Goal: Task Accomplishment & Management: Manage account settings

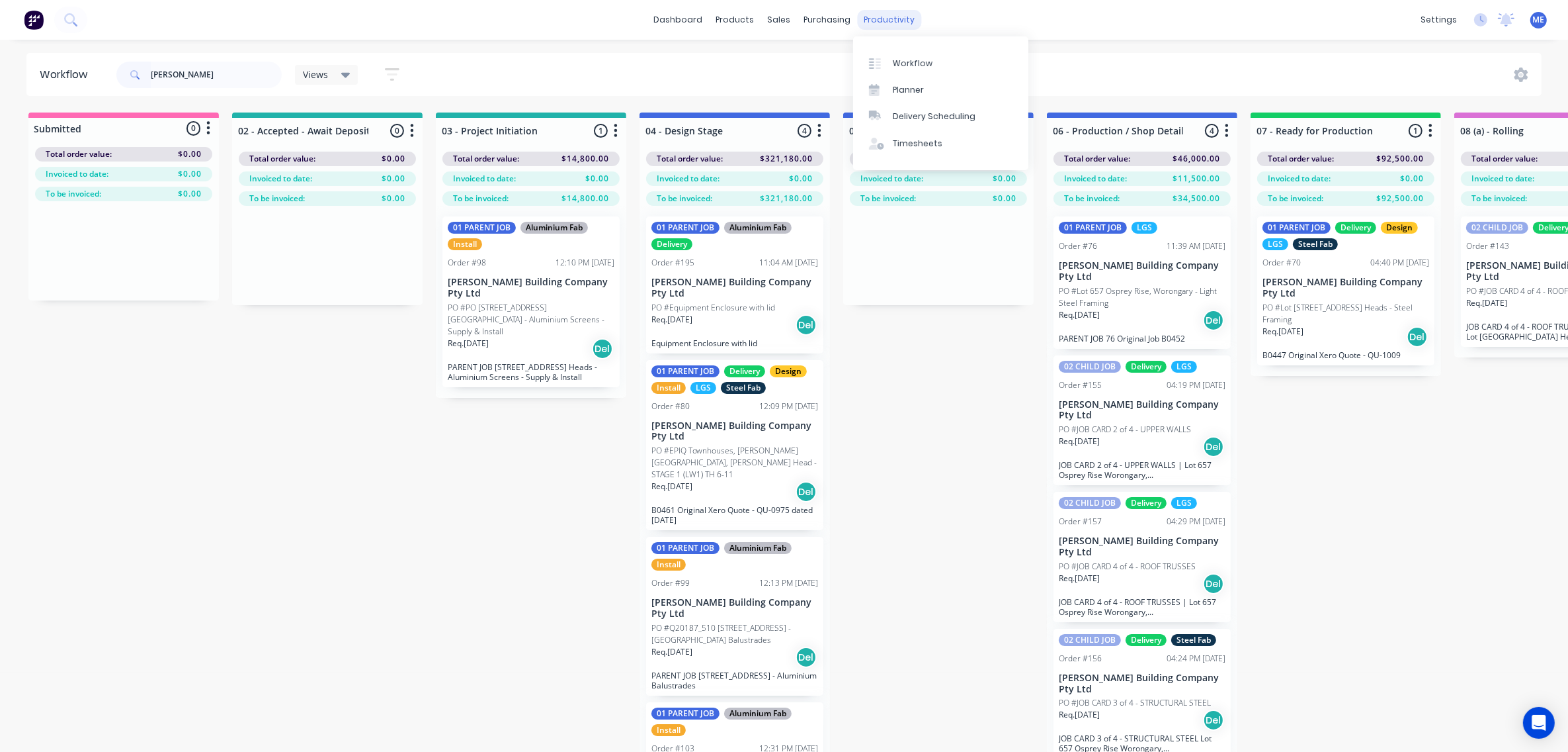
click at [897, 24] on div "productivity" at bounding box center [889, 19] width 64 height 20
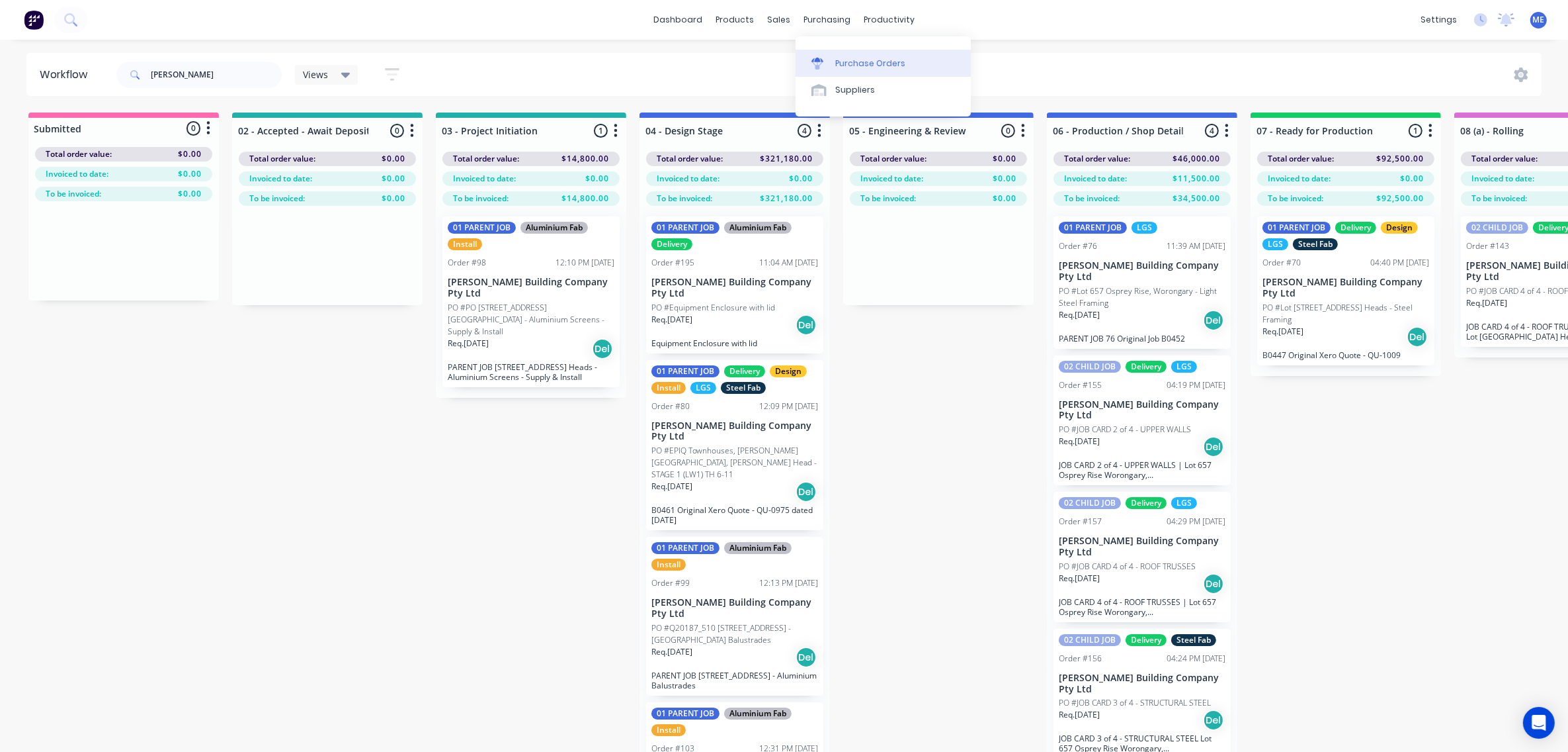
click at [834, 67] on link "Purchase Orders" at bounding box center [883, 62] width 175 height 26
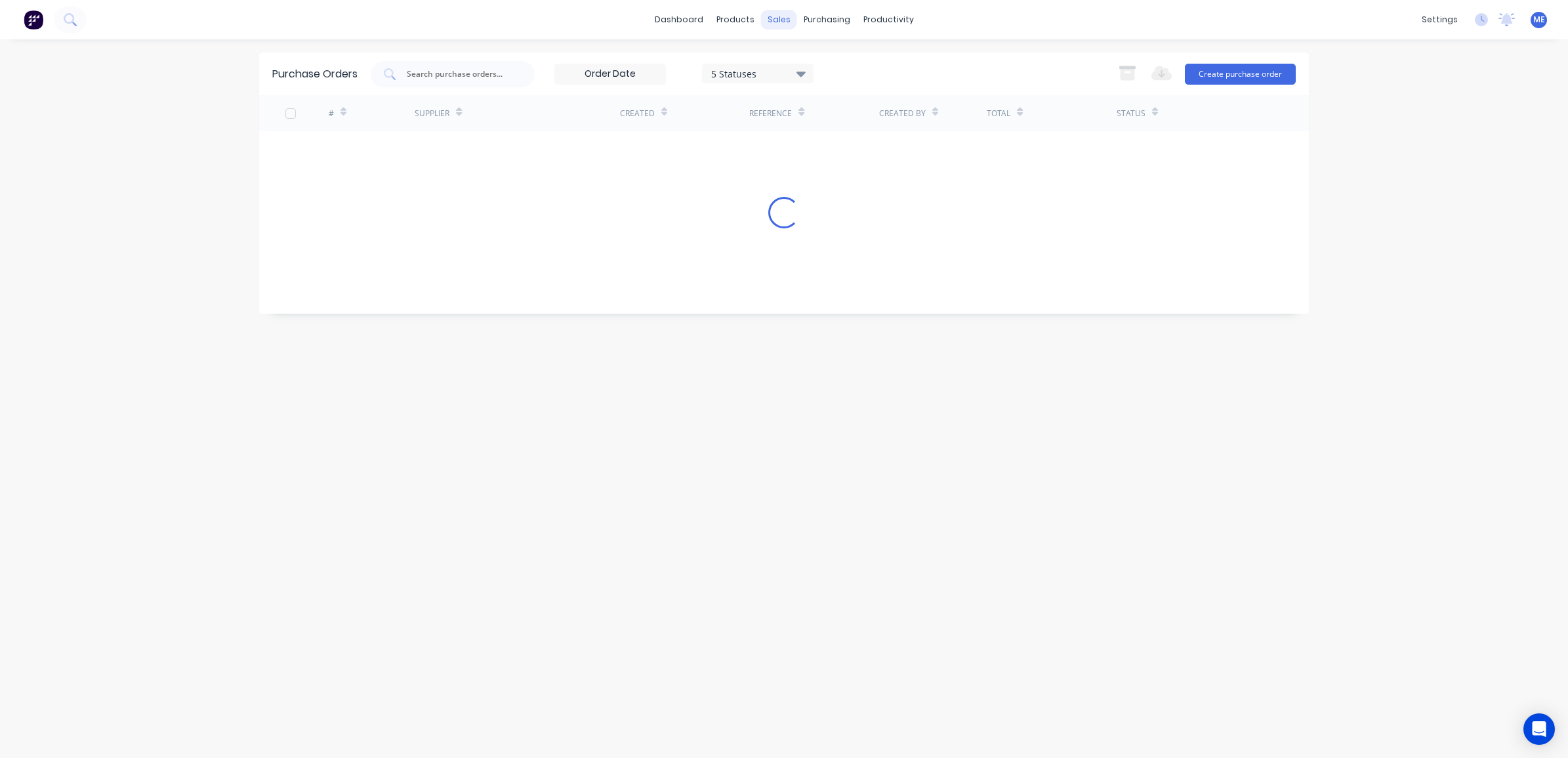
click at [767, 18] on div "sales" at bounding box center [779, 19] width 36 height 20
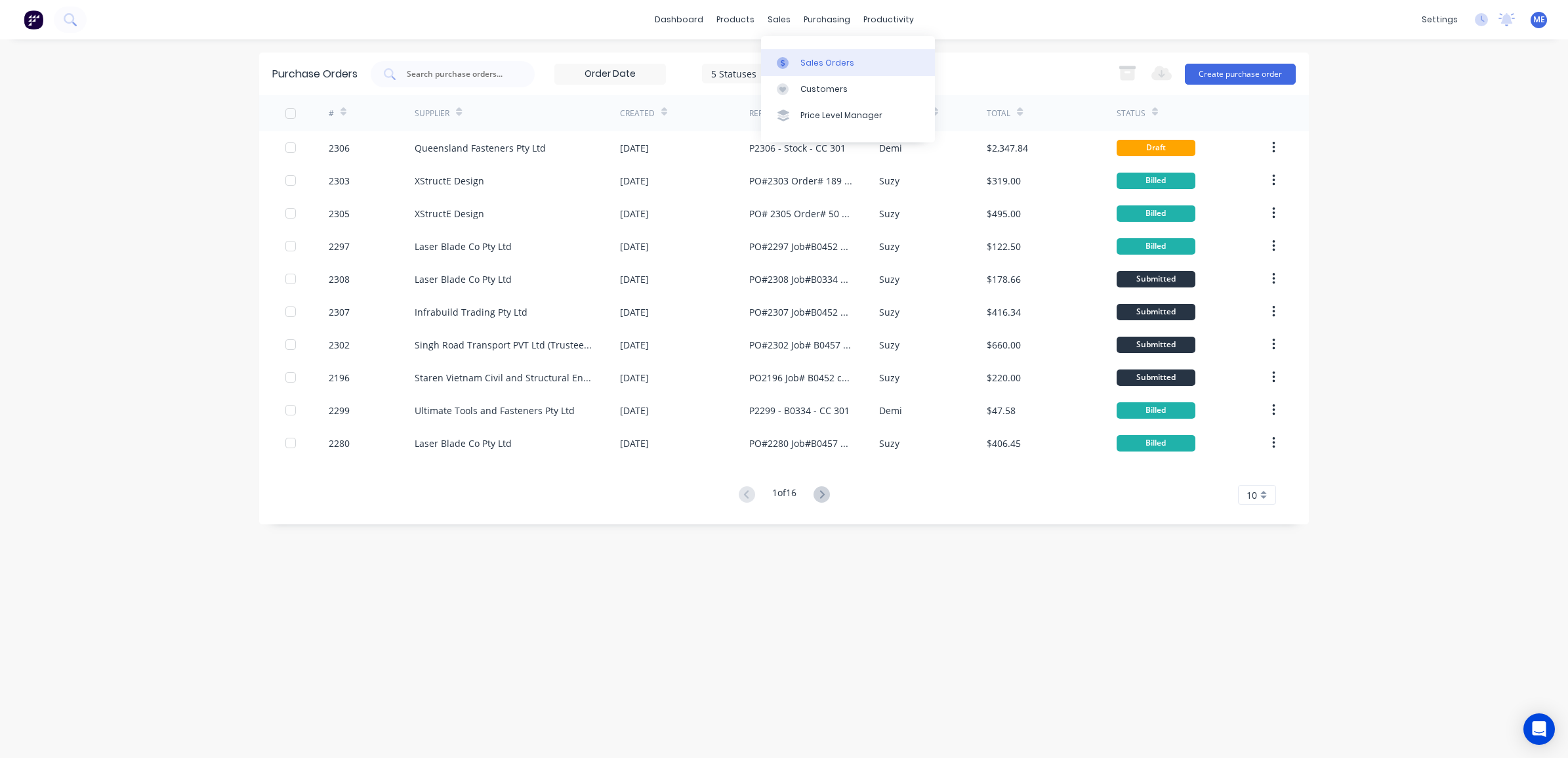
click at [796, 62] on div at bounding box center [787, 62] width 20 height 12
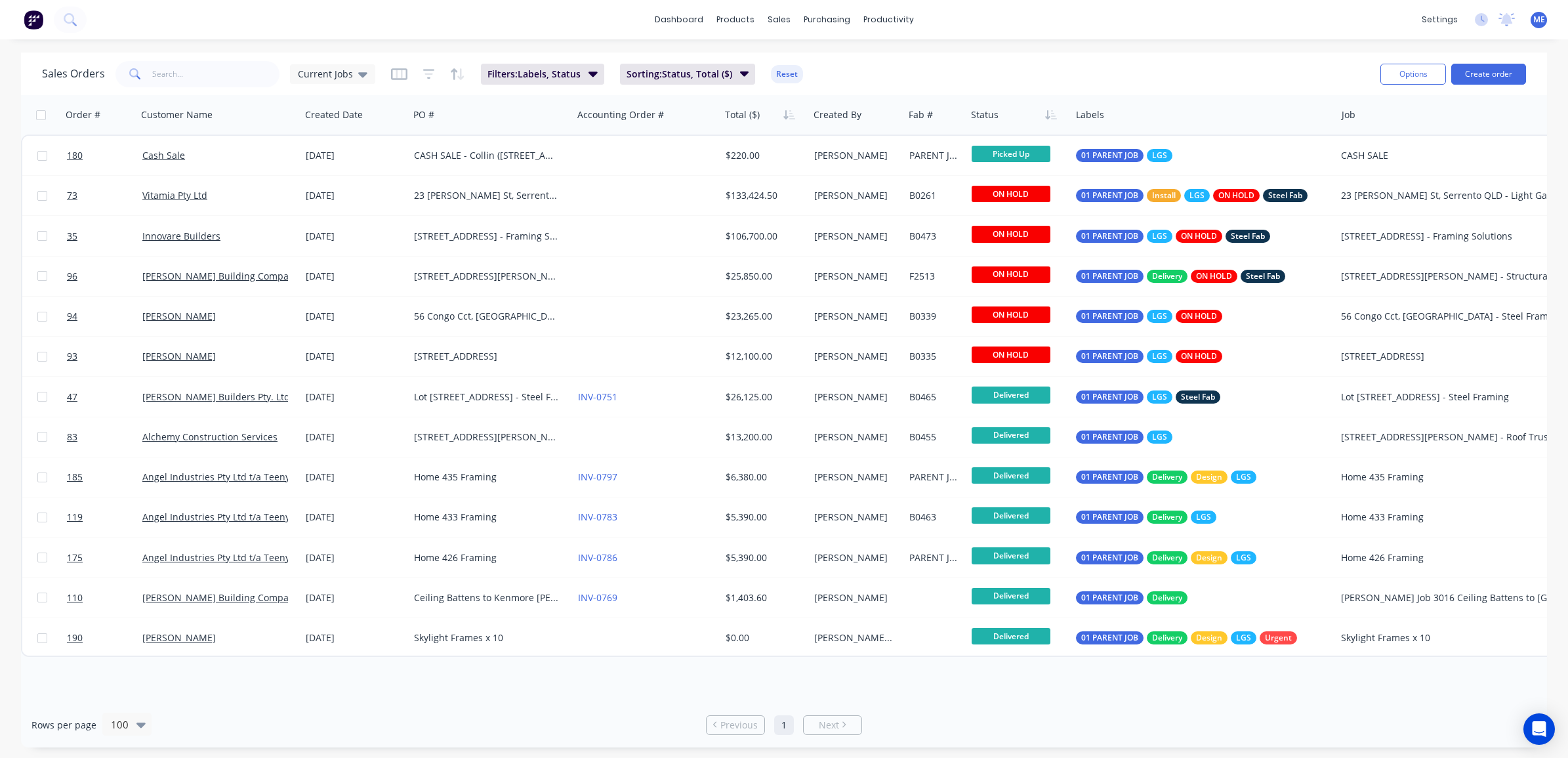
click at [197, 24] on div "dashboard products sales purchasing productivity dashboard products Product Cat…" at bounding box center [784, 19] width 1568 height 39
click at [74, 28] on button at bounding box center [70, 19] width 33 height 26
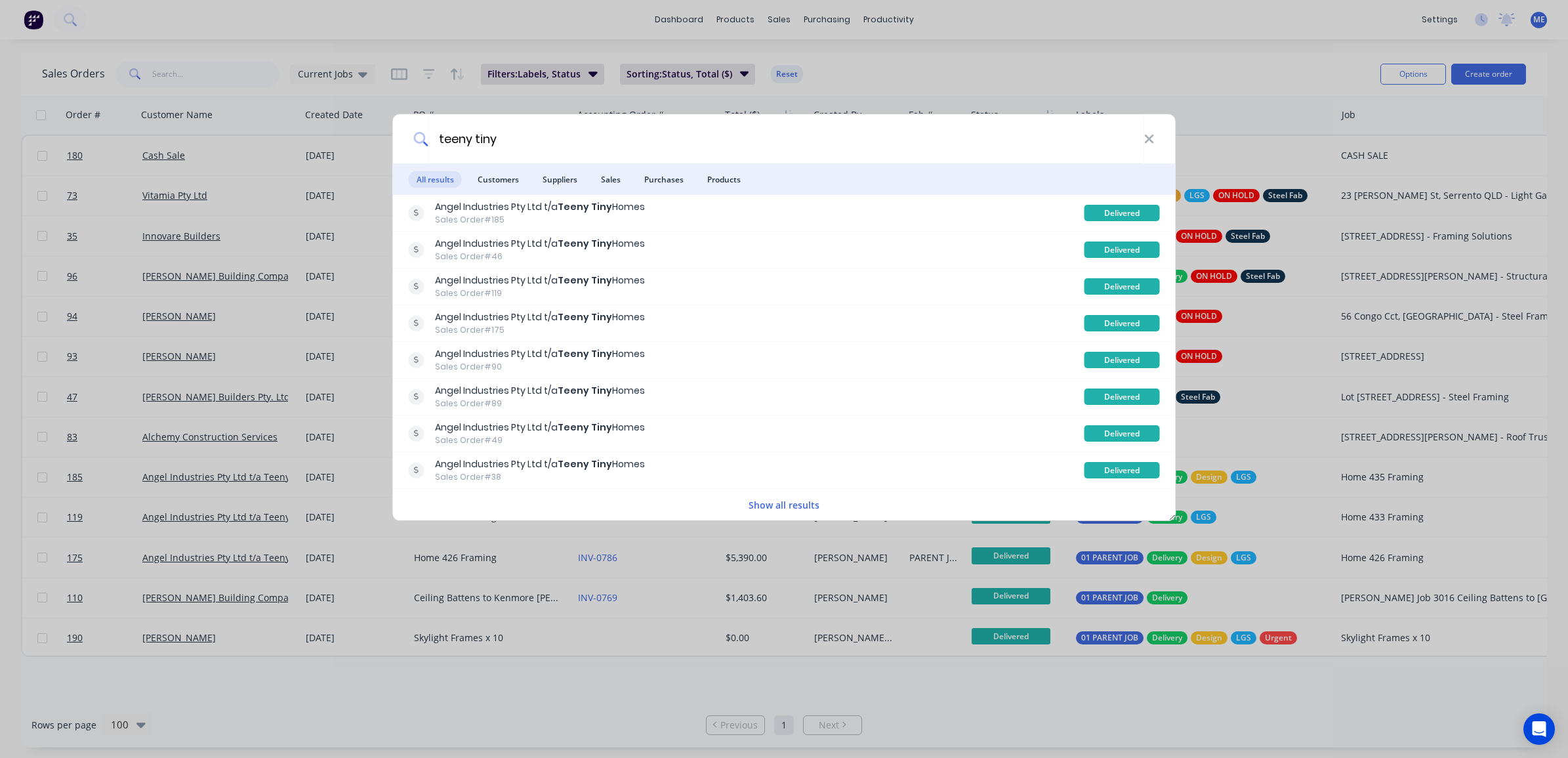
type input "teeny tiny"
click at [500, 169] on li "Customers" at bounding box center [498, 178] width 57 height 32
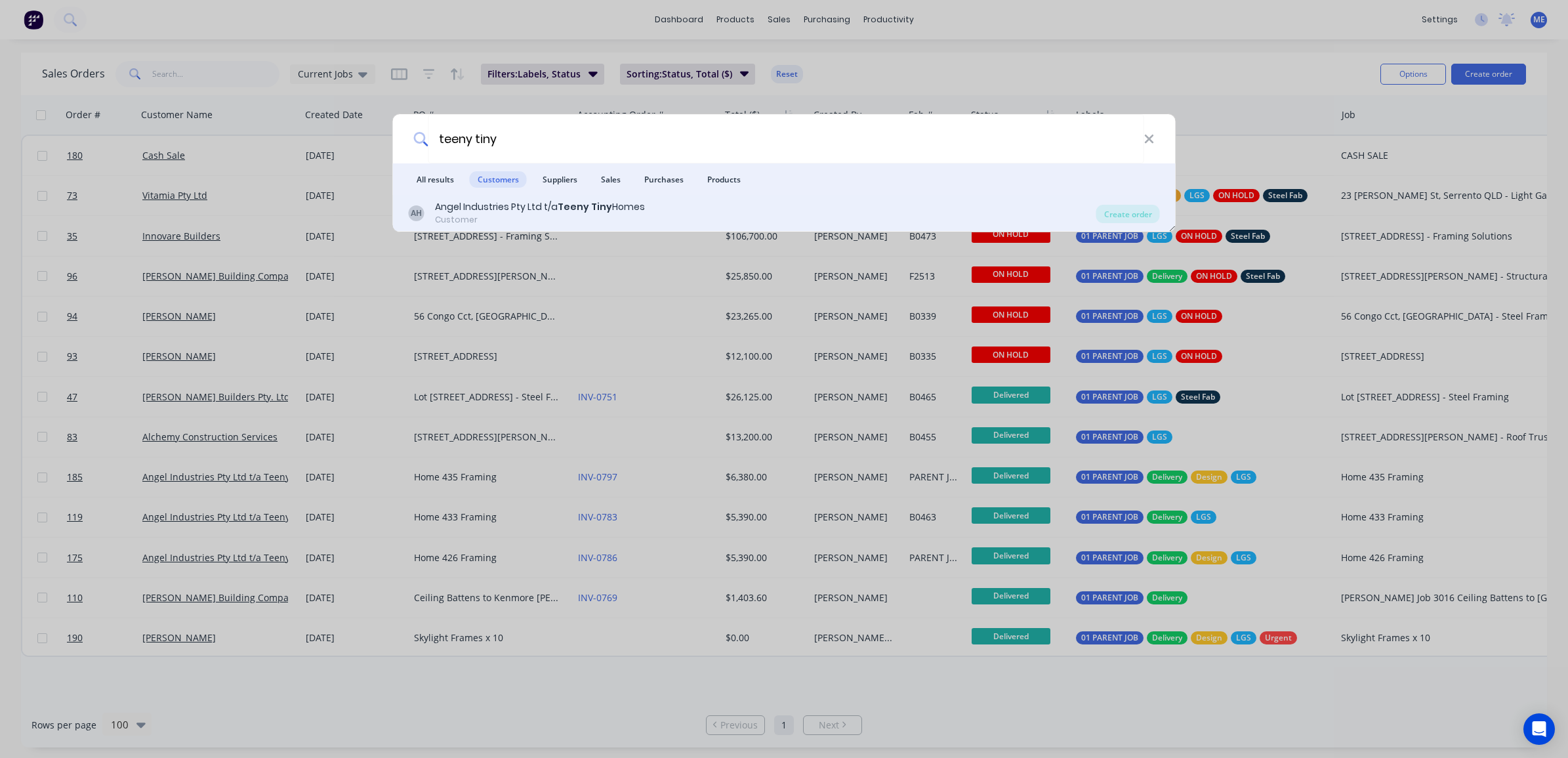
click at [497, 211] on div "Angel Industries Pty Ltd t/a Teeny Tiny Homes" at bounding box center [539, 207] width 210 height 13
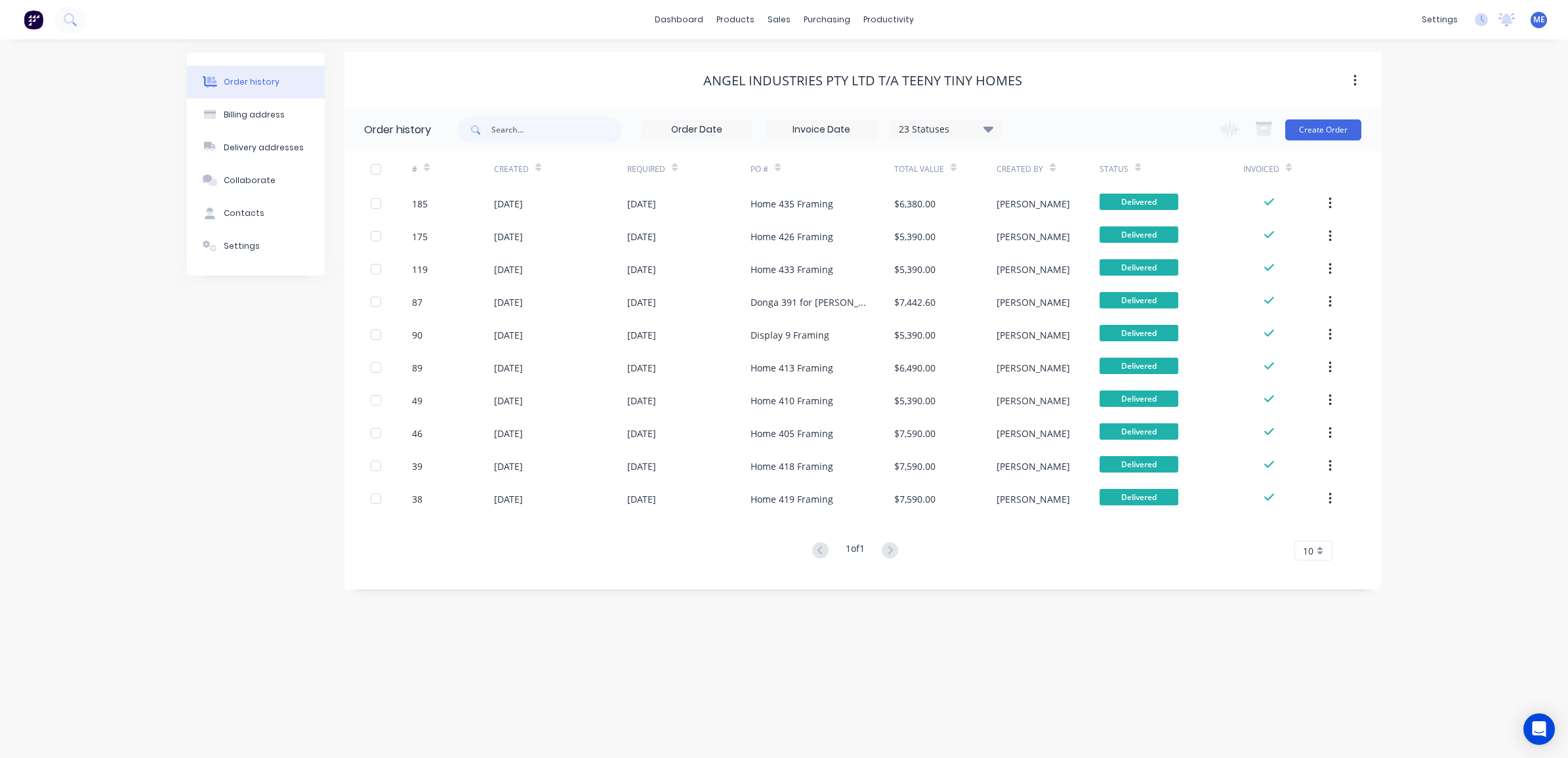
click at [171, 405] on div "Order history Billing address Delivery addresses Collaborate Contacts Settings …" at bounding box center [784, 398] width 1568 height 719
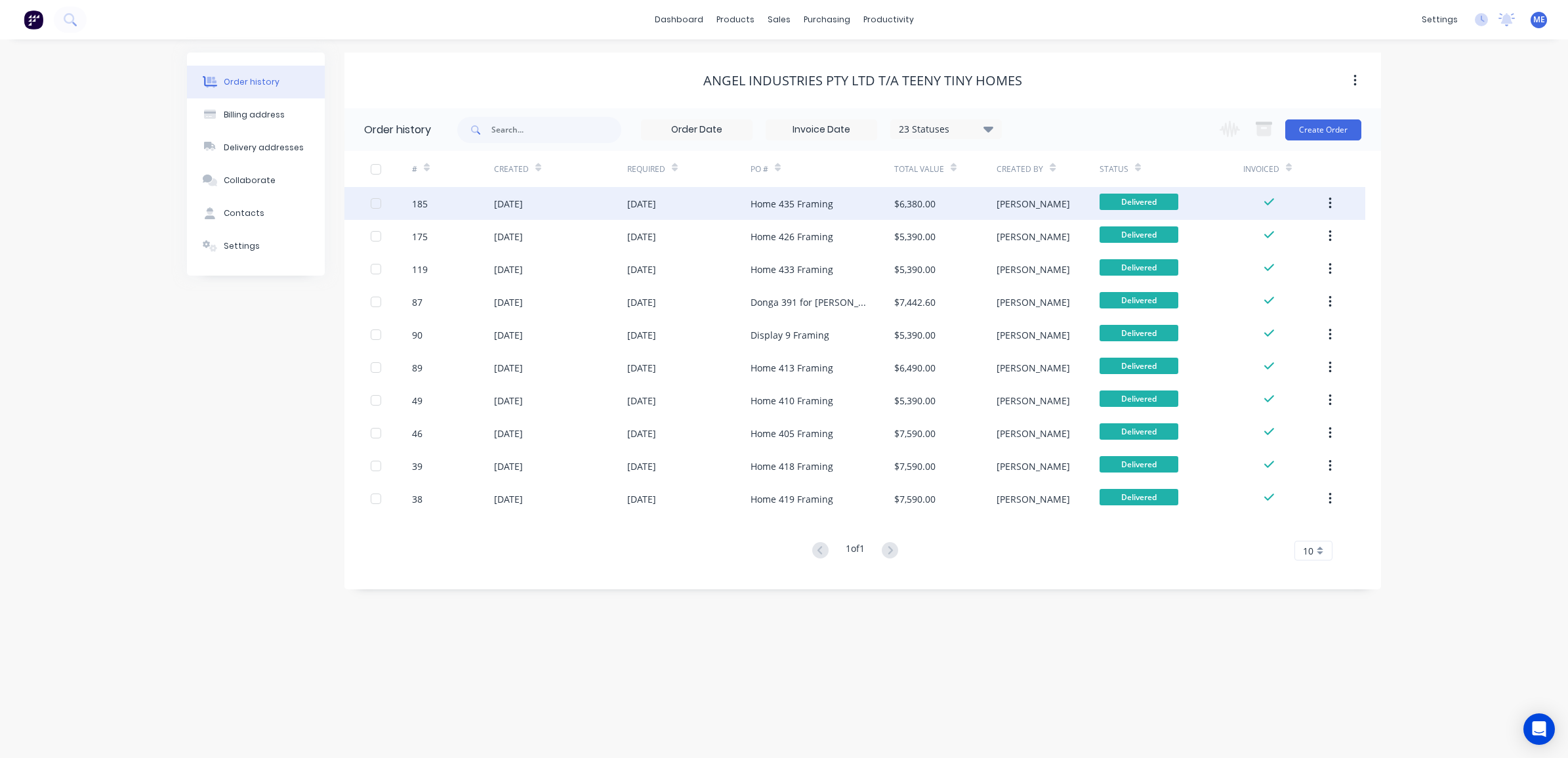
click at [656, 210] on div "[DATE]" at bounding box center [642, 203] width 29 height 13
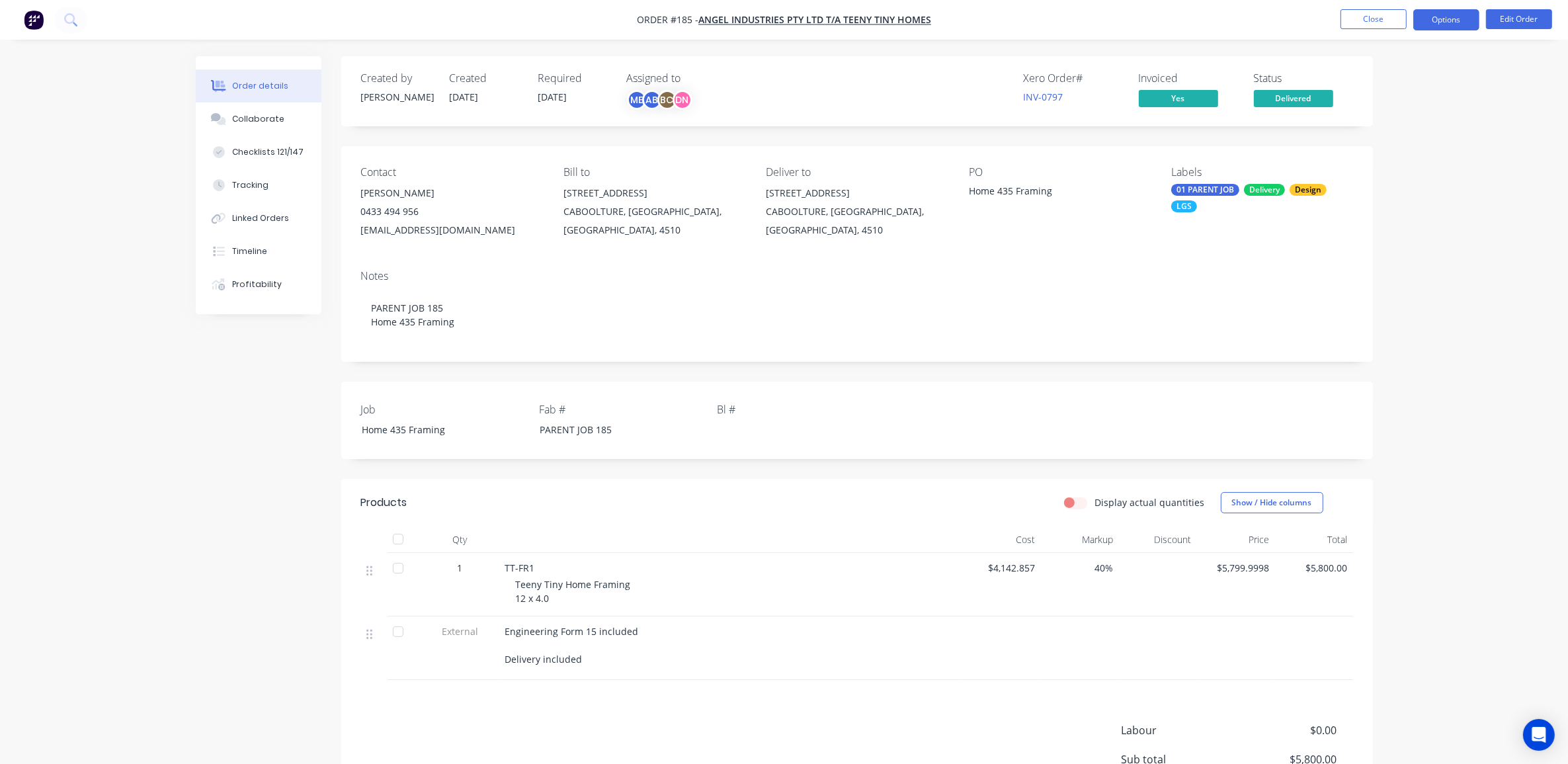
click at [1457, 15] on button "Options" at bounding box center [1446, 20] width 66 height 21
click at [1396, 314] on div "Duplicate" at bounding box center [1407, 318] width 122 height 19
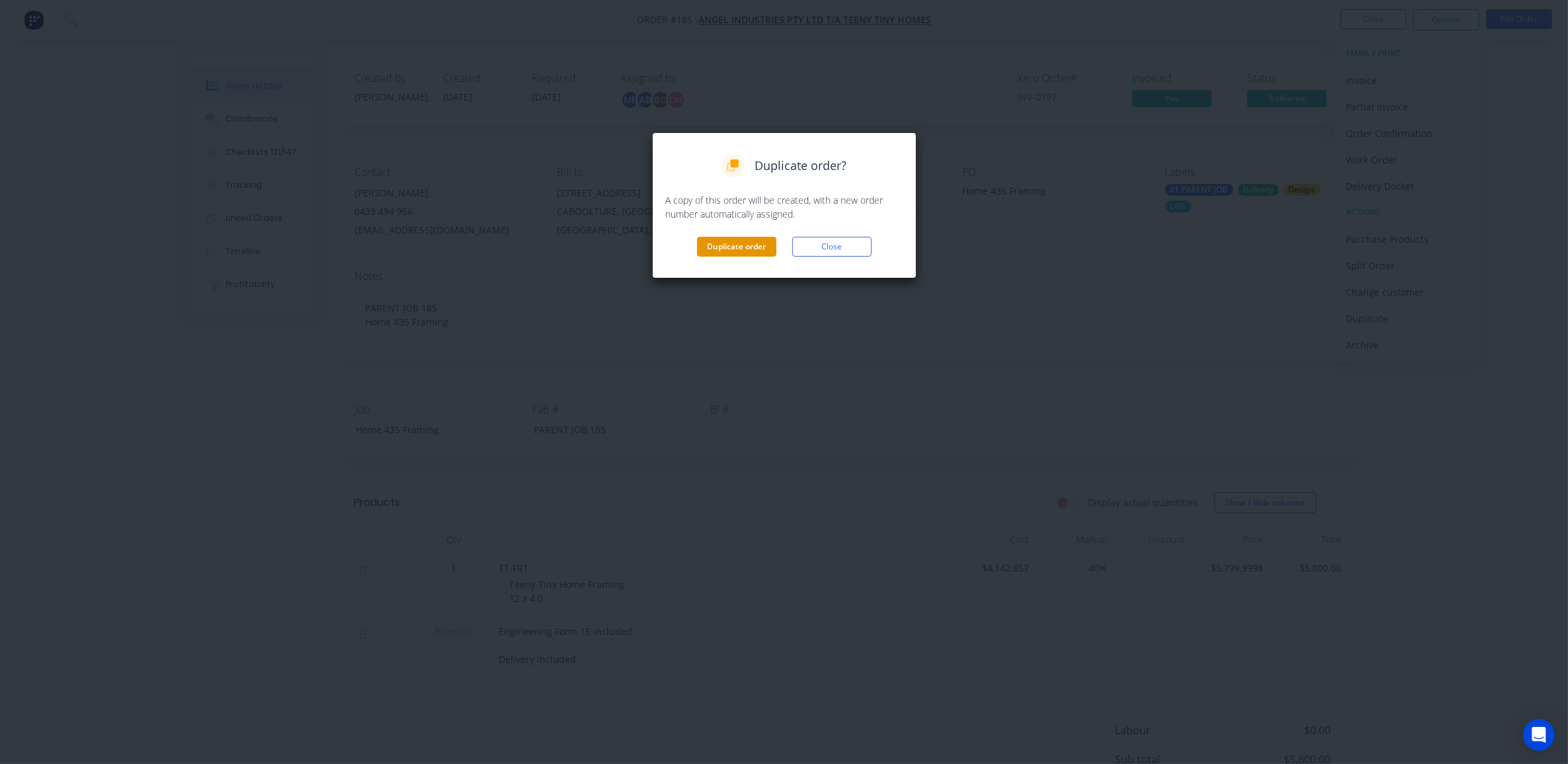
click at [721, 252] on button "Duplicate order" at bounding box center [737, 247] width 79 height 20
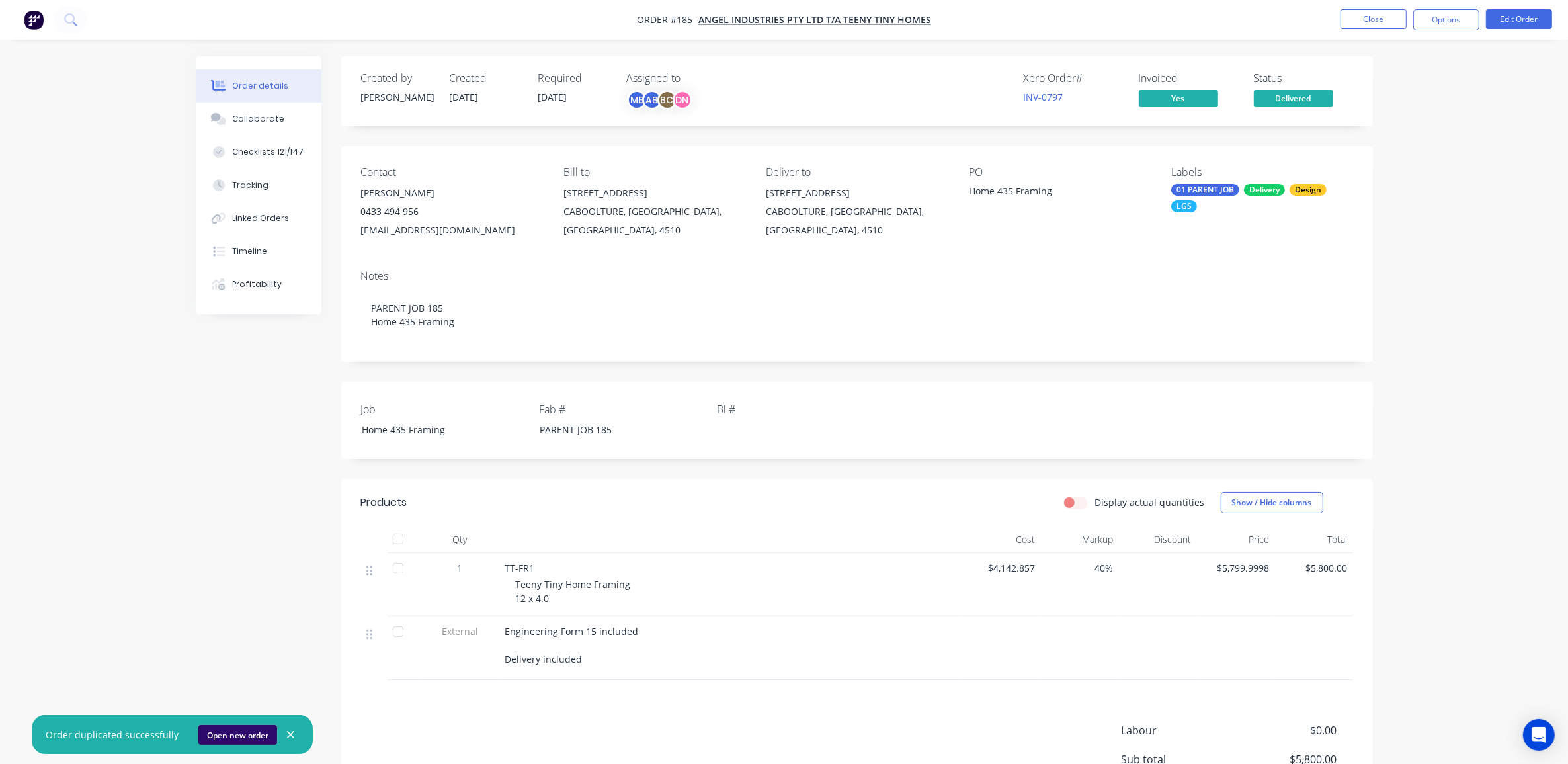
click at [246, 734] on button "Open new order" at bounding box center [237, 735] width 78 height 20
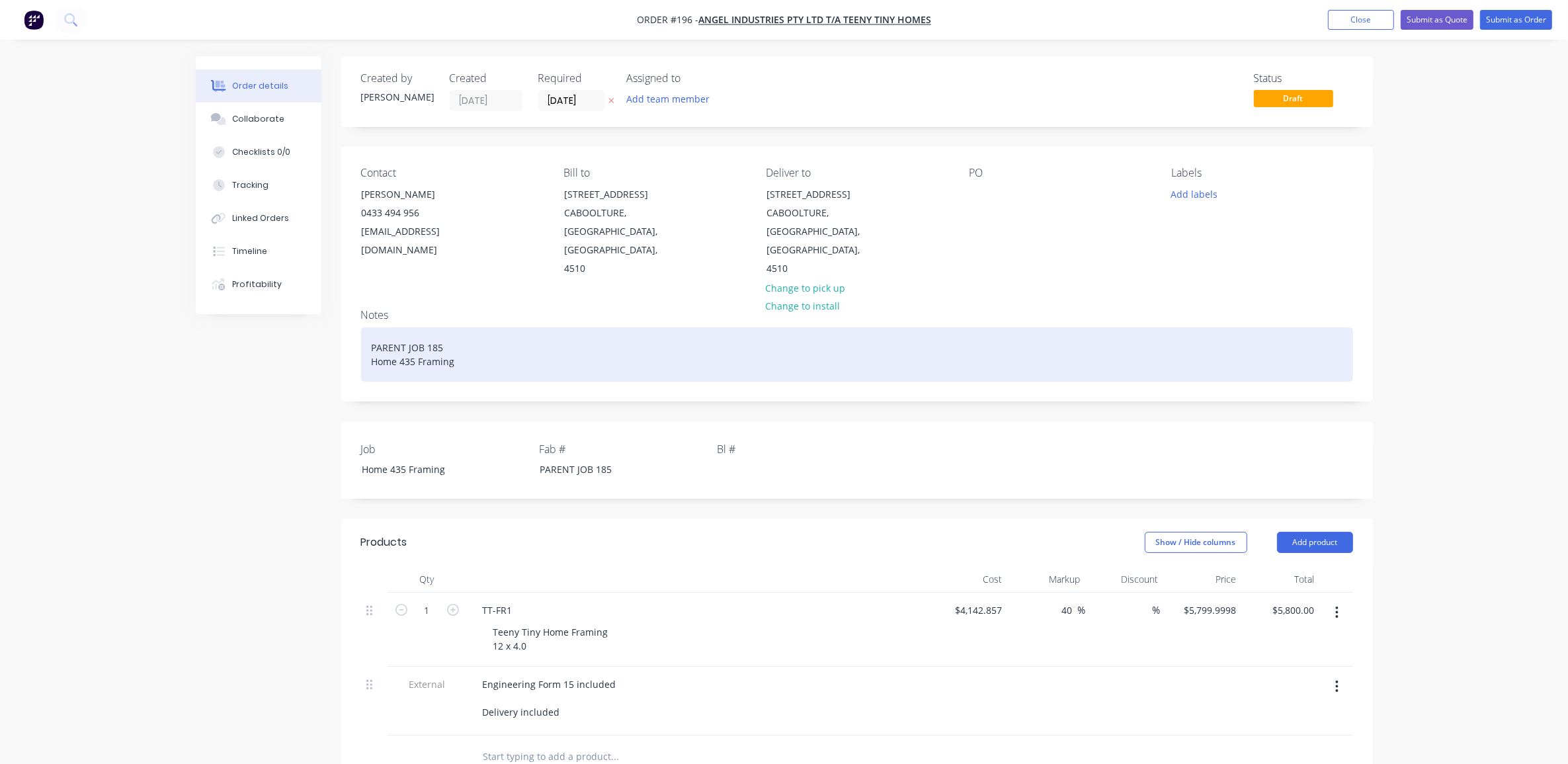
click at [452, 329] on div "PARENT JOB 185 Home 435 Framing" at bounding box center [857, 355] width 992 height 54
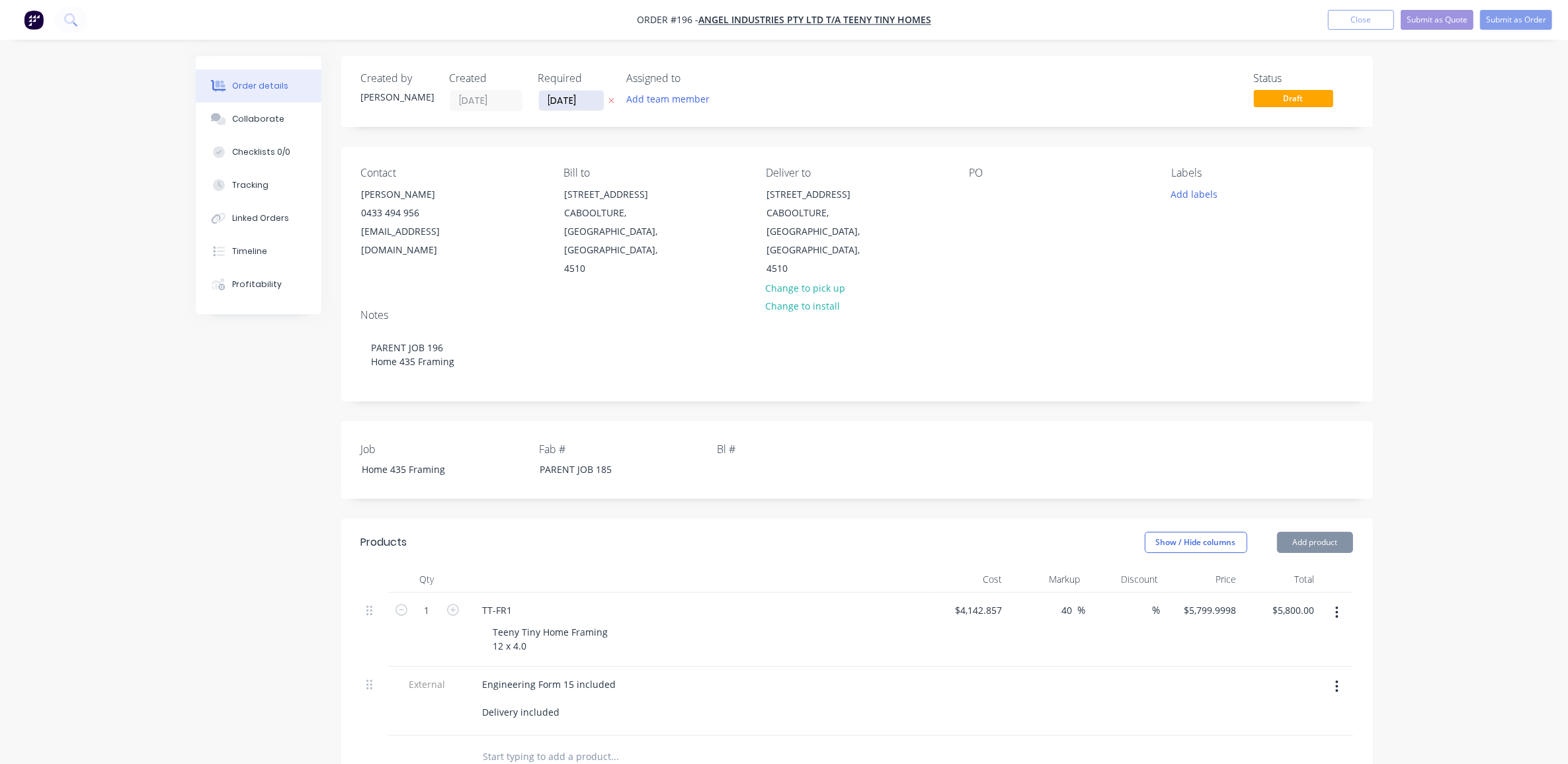
click at [570, 103] on input "[DATE]" at bounding box center [571, 101] width 65 height 20
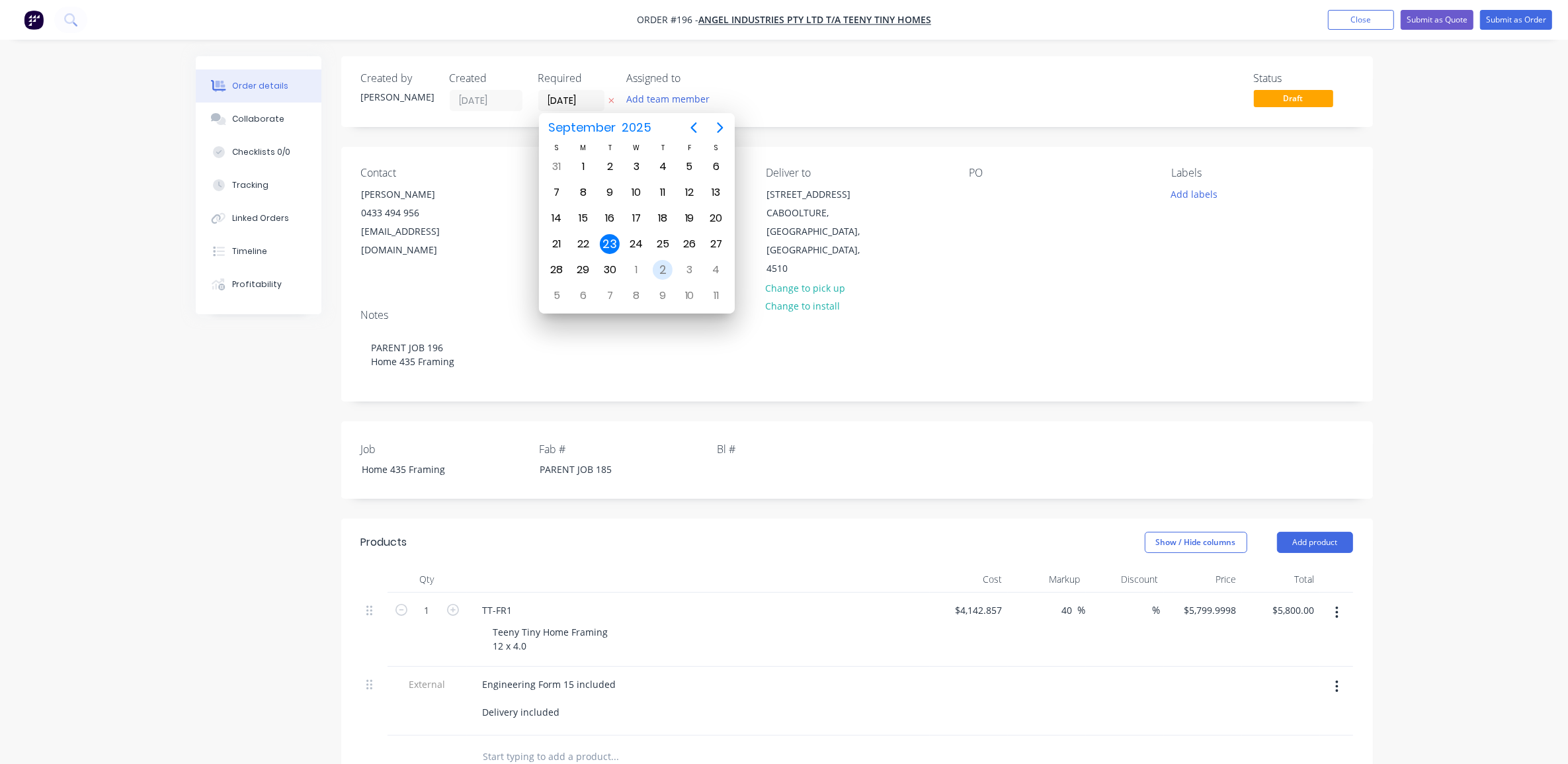
click at [661, 267] on div "2" at bounding box center [663, 270] width 20 height 20
type input "[DATE]"
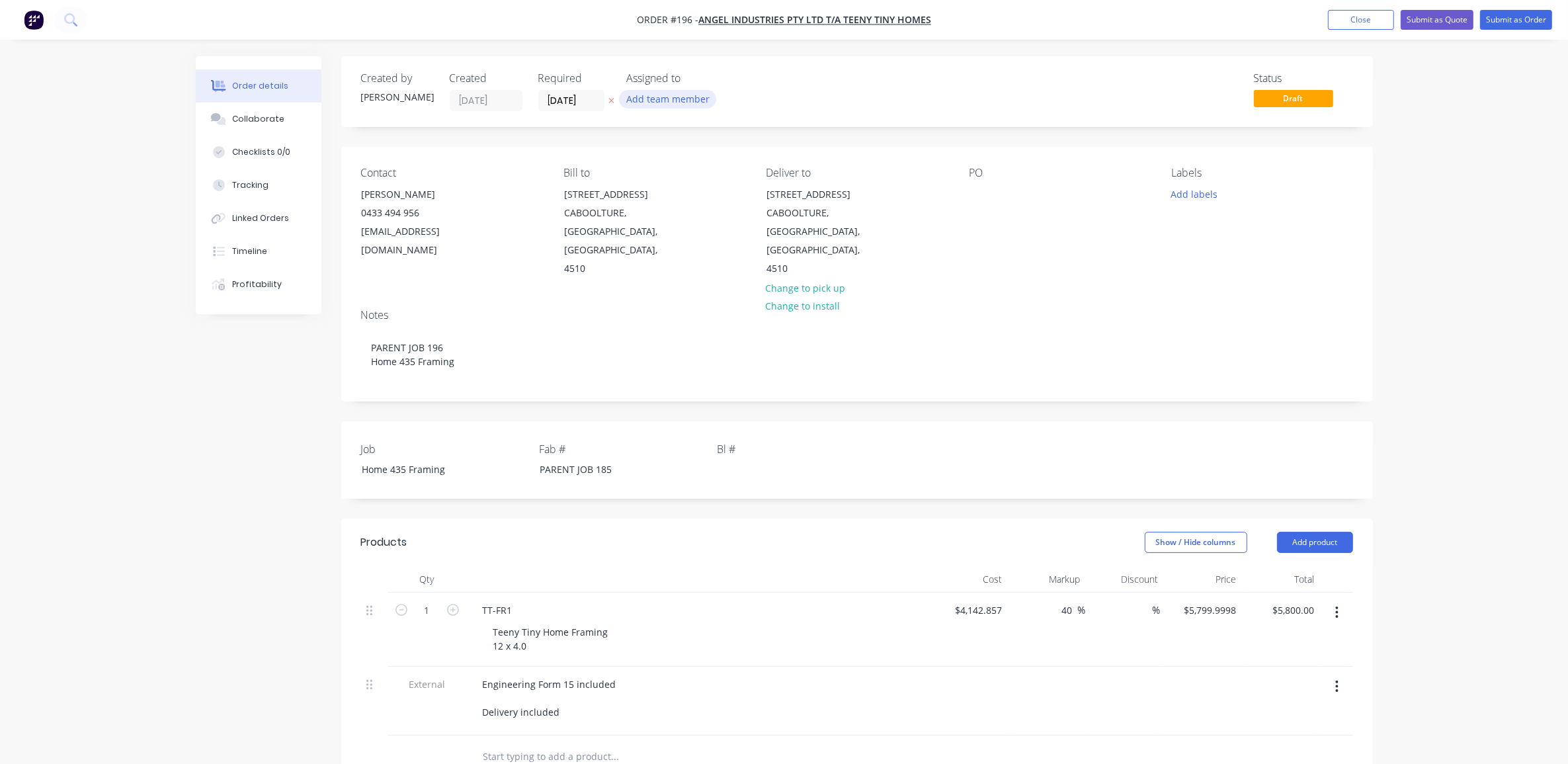
click at [695, 100] on button "Add team member" at bounding box center [667, 99] width 98 height 17
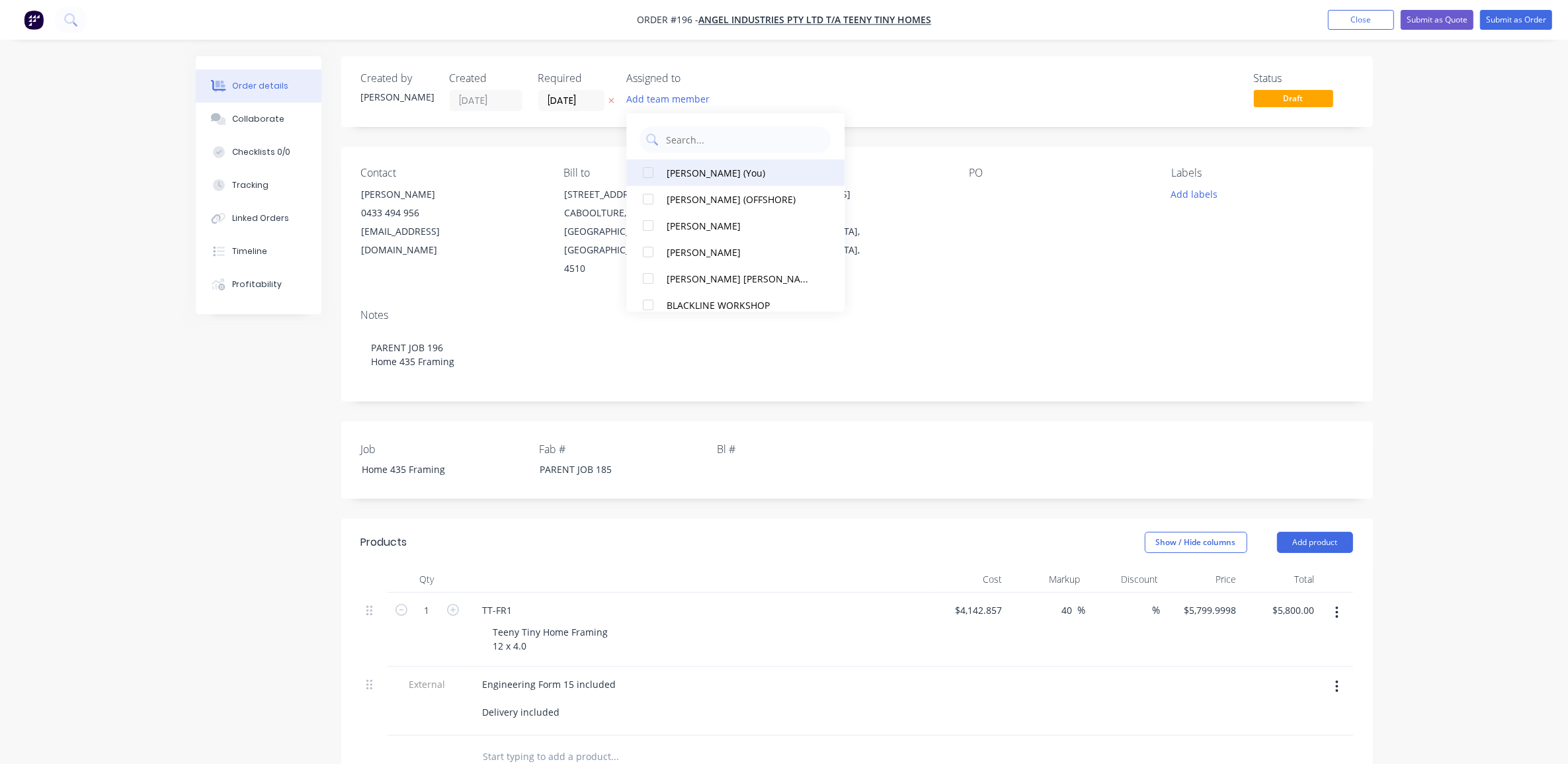
click at [645, 172] on div at bounding box center [648, 172] width 26 height 26
click at [645, 165] on div at bounding box center [648, 165] width 26 height 26
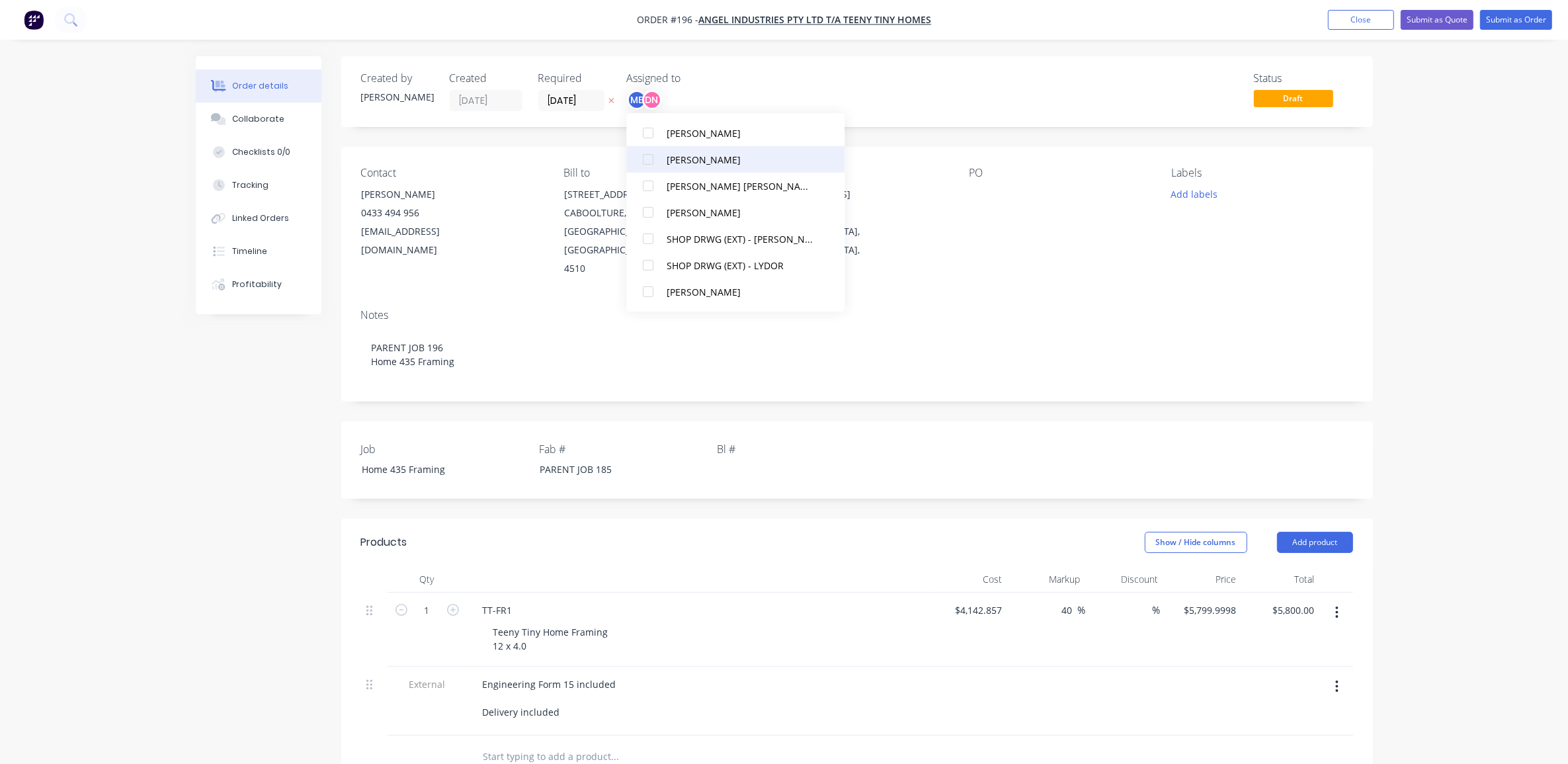
click at [647, 161] on div at bounding box center [648, 159] width 26 height 26
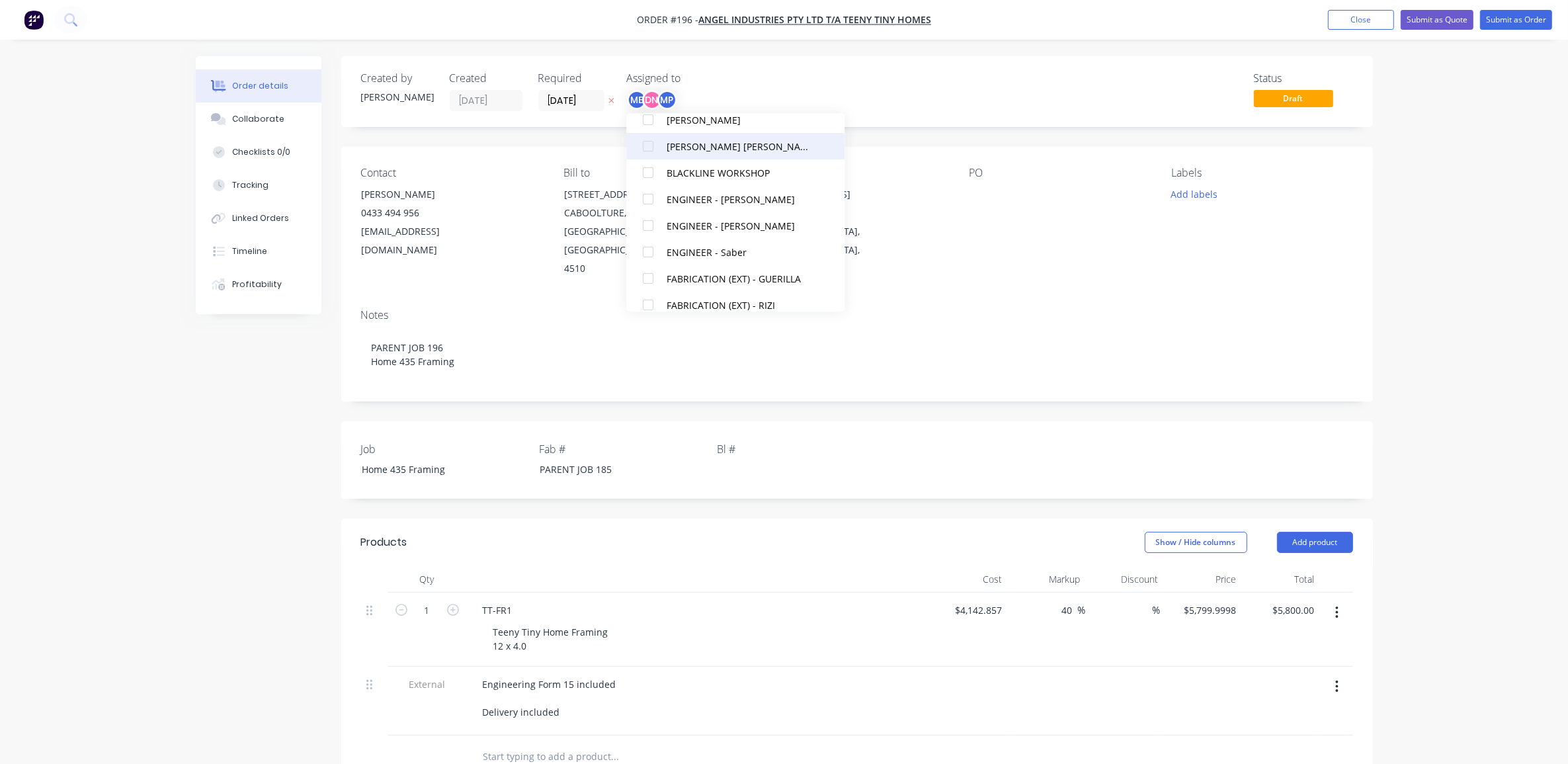
click at [646, 150] on div at bounding box center [648, 145] width 26 height 26
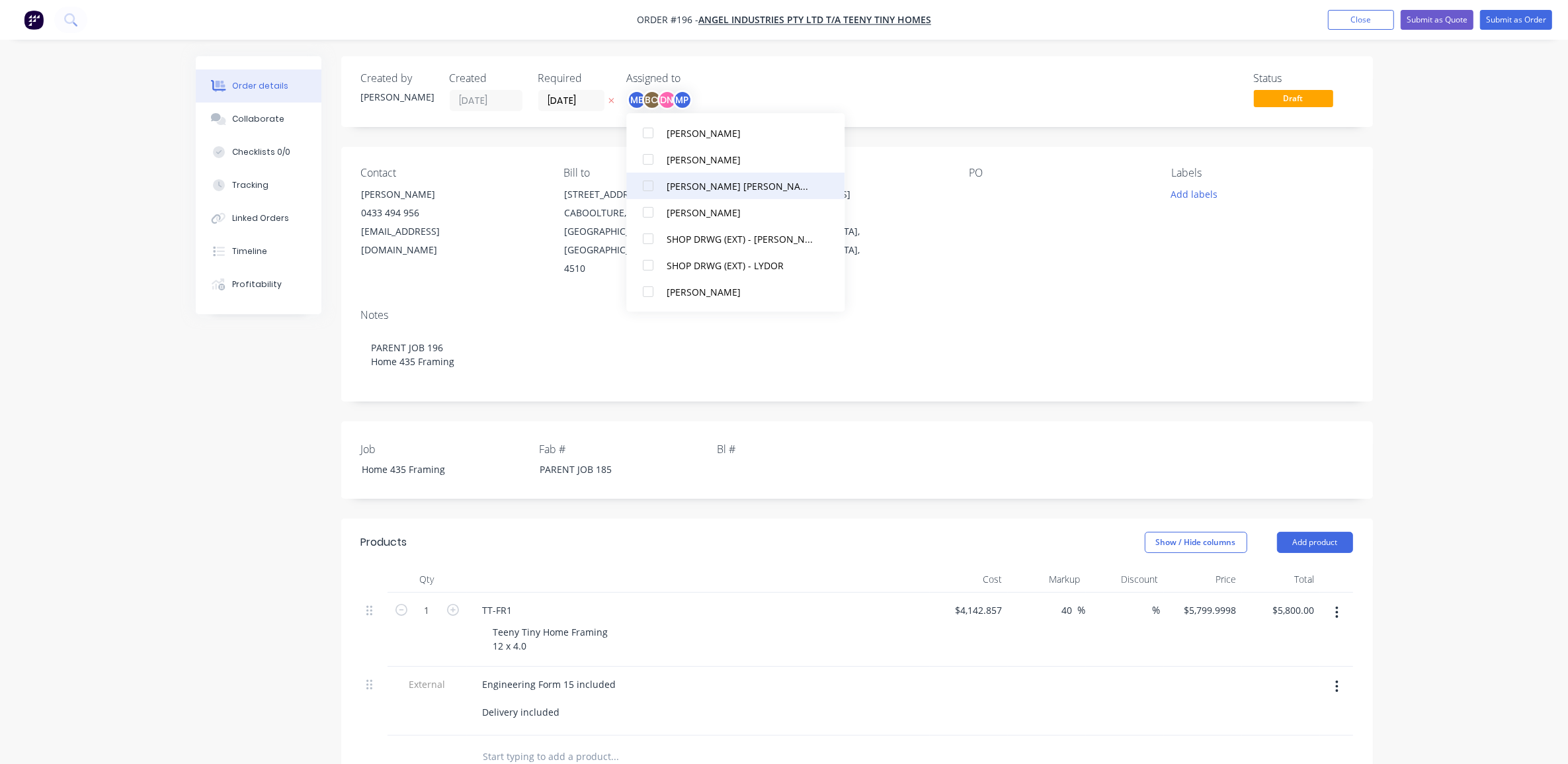
click at [648, 185] on div at bounding box center [648, 185] width 26 height 26
click at [646, 269] on div at bounding box center [648, 265] width 26 height 26
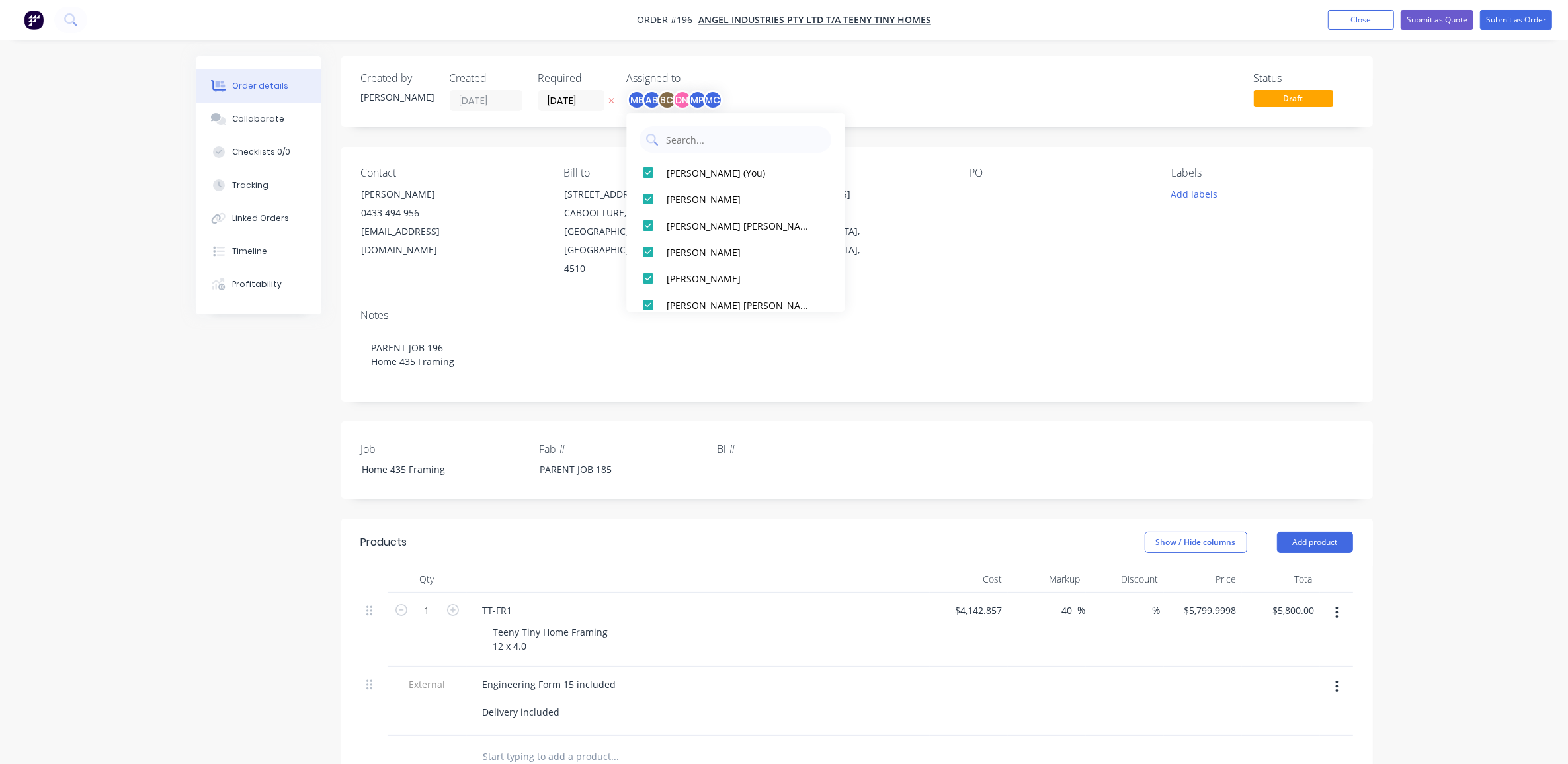
click at [273, 388] on div "Created by [PERSON_NAME] Created [DATE] Required [DATE] Assigned to ME AB BC DN…" at bounding box center [784, 586] width 1177 height 1060
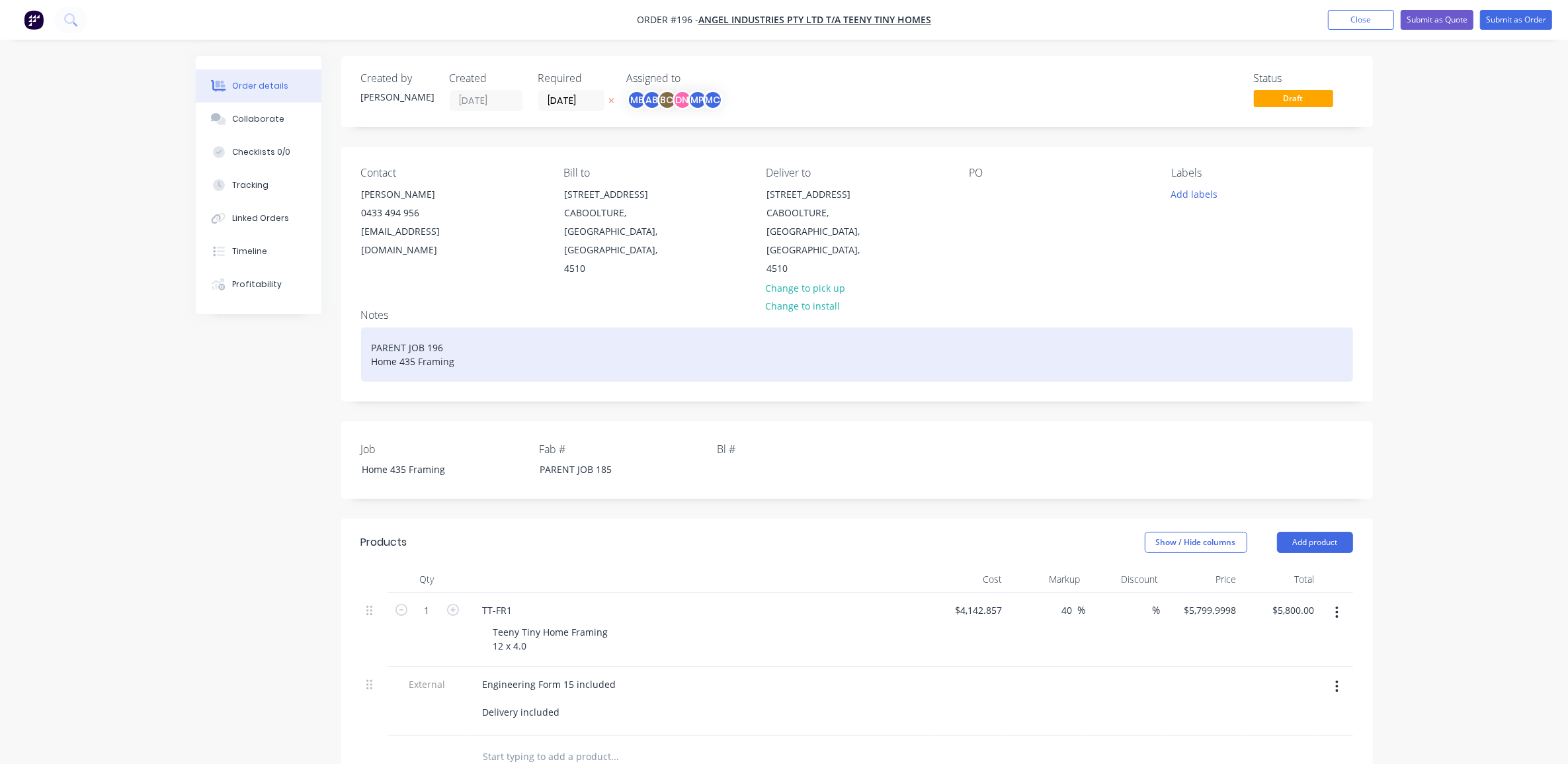
click at [407, 342] on div "PARENT JOB 196 Home 435 Framing" at bounding box center [857, 355] width 992 height 54
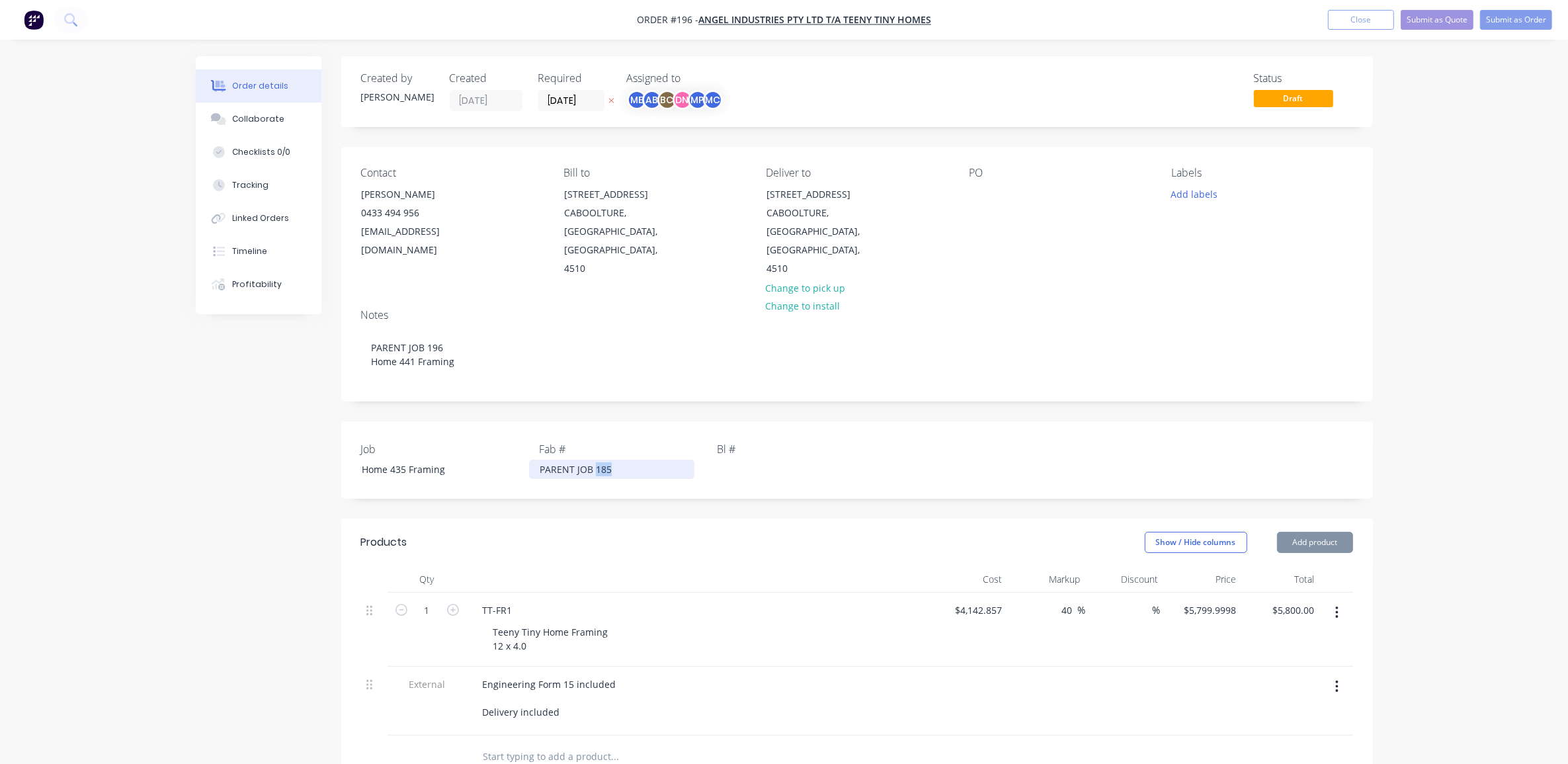
drag, startPoint x: 597, startPoint y: 448, endPoint x: 685, endPoint y: 457, distance: 88.5
click at [695, 459] on div "PARENT JOB 185" at bounding box center [611, 469] width 165 height 19
click at [414, 459] on div "Home 435 Framing" at bounding box center [433, 469] width 165 height 19
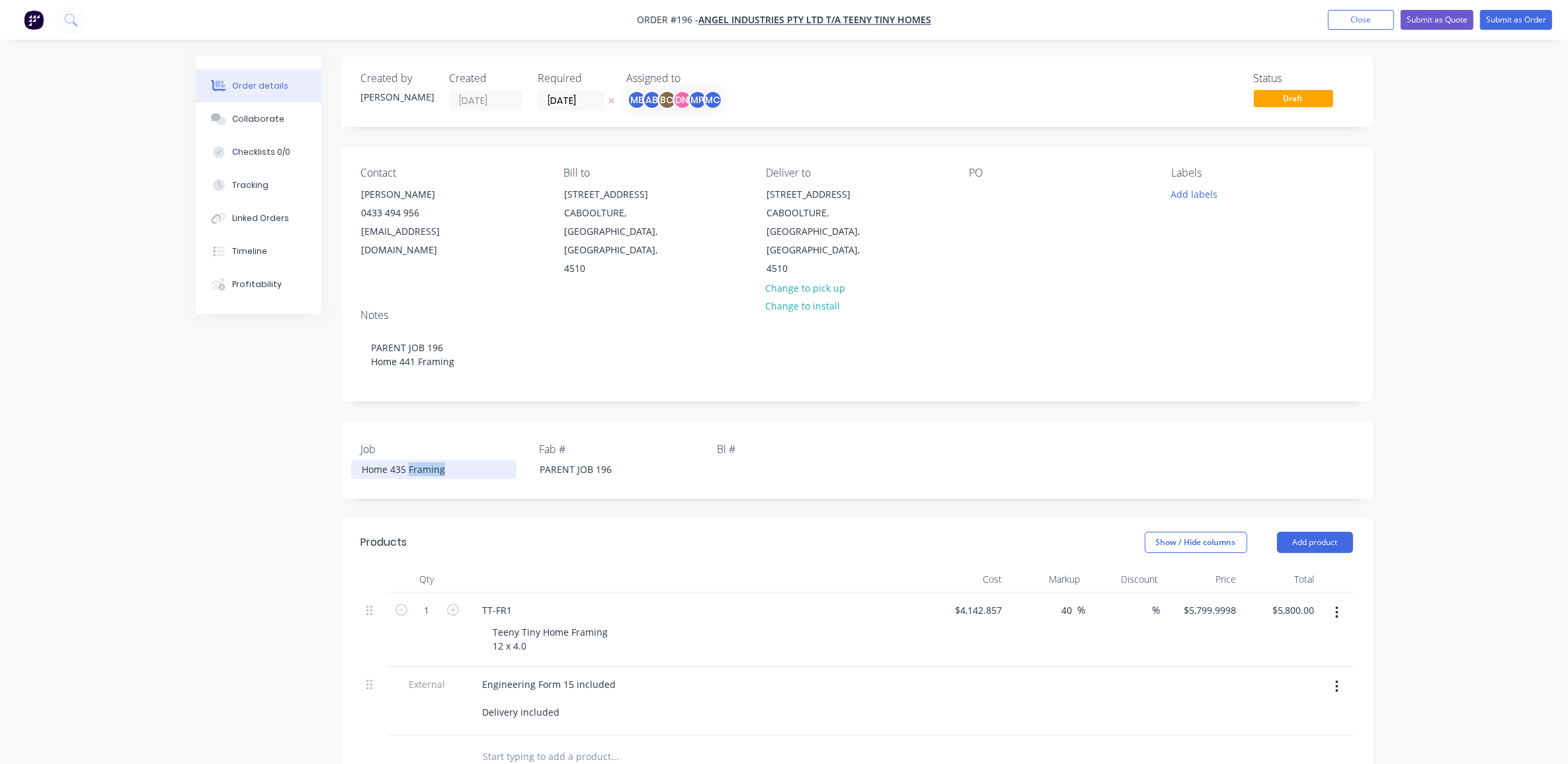
click at [414, 459] on div "Home 435 Framing" at bounding box center [433, 469] width 165 height 19
click at [405, 459] on div "Home 435 Framing" at bounding box center [433, 469] width 165 height 19
click at [1435, 207] on div "Order details Collaborate Checklists 0/0 Tracking Linked Orders Timeline Profit…" at bounding box center [784, 558] width 1568 height 1116
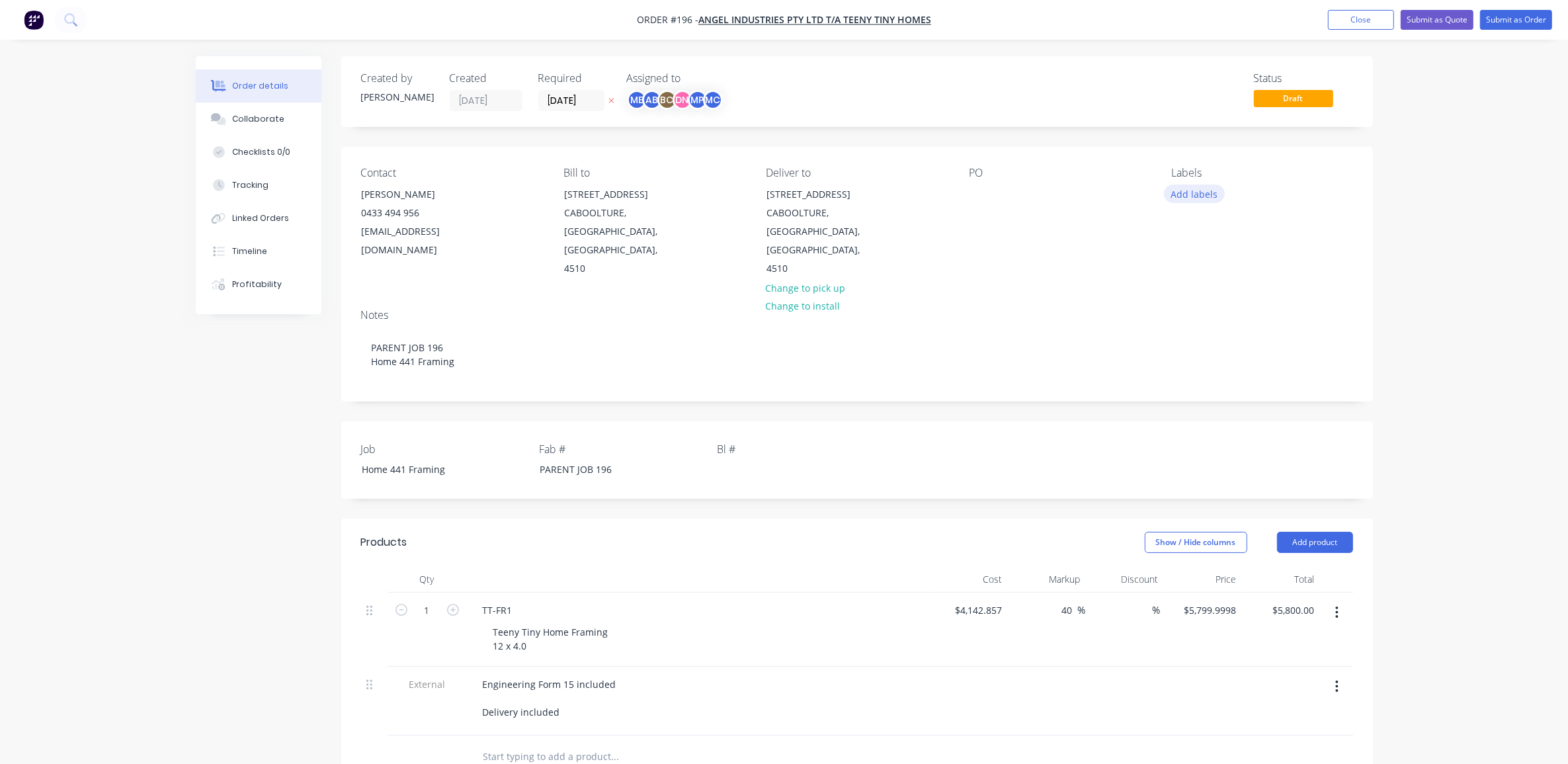
click at [1209, 190] on button "Add labels" at bounding box center [1195, 193] width 61 height 17
click at [1221, 311] on div "01 PARENT JOB" at bounding box center [1241, 312] width 68 height 15
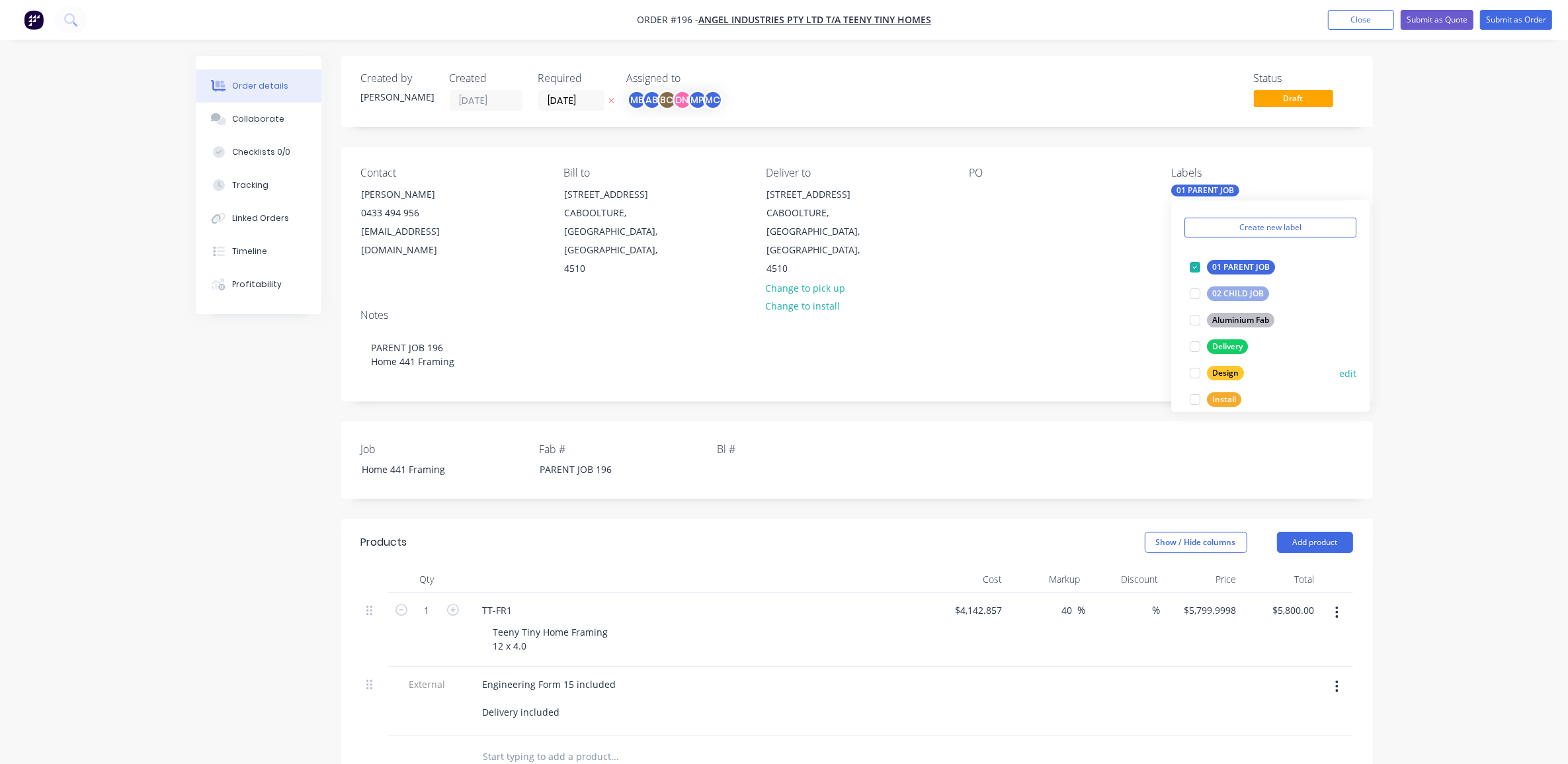
scroll to position [82, 0]
click at [1231, 300] on div "Delivery" at bounding box center [1228, 303] width 41 height 15
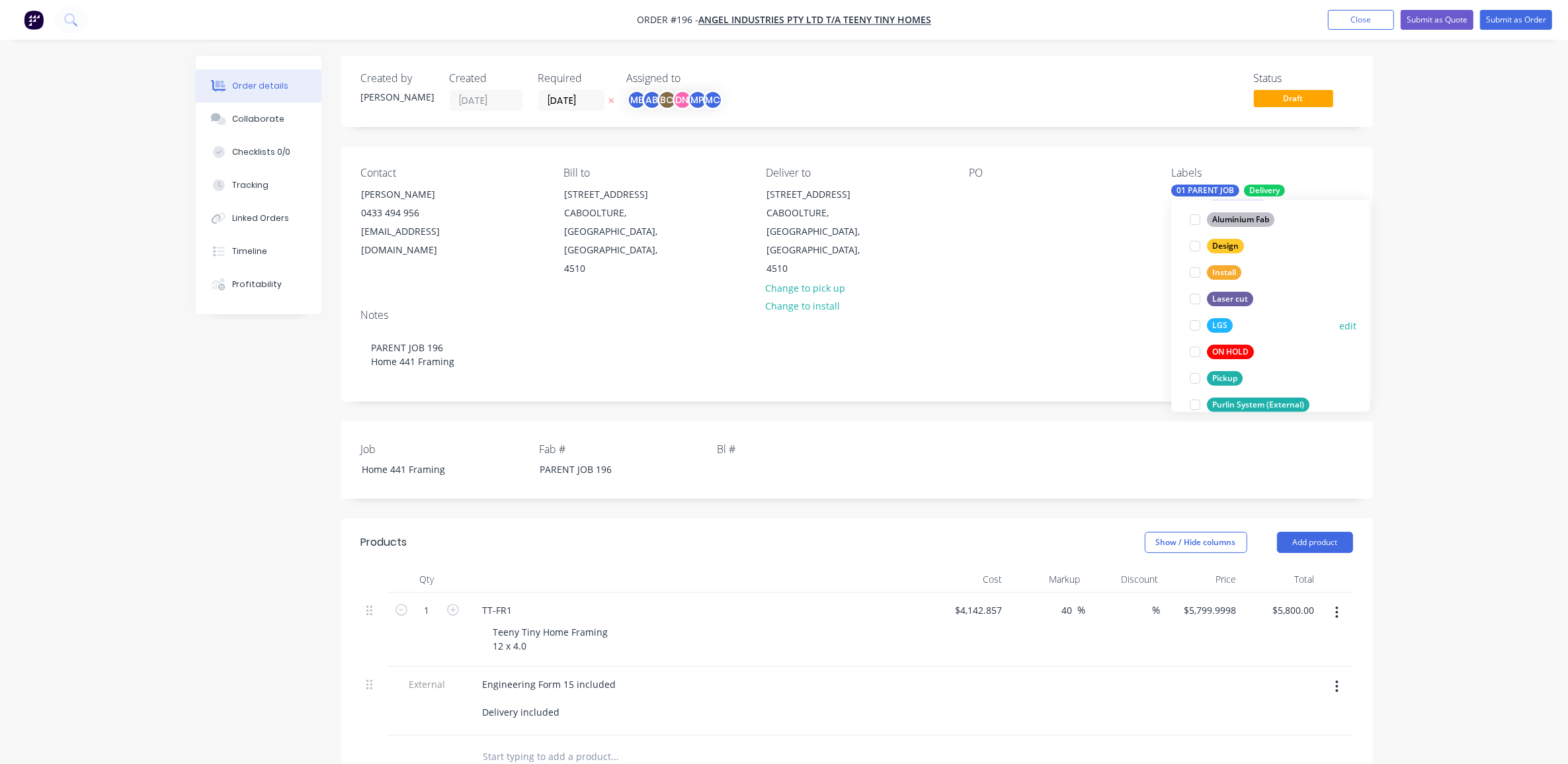
click at [1216, 322] on div "LGS" at bounding box center [1220, 326] width 26 height 15
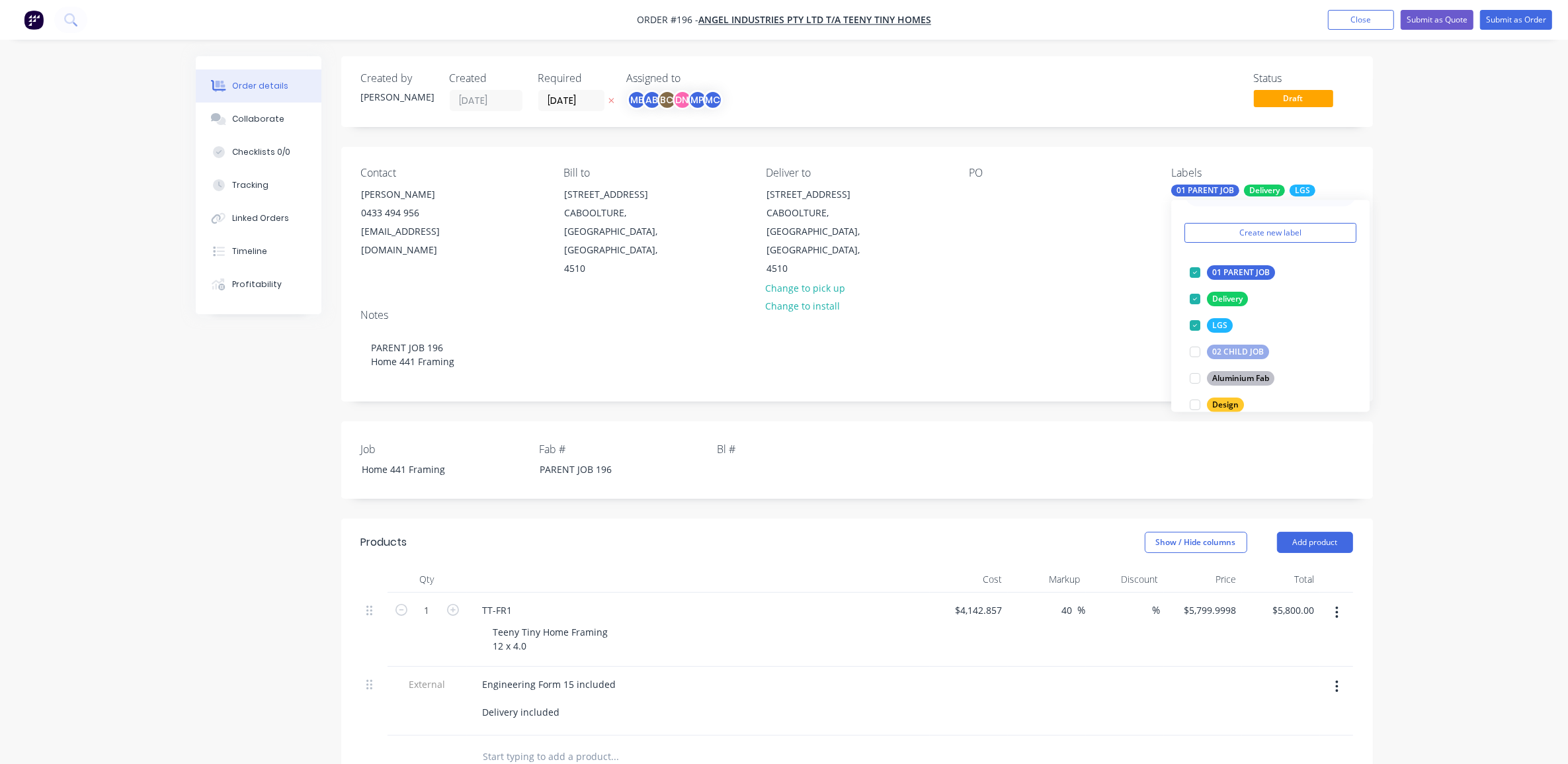
click at [1460, 270] on div "Order details Collaborate Checklists 0/0 Tracking Linked Orders Timeline Profit…" at bounding box center [784, 558] width 1568 height 1116
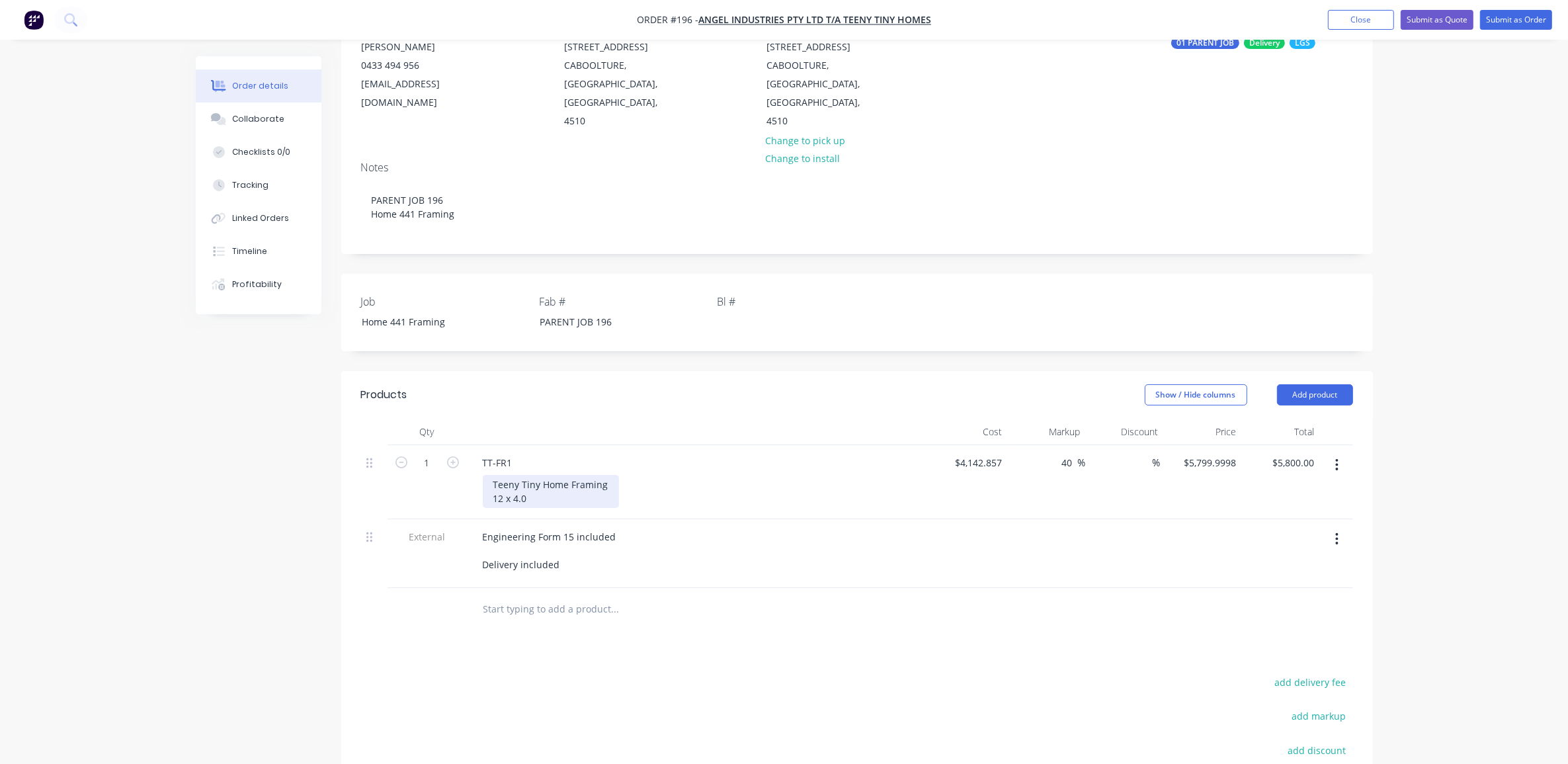
scroll to position [165, 0]
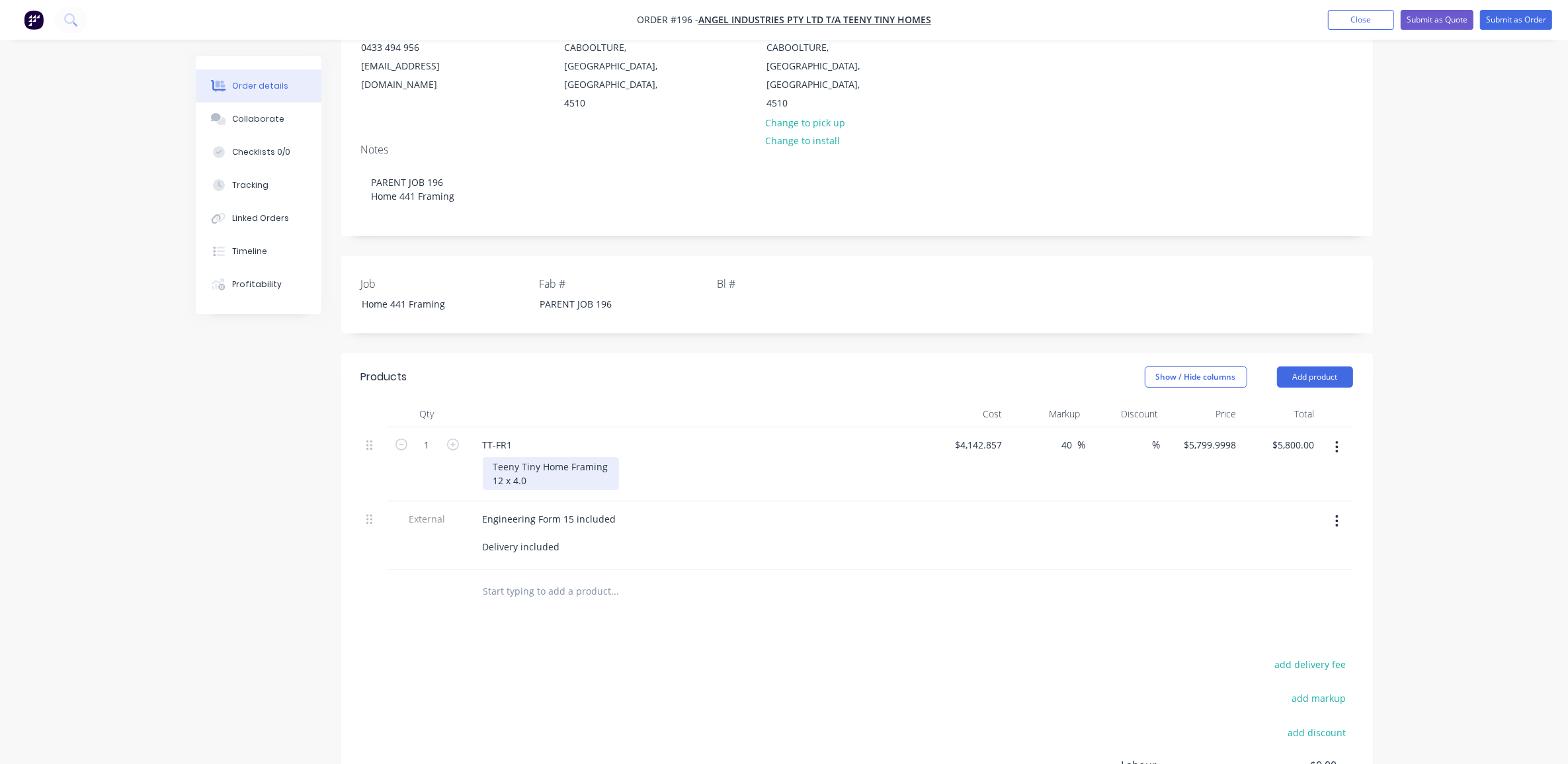
click at [544, 465] on div "Teeny Tiny Home Framing 12 x 4.0" at bounding box center [550, 474] width 136 height 33
drag, startPoint x: 540, startPoint y: 461, endPoint x: 487, endPoint y: 461, distance: 53.0
click at [487, 461] on div "Teeny Tiny Home Framing 12 x 4.0" at bounding box center [550, 474] width 136 height 33
click at [529, 435] on div "TT-FR1" at bounding box center [698, 445] width 453 height 19
click at [510, 435] on div "TT-FR1" at bounding box center [497, 445] width 51 height 19
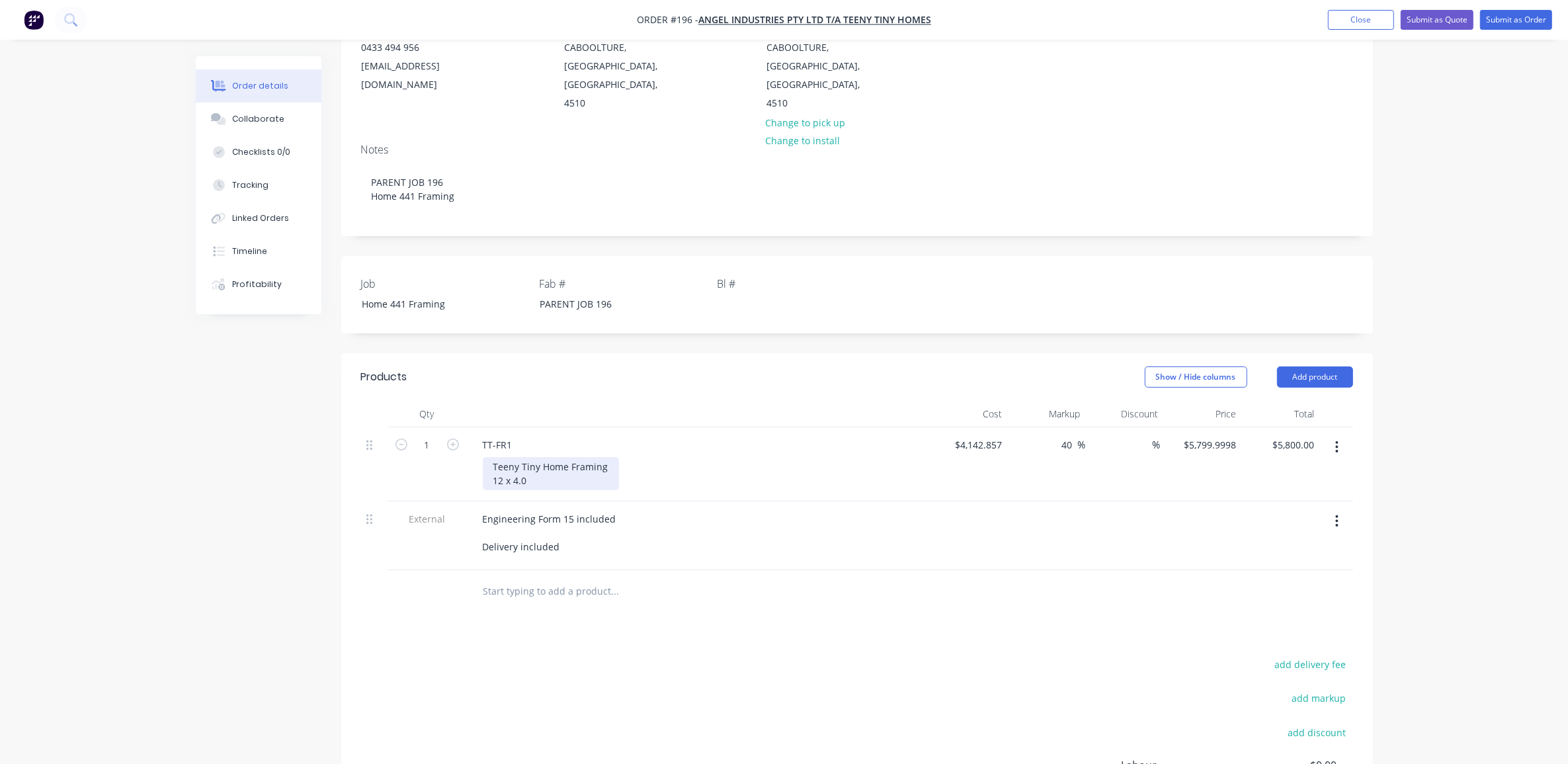
click at [521, 464] on div "Teeny Tiny Home Framing 12 x 4.0" at bounding box center [550, 474] width 136 height 33
click at [480, 461] on div "TT-FR1 Teeny Tiny Home Framing 12 x 4.0" at bounding box center [698, 464] width 463 height 74
click at [997, 435] on input "4142.857" at bounding box center [981, 445] width 53 height 19
type input "$3,500.00"
type input "$4,900.00"
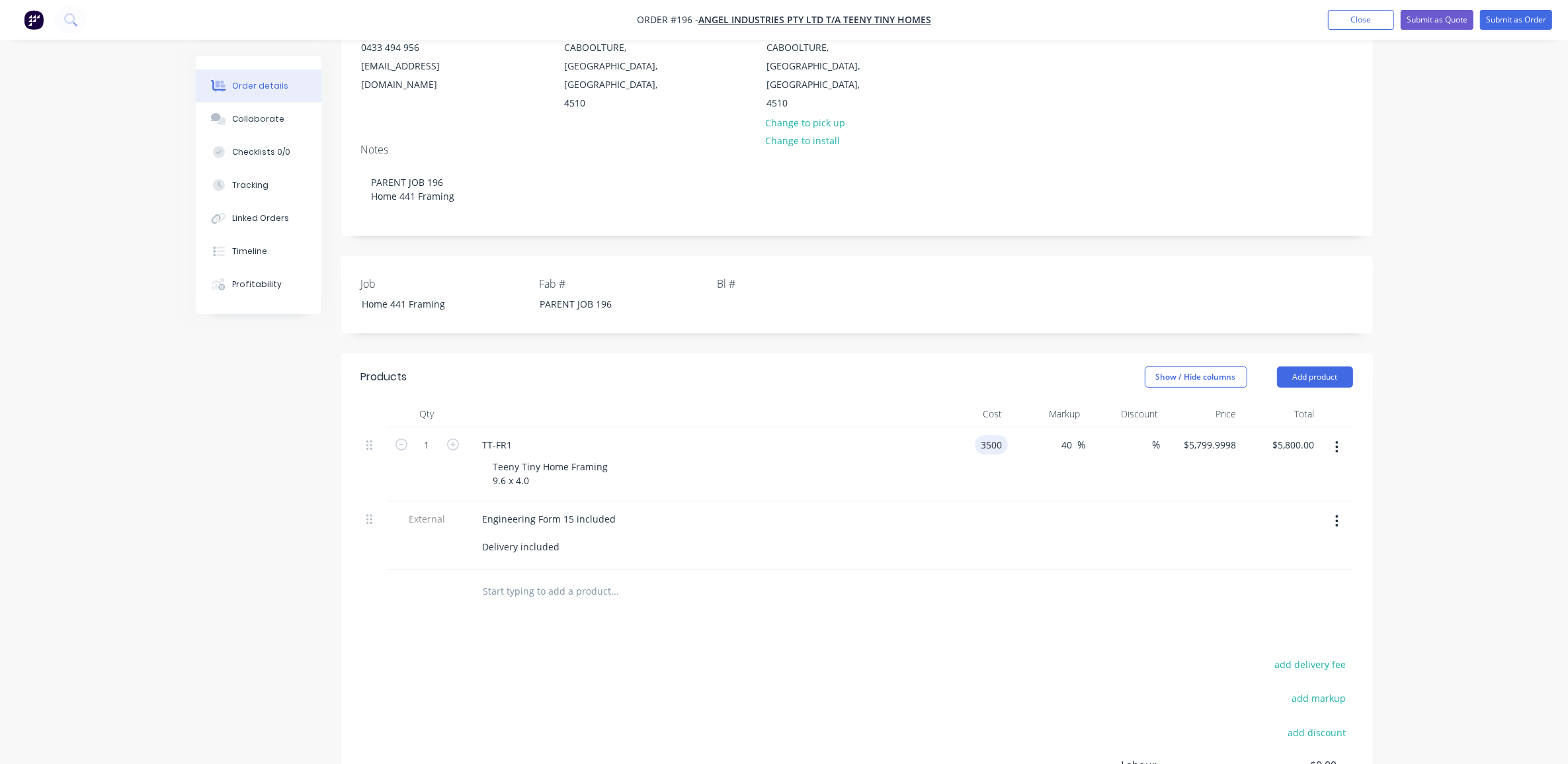
type input "$4,900.00"
drag, startPoint x: 1073, startPoint y: 426, endPoint x: 1039, endPoint y: 426, distance: 34.0
click at [1039, 427] on div "40 40 %" at bounding box center [1047, 464] width 78 height 74
type input "30"
type input "$4,550.00"
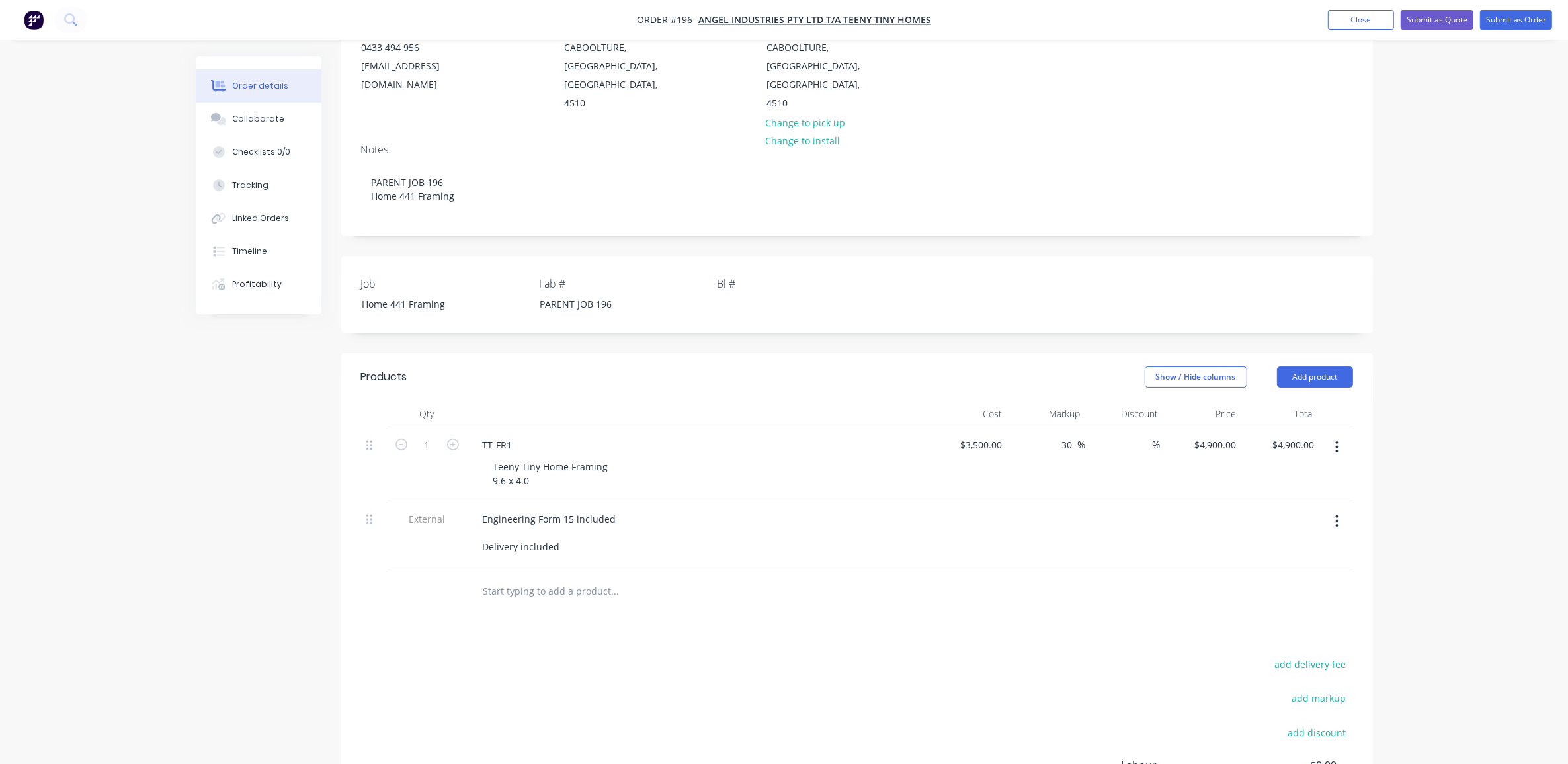
type input "$4,550.00"
click at [1464, 419] on div "Order details Collaborate Checklists 0/0 Tracking Linked Orders Timeline Profit…" at bounding box center [784, 393] width 1568 height 1116
drag, startPoint x: 1071, startPoint y: 427, endPoint x: 1001, endPoint y: 435, distance: 70.5
click at [1037, 431] on div "30 30 %" at bounding box center [1047, 464] width 78 height 74
type input "35"
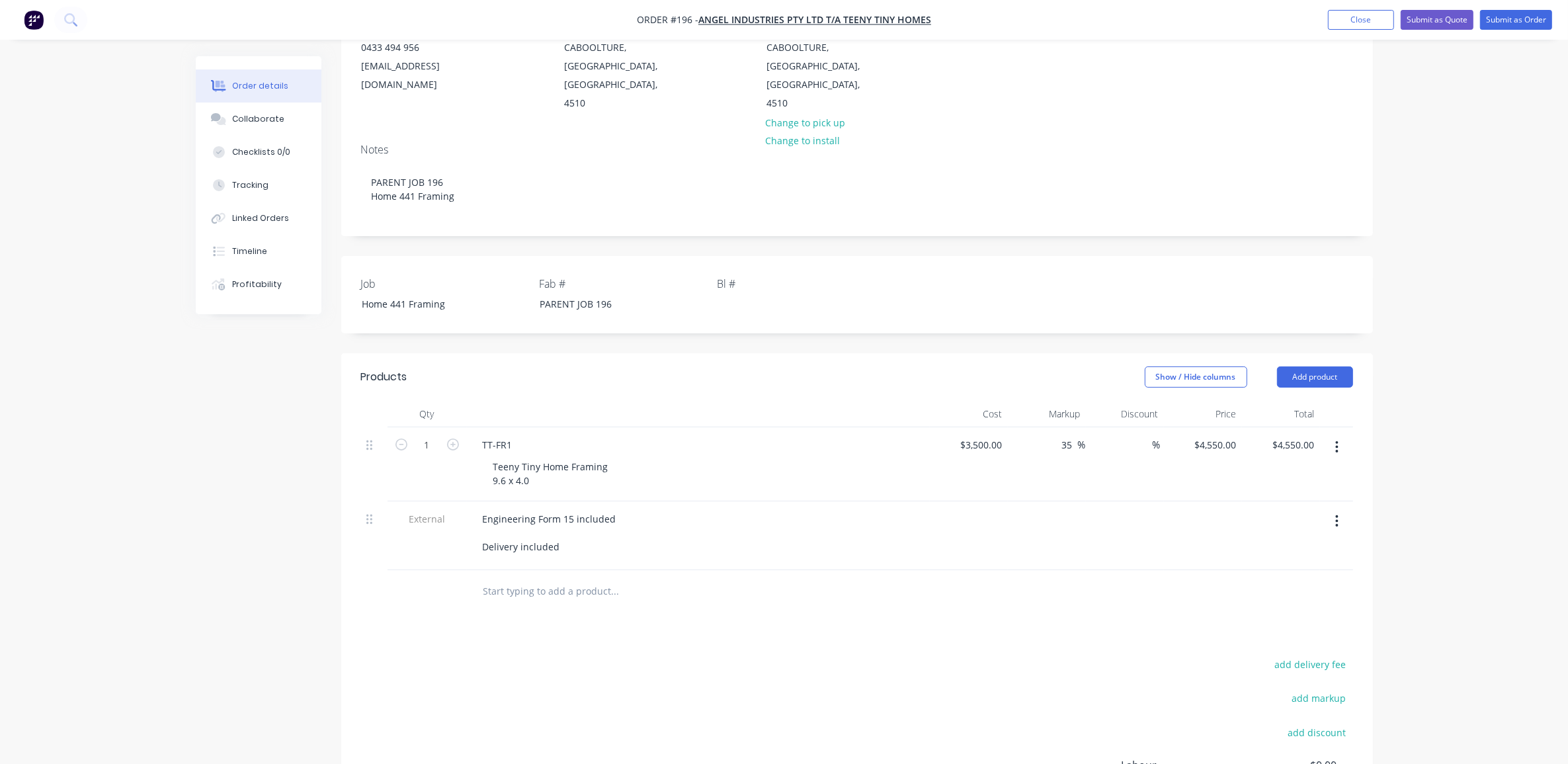
type input "$4,725.00"
click at [1411, 501] on div "Order details Collaborate Checklists 0/0 Tracking Linked Orders Timeline Profit…" at bounding box center [784, 393] width 1568 height 1116
click at [1453, 456] on div "Order details Collaborate Checklists 0/0 Tracking Linked Orders Timeline Profit…" at bounding box center [784, 393] width 1568 height 1116
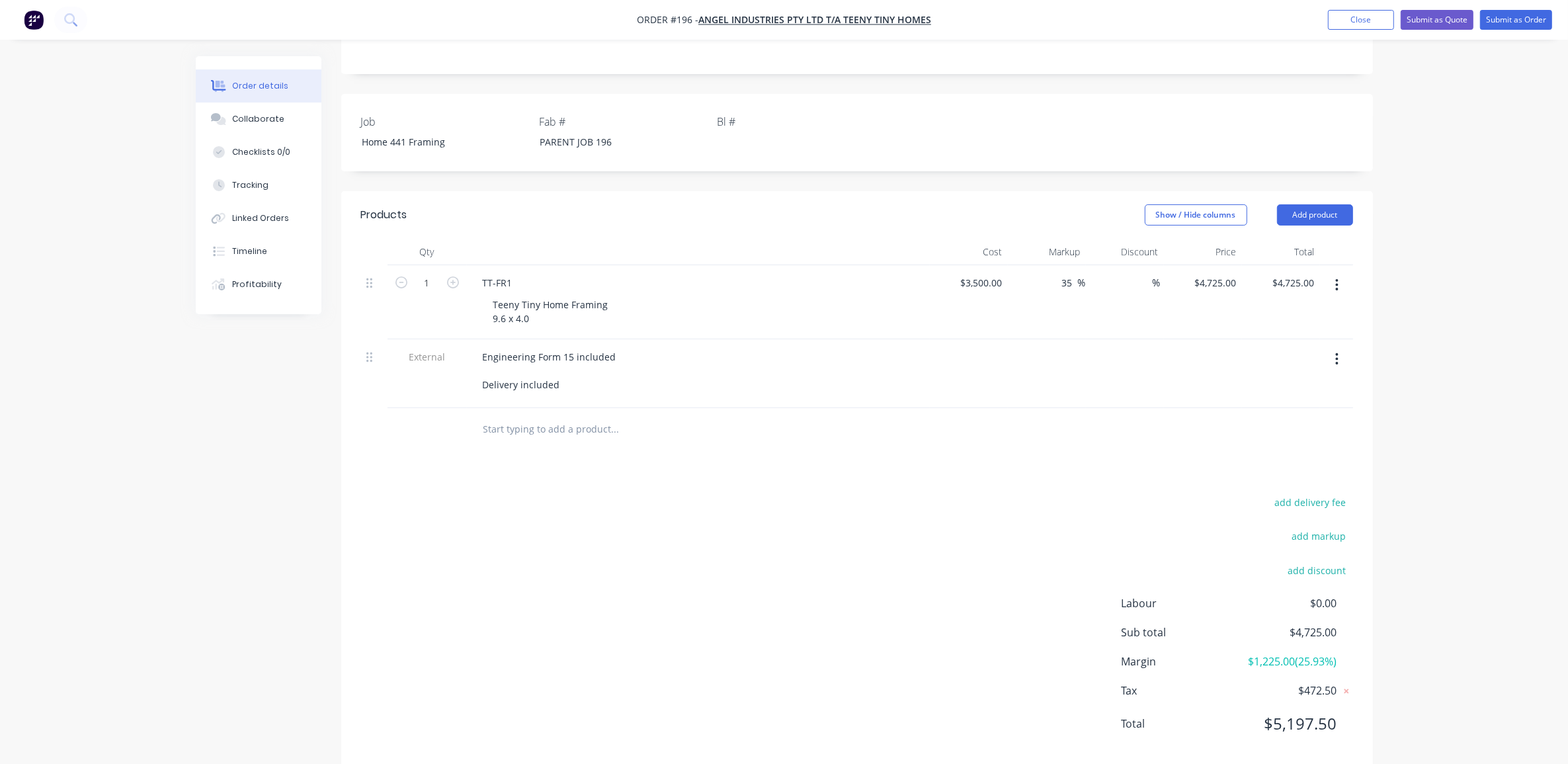
scroll to position [334, 0]
click at [1206, 261] on div "4725 $4,725.00" at bounding box center [1203, 295] width 78 height 74
type input "4650"
type input "32.86"
type input "$4,650.00"
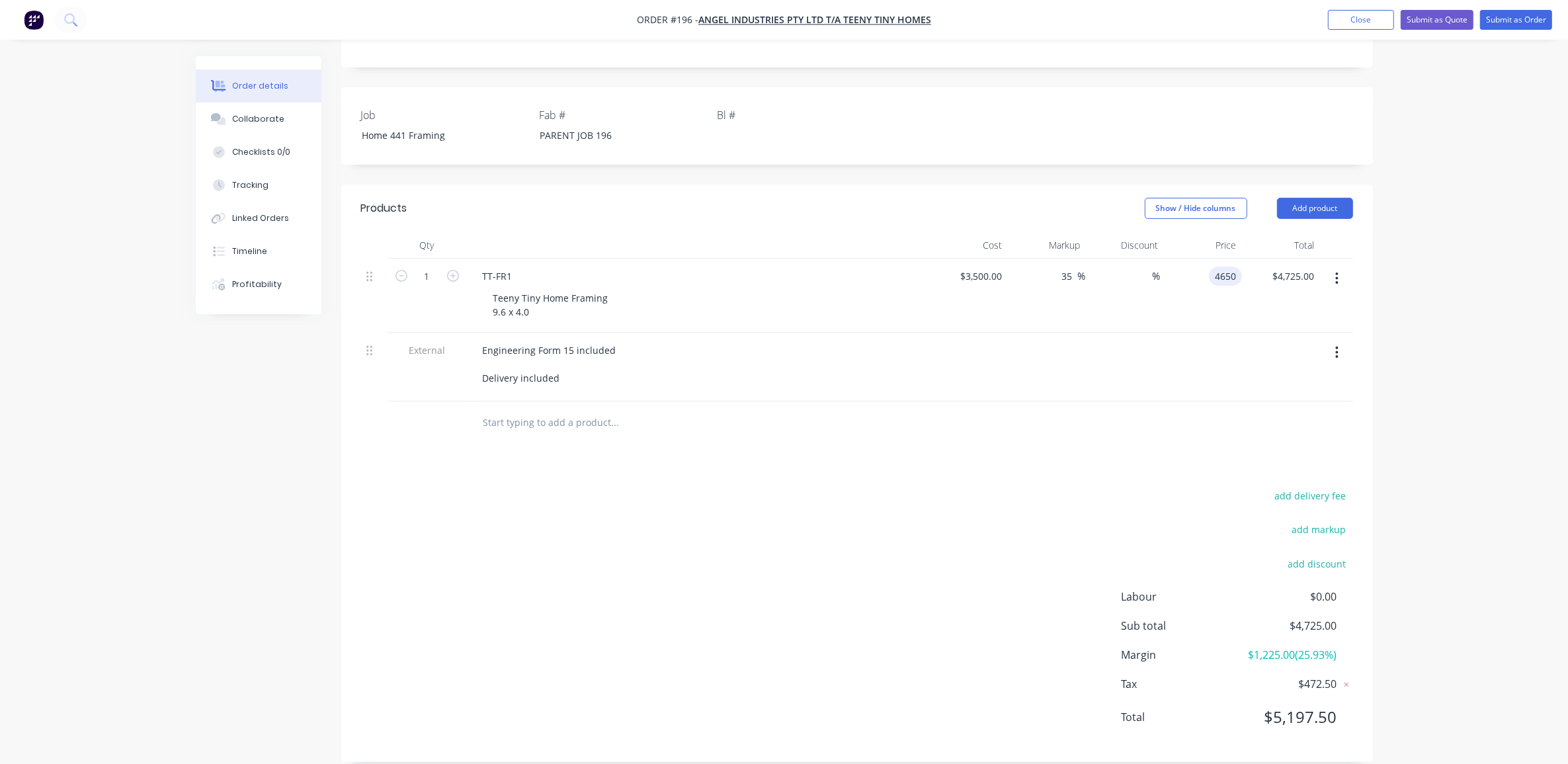
type input "$4,650.00"
click at [1462, 296] on div "Order details Collaborate Checklists 0/0 Tracking Linked Orders Timeline Profit…" at bounding box center [784, 224] width 1568 height 1116
click at [990, 267] on input "3500" at bounding box center [984, 277] width 48 height 19
type input "$3,000.00"
type input "3985.7143"
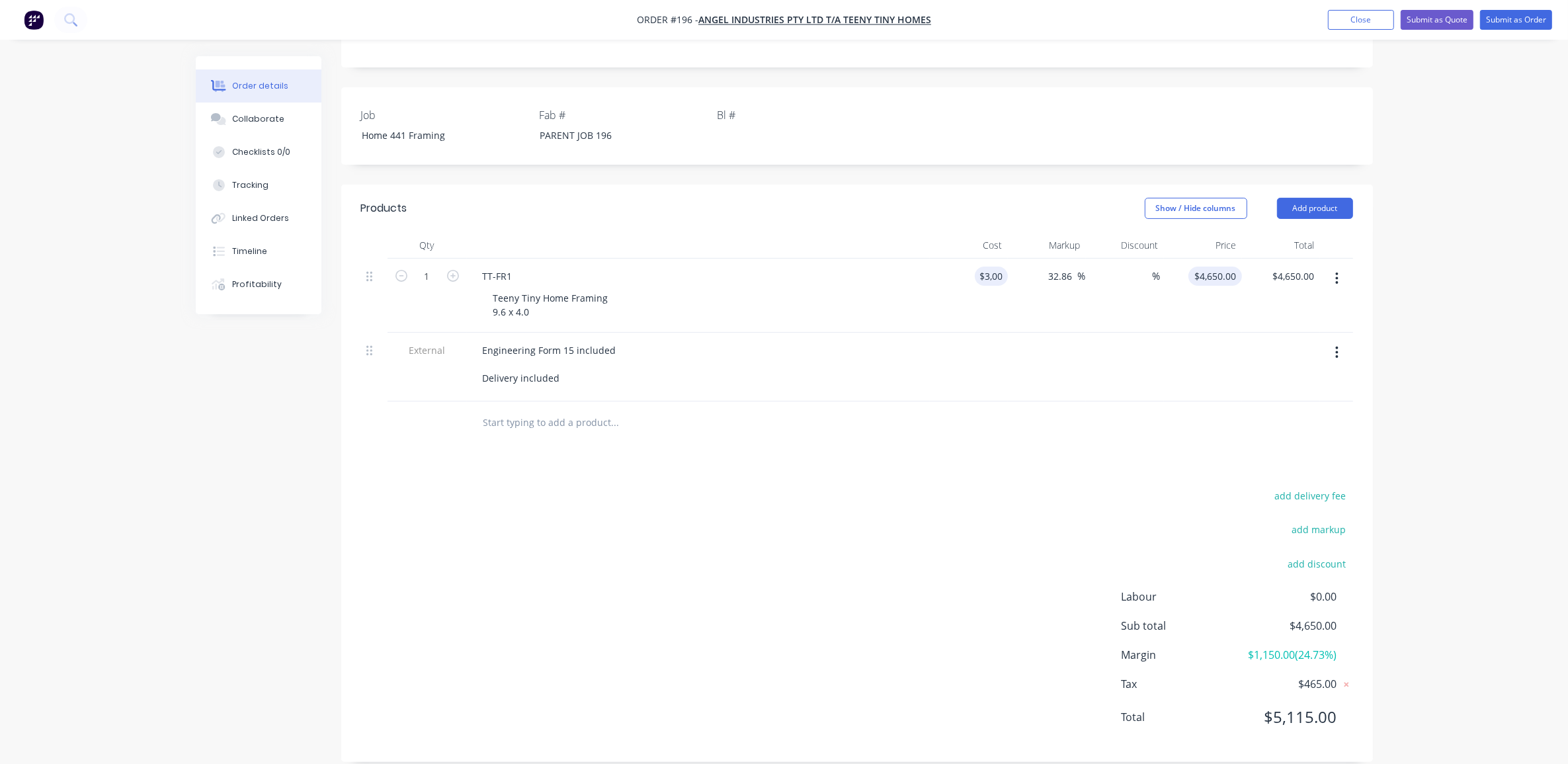
type input "$3,985.71"
drag, startPoint x: 1214, startPoint y: 258, endPoint x: 1278, endPoint y: 275, distance: 66.2
click at [1214, 267] on input "3985.7143" at bounding box center [1216, 277] width 51 height 19
type input "4650"
type input "55"
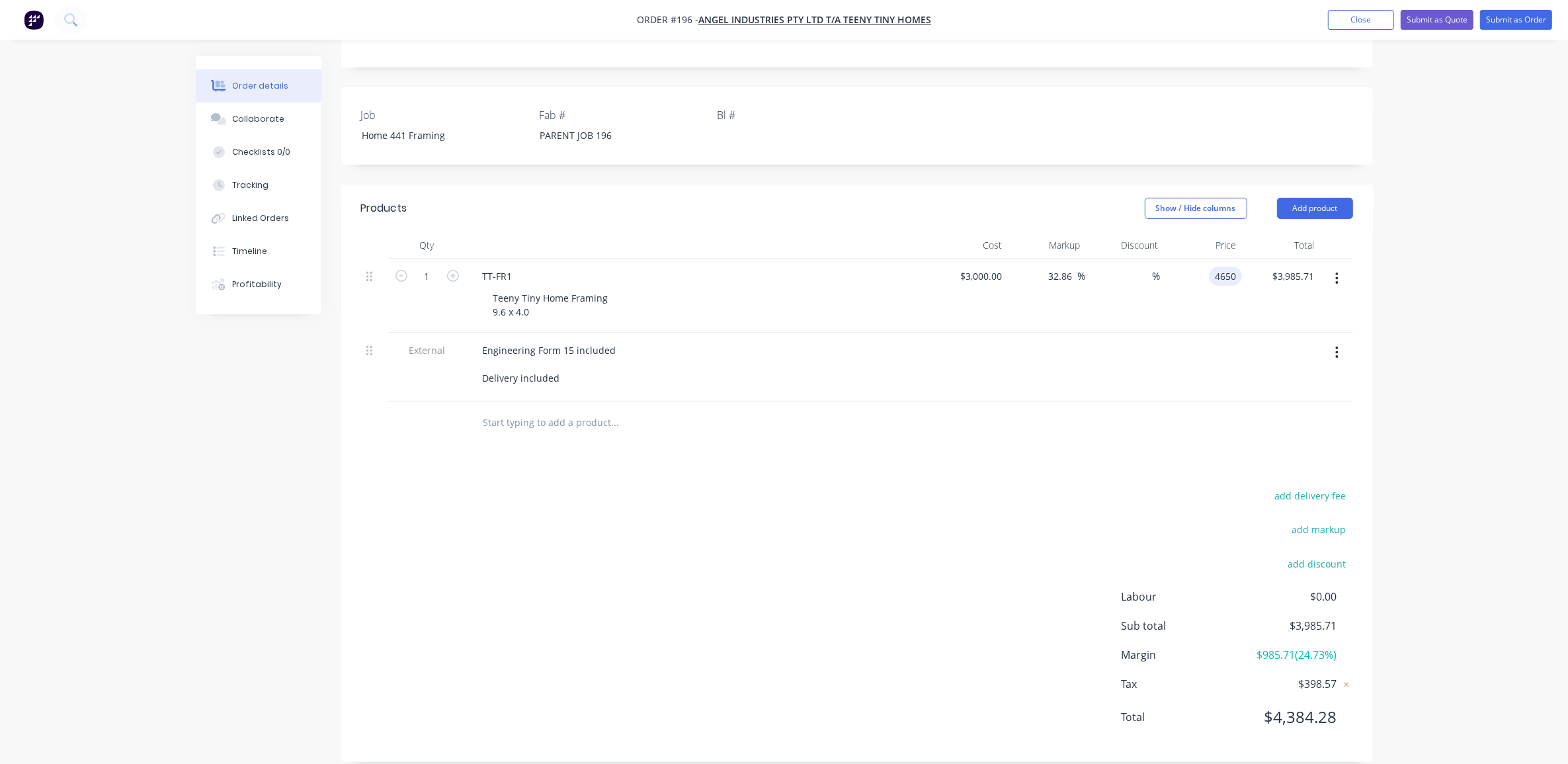
type input "$4,650.00"
click at [1500, 309] on div "Order details Collaborate Checklists 0/0 Tracking Linked Orders Timeline Profit…" at bounding box center [784, 224] width 1568 height 1116
click at [1506, 393] on div "Order details Collaborate Checklists 0/0 Tracking Linked Orders Timeline Profit…" at bounding box center [784, 224] width 1568 height 1116
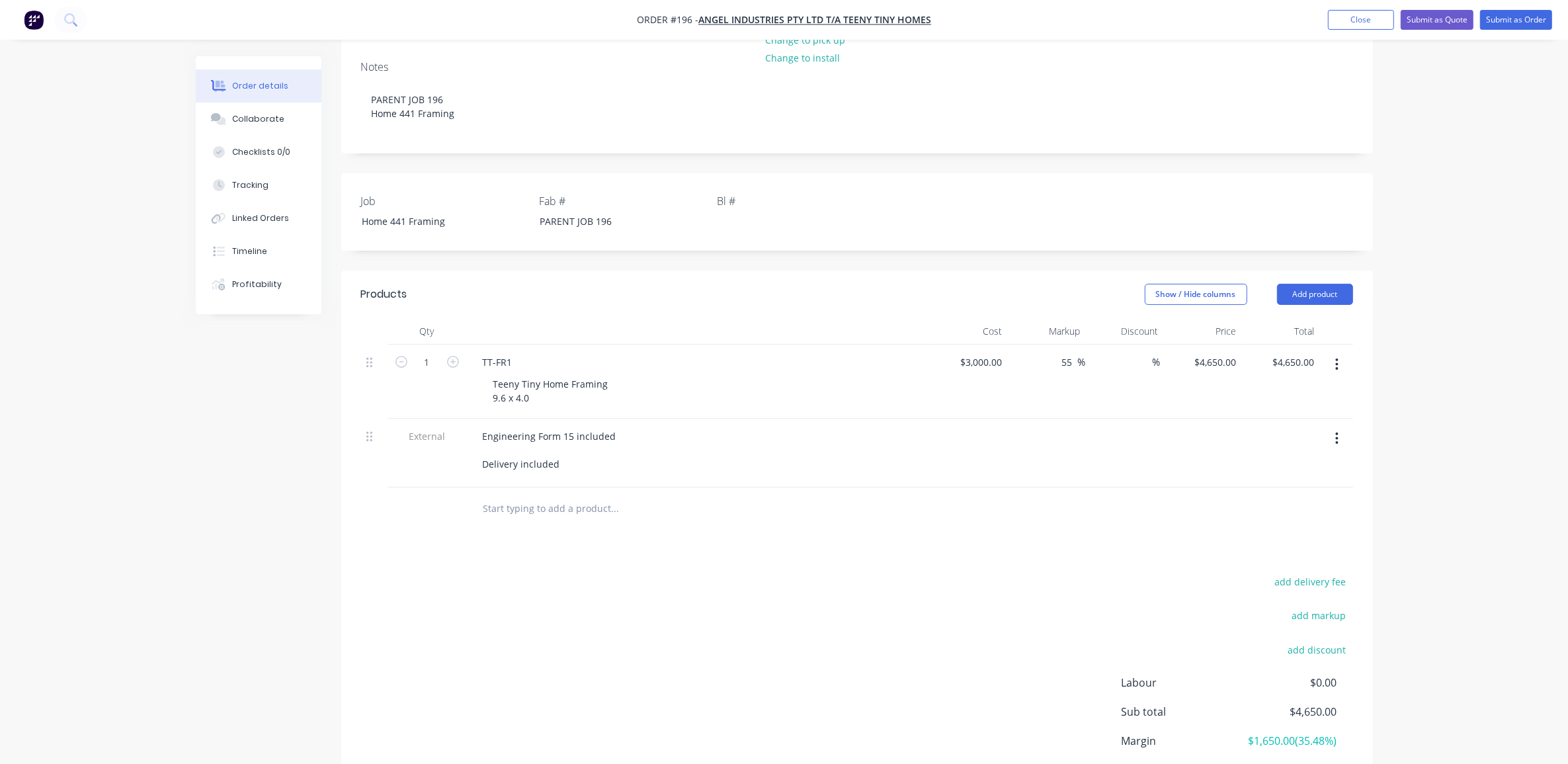
scroll to position [0, 0]
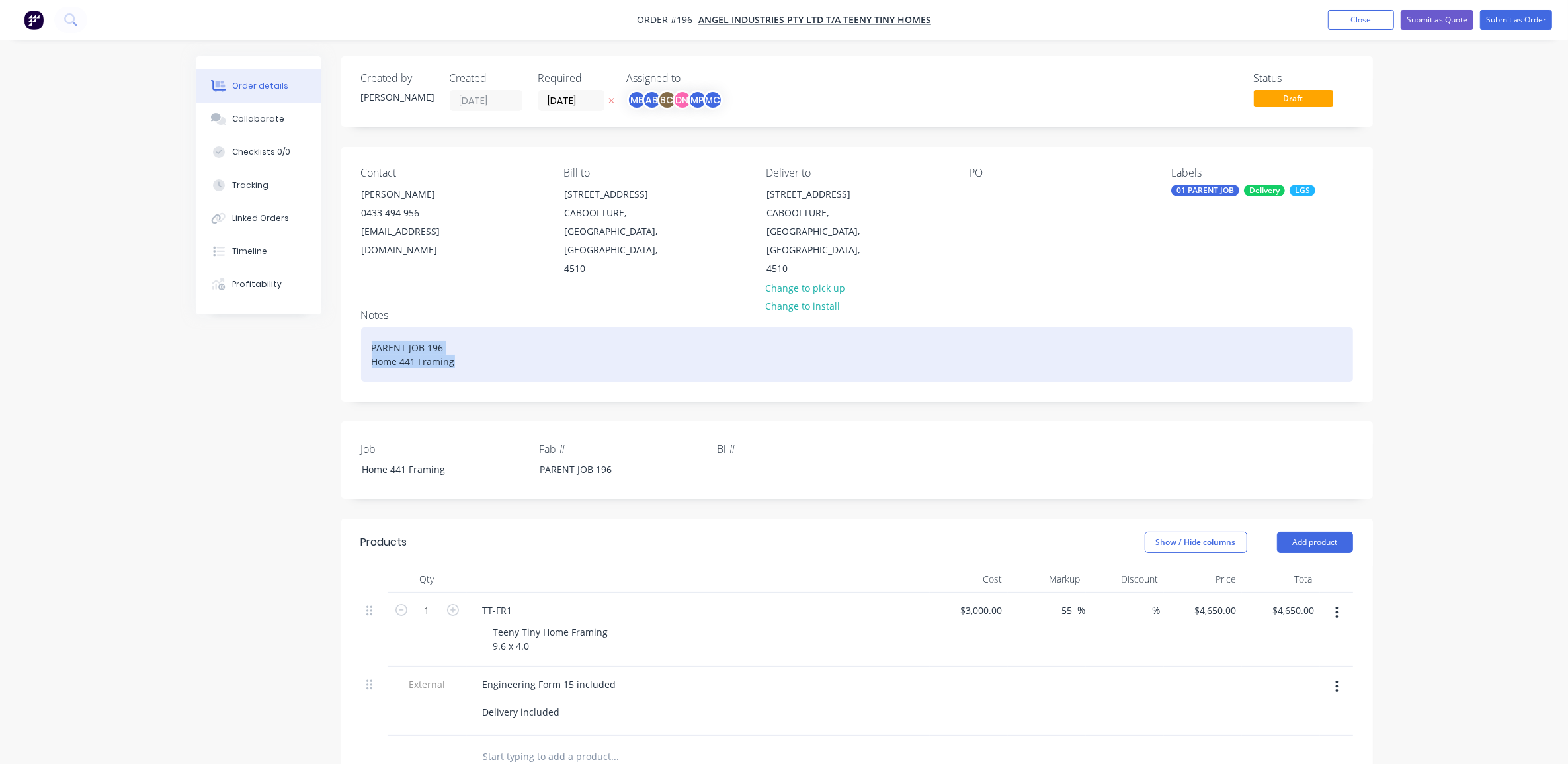
drag, startPoint x: 414, startPoint y: 342, endPoint x: 368, endPoint y: 324, distance: 49.4
click at [368, 328] on div "PARENT JOB 196 Home 441 Framing" at bounding box center [857, 355] width 992 height 54
copy div "PARENT JOB 196 Home 441 Framing"
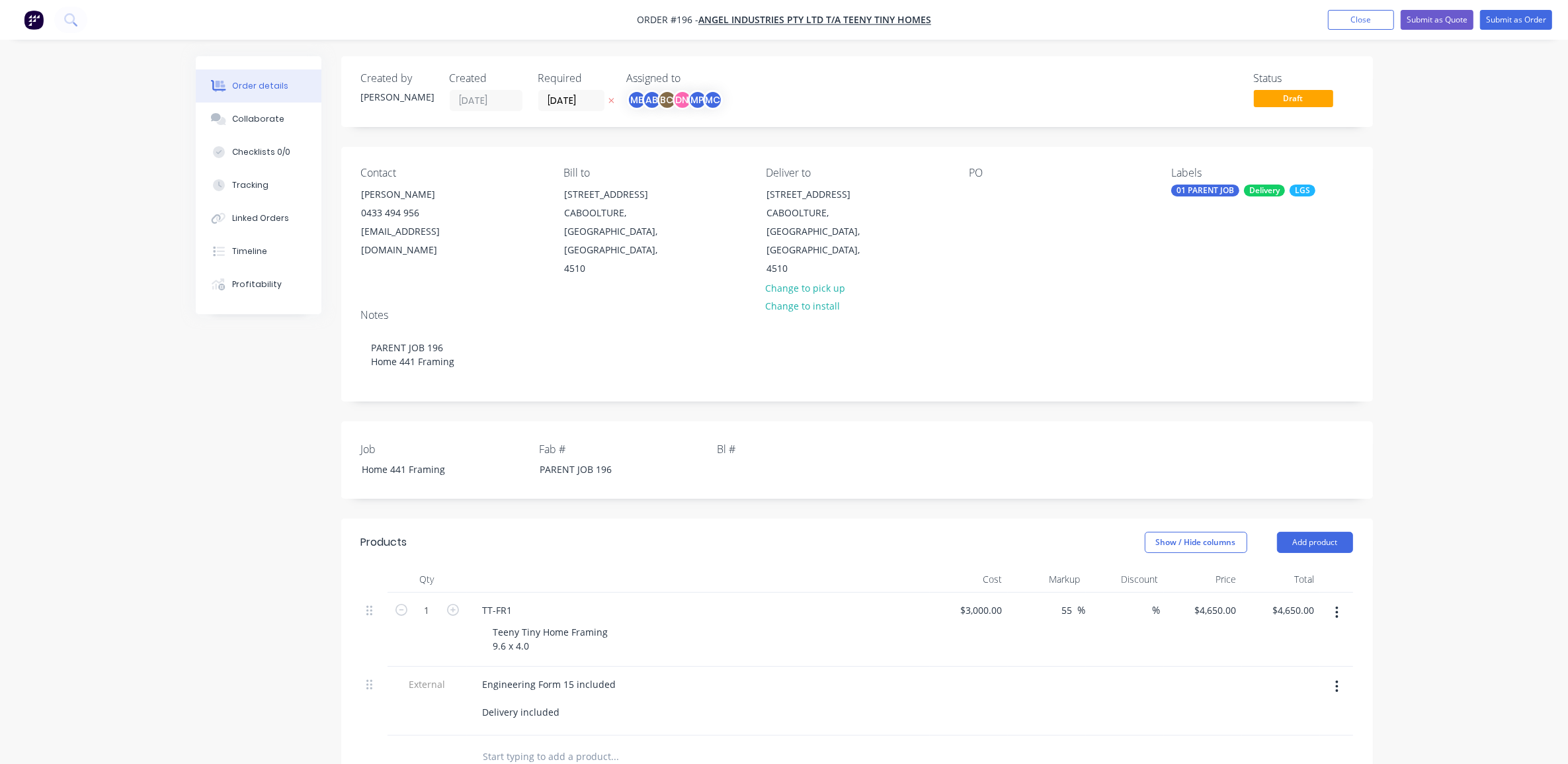
click at [986, 208] on div "PO" at bounding box center [1059, 222] width 181 height 112
click at [992, 191] on div "PO" at bounding box center [1059, 222] width 181 height 112
click at [969, 191] on div at bounding box center [980, 194] width 21 height 19
paste div
click at [1052, 193] on div "PARENT JOB 196Home 441 Framing" at bounding box center [1051, 201] width 165 height 33
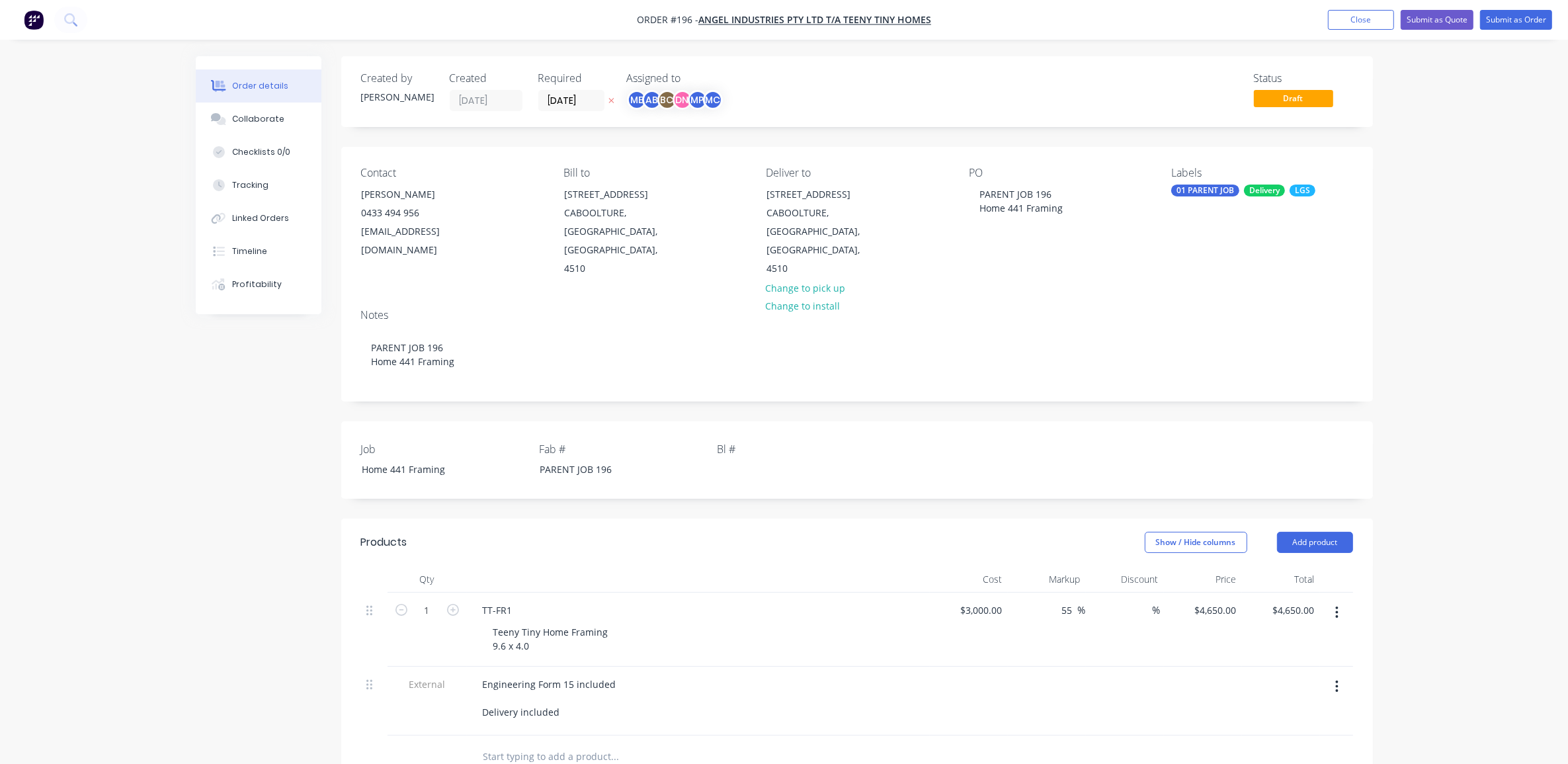
click at [1417, 246] on div "Order details Collaborate Checklists 0/0 Tracking Linked Orders Timeline Profit…" at bounding box center [784, 558] width 1568 height 1116
click at [1449, 21] on button "Submit as Quote" at bounding box center [1436, 19] width 73 height 20
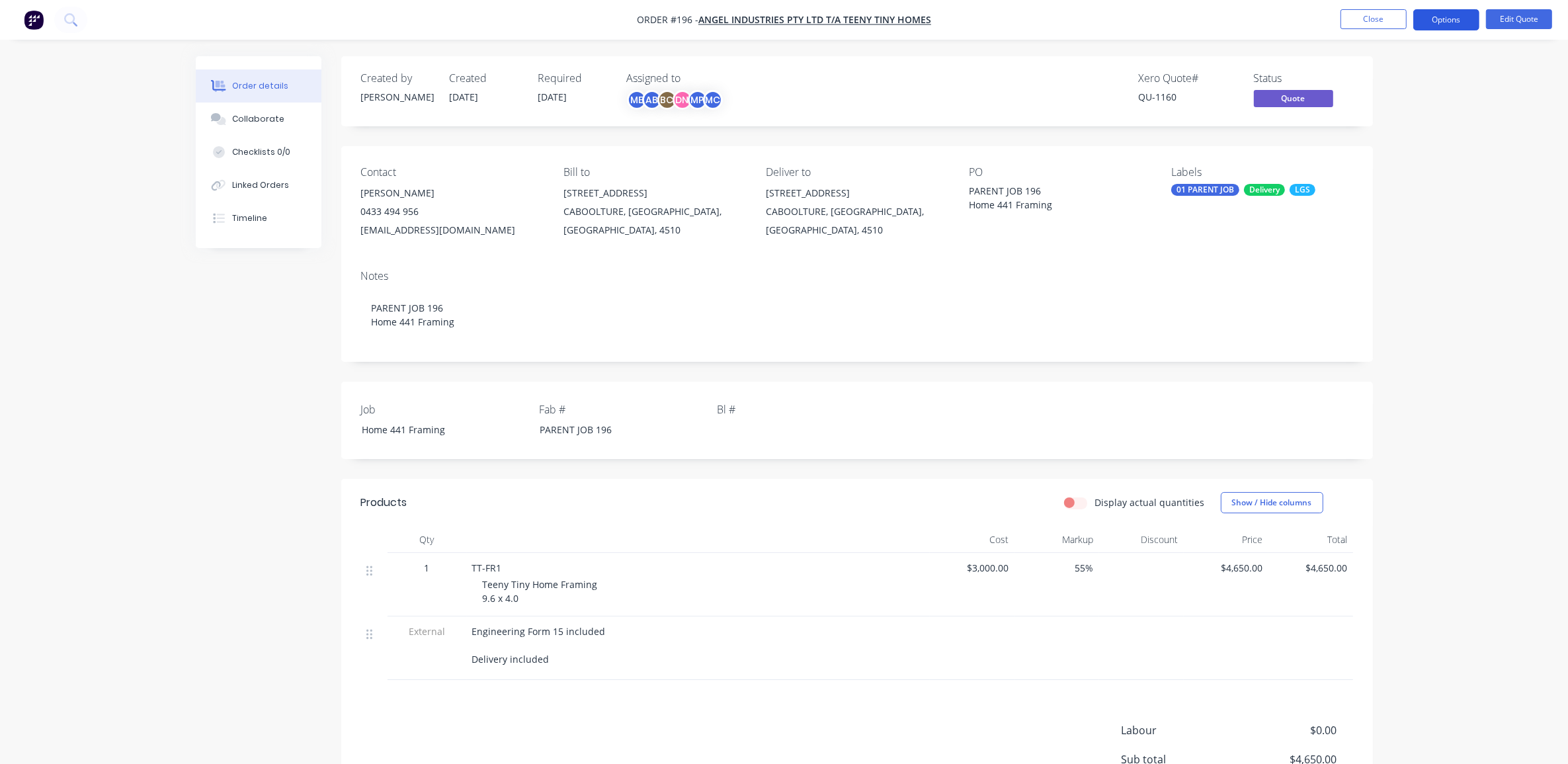
click at [1433, 24] on button "Options" at bounding box center [1446, 20] width 66 height 21
click at [1370, 74] on div "Quote" at bounding box center [1407, 80] width 122 height 19
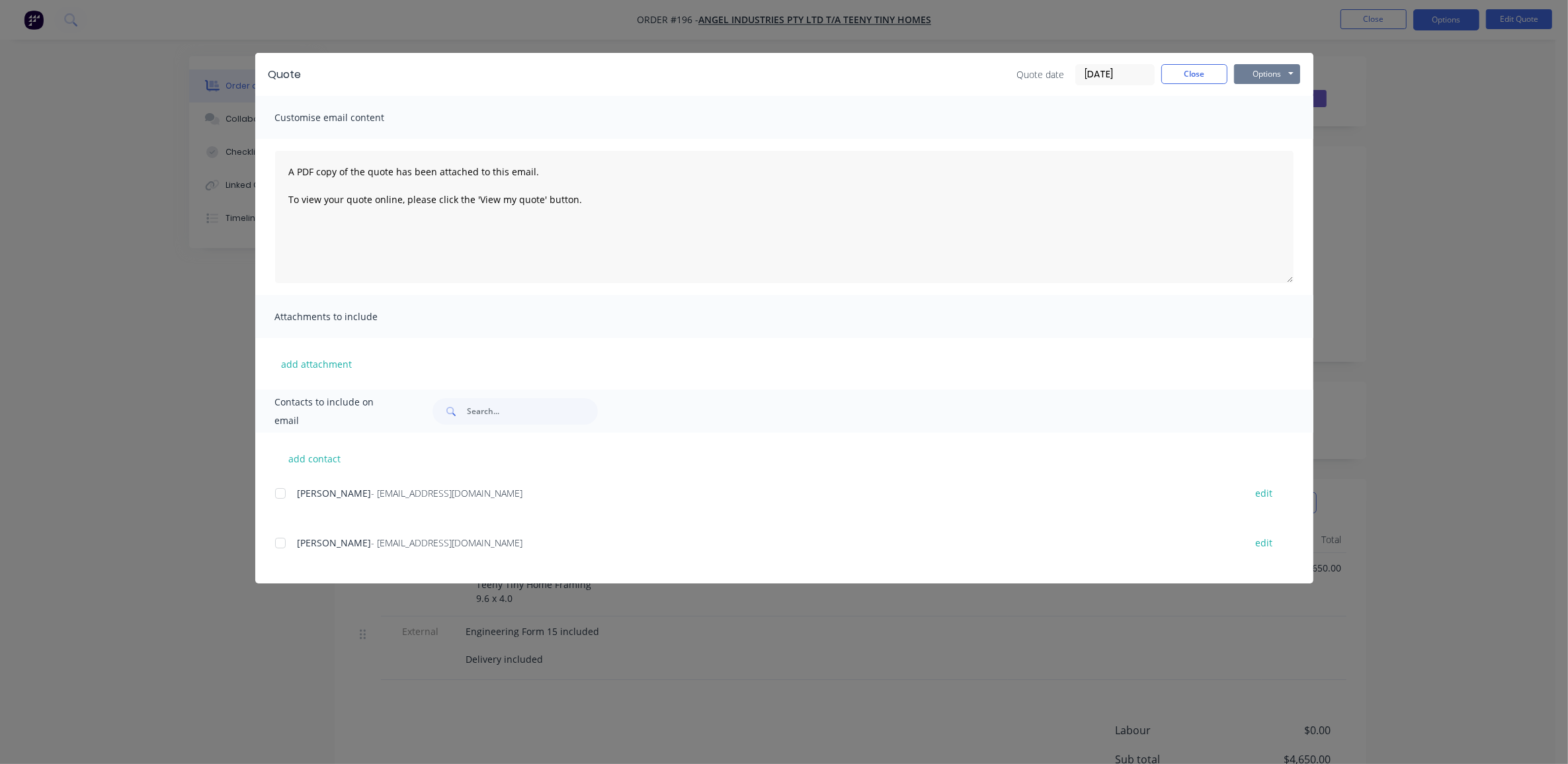
click at [1284, 73] on button "Options" at bounding box center [1267, 73] width 66 height 20
click at [1262, 119] on button "Print" at bounding box center [1277, 120] width 85 height 22
click at [1199, 79] on button "Close" at bounding box center [1195, 73] width 66 height 20
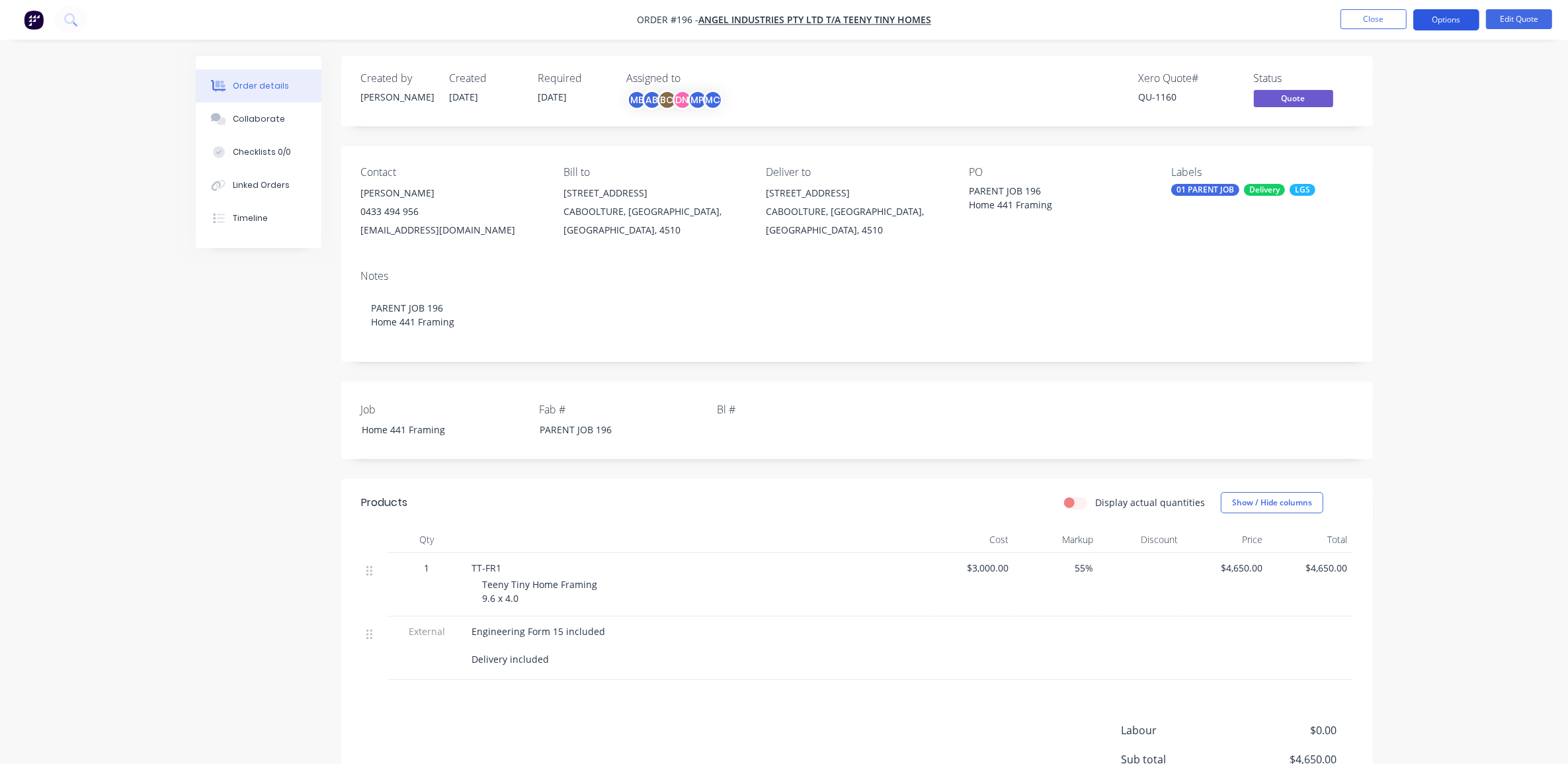
click at [1447, 15] on button "Options" at bounding box center [1446, 20] width 66 height 21
click at [1404, 160] on div "Convert to Order" at bounding box center [1407, 160] width 122 height 19
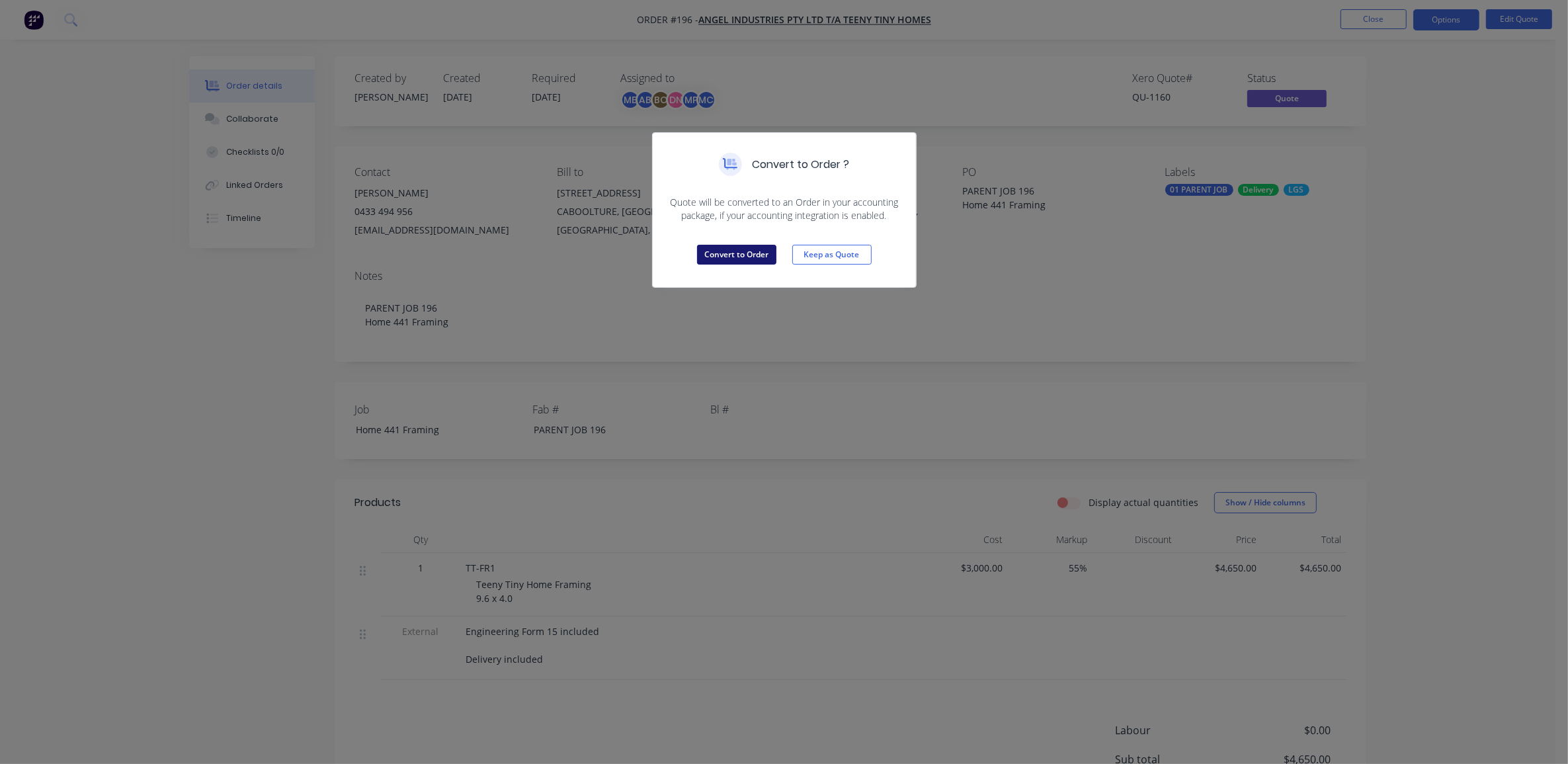
click at [725, 250] on button "Convert to Order" at bounding box center [737, 254] width 79 height 20
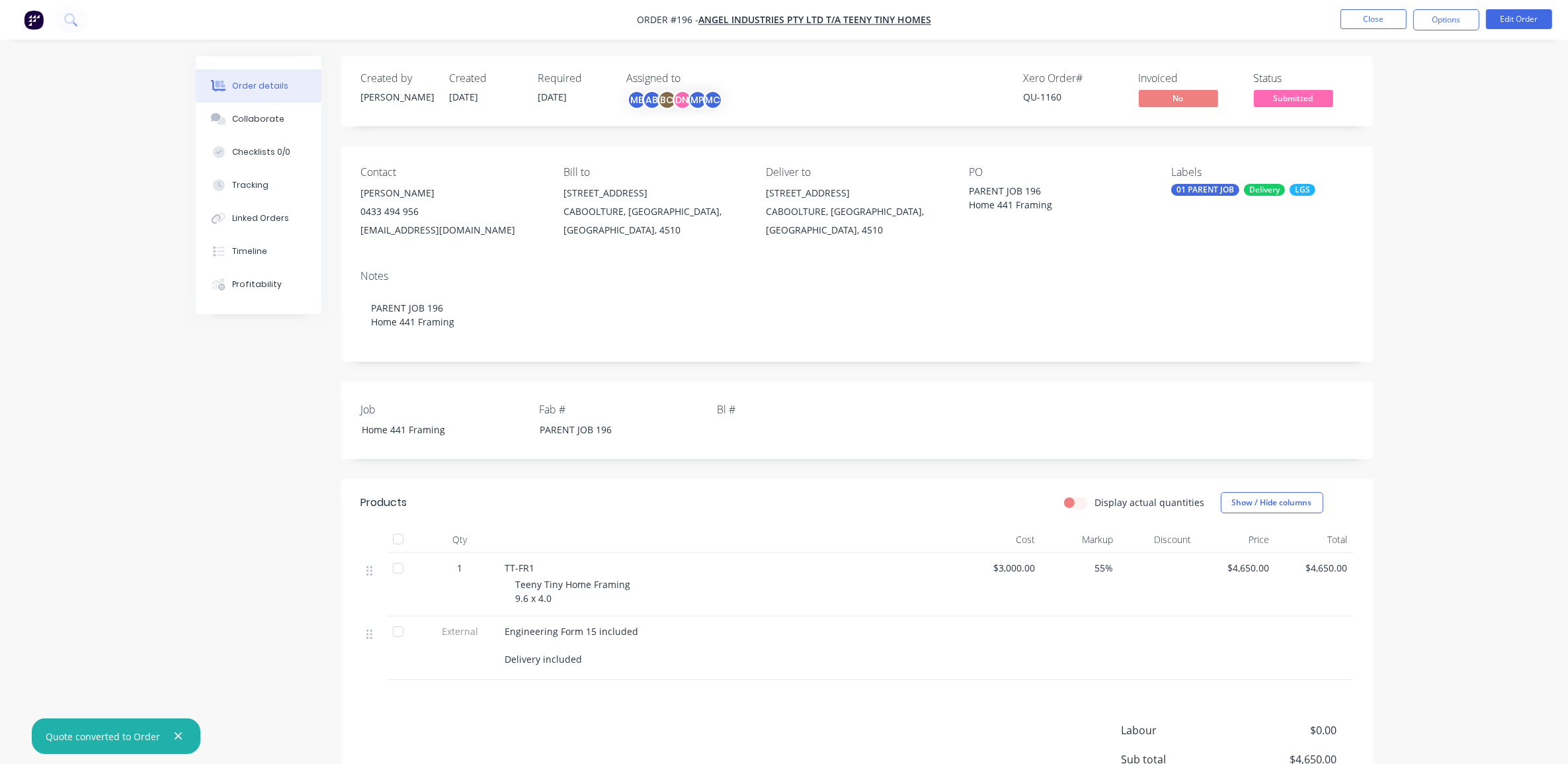
click at [1487, 167] on div "Order details Collaborate Checklists 0/0 Tracking Linked Orders Timeline Profit…" at bounding box center [784, 457] width 1568 height 915
click at [1456, 205] on div "Order details Collaborate Checklists 0/0 Tracking Linked Orders Timeline Profit…" at bounding box center [784, 457] width 1568 height 915
click at [263, 120] on div "Collaborate" at bounding box center [258, 119] width 52 height 12
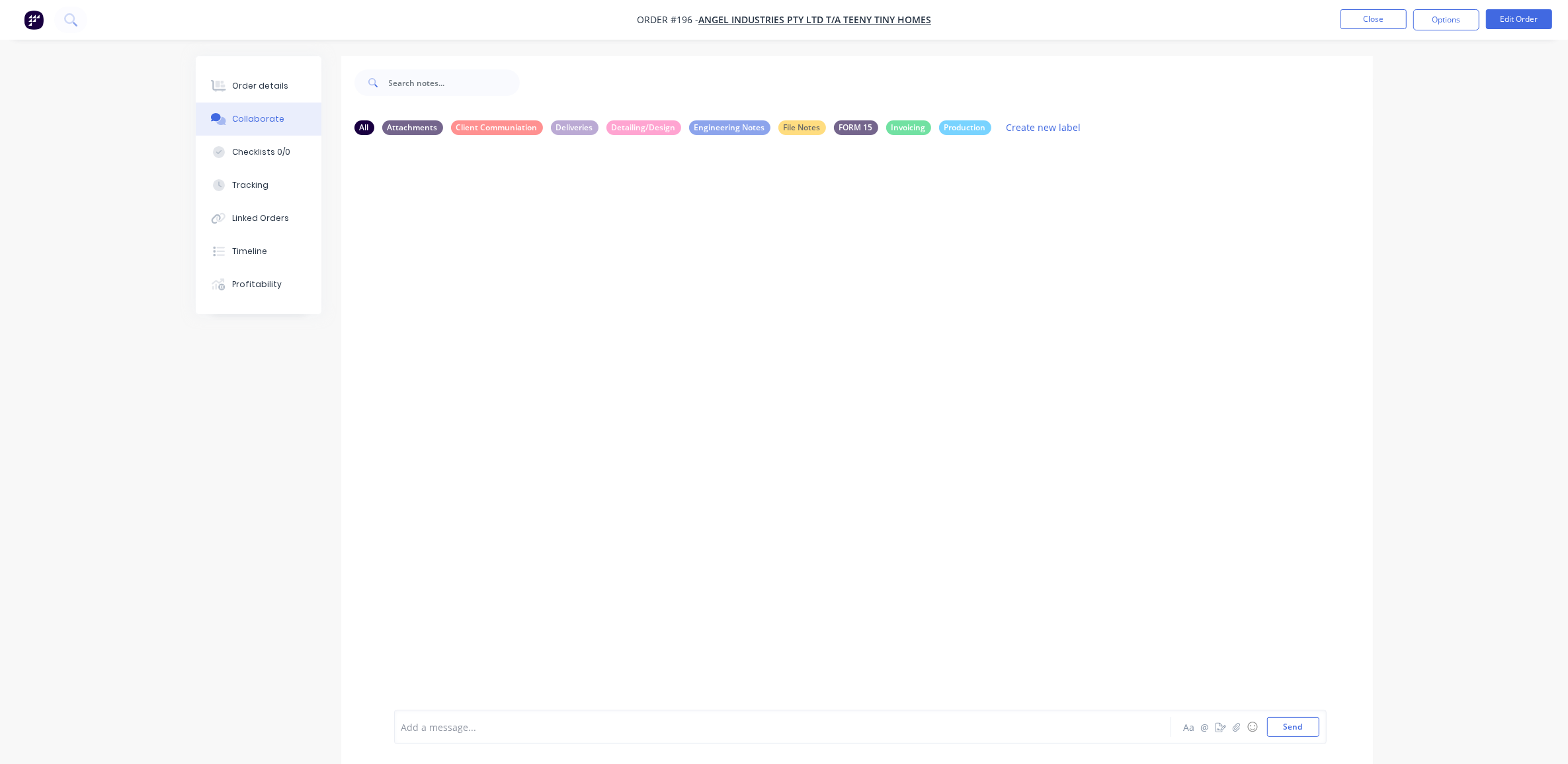
click at [526, 724] on div at bounding box center [746, 727] width 688 height 14
click at [1301, 722] on button "Send" at bounding box center [1293, 726] width 52 height 20
click at [482, 726] on div at bounding box center [746, 727] width 688 height 14
click at [1317, 725] on button "Send" at bounding box center [1293, 726] width 52 height 20
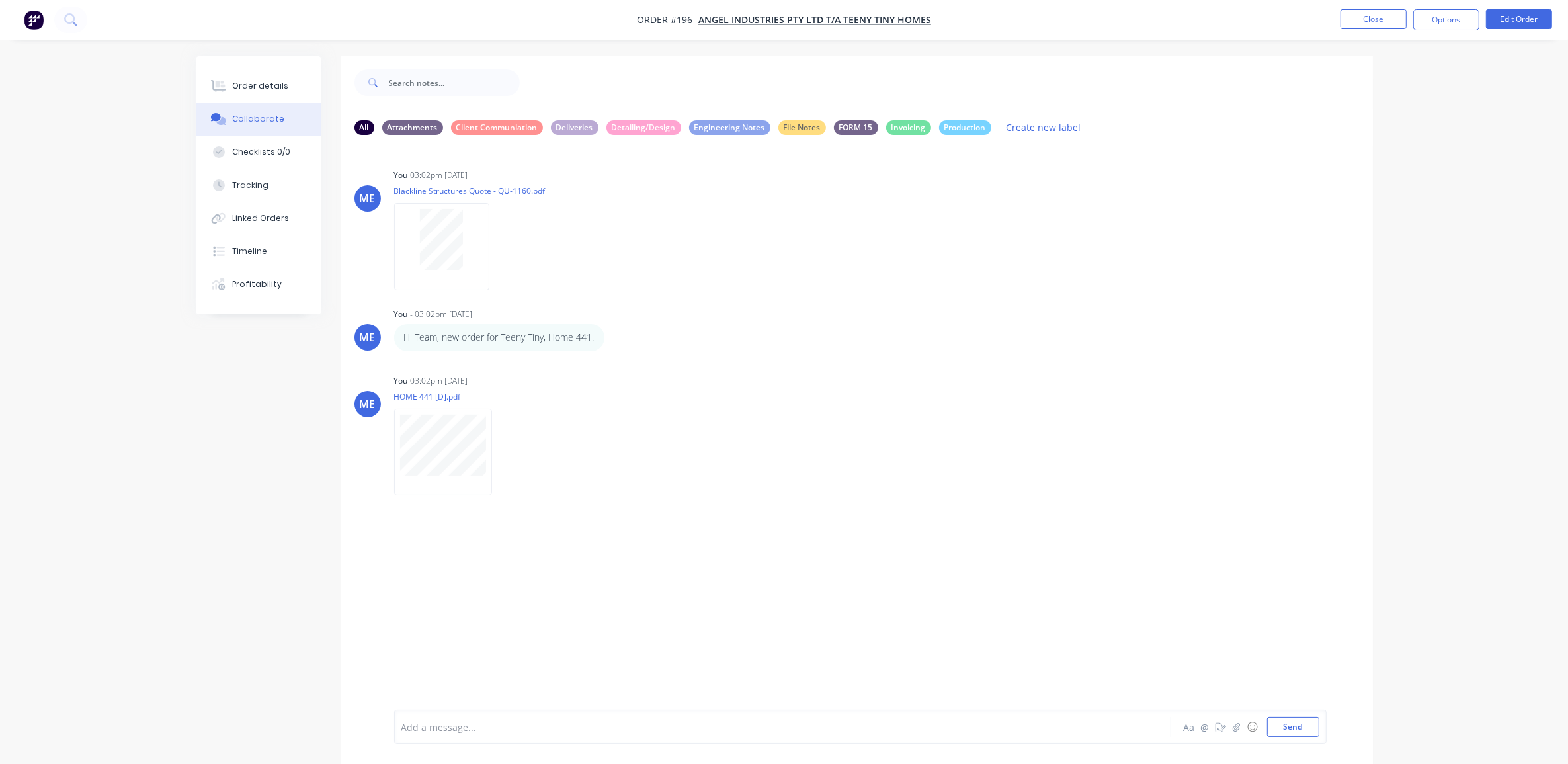
click at [533, 734] on div "Add a message..." at bounding box center [746, 726] width 689 height 20
click at [533, 734] on div "@[PERSON_NAME] @Demi @lil" at bounding box center [746, 726] width 689 height 20
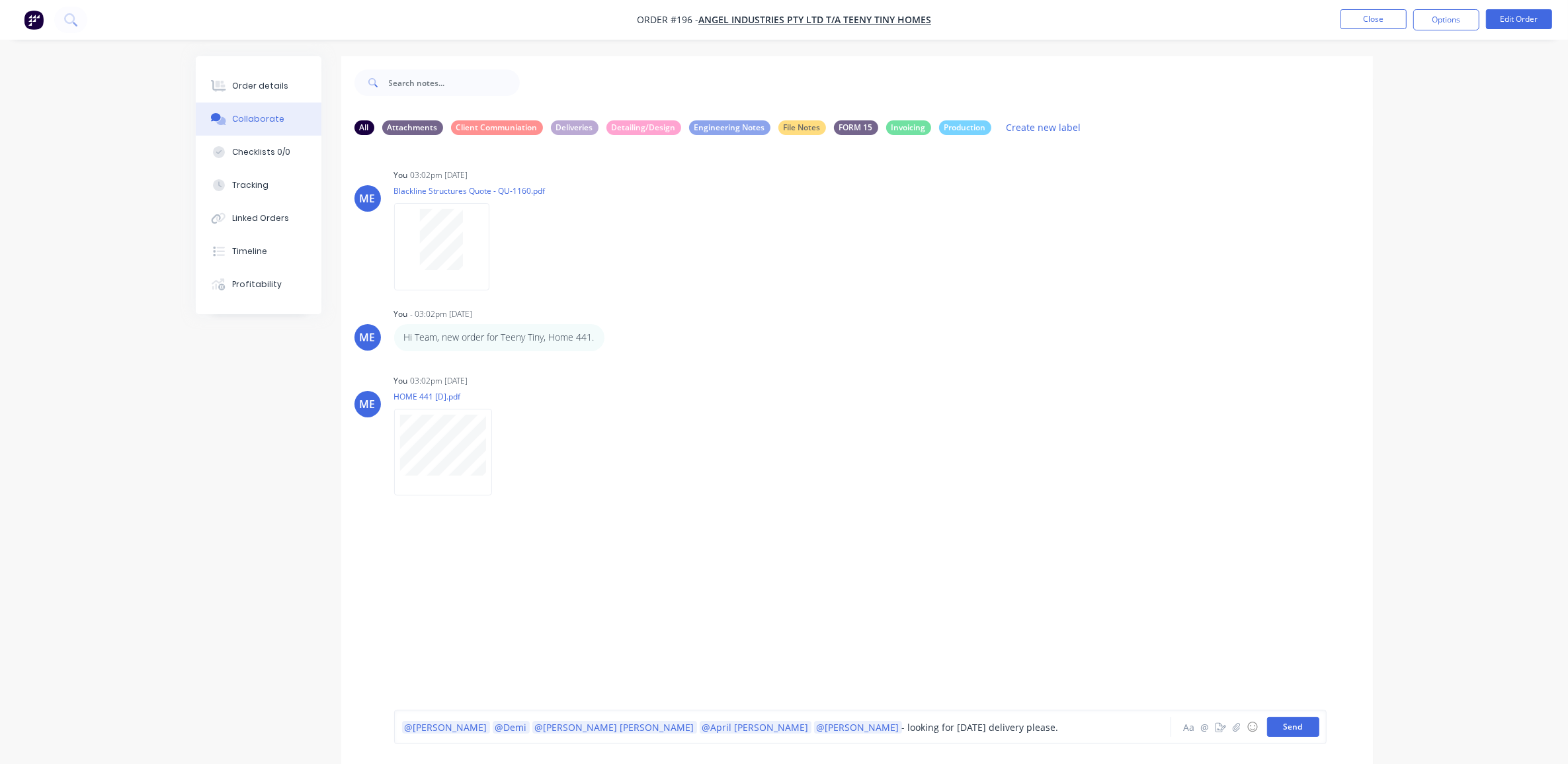
click at [1301, 728] on button "Send" at bounding box center [1293, 726] width 52 height 20
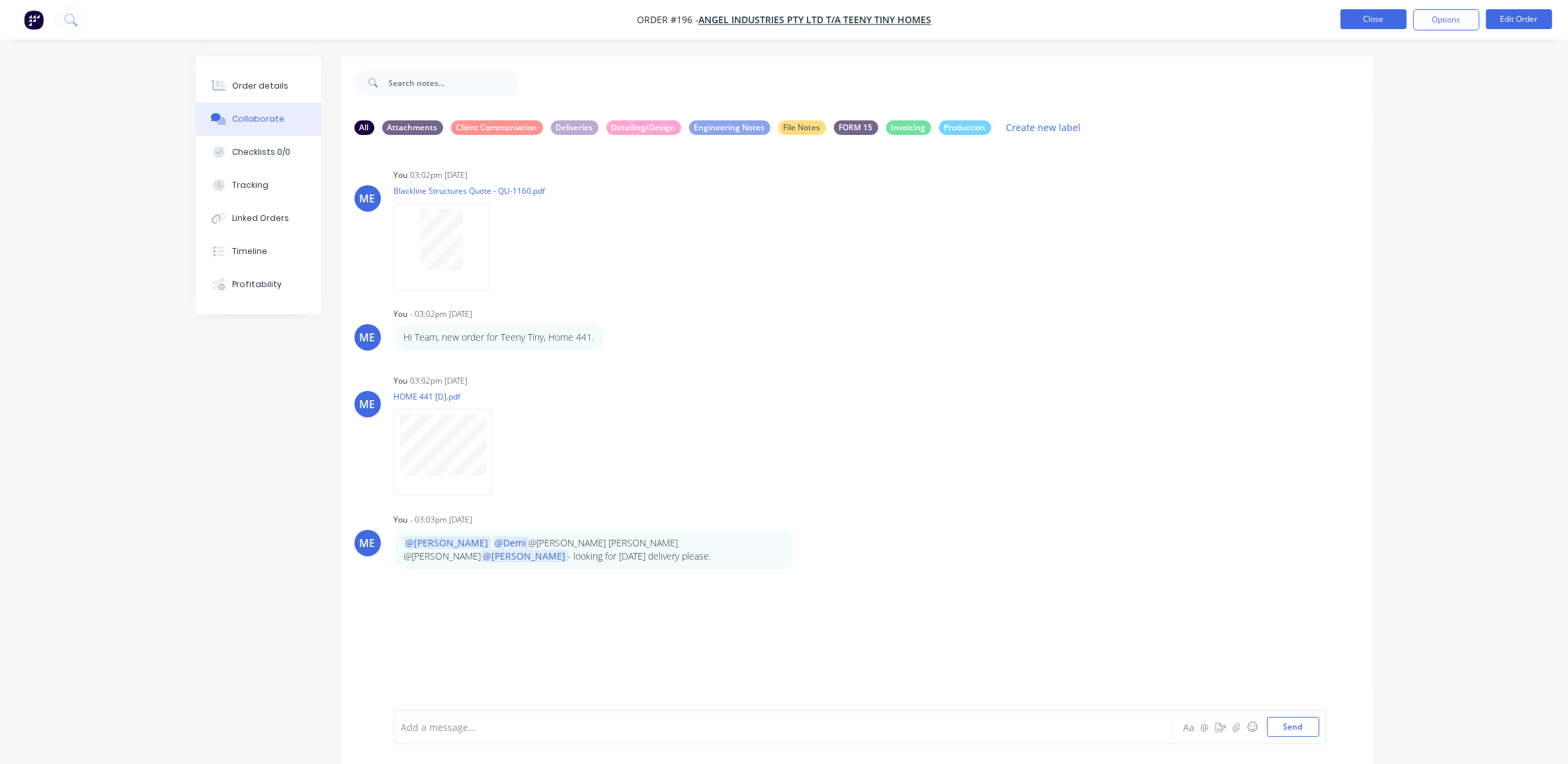
click at [1357, 12] on button "Close" at bounding box center [1374, 19] width 66 height 20
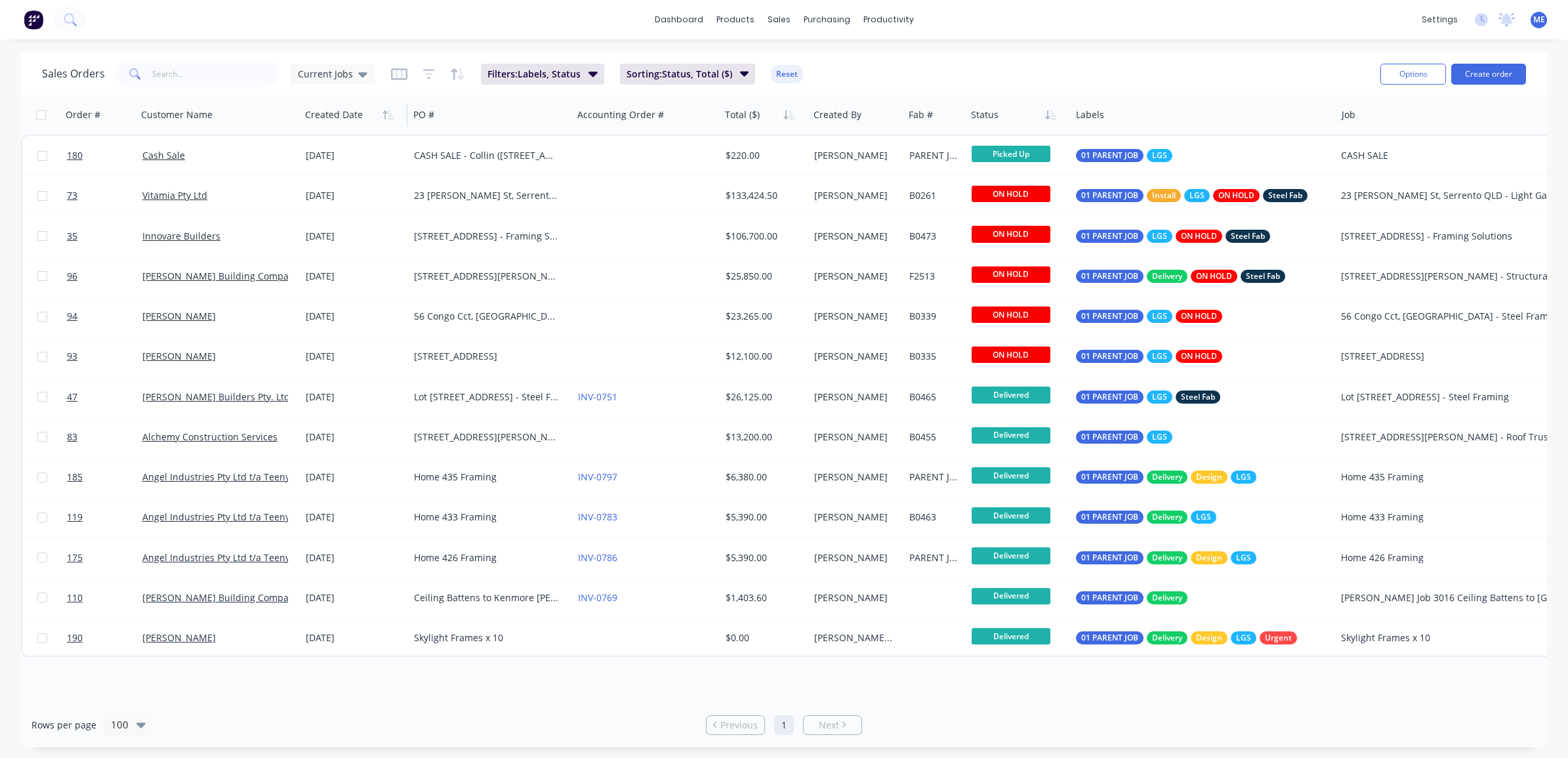
click at [345, 122] on div at bounding box center [351, 114] width 93 height 26
click at [347, 80] on span "Current Jobs" at bounding box center [324, 74] width 55 height 13
click at [333, 185] on button "None" at bounding box center [369, 185] width 150 height 15
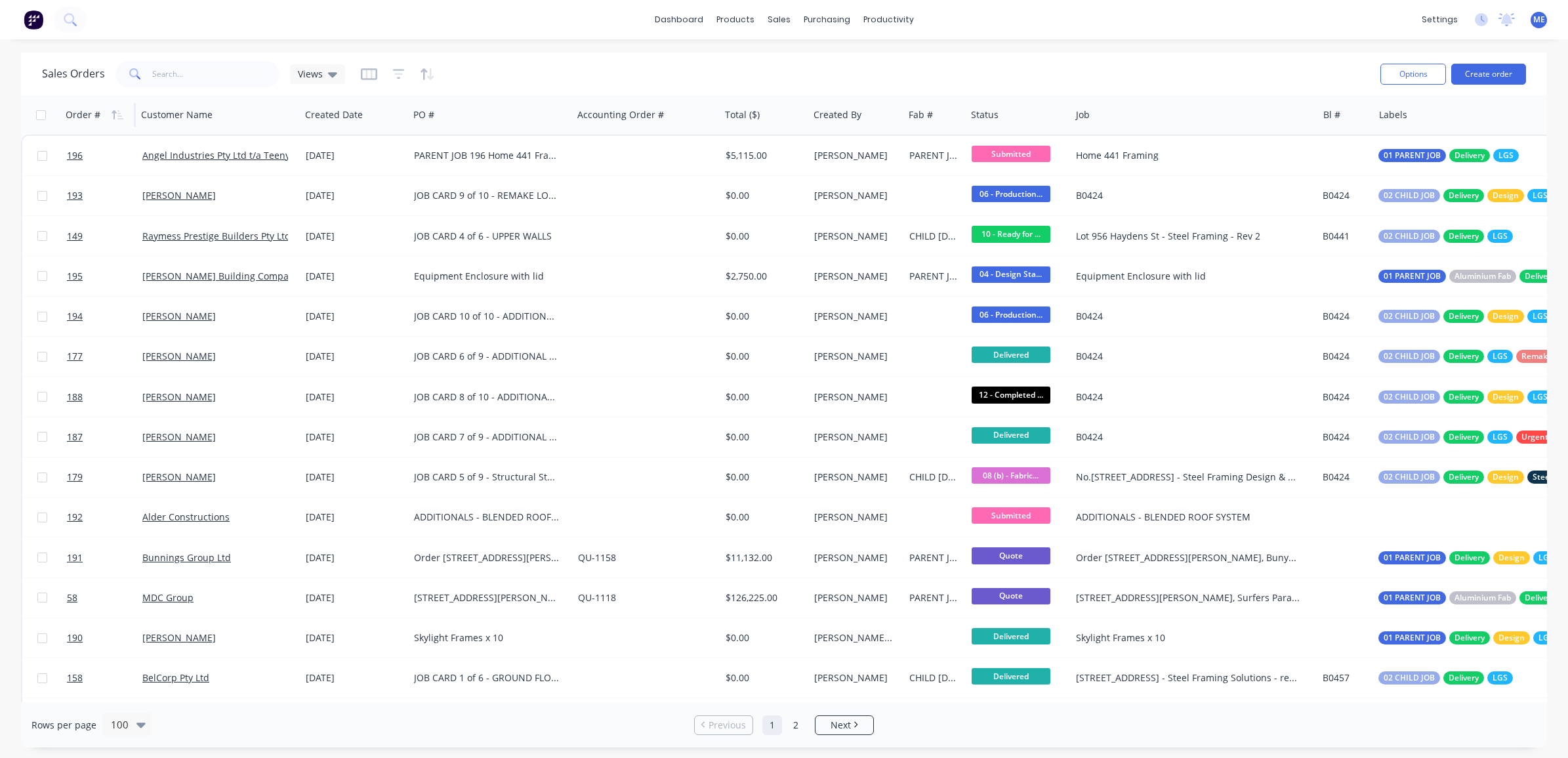
click at [83, 117] on div "Order #" at bounding box center [83, 115] width 35 height 13
click at [119, 113] on icon "button" at bounding box center [117, 114] width 12 height 11
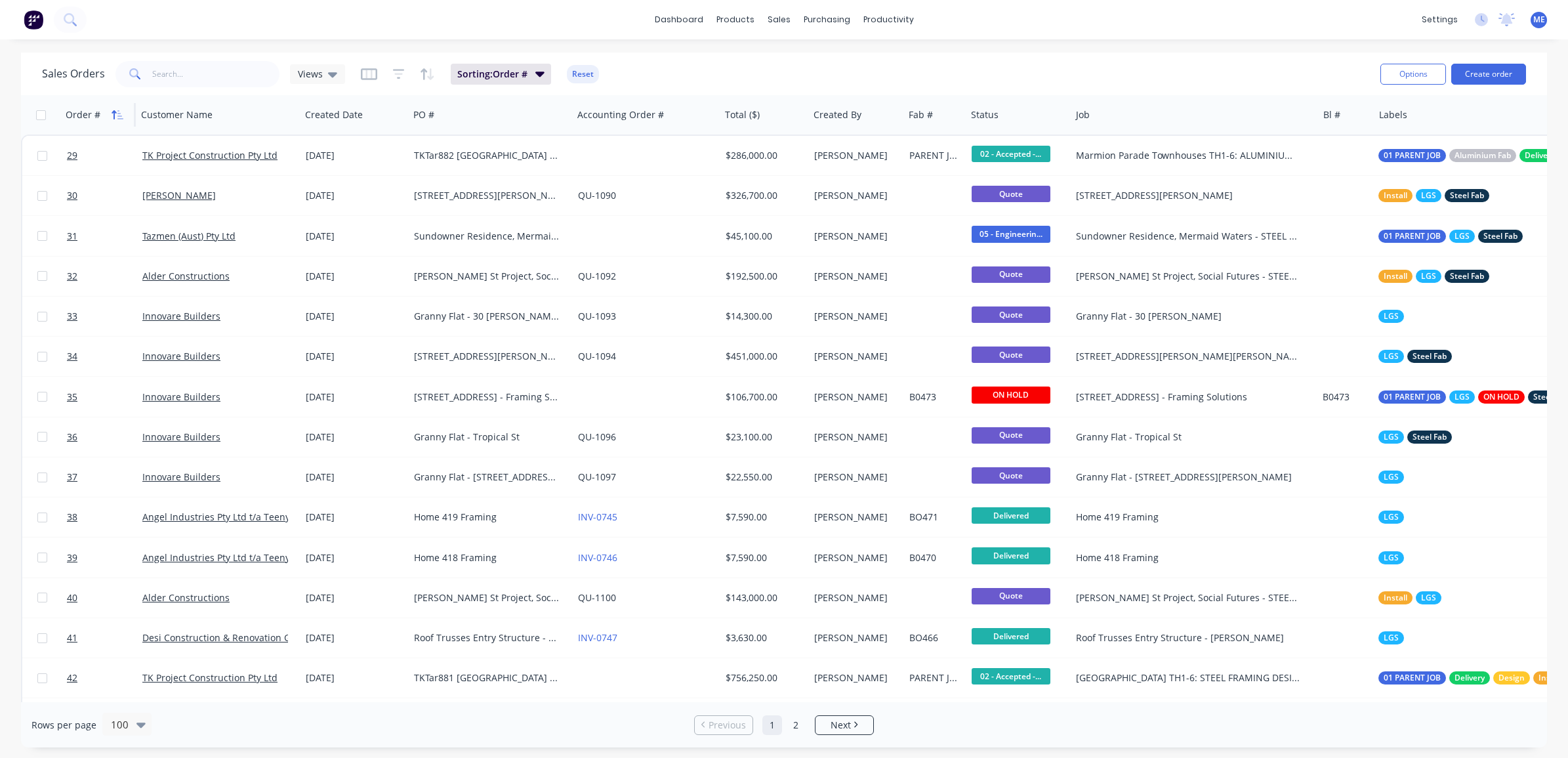
click at [122, 115] on icon "button" at bounding box center [117, 114] width 12 height 11
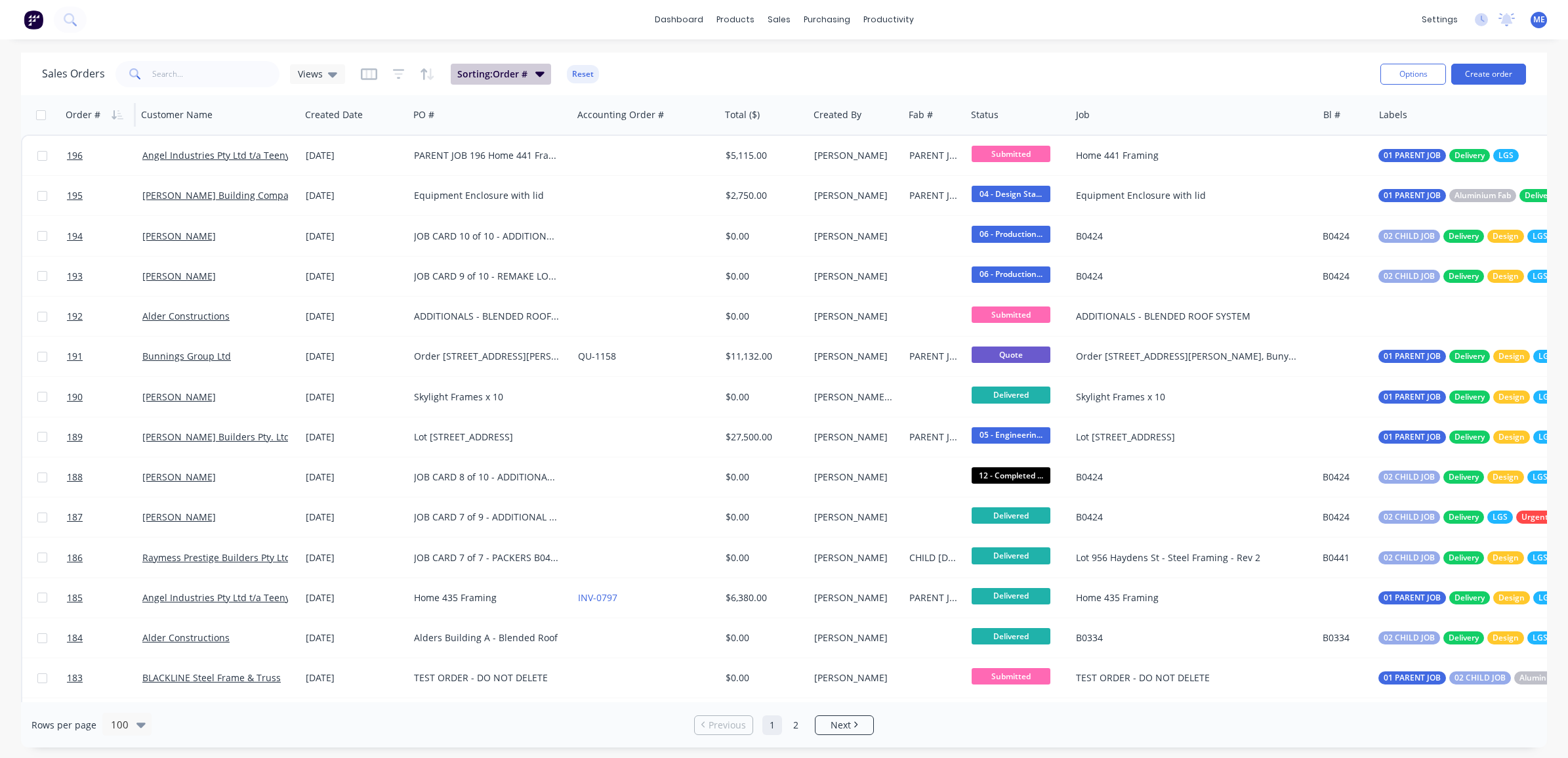
click at [522, 78] on span "Sorting: Order #" at bounding box center [492, 74] width 70 height 13
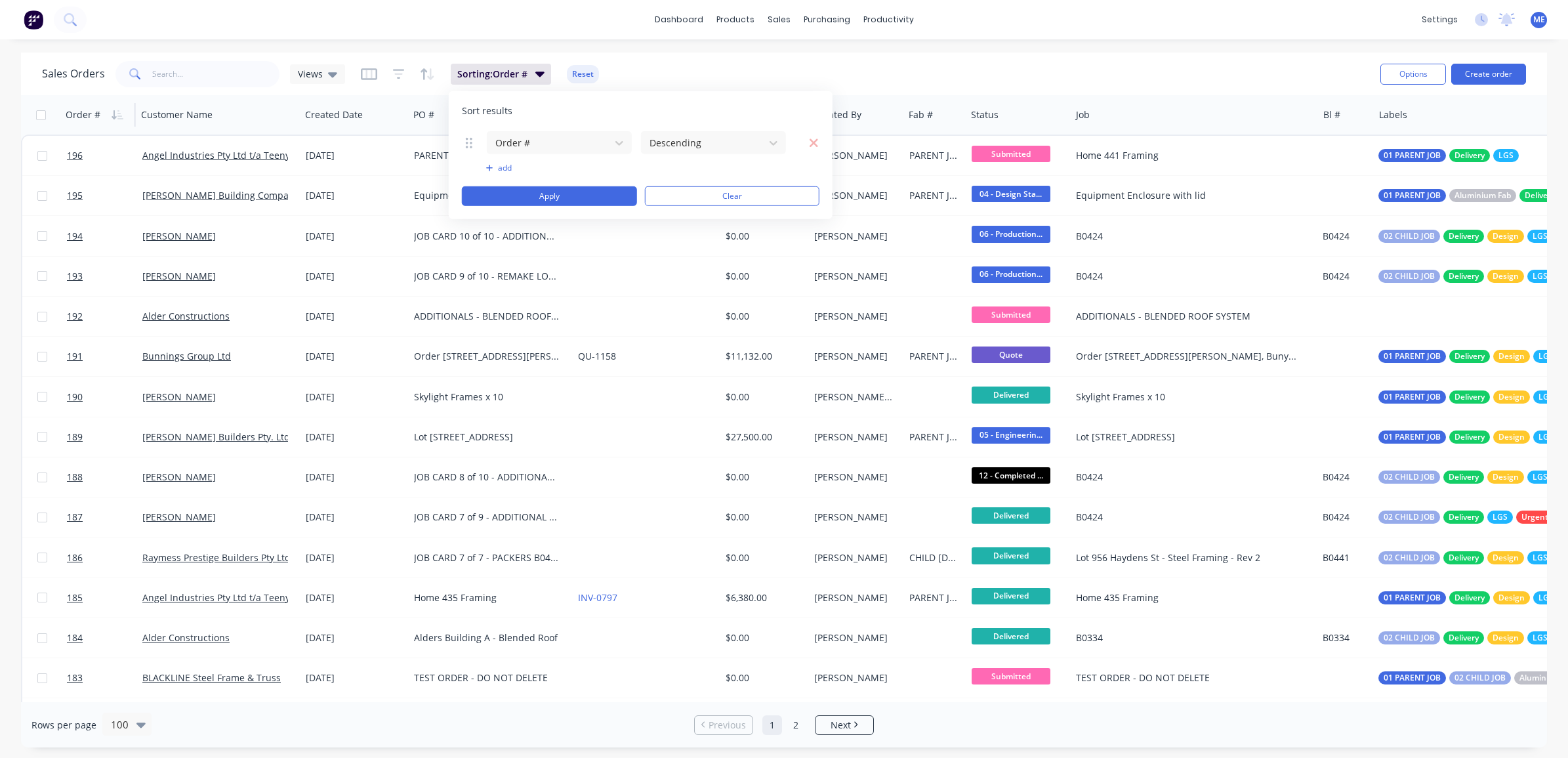
click at [643, 59] on div "Sales Orders Views Sorting: Order # Reset" at bounding box center [706, 74] width 1328 height 33
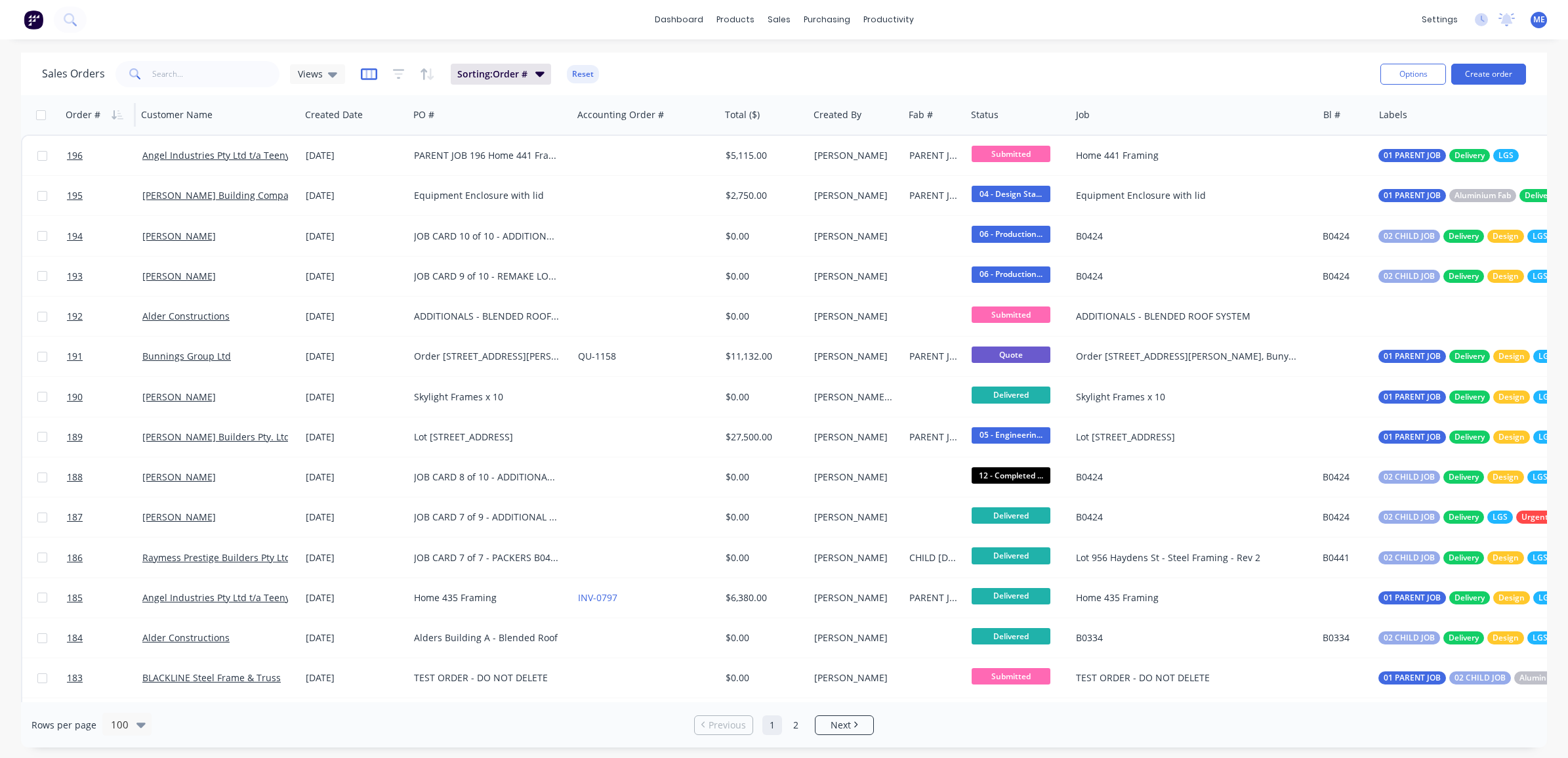
click at [366, 74] on icon "button" at bounding box center [368, 73] width 7 height 9
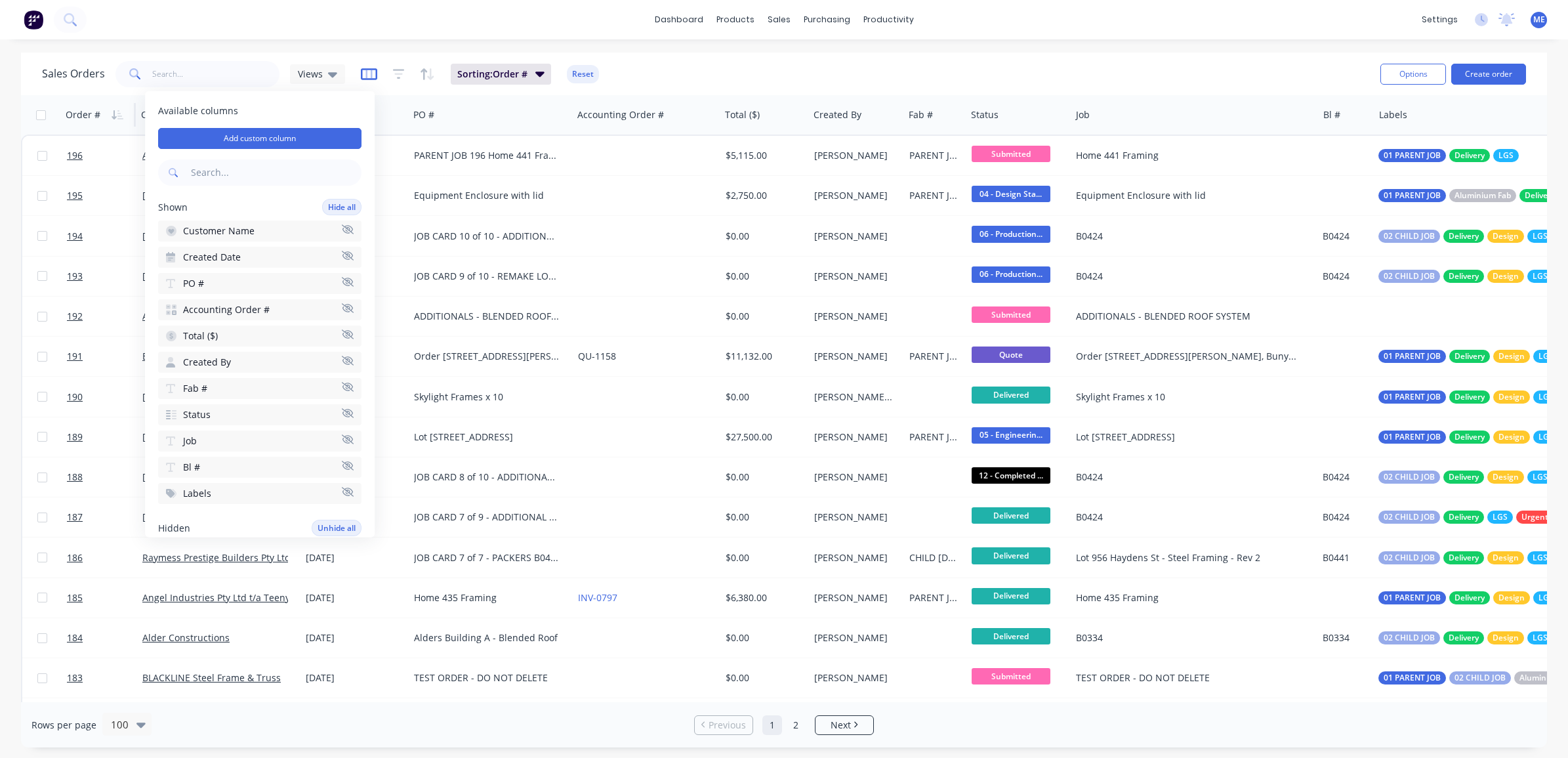
click at [366, 74] on icon "button" at bounding box center [368, 73] width 7 height 9
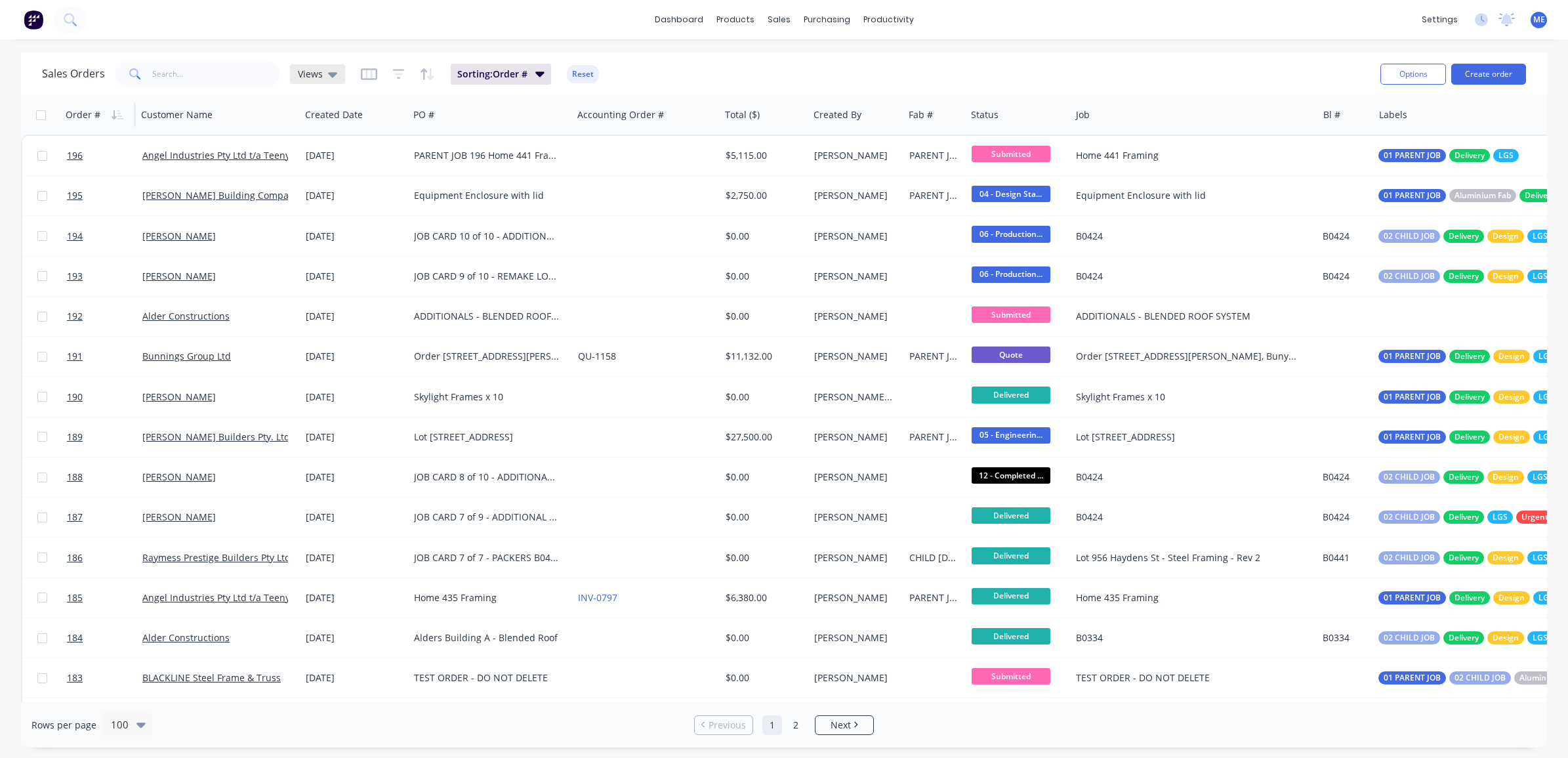
click at [328, 72] on icon at bounding box center [333, 74] width 10 height 14
click at [454, 182] on button "edit" at bounding box center [459, 185] width 17 height 13
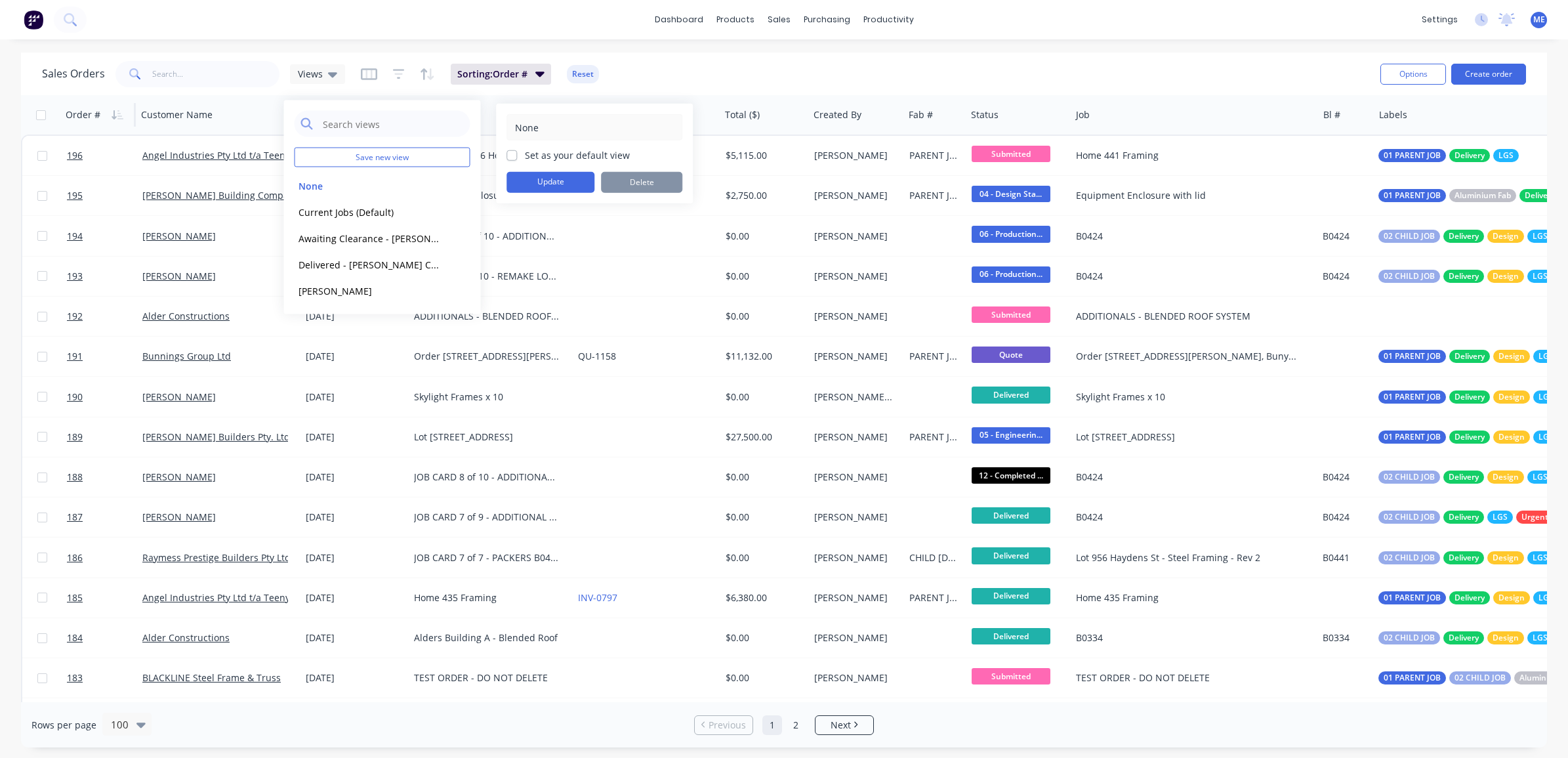
click at [536, 154] on label "Set as your default view" at bounding box center [577, 155] width 105 height 13
click at [517, 154] on input "Set as your default view" at bounding box center [511, 154] width 11 height 12
checkbox input "true"
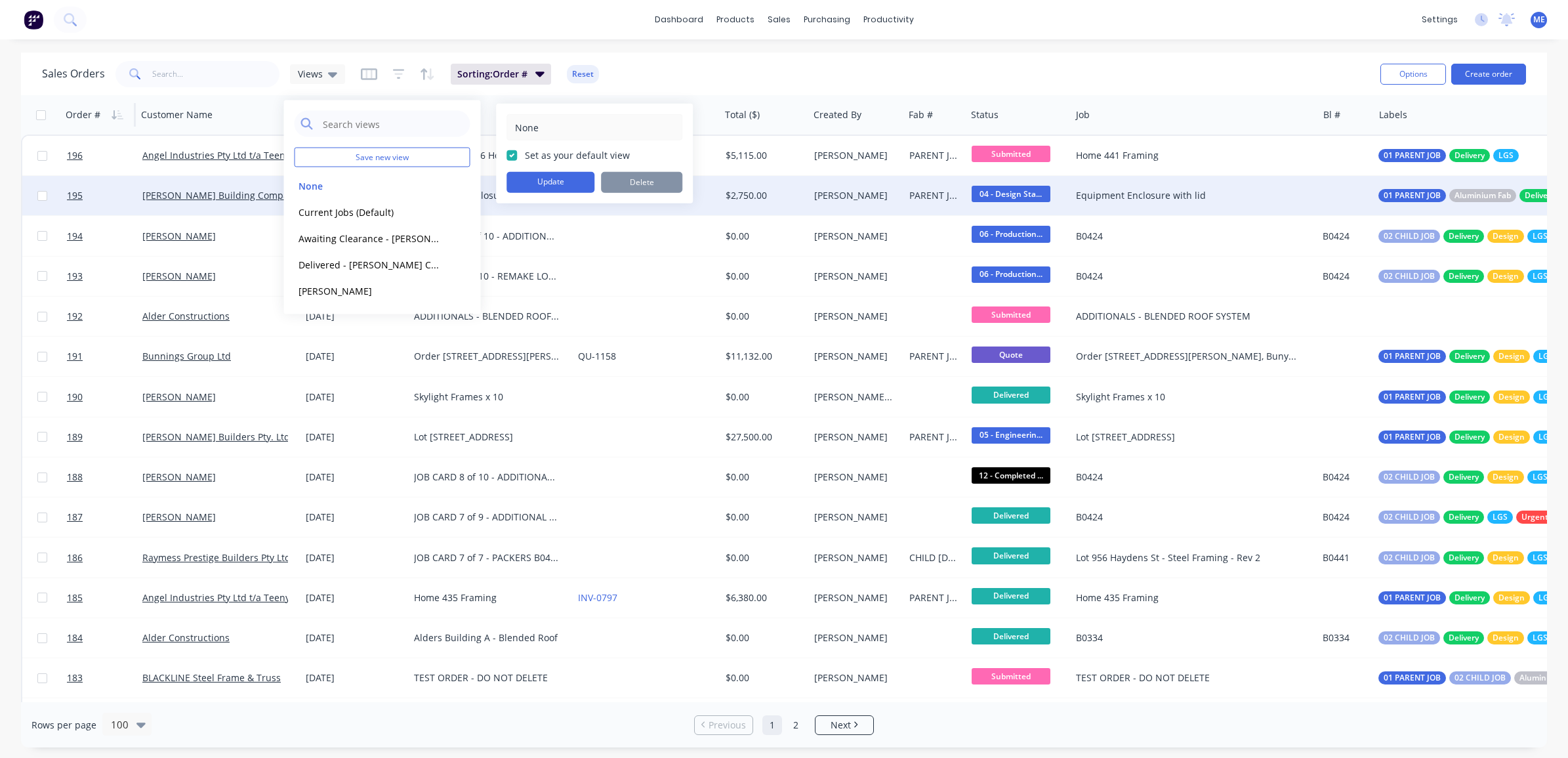
drag, startPoint x: 526, startPoint y: 131, endPoint x: 561, endPoint y: 178, distance: 58.6
click at [556, 178] on button "Update" at bounding box center [551, 182] width 88 height 21
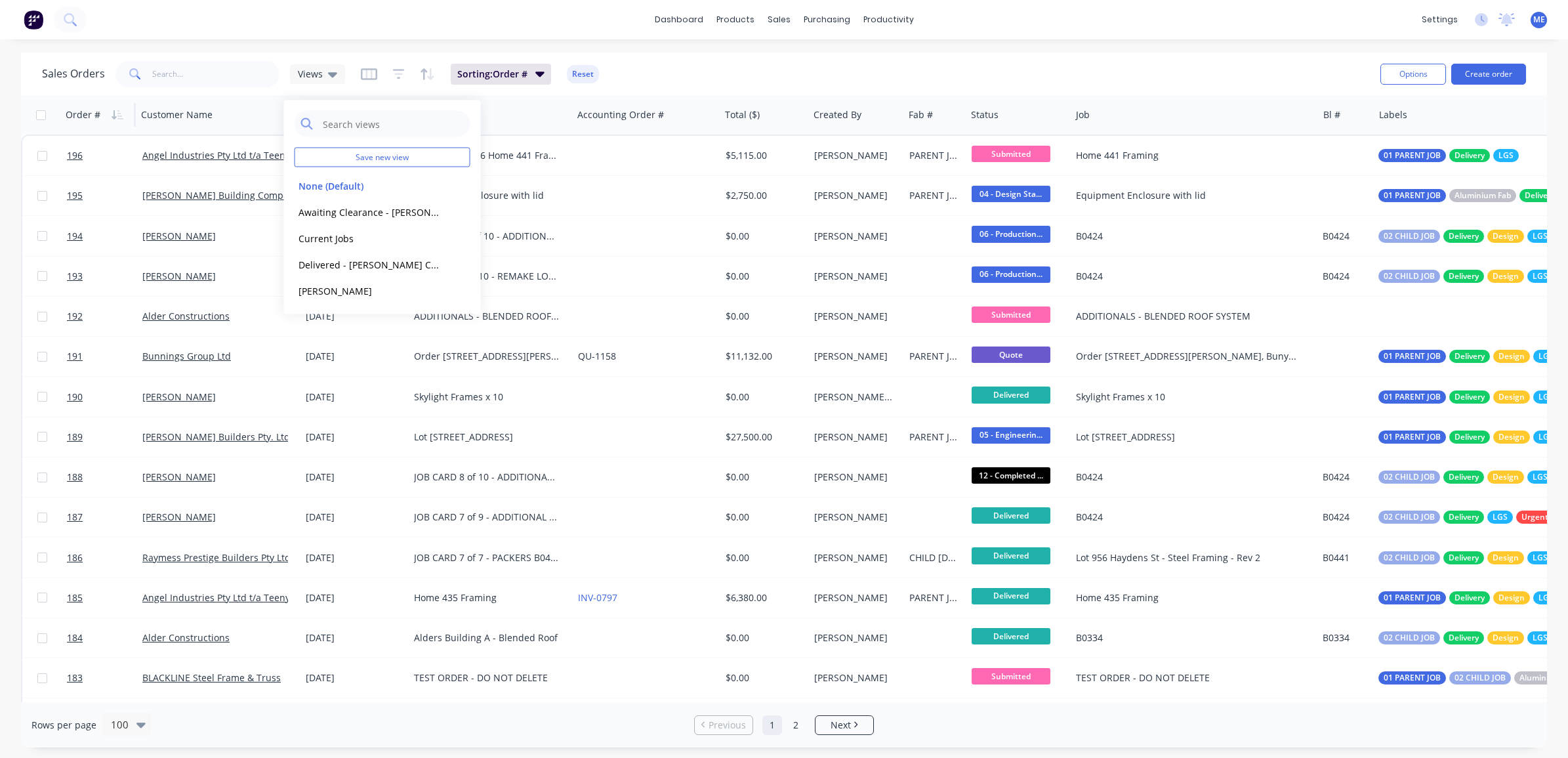
click at [680, 65] on div "Sales Orders Views Sorting: Order # Reset" at bounding box center [706, 74] width 1328 height 33
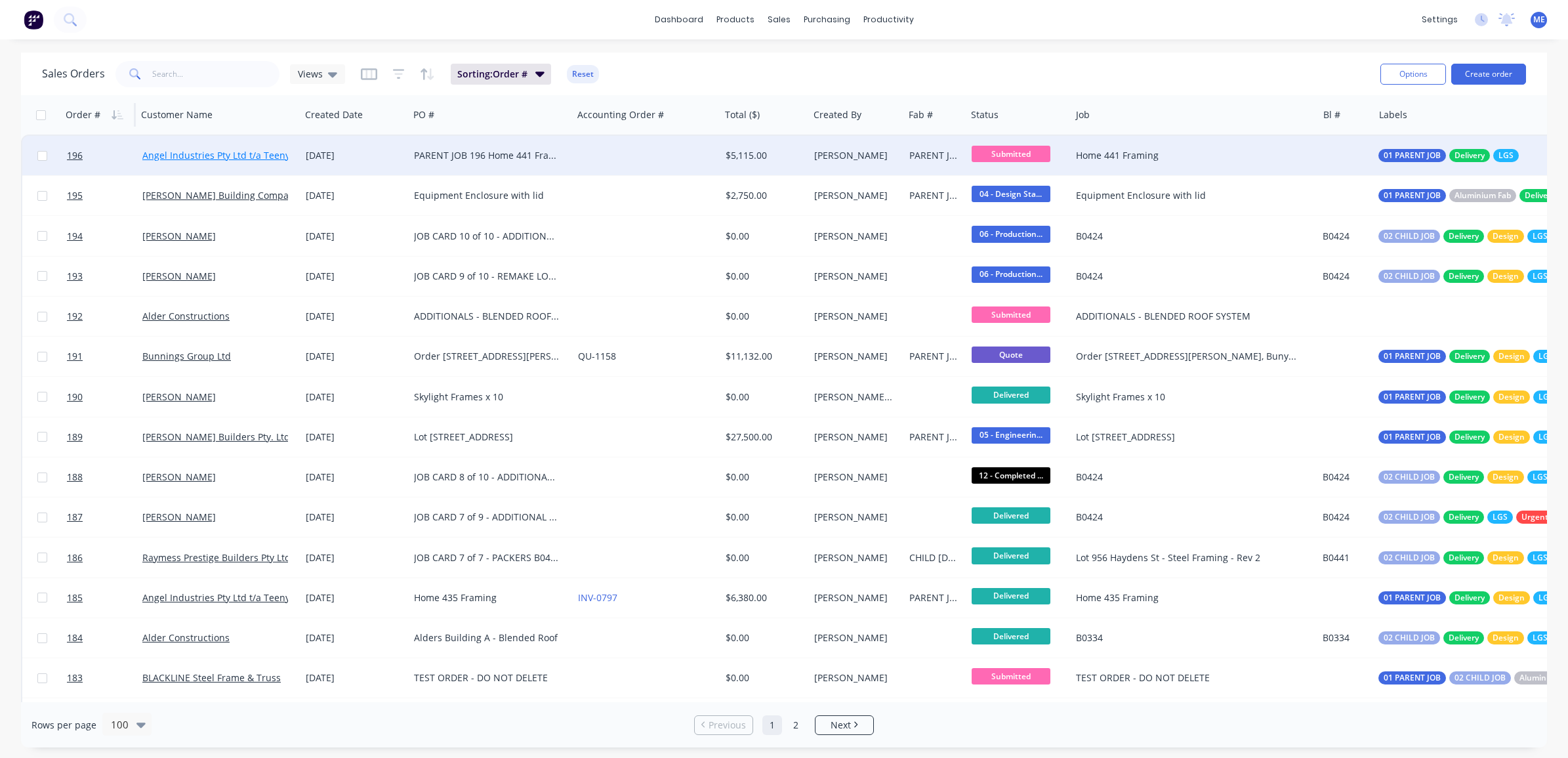
click at [236, 154] on link "Angel Industries Pty Ltd t/a Teeny Tiny Homes" at bounding box center [243, 154] width 202 height 12
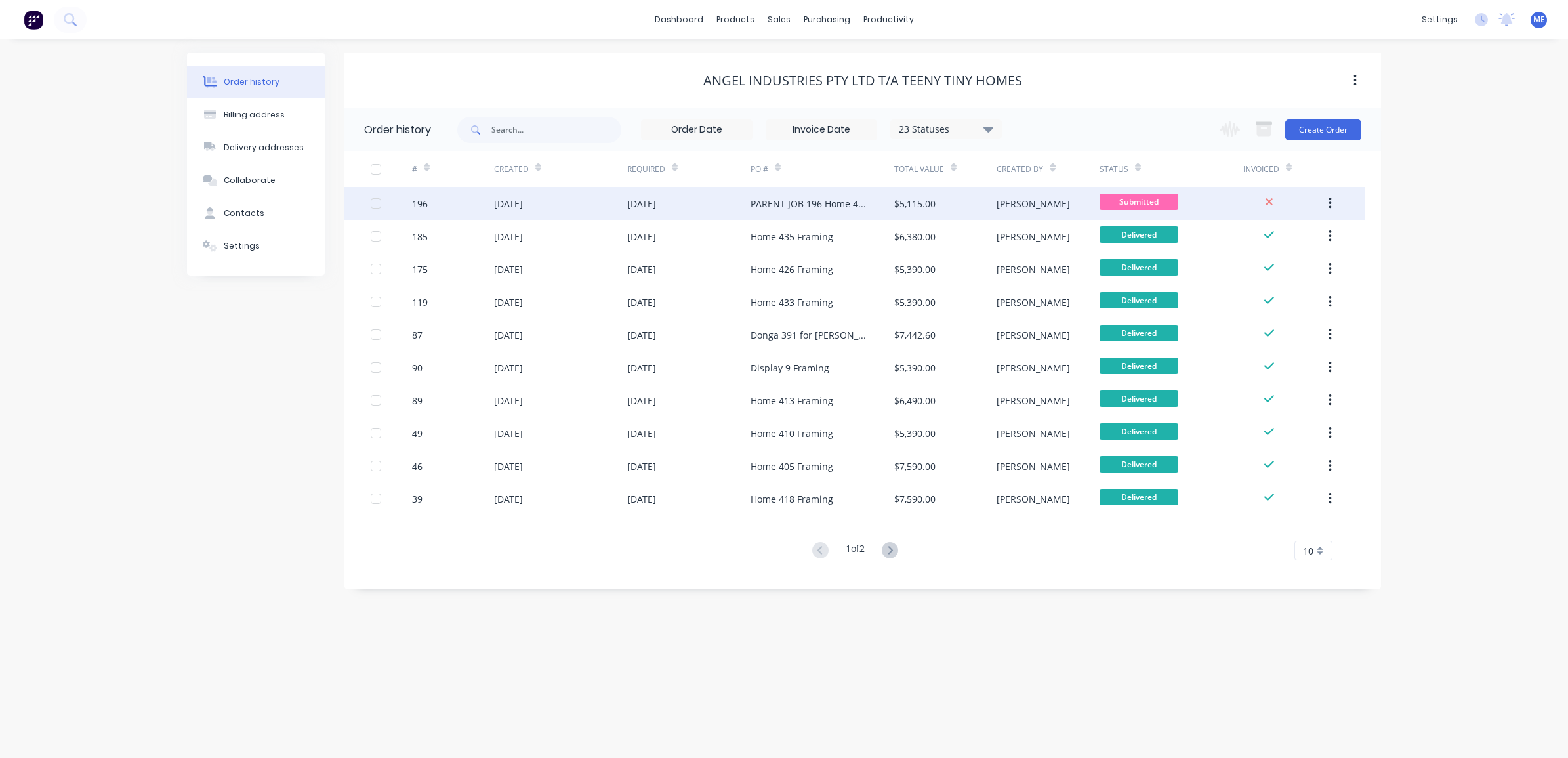
click at [515, 201] on div "[DATE]" at bounding box center [509, 203] width 29 height 13
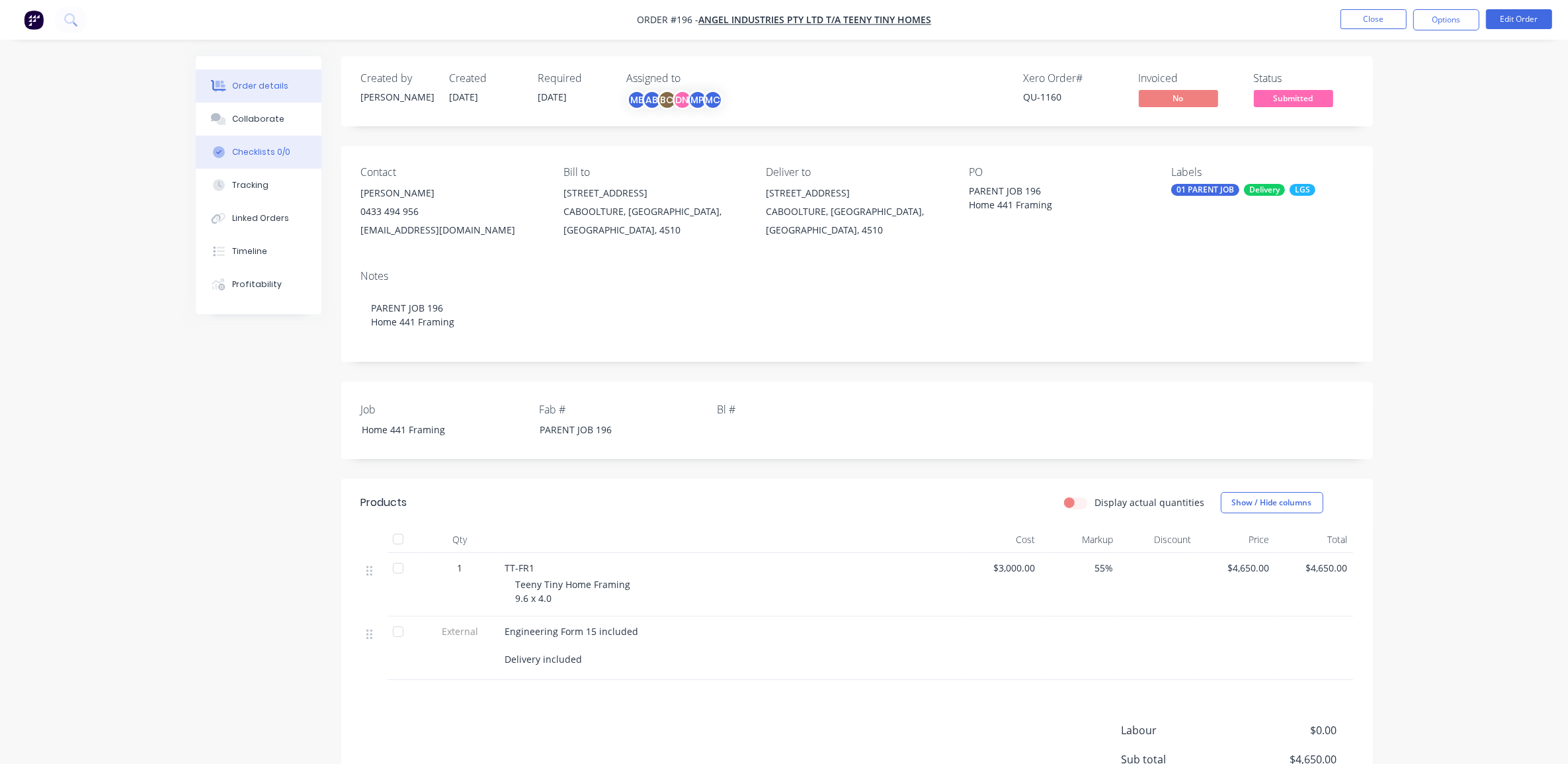
click at [263, 154] on div "Checklists 0/0" at bounding box center [261, 152] width 58 height 12
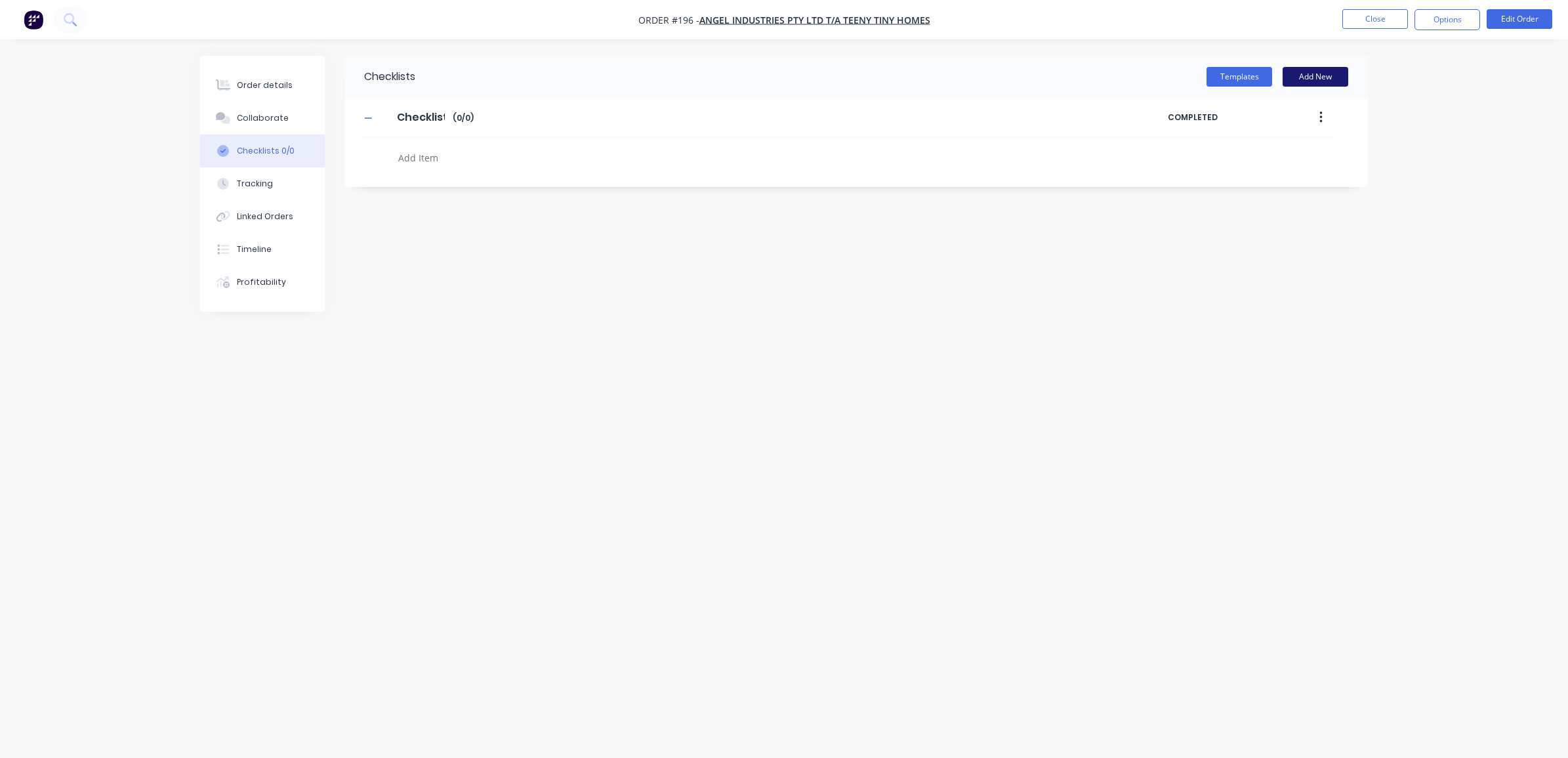
click at [1313, 76] on button "Add New" at bounding box center [1316, 77] width 65 height 20
click at [1332, 204] on button at bounding box center [1340, 202] width 17 height 16
click at [1247, 76] on button "Templates" at bounding box center [1240, 77] width 65 height 20
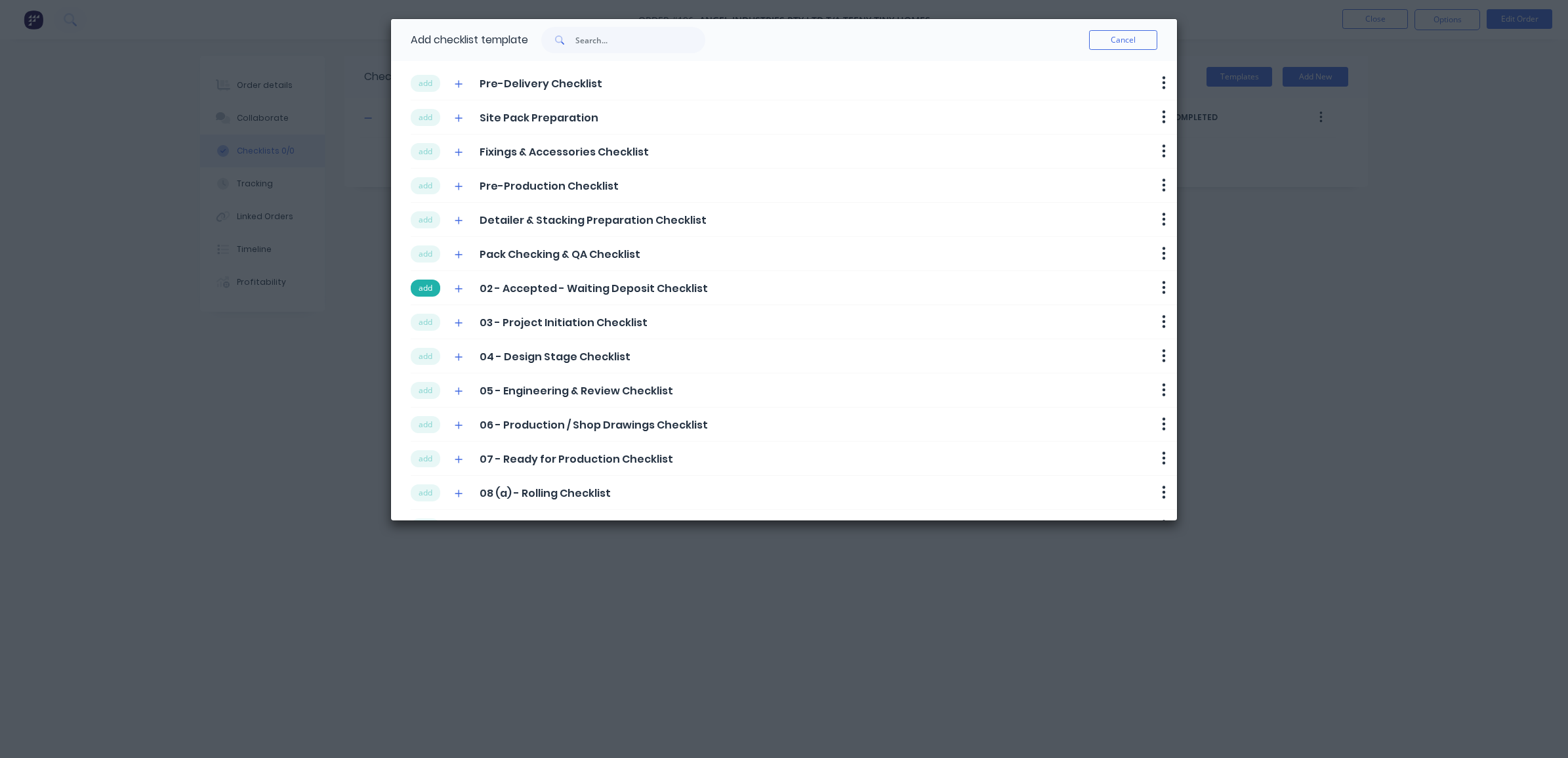
click at [425, 289] on button "add" at bounding box center [425, 288] width 30 height 17
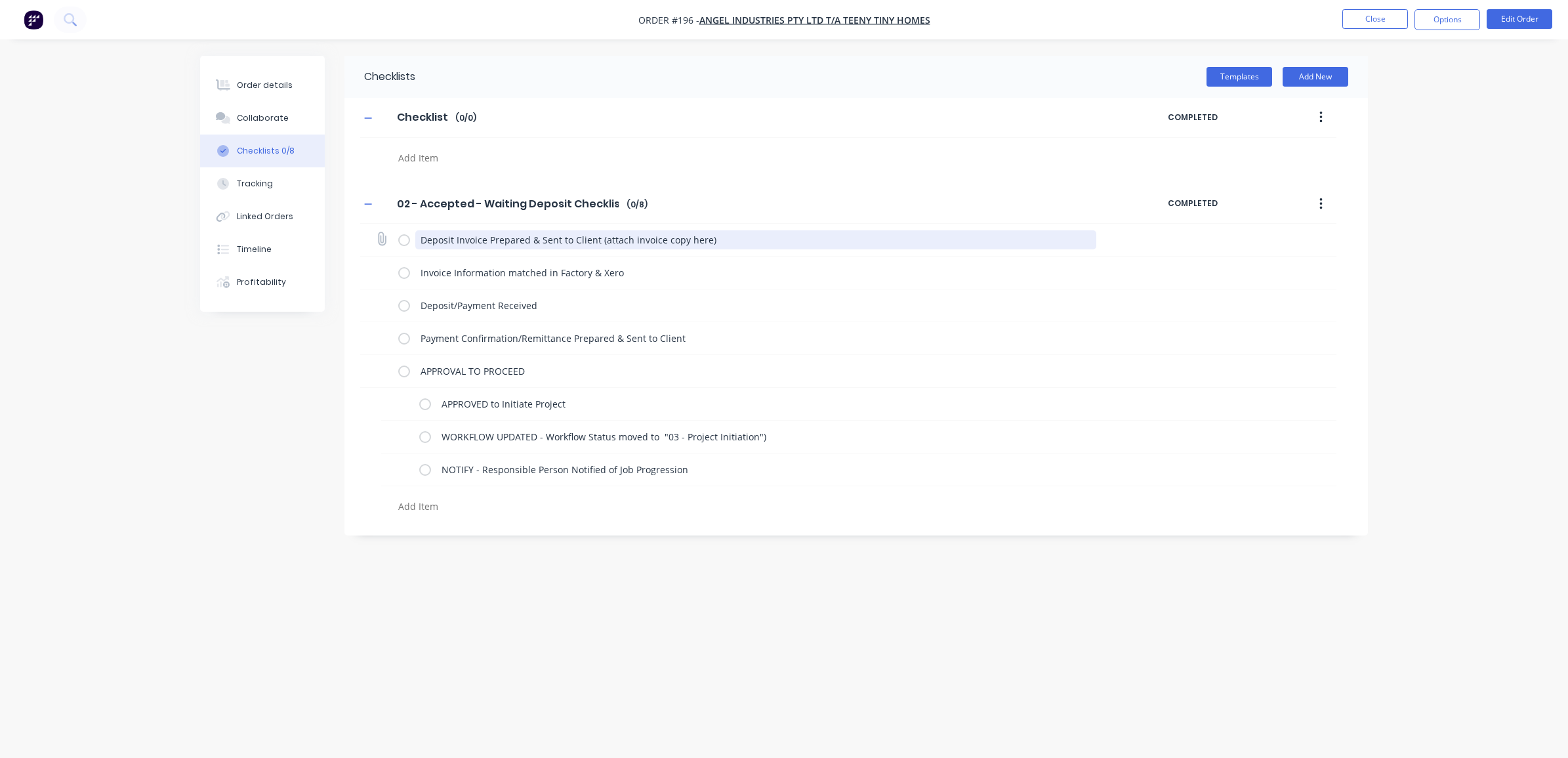
click at [779, 231] on textarea "Deposit Invoice Prepared & Sent to Client (attach invoice copy here)" at bounding box center [756, 240] width 682 height 19
click at [401, 243] on label at bounding box center [404, 240] width 12 height 13
click at [0, 0] on input "checkbox" at bounding box center [0, 0] width 0 height 0
click at [402, 272] on label at bounding box center [404, 272] width 12 height 13
click at [0, 0] on input "checkbox" at bounding box center [0, 0] width 0 height 0
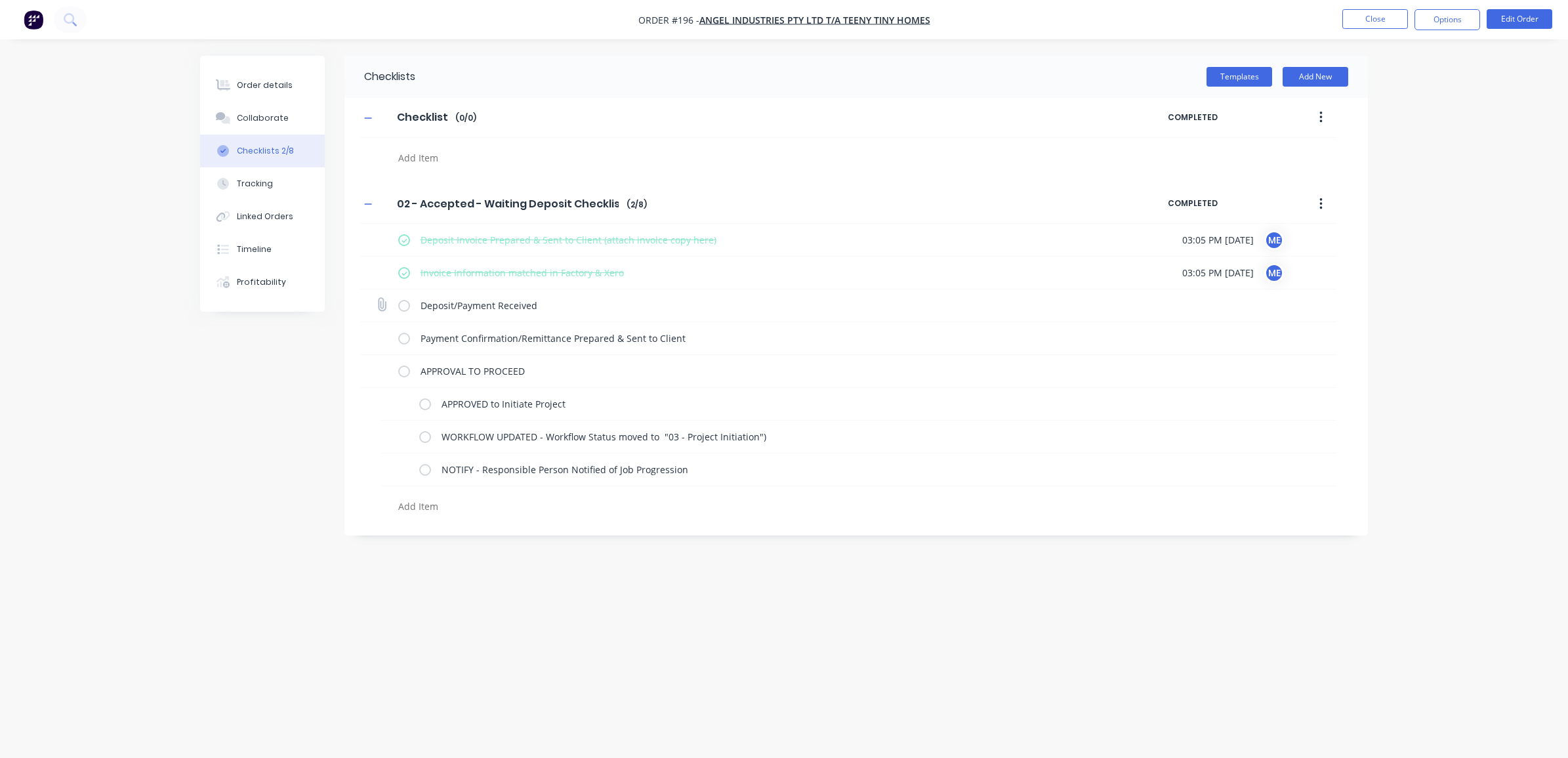
click at [402, 302] on label at bounding box center [404, 305] width 12 height 13
click at [0, 0] on input "checkbox" at bounding box center [0, 0] width 0 height 0
click at [621, 306] on textarea "Deposit/Payment Received" at bounding box center [756, 305] width 682 height 19
type textarea "x"
type textarea "Deposit/Payment Received"
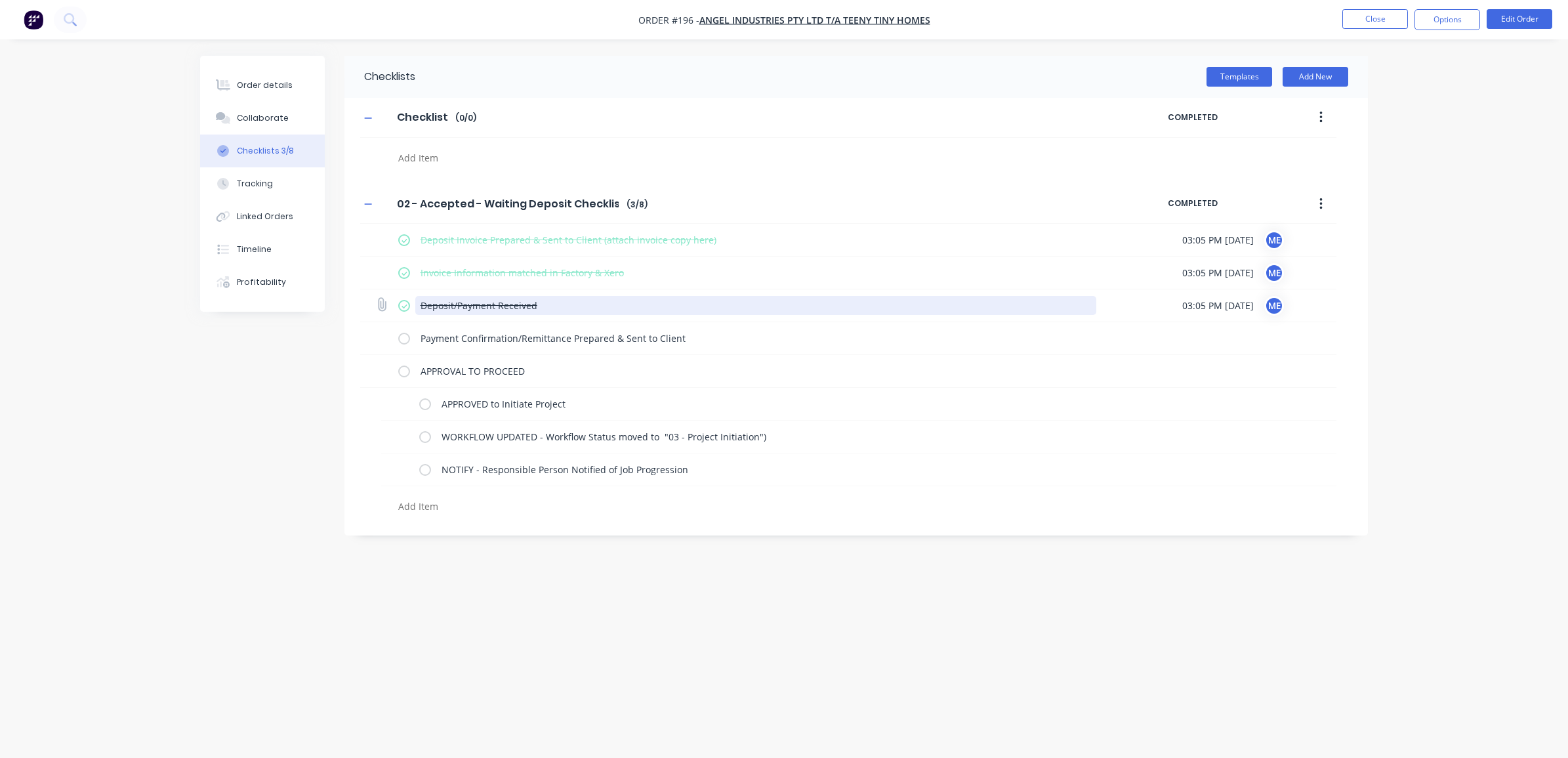
type textarea "x"
type textarea "Deposit/Payment Received -"
type textarea "x"
type textarea "Deposit/Payment Received -"
type textarea "x"
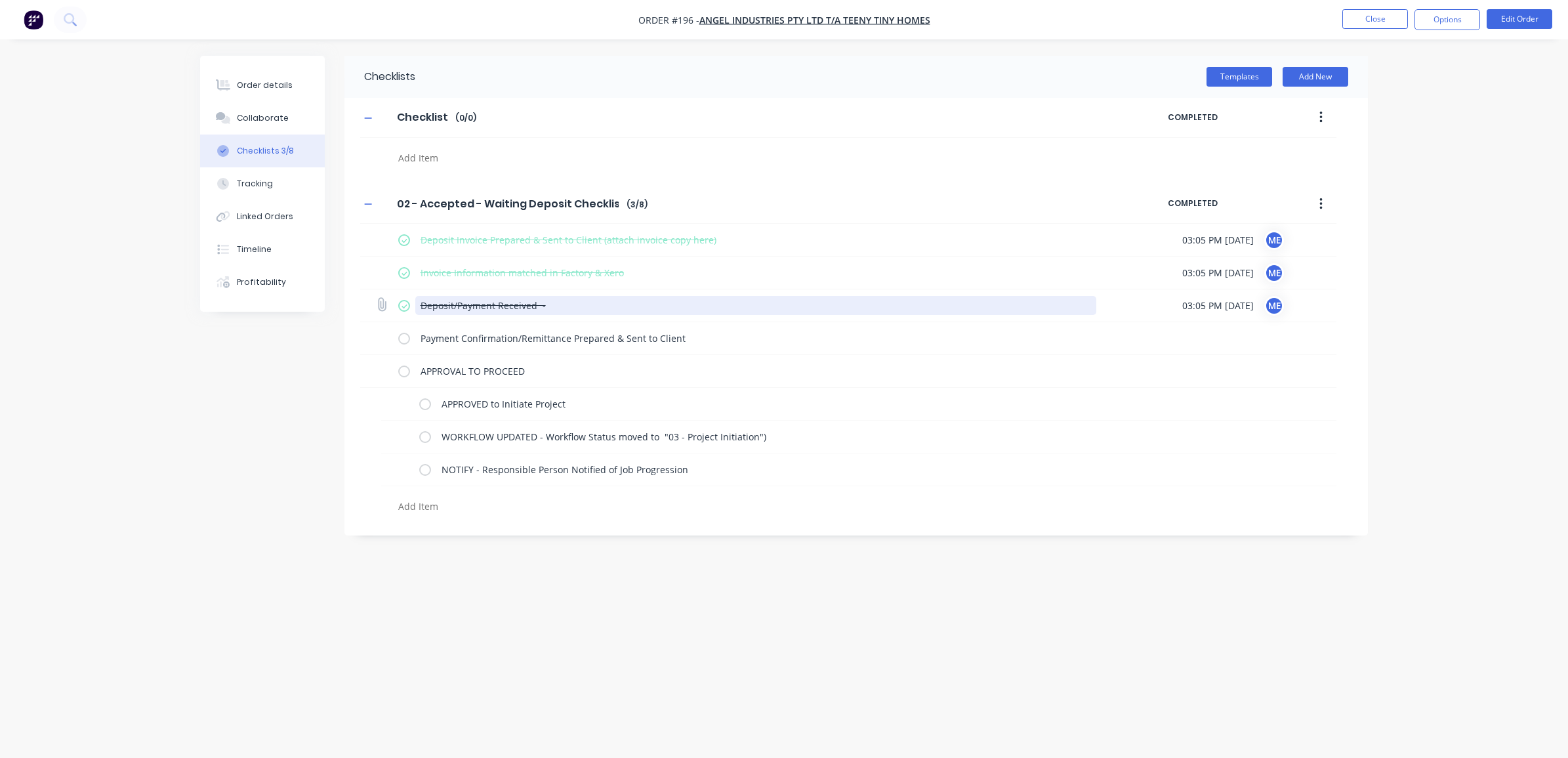
type textarea "Deposit/Payment Received - n"
type textarea "x"
type textarea "Deposit/Payment Received - n/"
type textarea "x"
type textarea "Deposit/Payment Received - n/a"
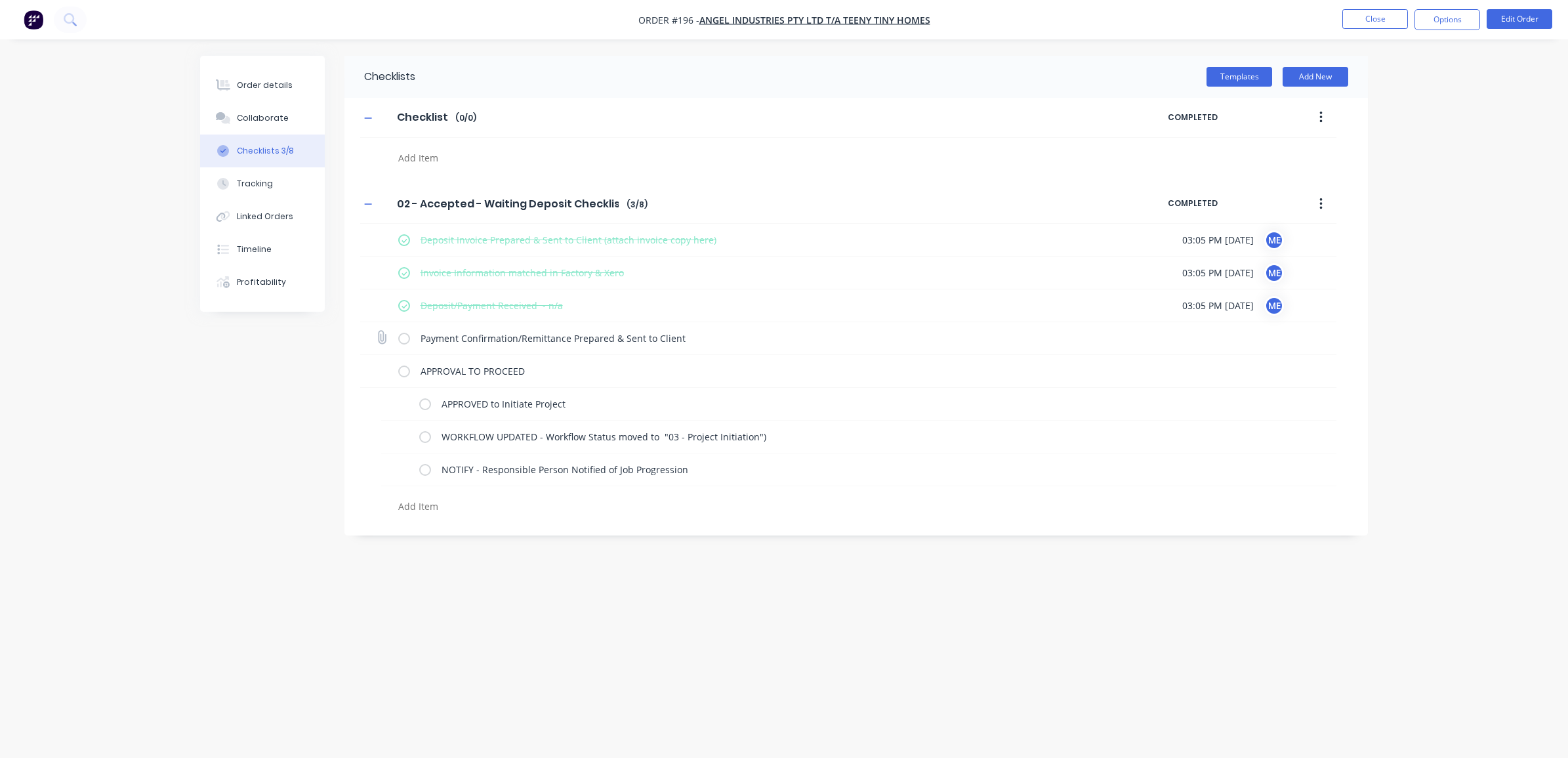
click at [402, 336] on label at bounding box center [404, 338] width 12 height 13
click at [0, 0] on input "checkbox" at bounding box center [0, 0] width 0 height 0
click at [402, 371] on label at bounding box center [404, 371] width 12 height 13
click at [0, 0] on input "checkbox" at bounding box center [0, 0] width 0 height 0
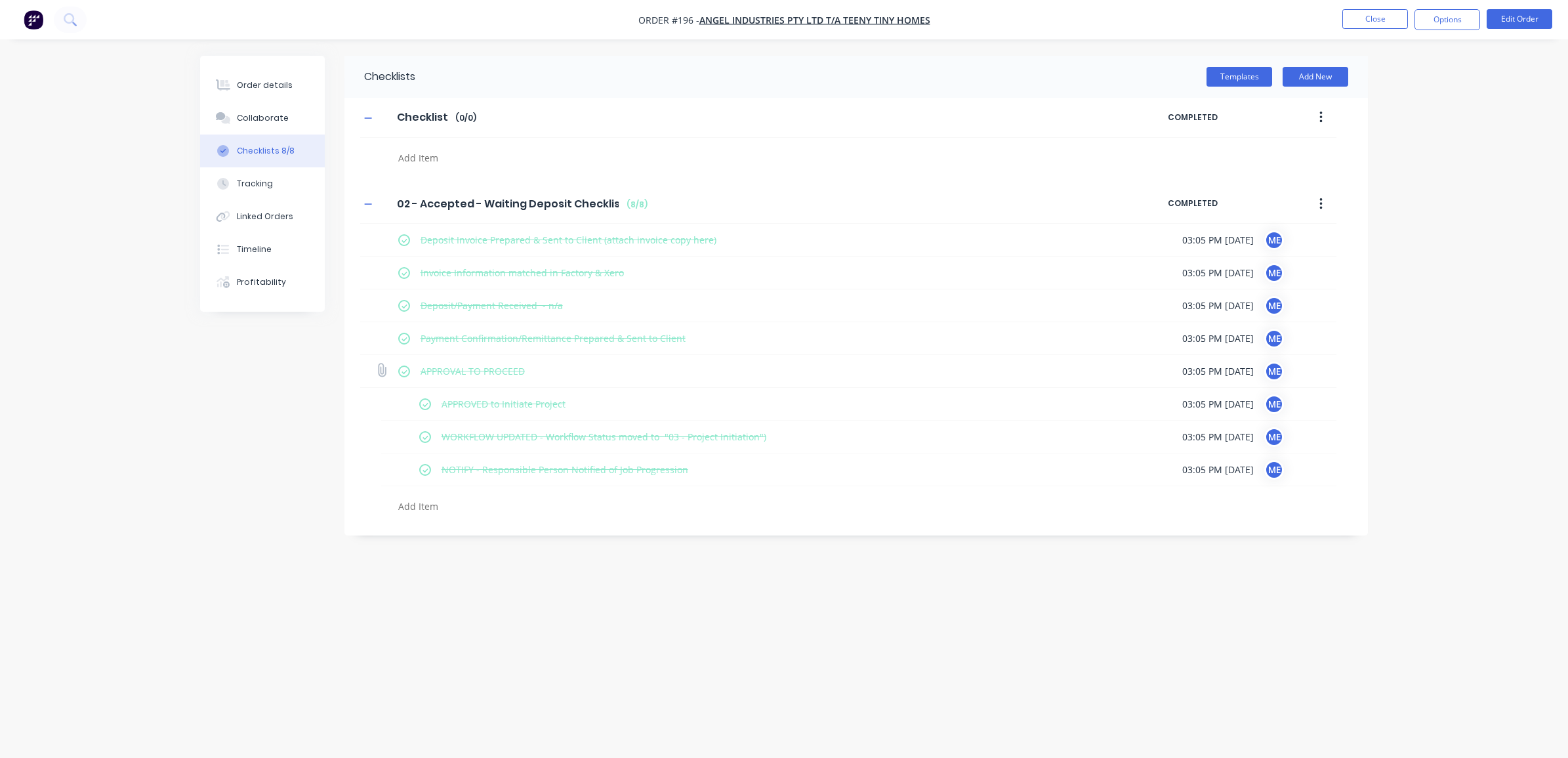
click at [404, 374] on label at bounding box center [404, 371] width 12 height 13
click at [0, 0] on input "checkbox" at bounding box center [0, 0] width 0 height 0
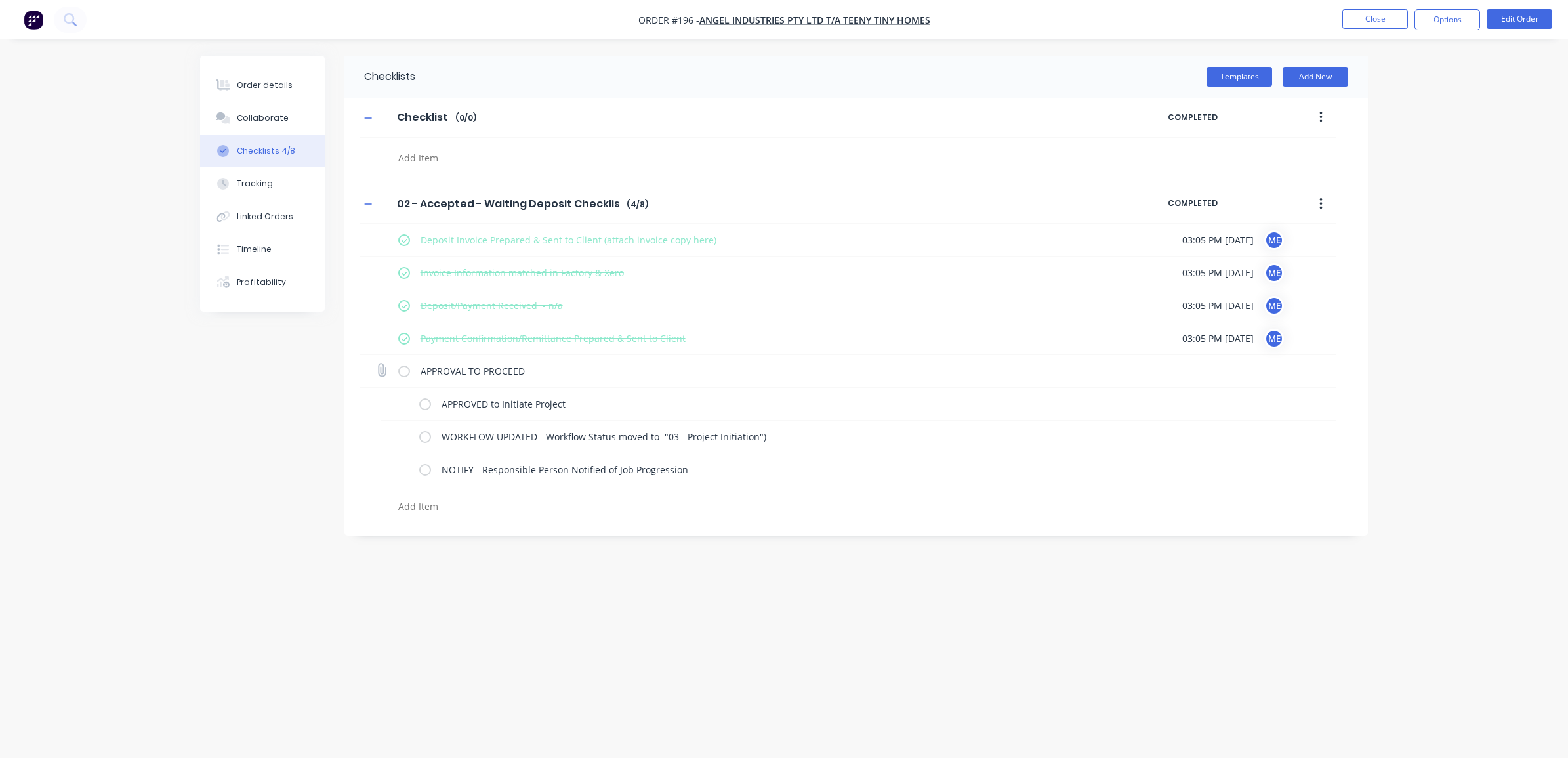
click at [402, 375] on label at bounding box center [404, 371] width 12 height 13
click at [0, 0] on input "checkbox" at bounding box center [0, 0] width 0 height 0
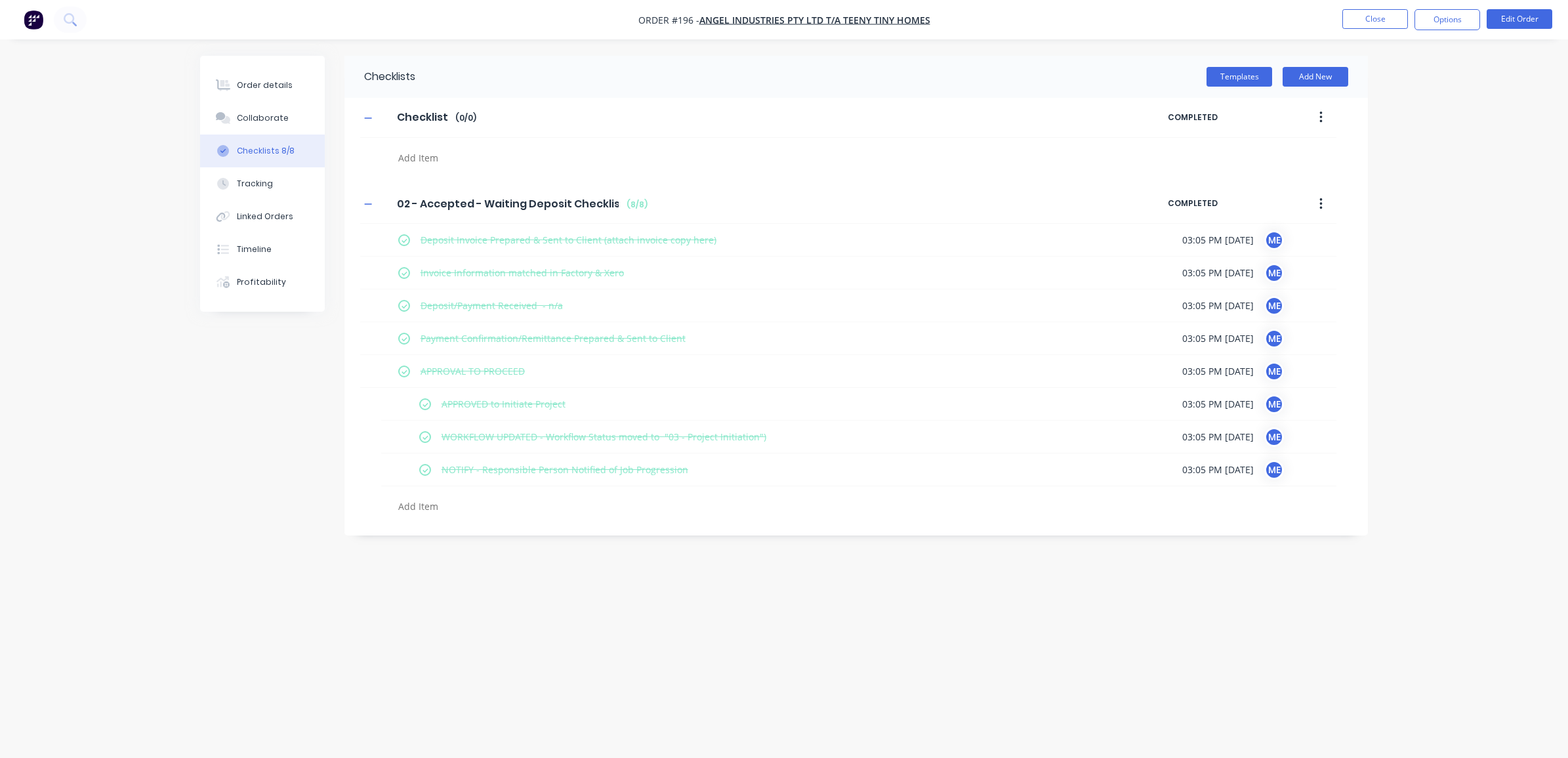
click at [1467, 290] on div "Order details Collaborate Checklists 8/8 Tracking Linked Orders Timeline Profit…" at bounding box center [784, 379] width 1568 height 758
drag, startPoint x: 613, startPoint y: 612, endPoint x: 607, endPoint y: 609, distance: 6.7
click at [611, 611] on div "Checklists Templates Add New Checklist Checklist Enter Checklist name ( 0 / 0 )…" at bounding box center [784, 354] width 1168 height 597
click at [1241, 72] on button "Templates" at bounding box center [1240, 77] width 65 height 20
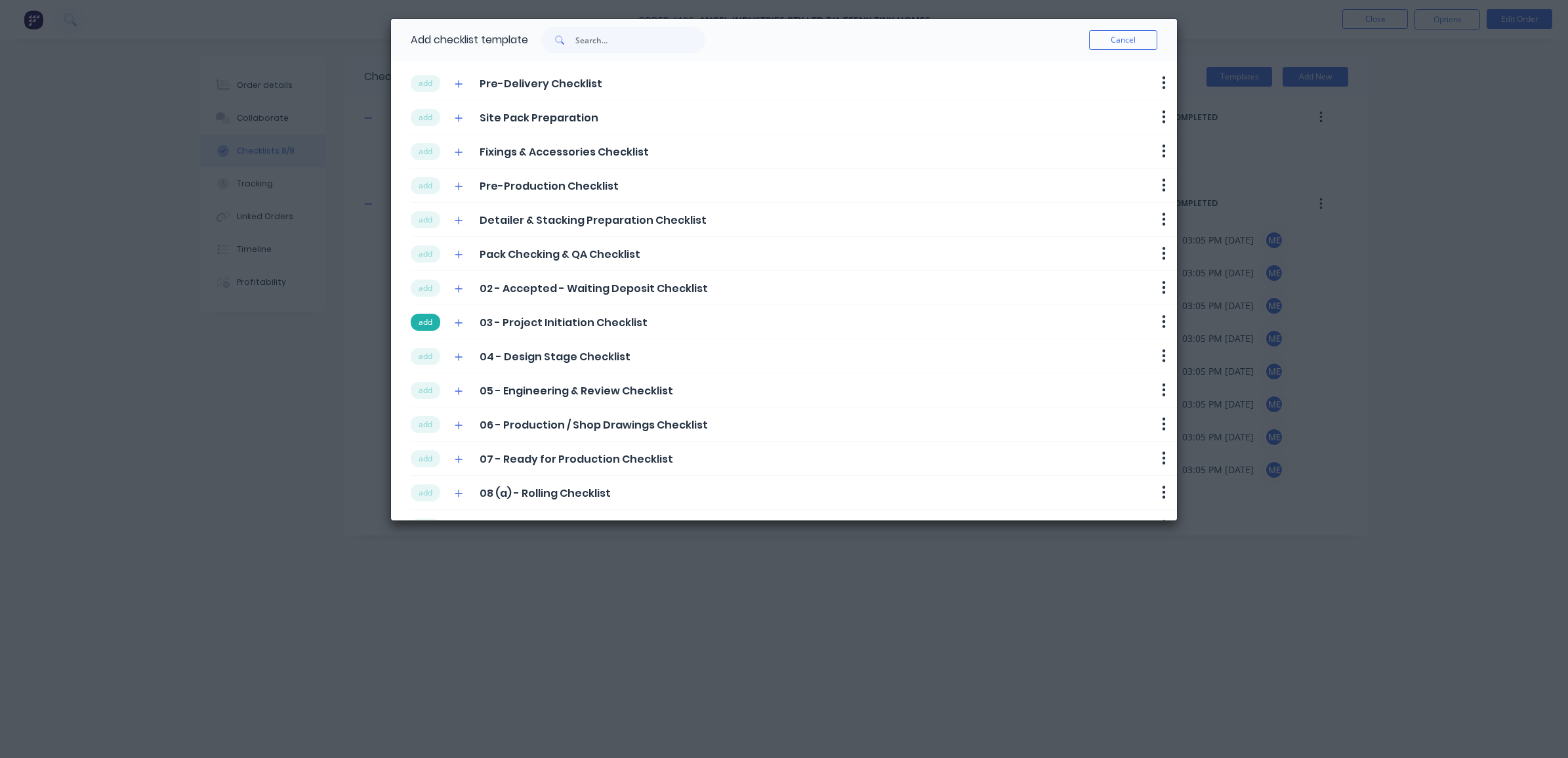
click at [417, 325] on button "add" at bounding box center [425, 322] width 30 height 17
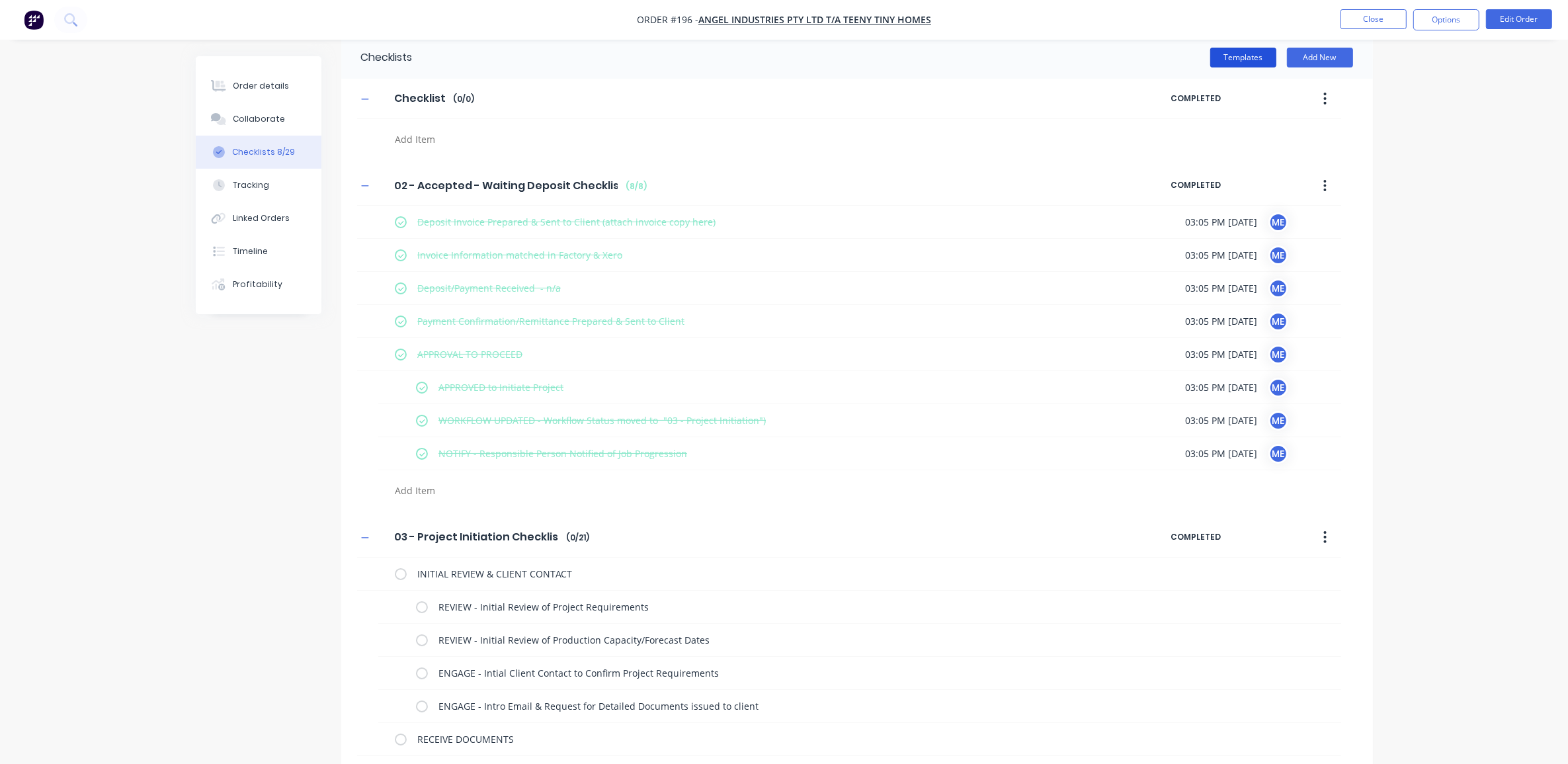
scroll to position [248, 0]
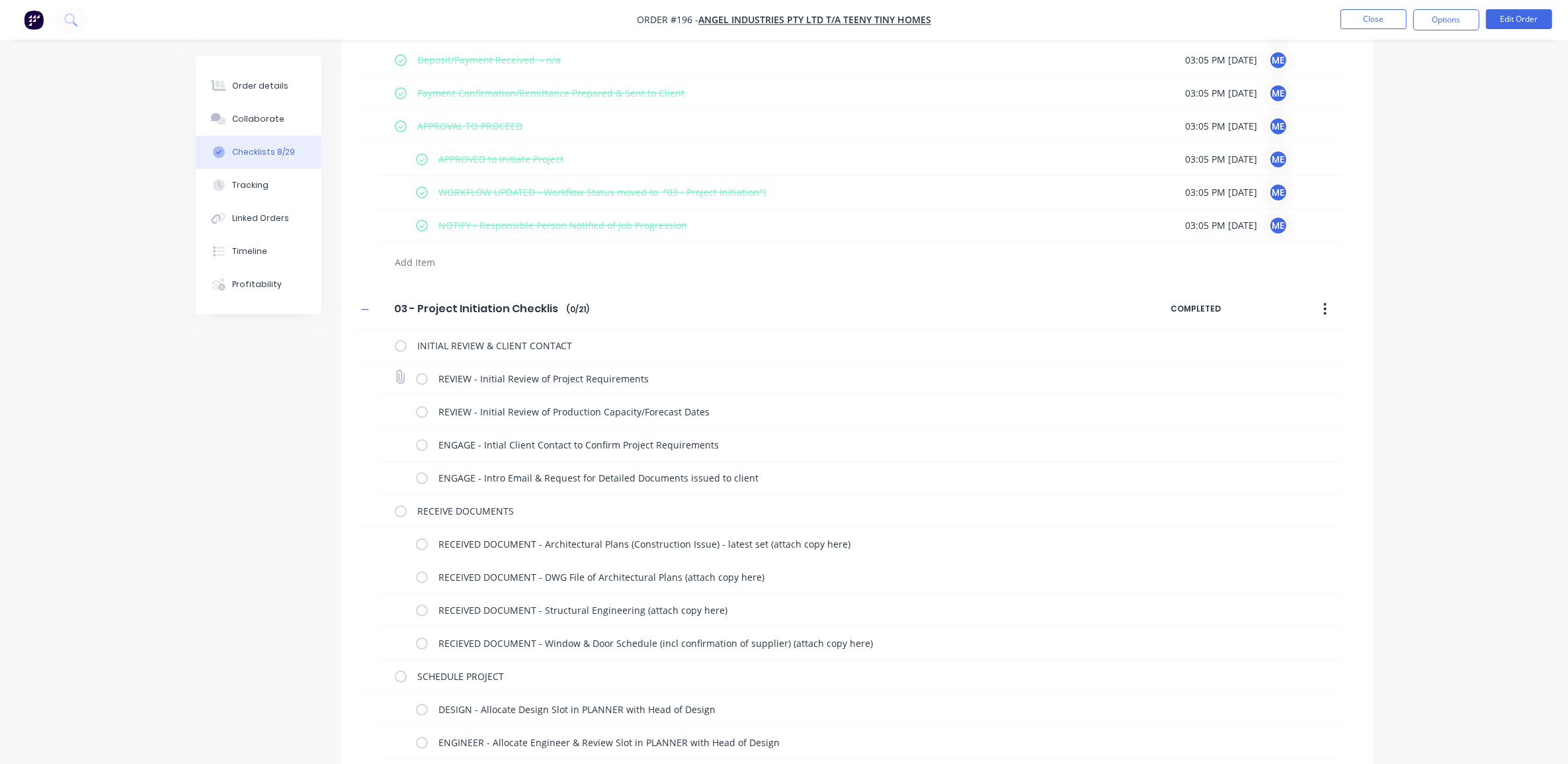
click at [425, 386] on label at bounding box center [422, 378] width 12 height 14
click at [0, 0] on input "checkbox" at bounding box center [0, 0] width 0 height 0
click at [424, 409] on label at bounding box center [422, 412] width 12 height 14
click at [0, 0] on input "checkbox" at bounding box center [0, 0] width 0 height 0
click at [422, 444] on label at bounding box center [422, 445] width 12 height 14
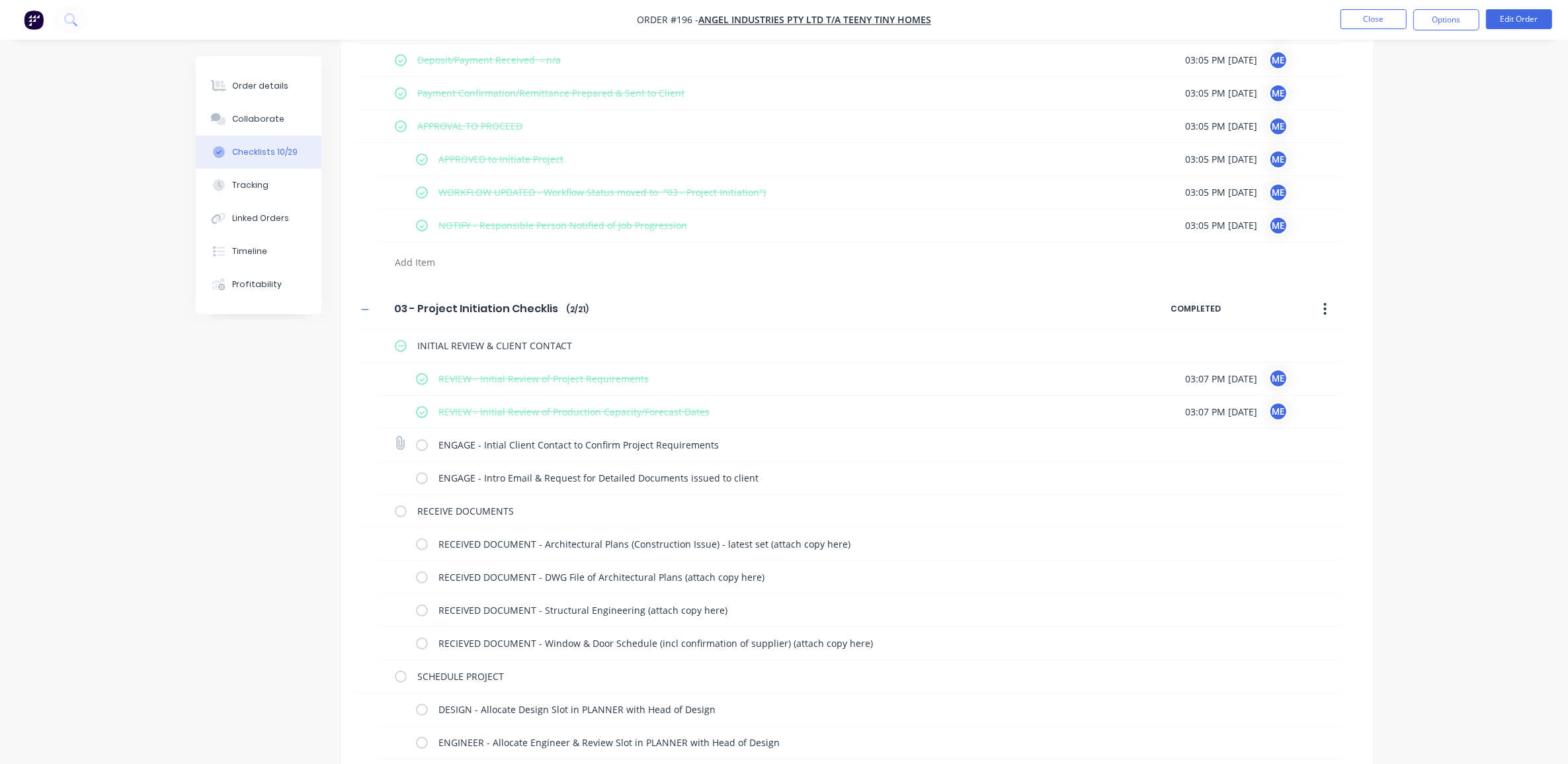
click at [0, 0] on input "checkbox" at bounding box center [0, 0] width 0 height 0
click at [421, 480] on label at bounding box center [422, 478] width 12 height 14
click at [0, 0] on input "checkbox" at bounding box center [0, 0] width 0 height 0
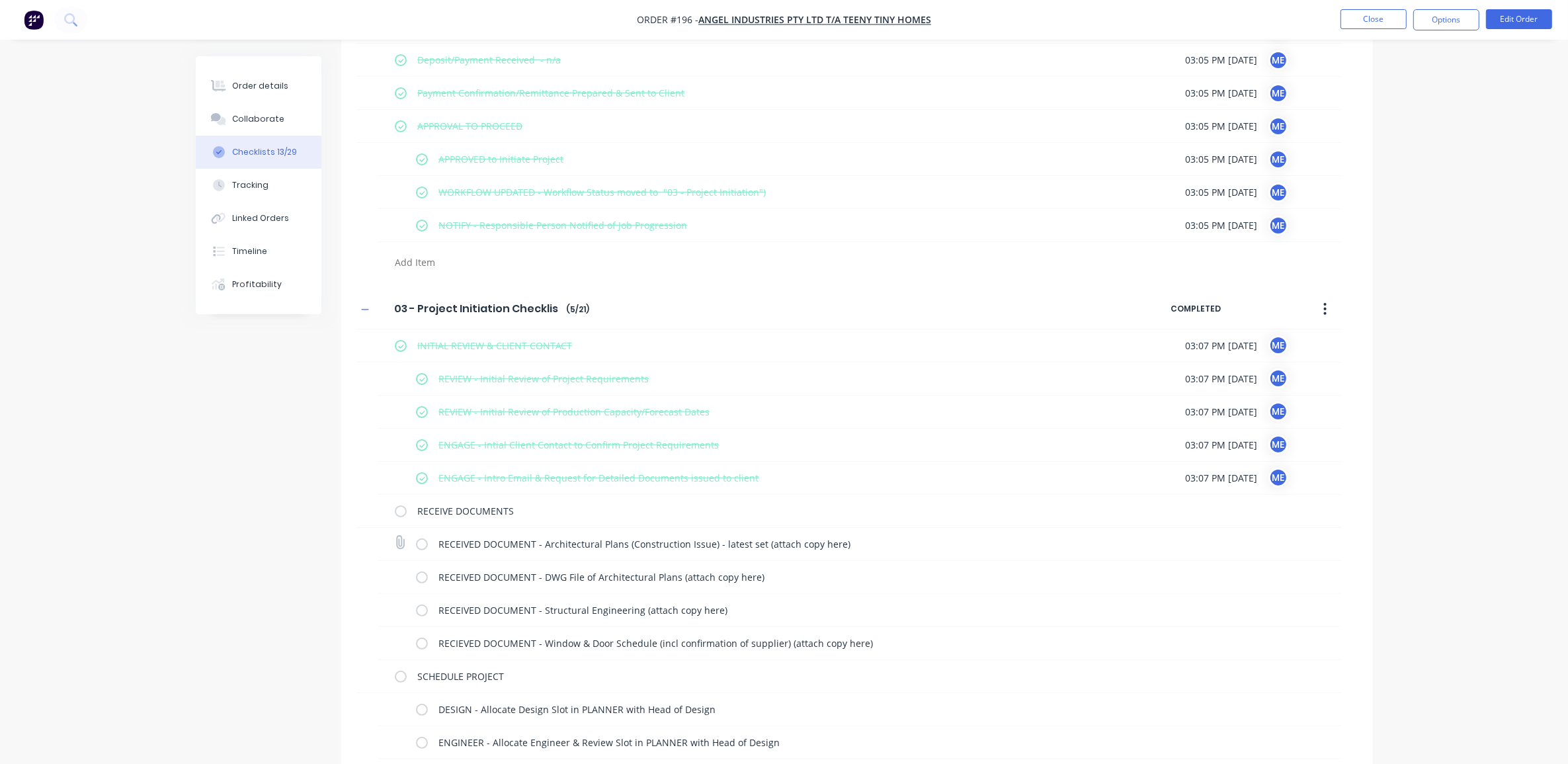
click at [424, 547] on label at bounding box center [422, 544] width 12 height 14
click at [0, 0] on input "checkbox" at bounding box center [0, 0] width 0 height 0
click at [422, 580] on label at bounding box center [422, 576] width 12 height 14
click at [0, 0] on input "checkbox" at bounding box center [0, 0] width 0 height 0
click at [418, 619] on div "RECEIVED DOCUMENT - Structural Engineering (attach copy here)" at bounding box center [762, 609] width 694 height 26
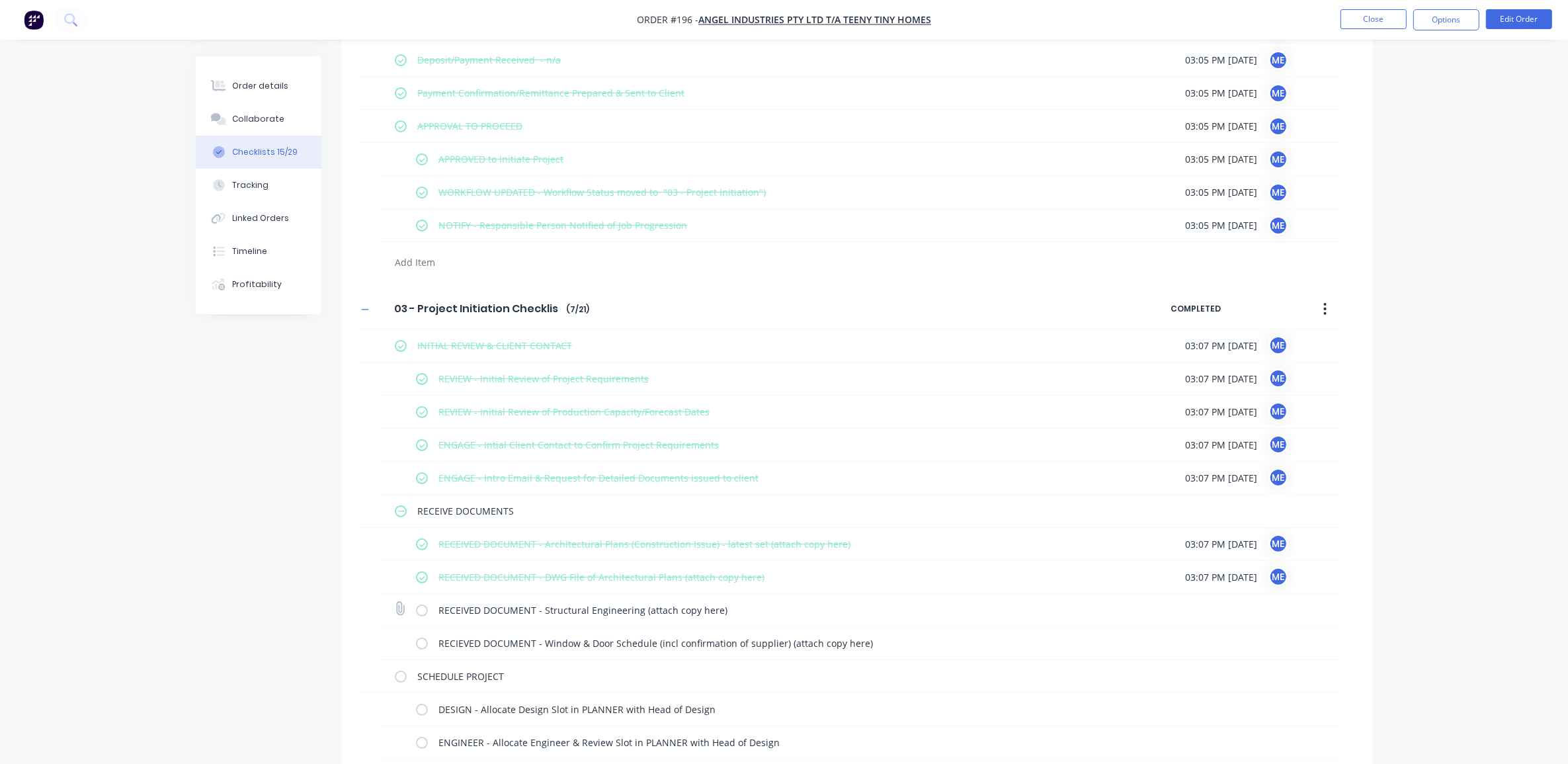
click at [421, 612] on label at bounding box center [422, 610] width 12 height 14
click at [0, 0] on input "checkbox" at bounding box center [0, 0] width 0 height 0
click at [428, 645] on div "RECIEVED DOCUMENT - Window & Door Schedule (incl confirmation of supplier) (att…" at bounding box center [762, 642] width 694 height 26
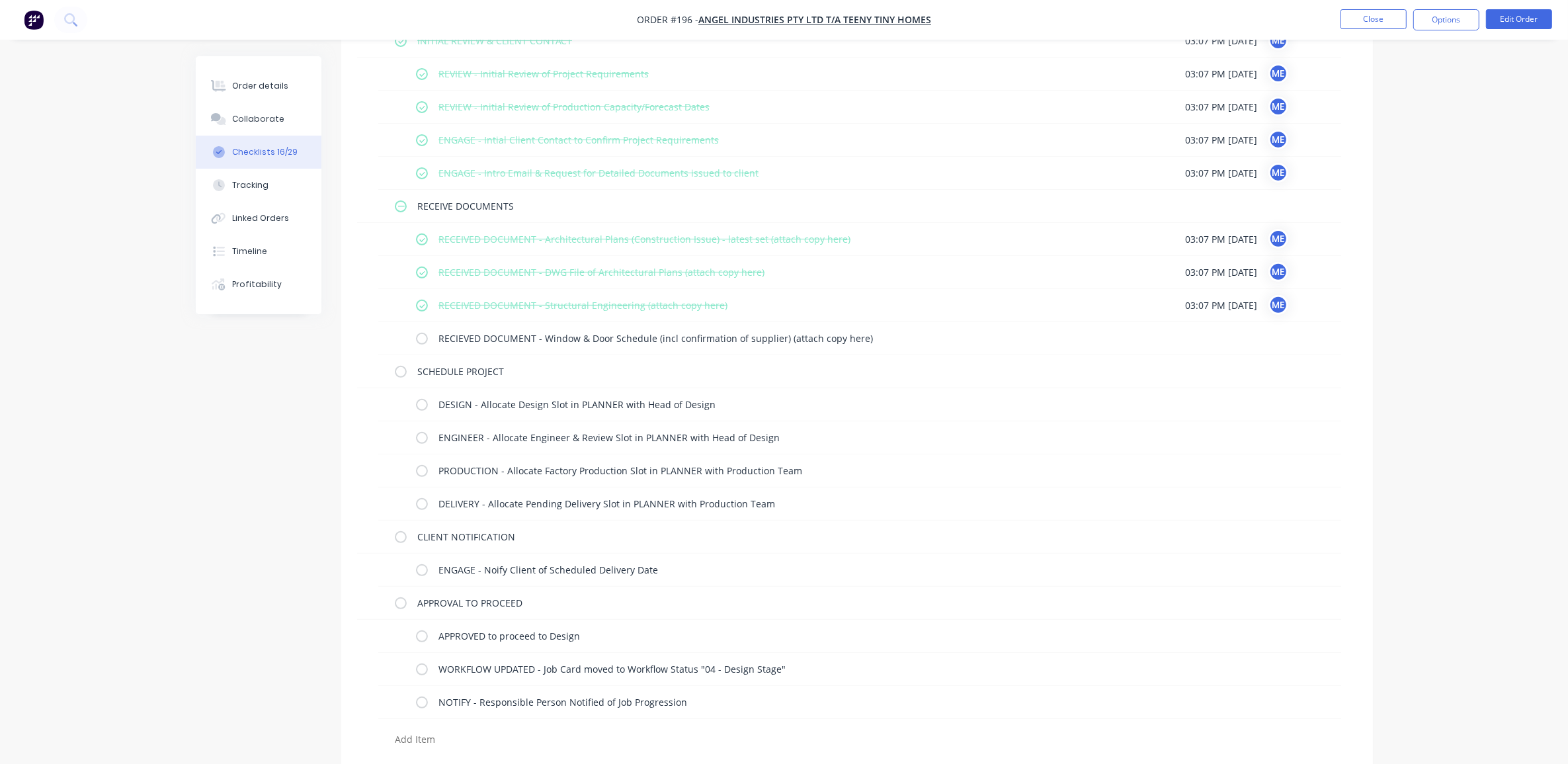
scroll to position [559, 0]
click at [420, 332] on label at bounding box center [422, 334] width 12 height 14
click at [0, 0] on input "checkbox" at bounding box center [0, 0] width 0 height 0
type textarea "x"
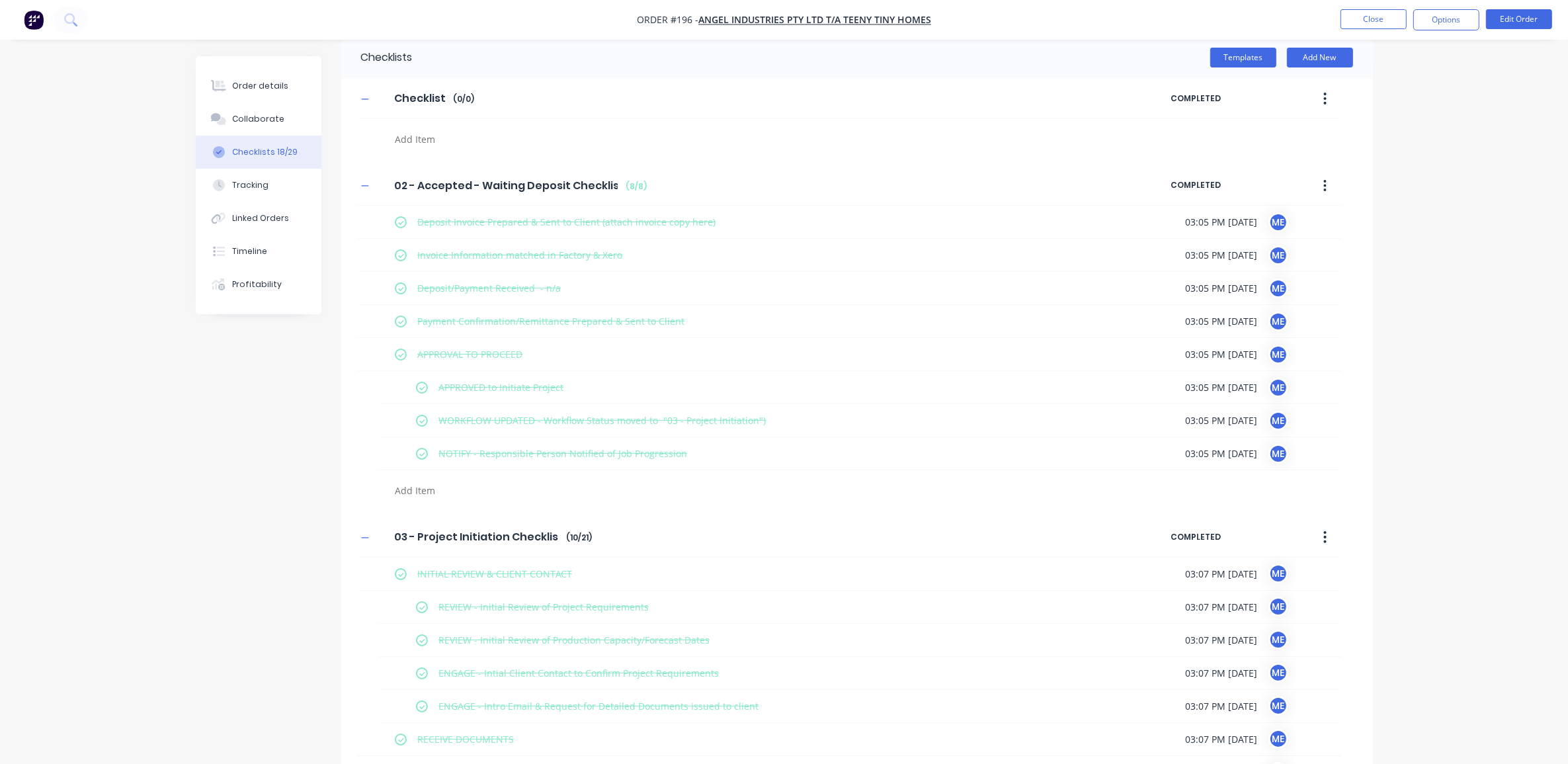
scroll to position [0, 0]
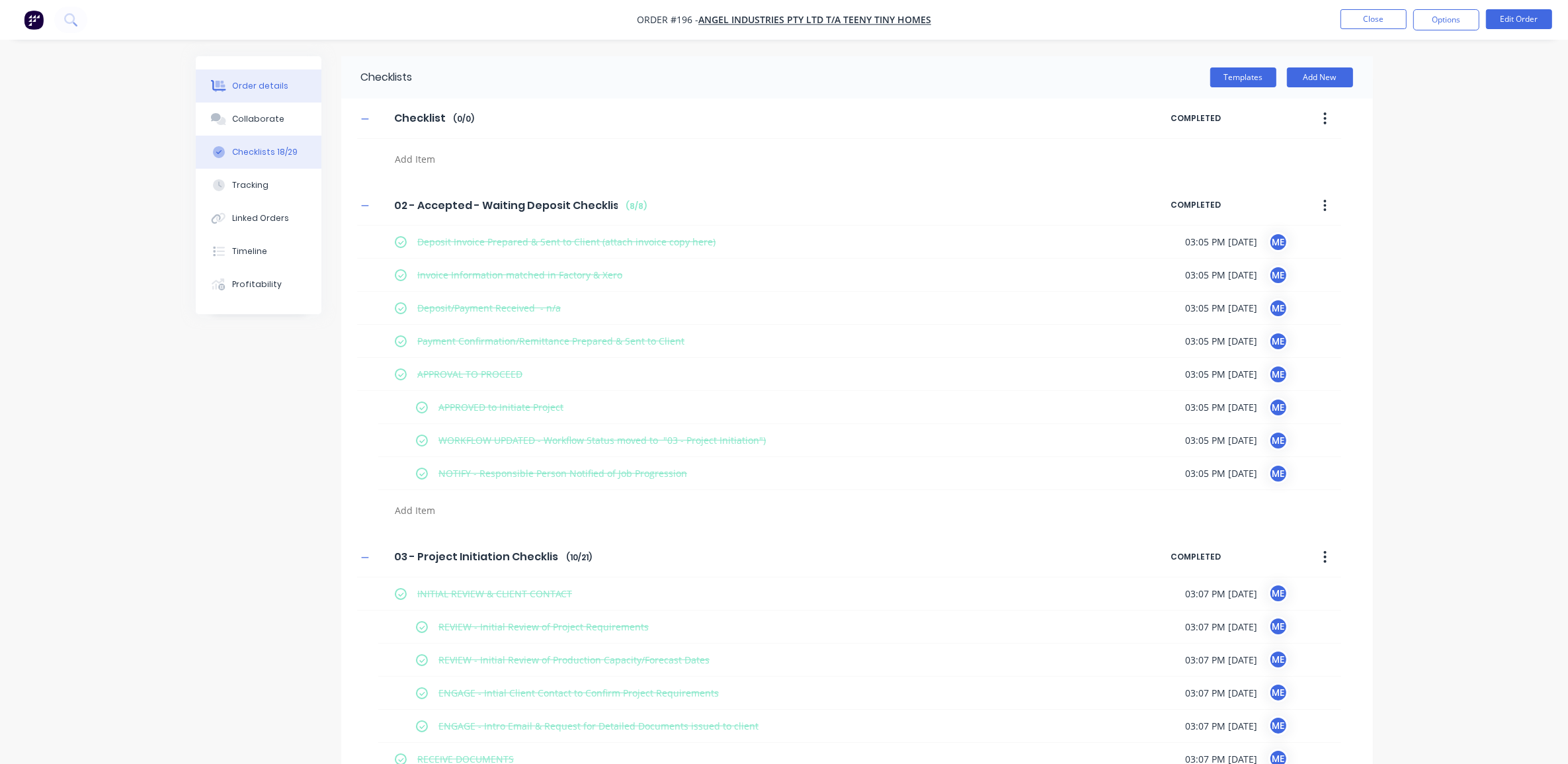
click at [273, 80] on div "Order details" at bounding box center [260, 86] width 56 height 12
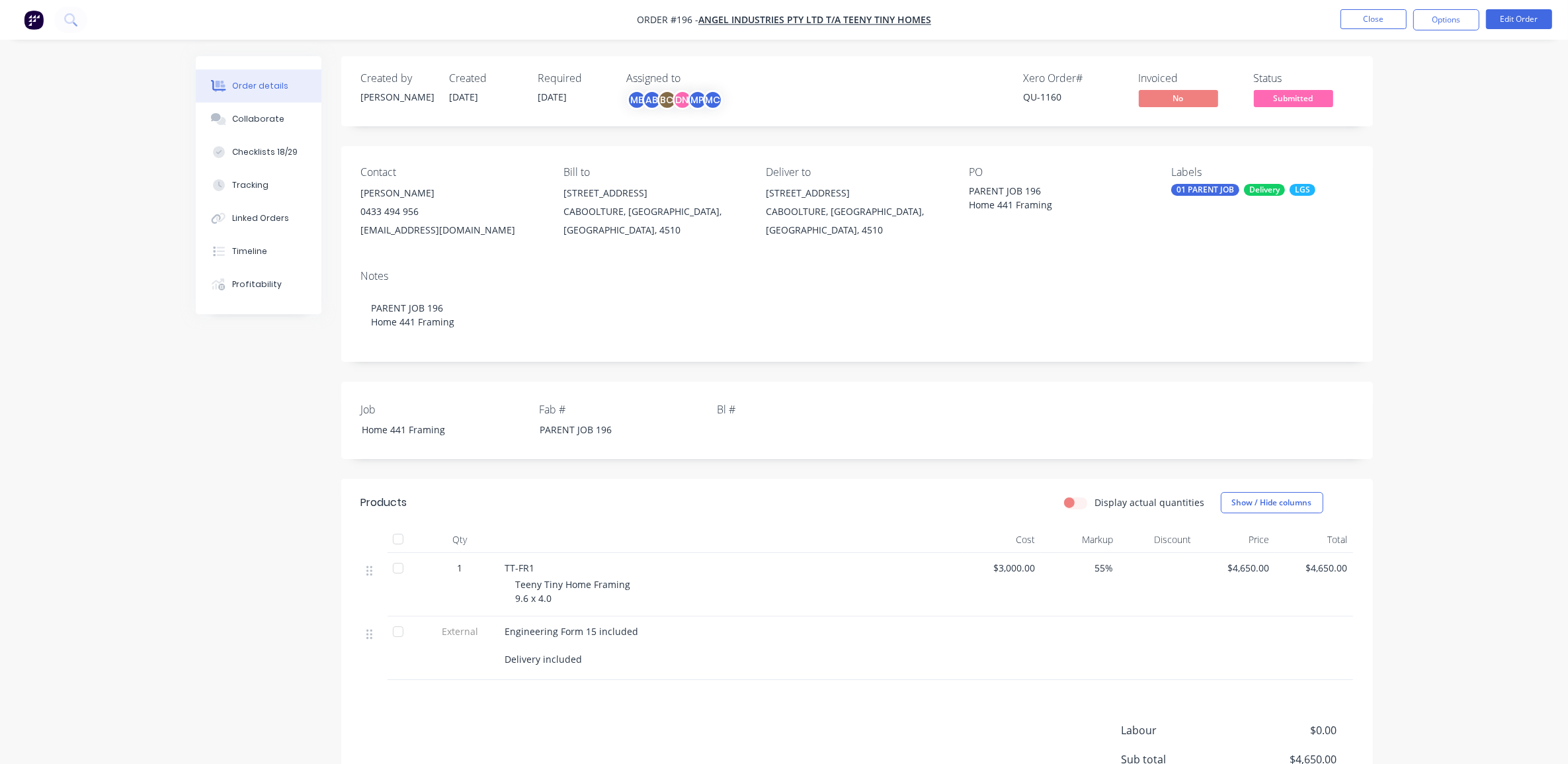
click at [1317, 93] on span "Submitted" at bounding box center [1294, 98] width 79 height 16
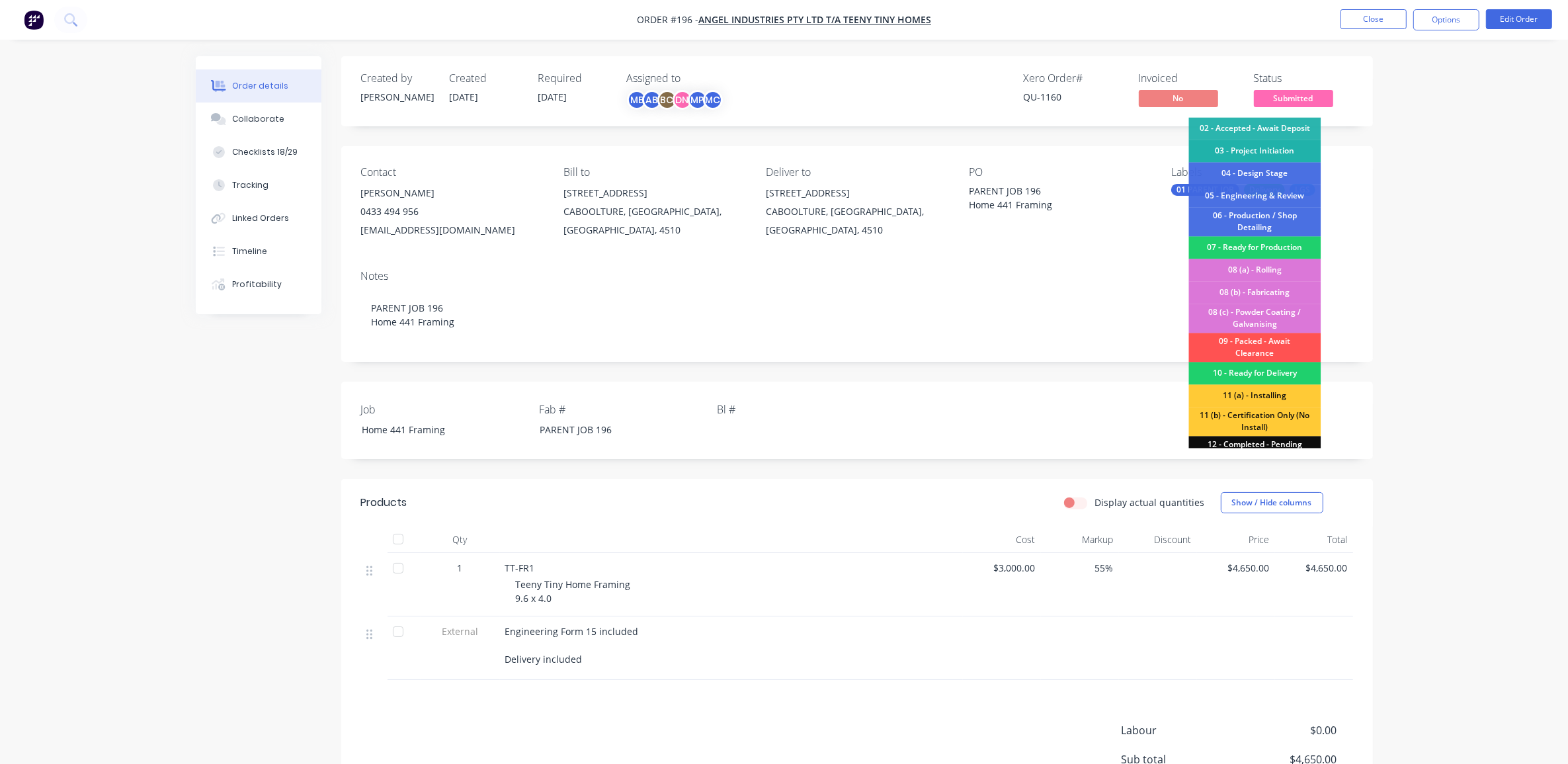
click at [1255, 151] on div "03 - Project Initiation" at bounding box center [1256, 151] width 133 height 22
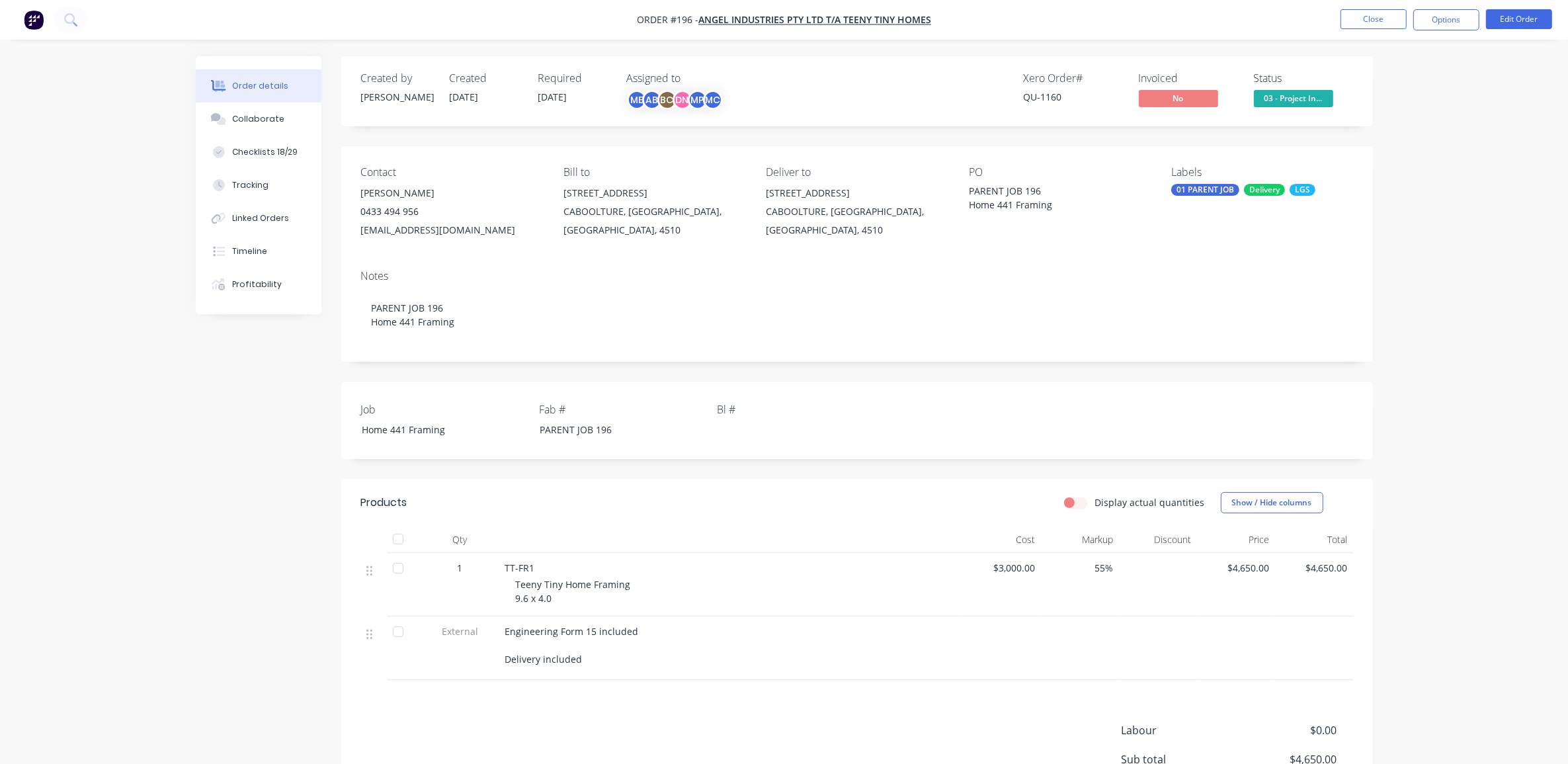
click at [1465, 148] on div "Order details Collaborate Checklists 18/29 Tracking Linked Orders Timeline Prof…" at bounding box center [784, 457] width 1568 height 915
click at [1376, 16] on button "Close" at bounding box center [1374, 19] width 66 height 20
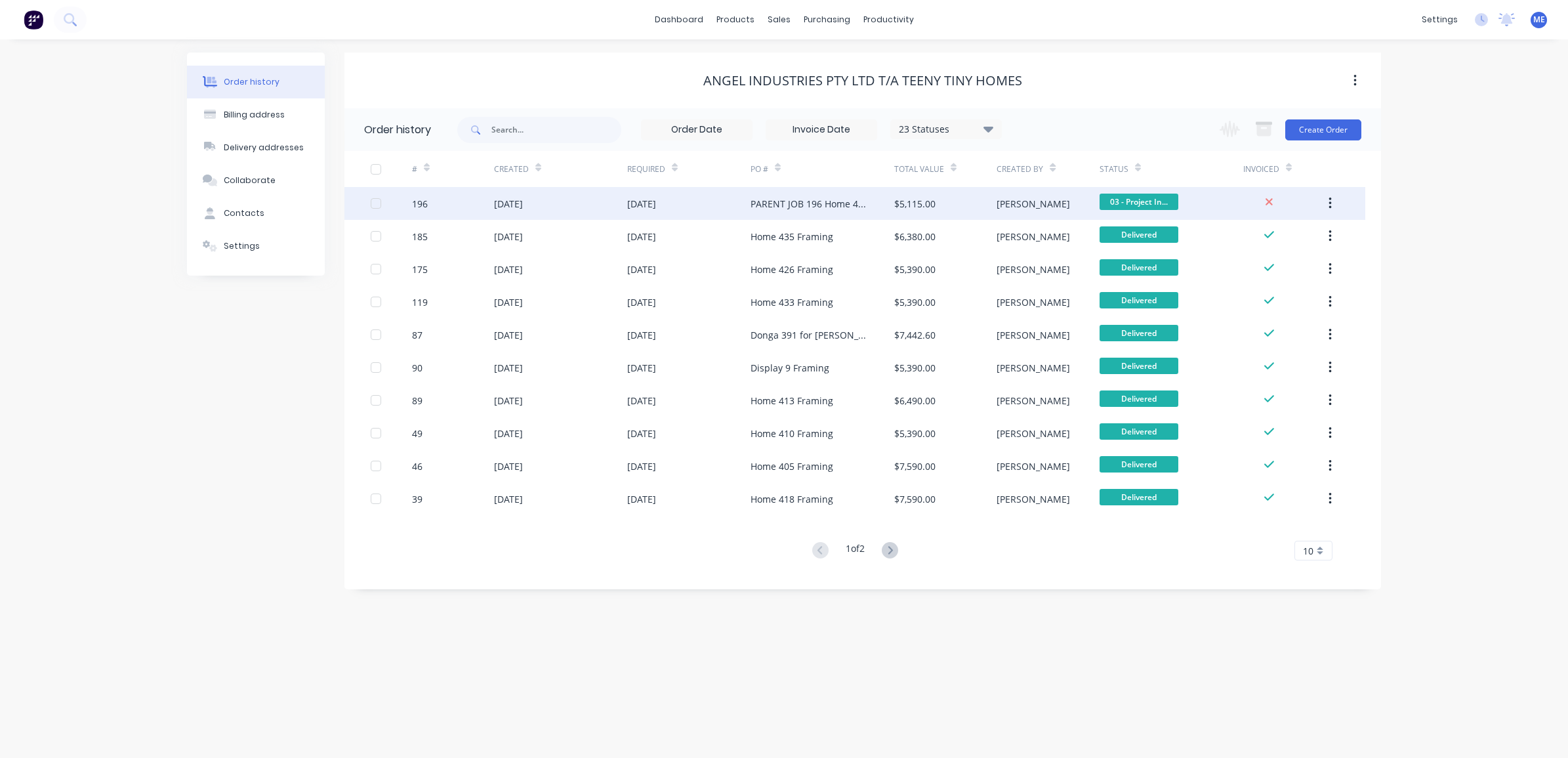
click at [484, 205] on div "196" at bounding box center [452, 203] width 82 height 33
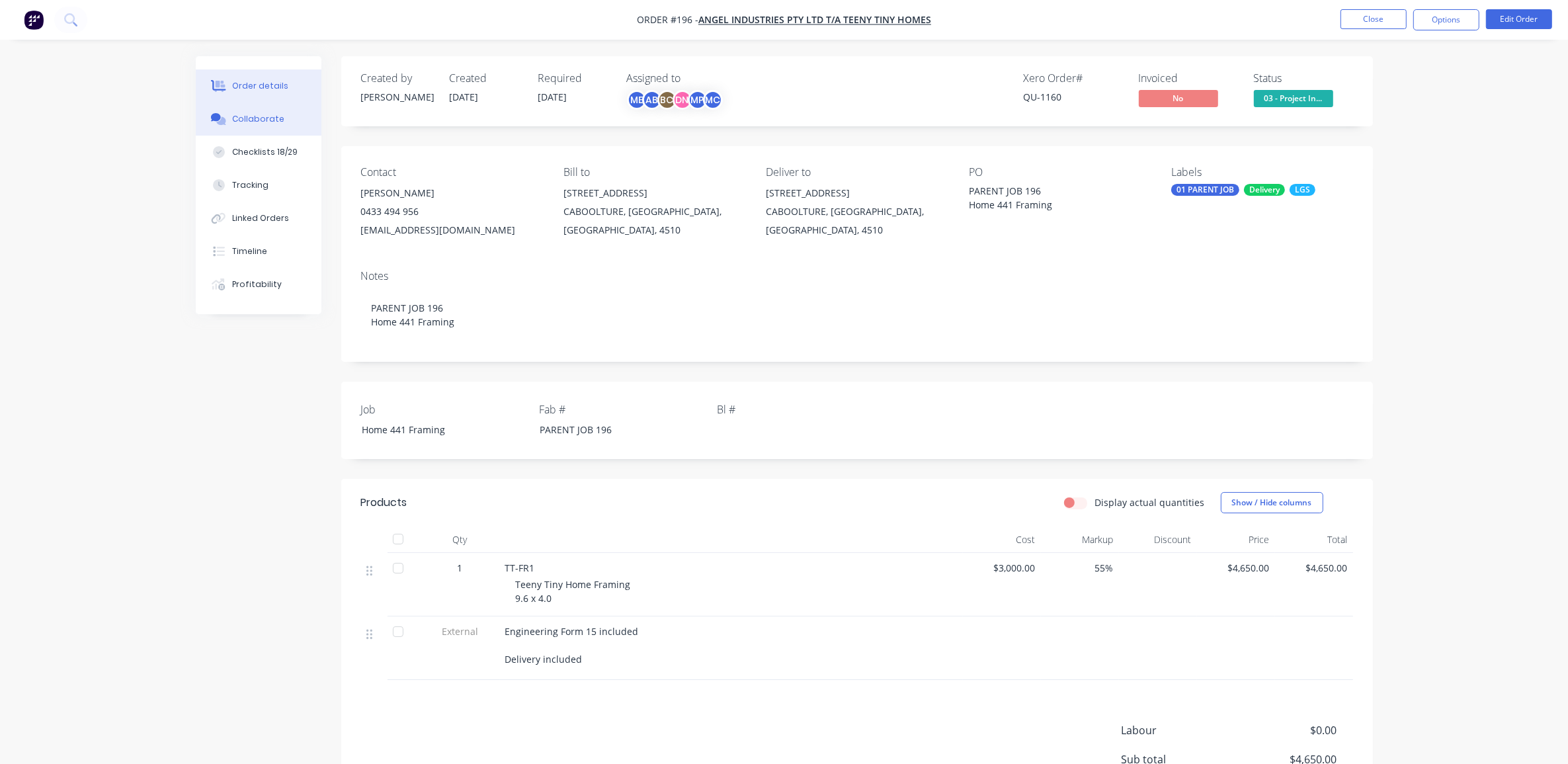
click at [252, 116] on div "Collaborate" at bounding box center [258, 119] width 52 height 12
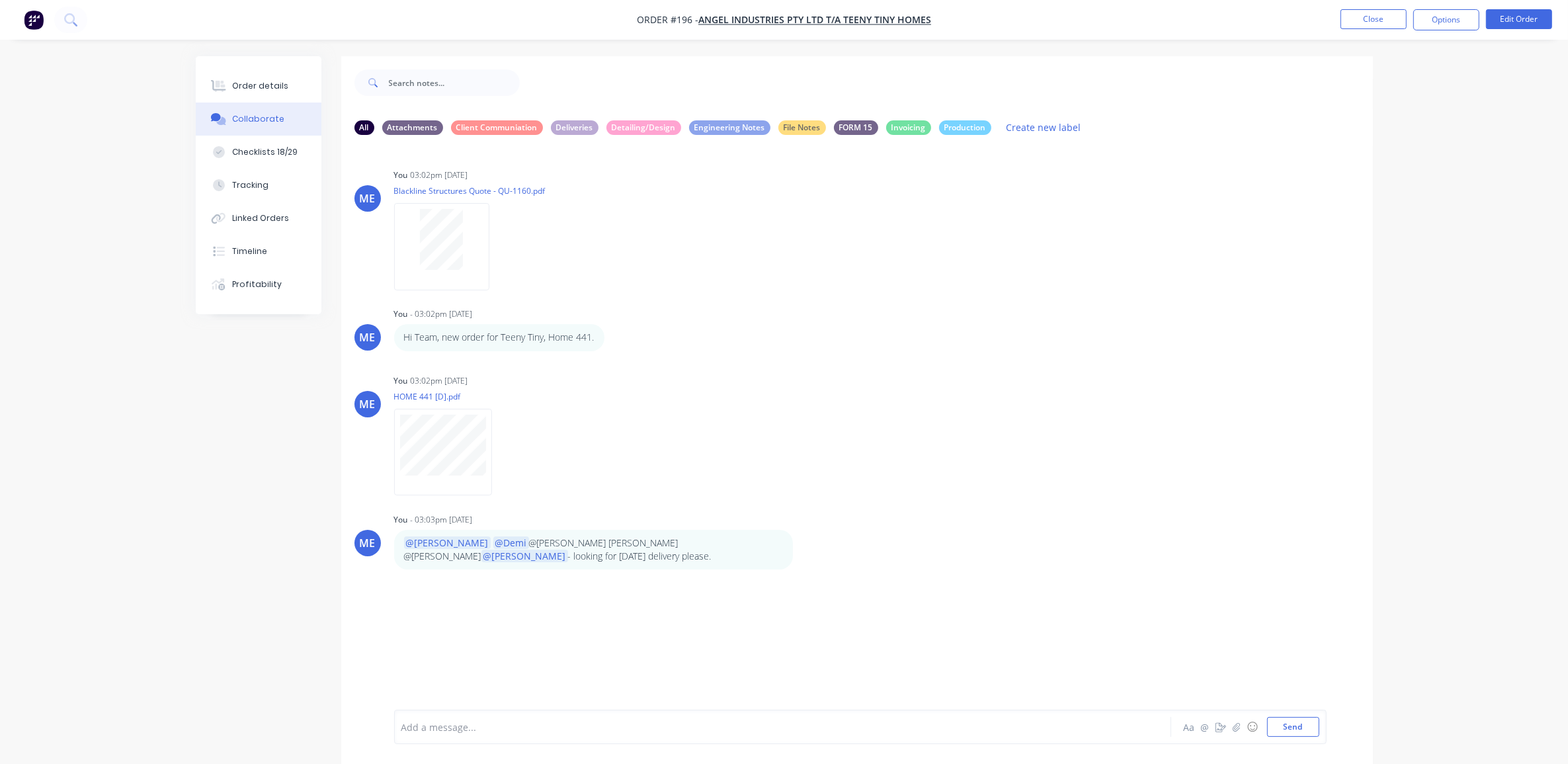
scroll to position [20, 0]
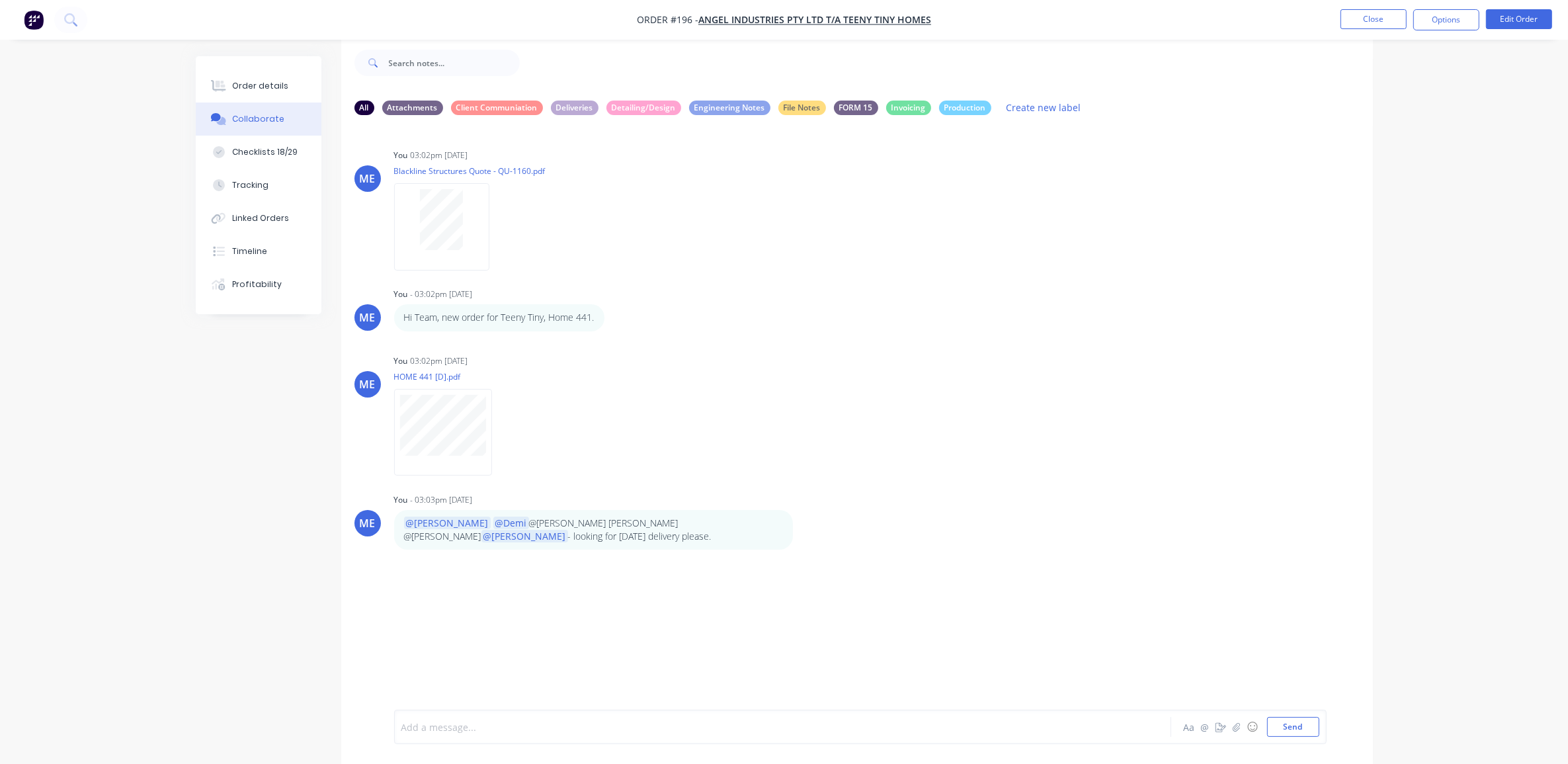
click at [493, 727] on div at bounding box center [746, 727] width 688 height 14
click at [461, 704] on div "Add a message... Aa @ ☺ Send" at bounding box center [857, 726] width 1032 height 74
click at [461, 719] on div "Add a message..." at bounding box center [746, 726] width 689 height 20
click at [512, 729] on div at bounding box center [746, 727] width 688 height 14
click at [470, 731] on div at bounding box center [746, 727] width 688 height 14
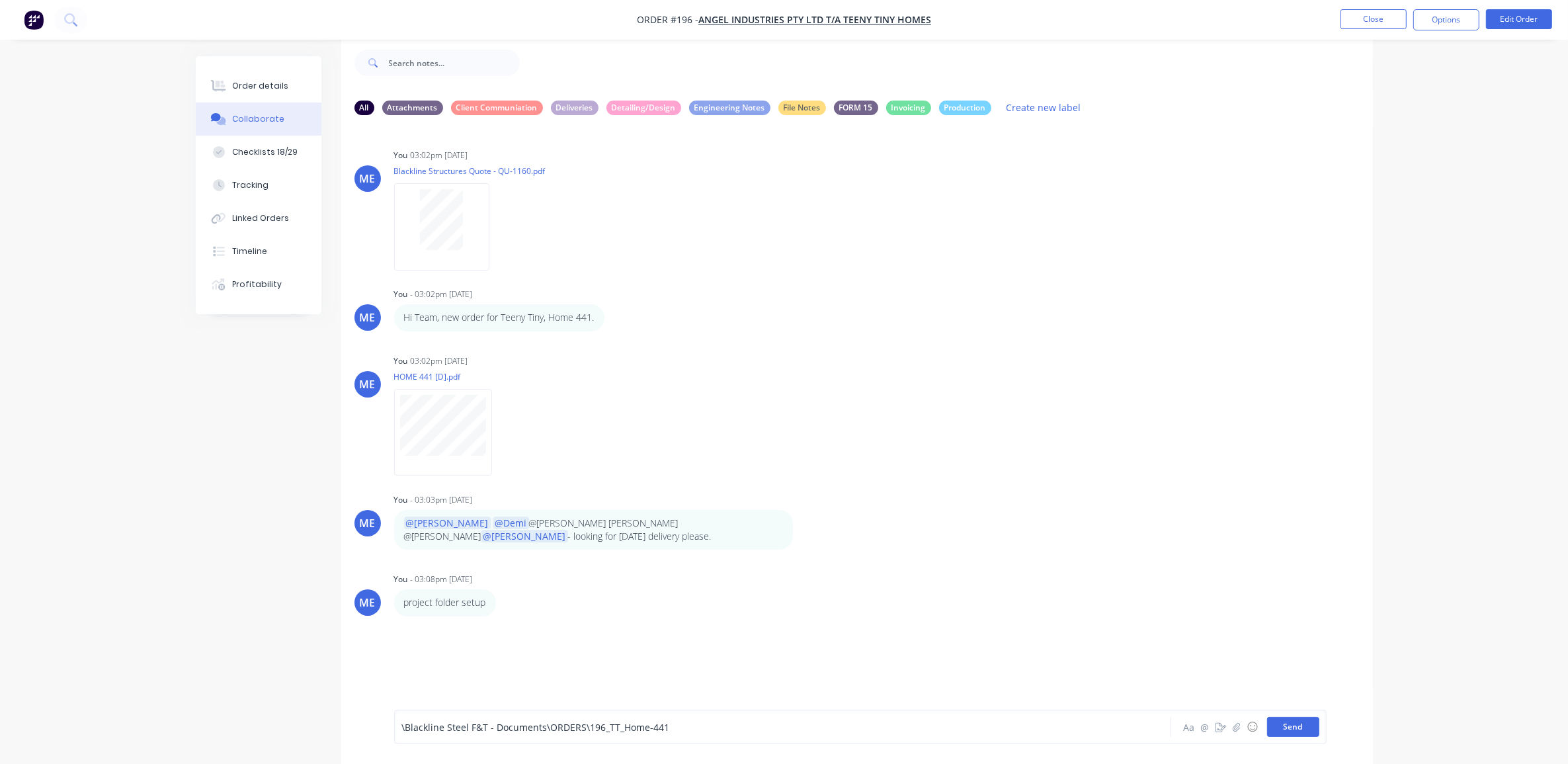
click at [1300, 728] on button "Send" at bounding box center [1293, 726] width 52 height 20
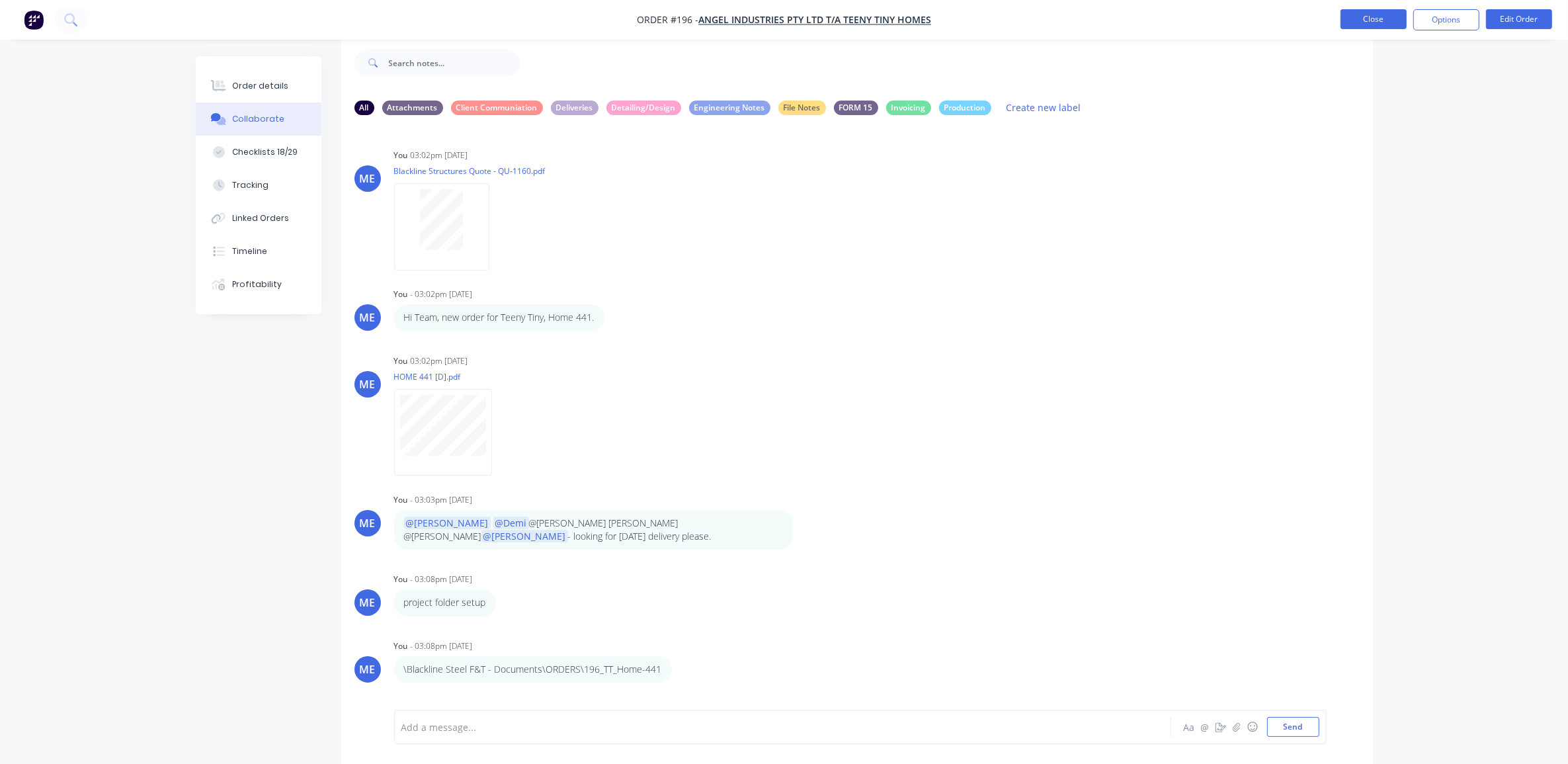
click at [1367, 24] on button "Close" at bounding box center [1374, 19] width 66 height 20
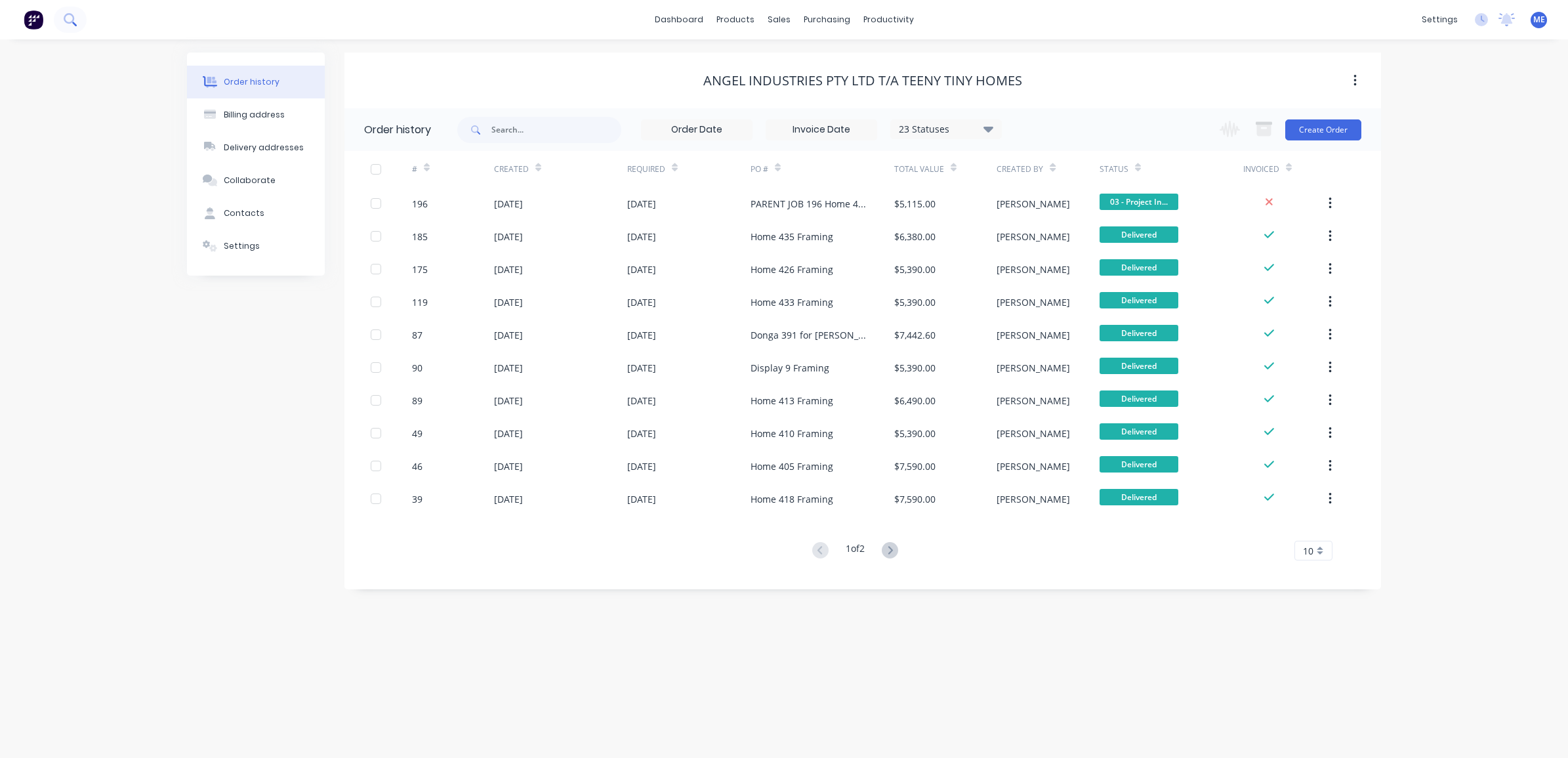
click at [73, 15] on icon at bounding box center [68, 18] width 11 height 11
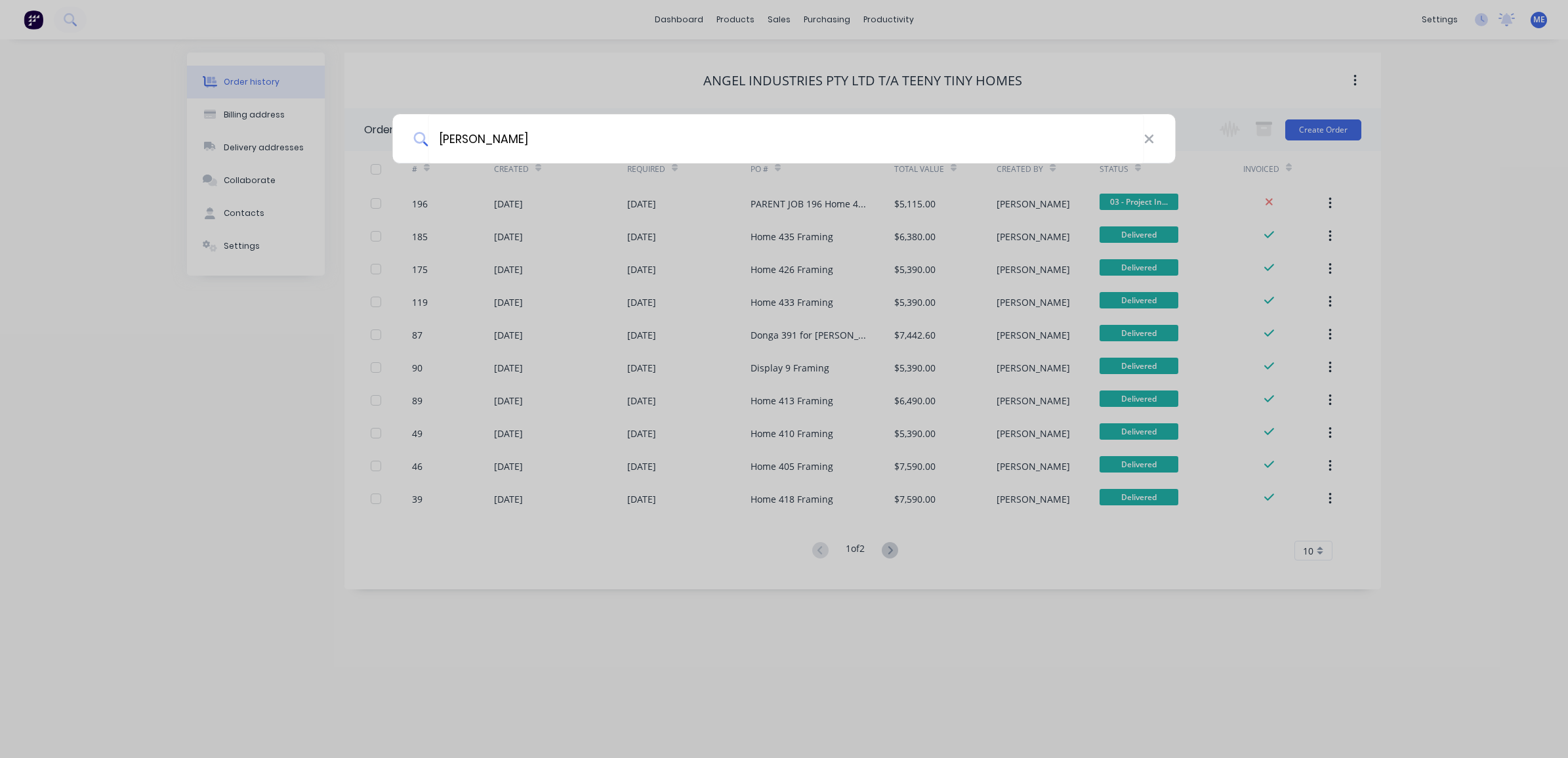
type input "[PERSON_NAME]"
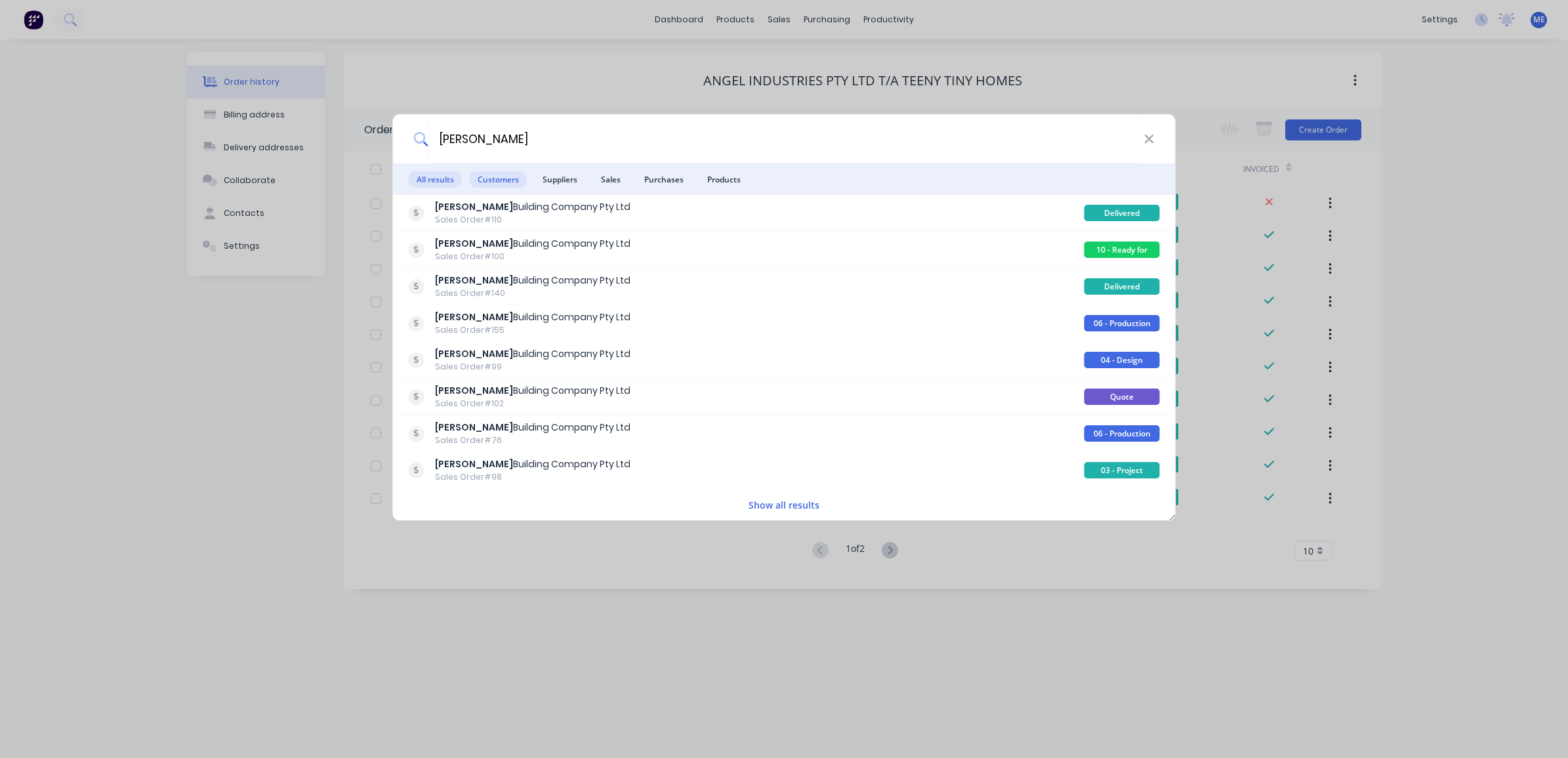
click at [497, 184] on span "Customers" at bounding box center [498, 178] width 57 height 16
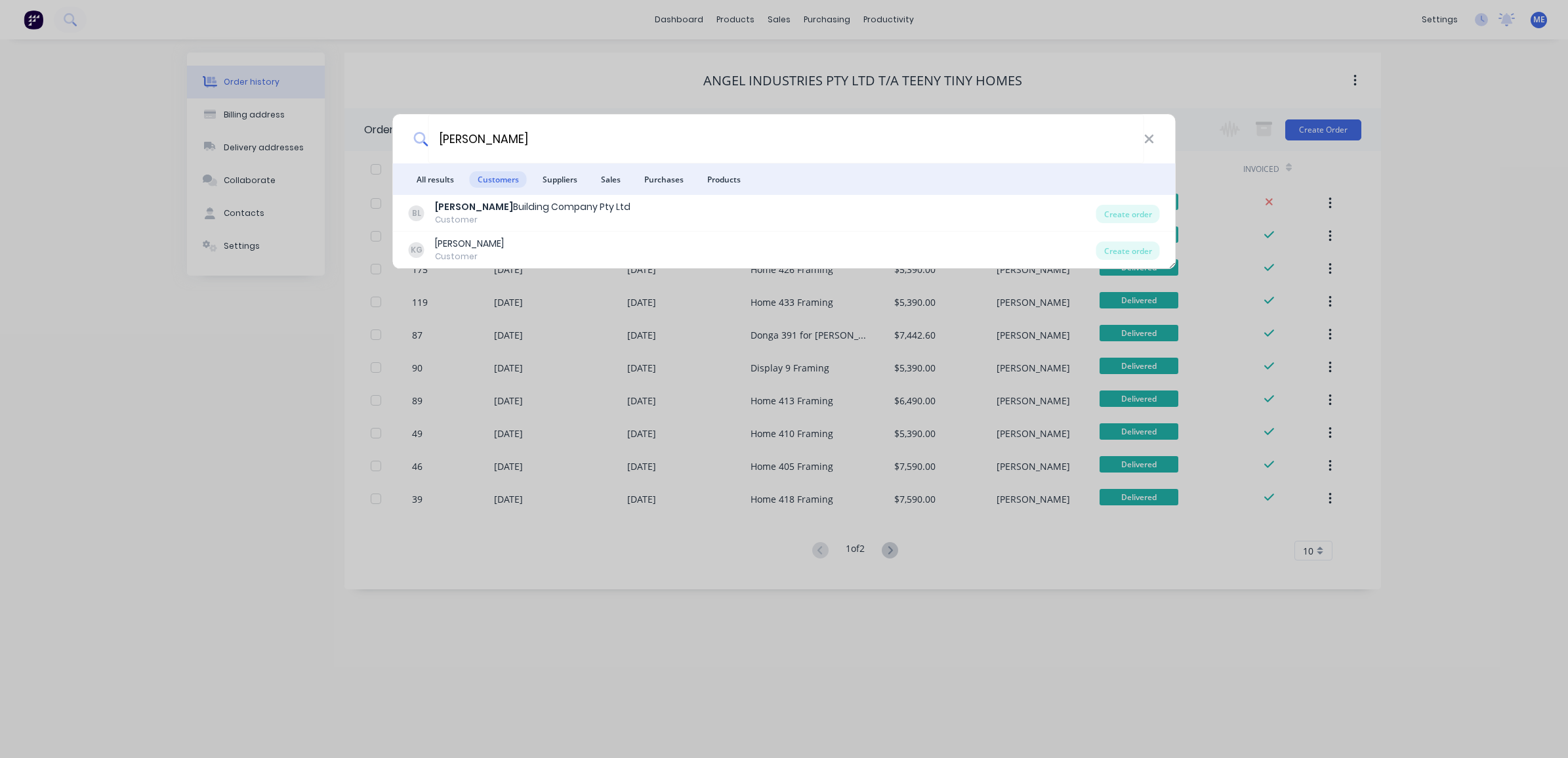
click at [484, 215] on div "Customer" at bounding box center [533, 220] width 196 height 12
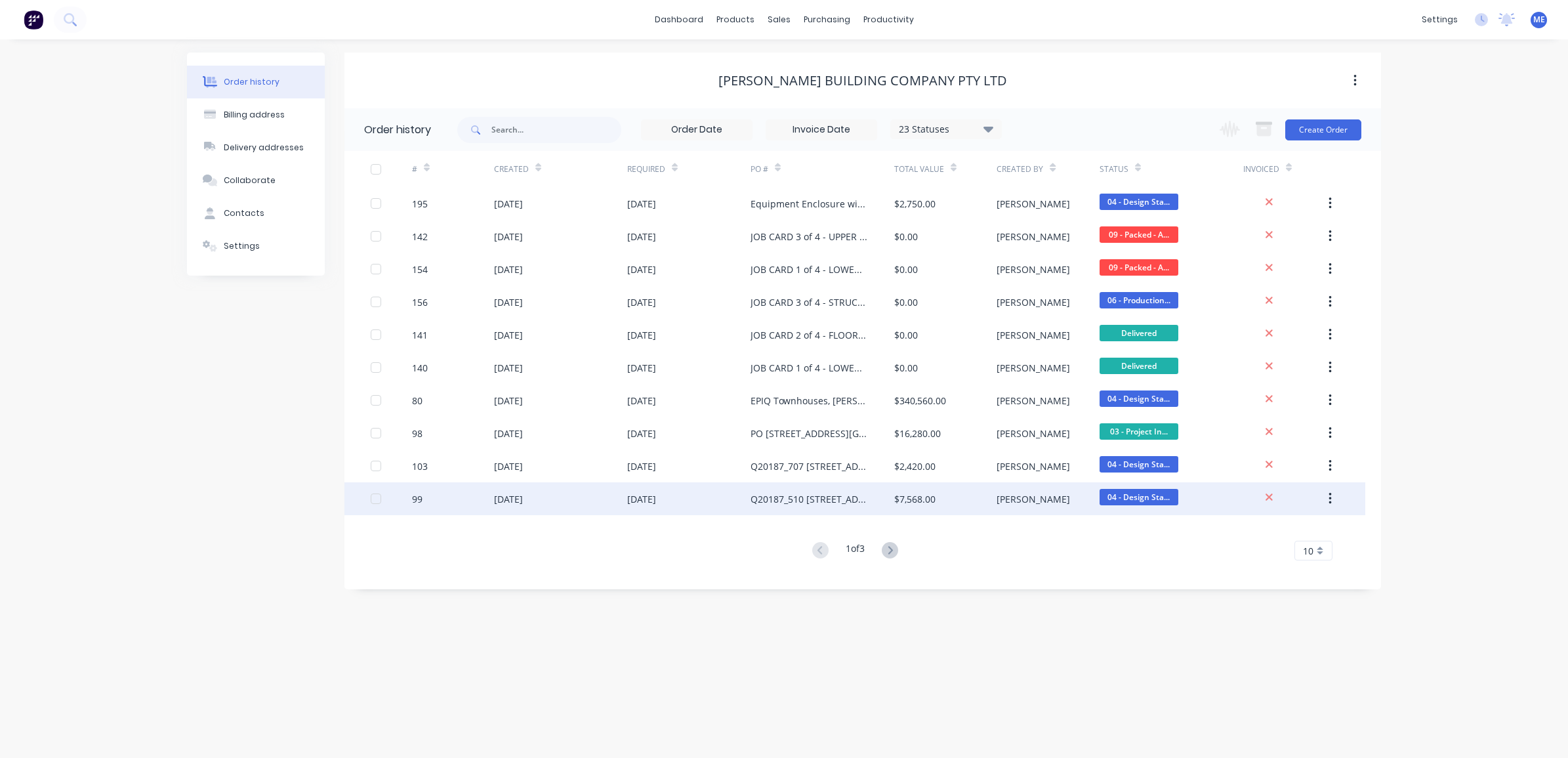
click at [827, 497] on div "Q20187_510 [STREET_ADDRESS] - [GEOGRAPHIC_DATA] Balustrades" at bounding box center [809, 499] width 117 height 13
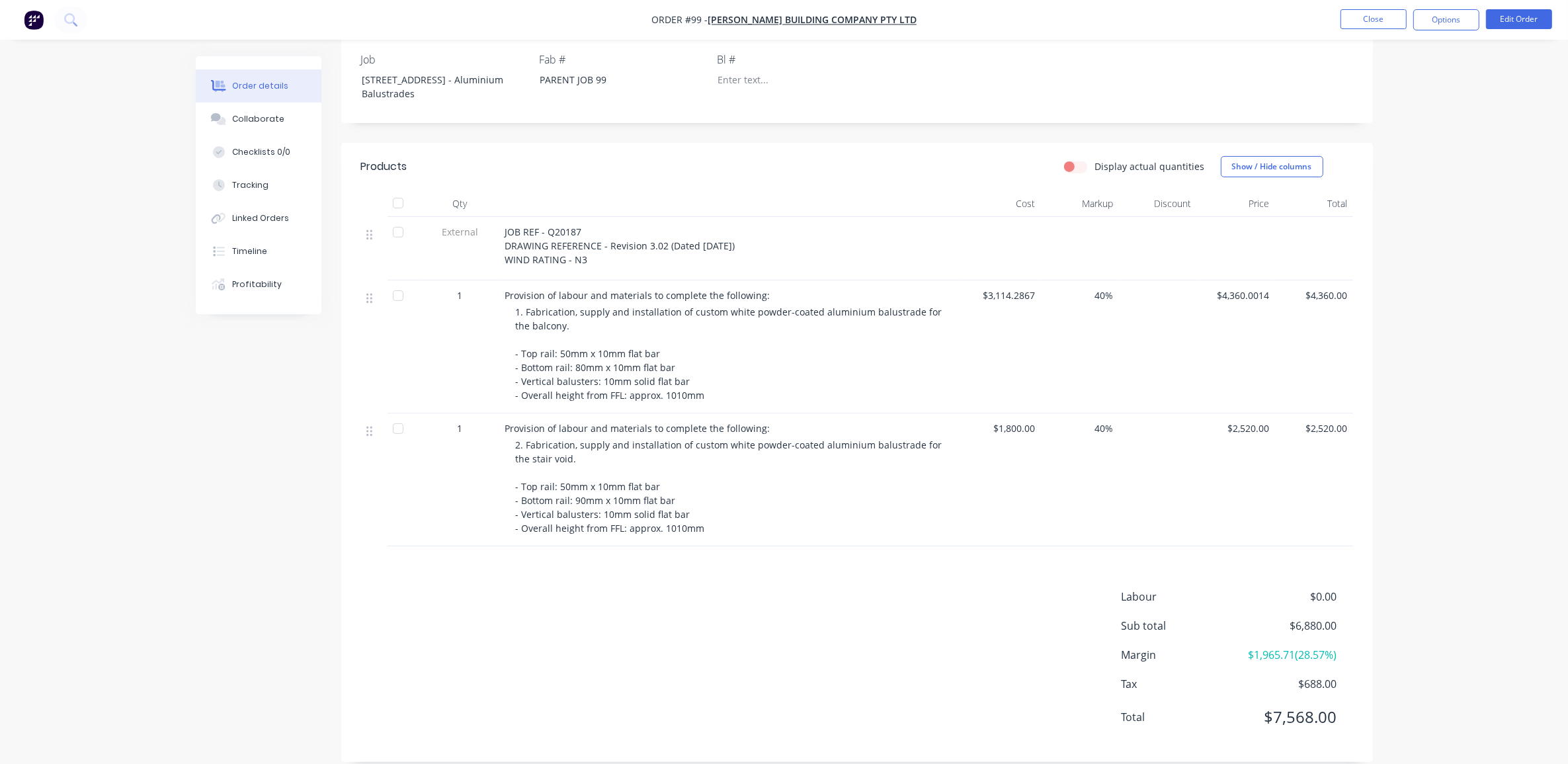
scroll to position [368, 0]
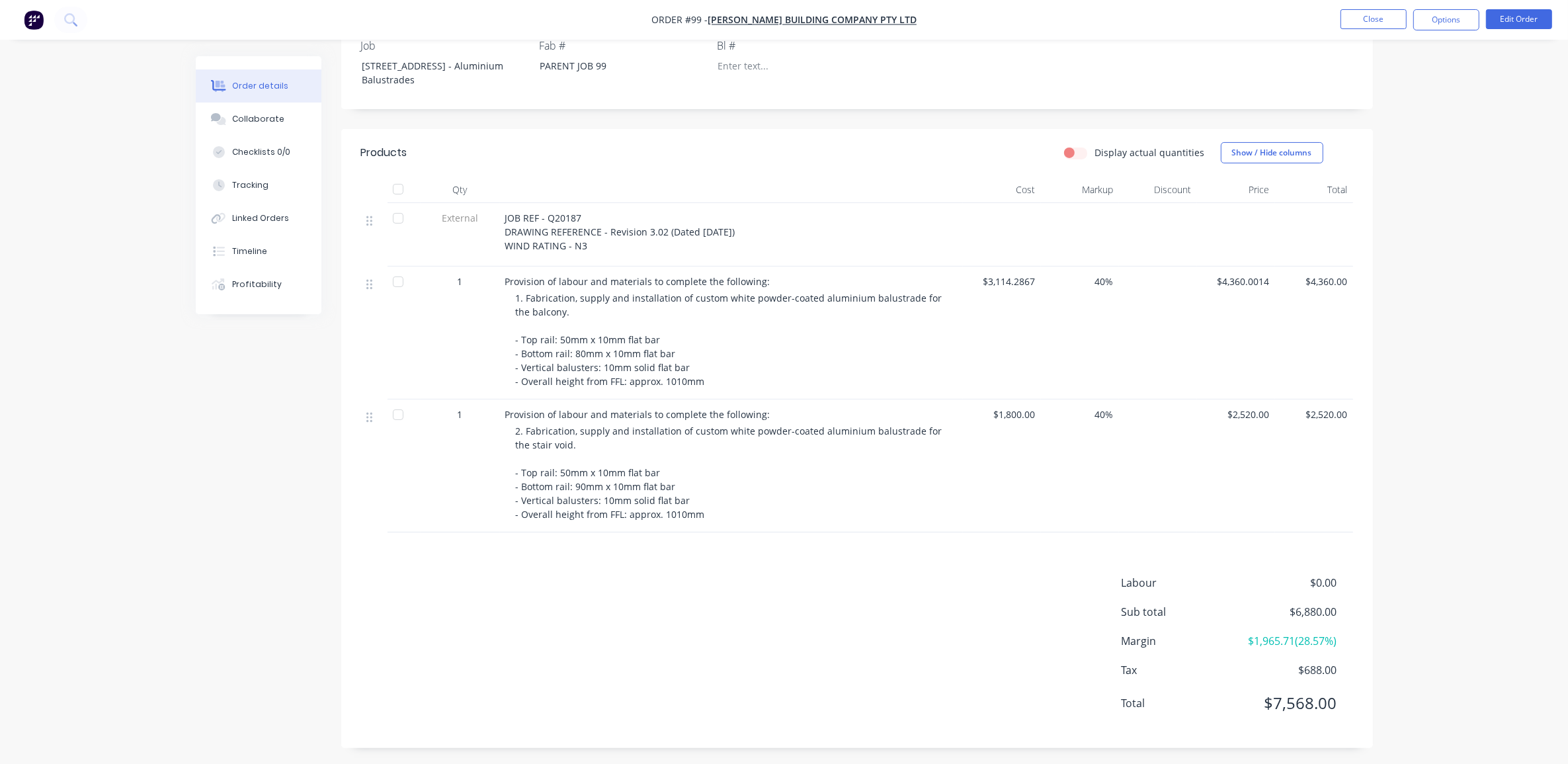
click at [1451, 418] on div "Order details Collaborate Checklists 0/0 Tracking Linked Orders Timeline Profit…" at bounding box center [784, 199] width 1568 height 1136
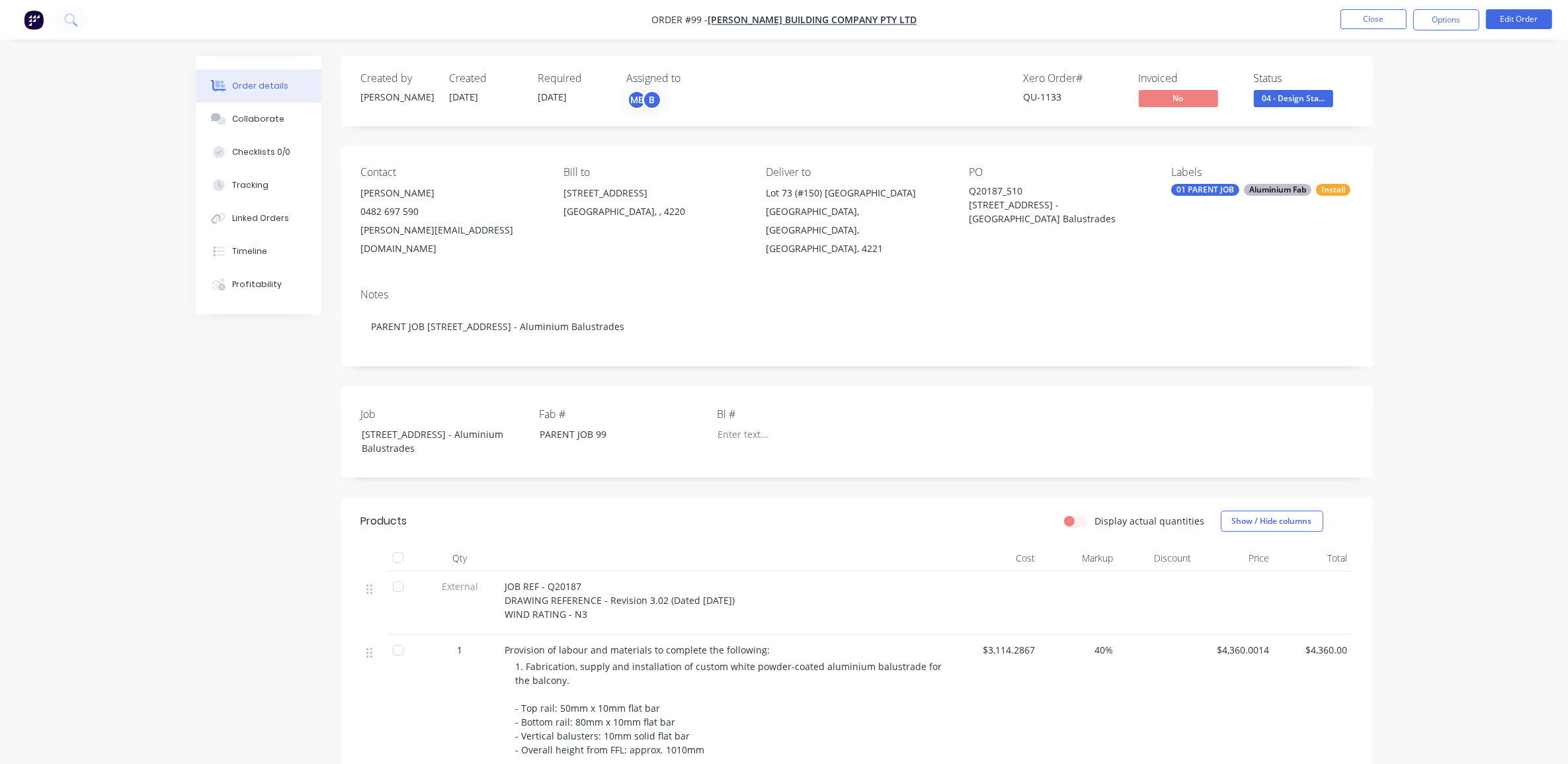
click at [1503, 210] on div "Order details Collaborate Checklists 0/0 Tracking Linked Orders Timeline Profit…" at bounding box center [784, 568] width 1568 height 1136
click at [1440, 14] on button "Options" at bounding box center [1446, 20] width 66 height 21
click at [1391, 160] on div "Work Order" at bounding box center [1407, 160] width 122 height 19
click at [1374, 103] on div "With pricing" at bounding box center [1407, 107] width 122 height 19
click at [242, 127] on button "Collaborate" at bounding box center [258, 119] width 126 height 33
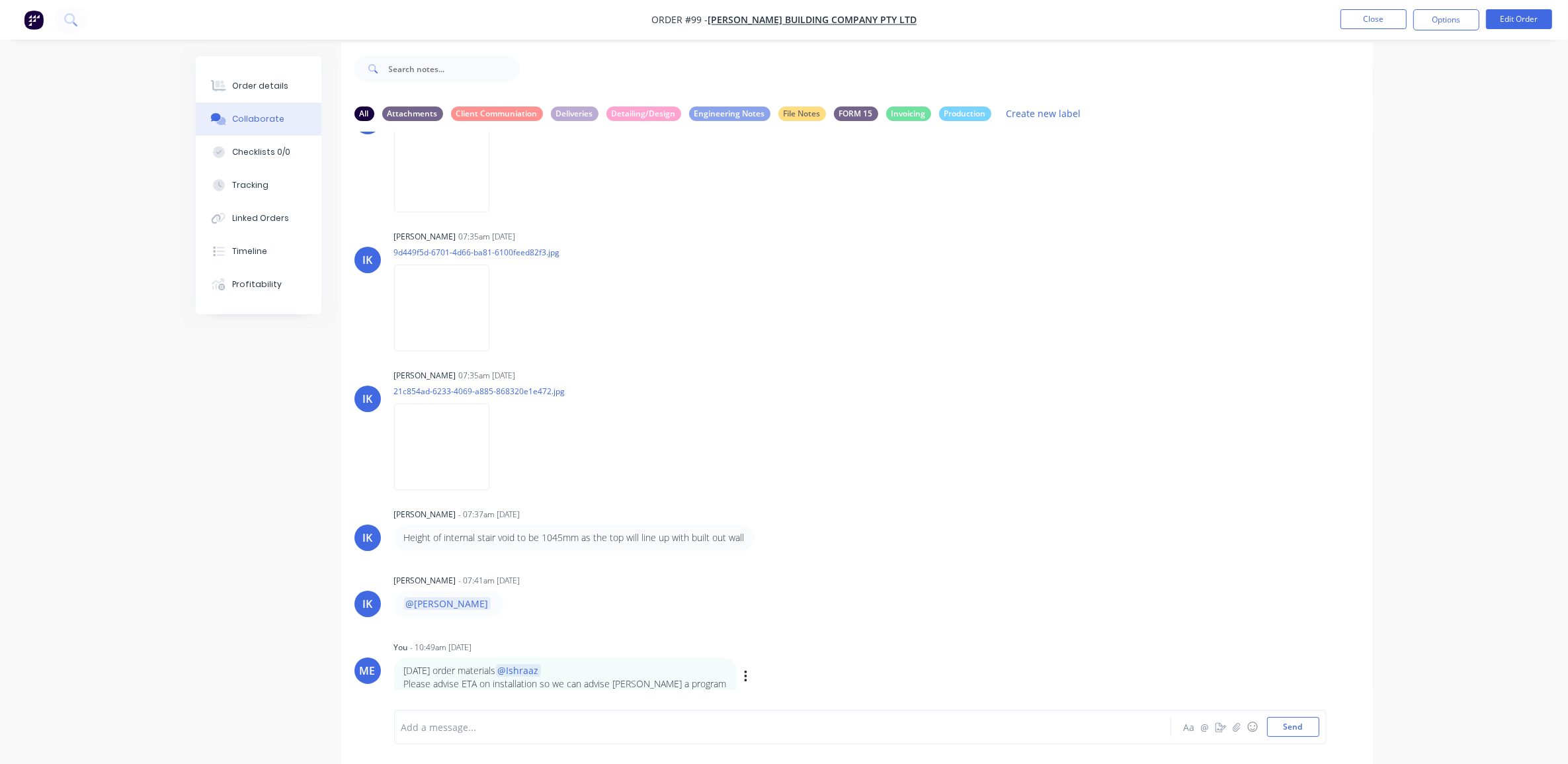
scroll to position [20, 0]
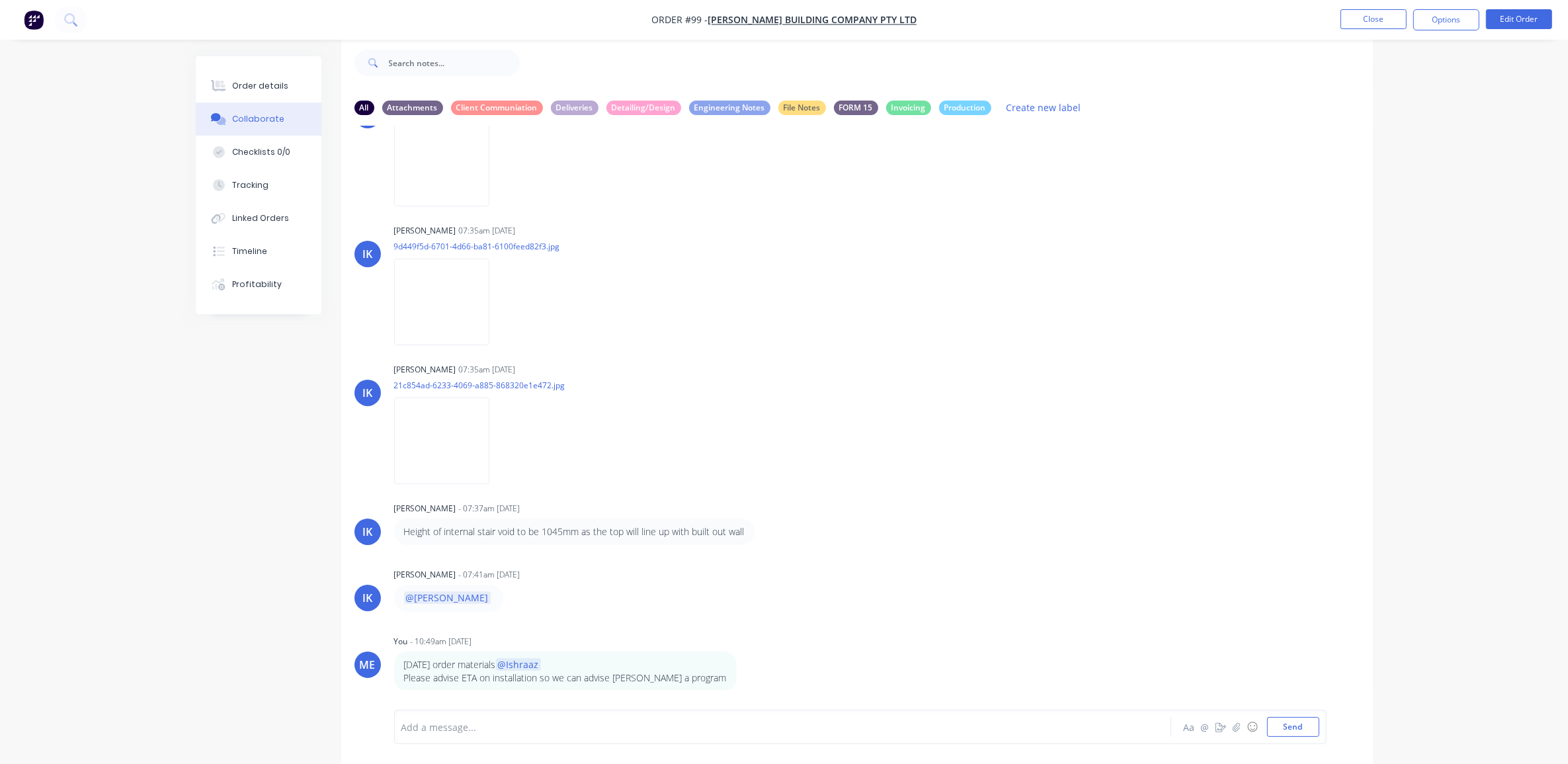
click at [549, 719] on div "Add a message..." at bounding box center [746, 726] width 689 height 20
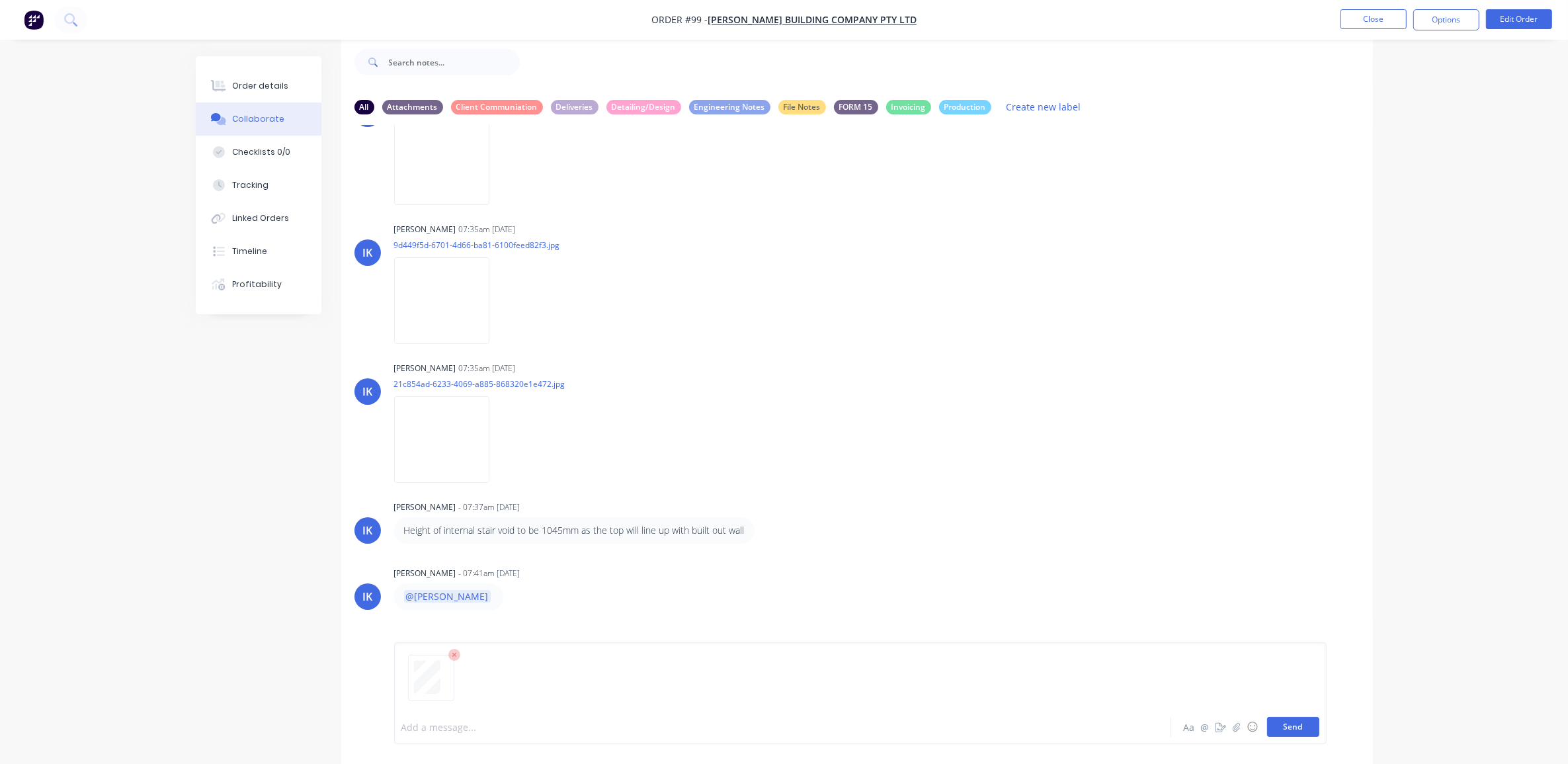
click at [1300, 735] on button "Send" at bounding box center [1293, 726] width 52 height 20
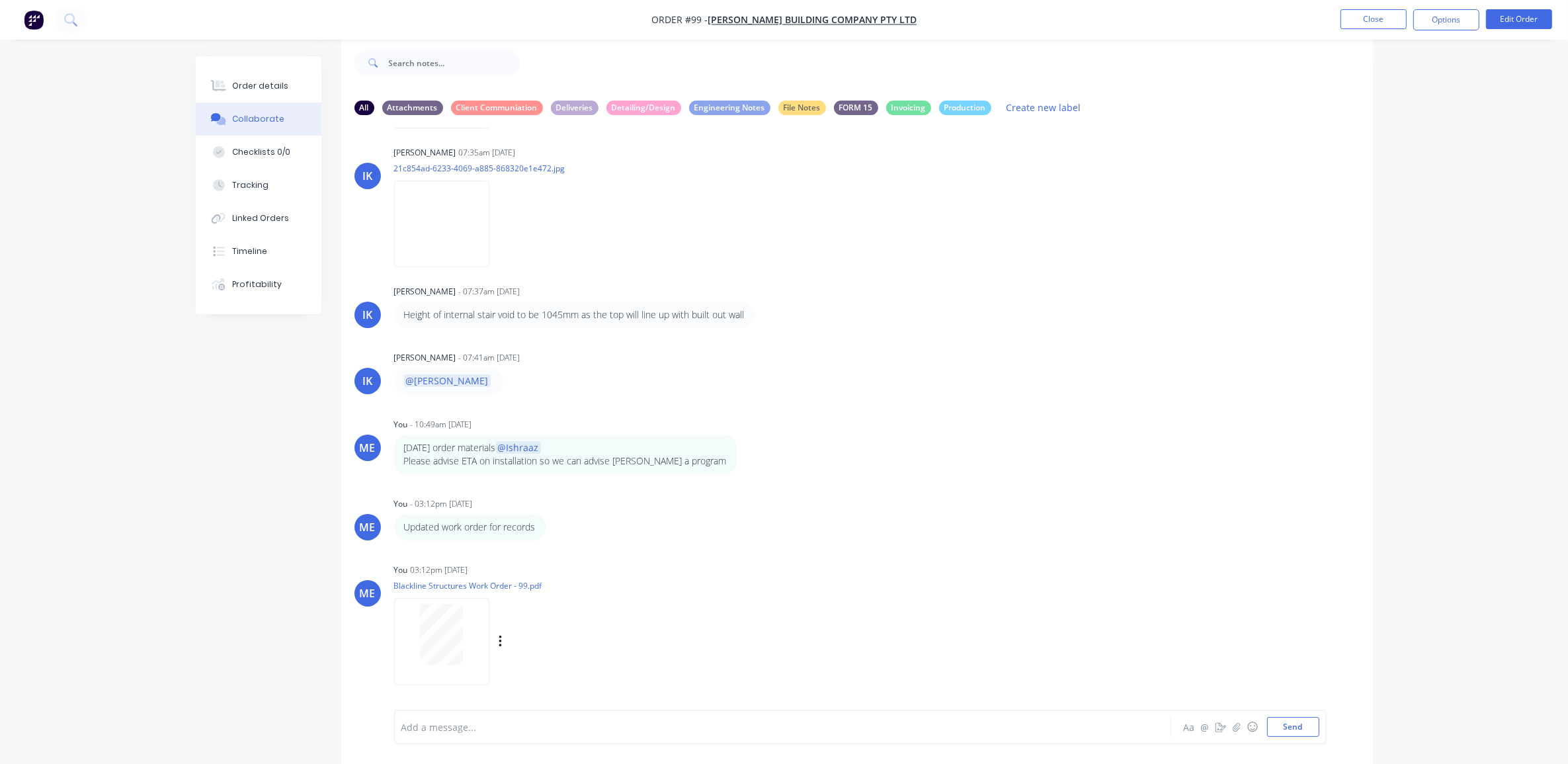
scroll to position [500, 0]
click at [1379, 20] on button "Close" at bounding box center [1374, 19] width 66 height 20
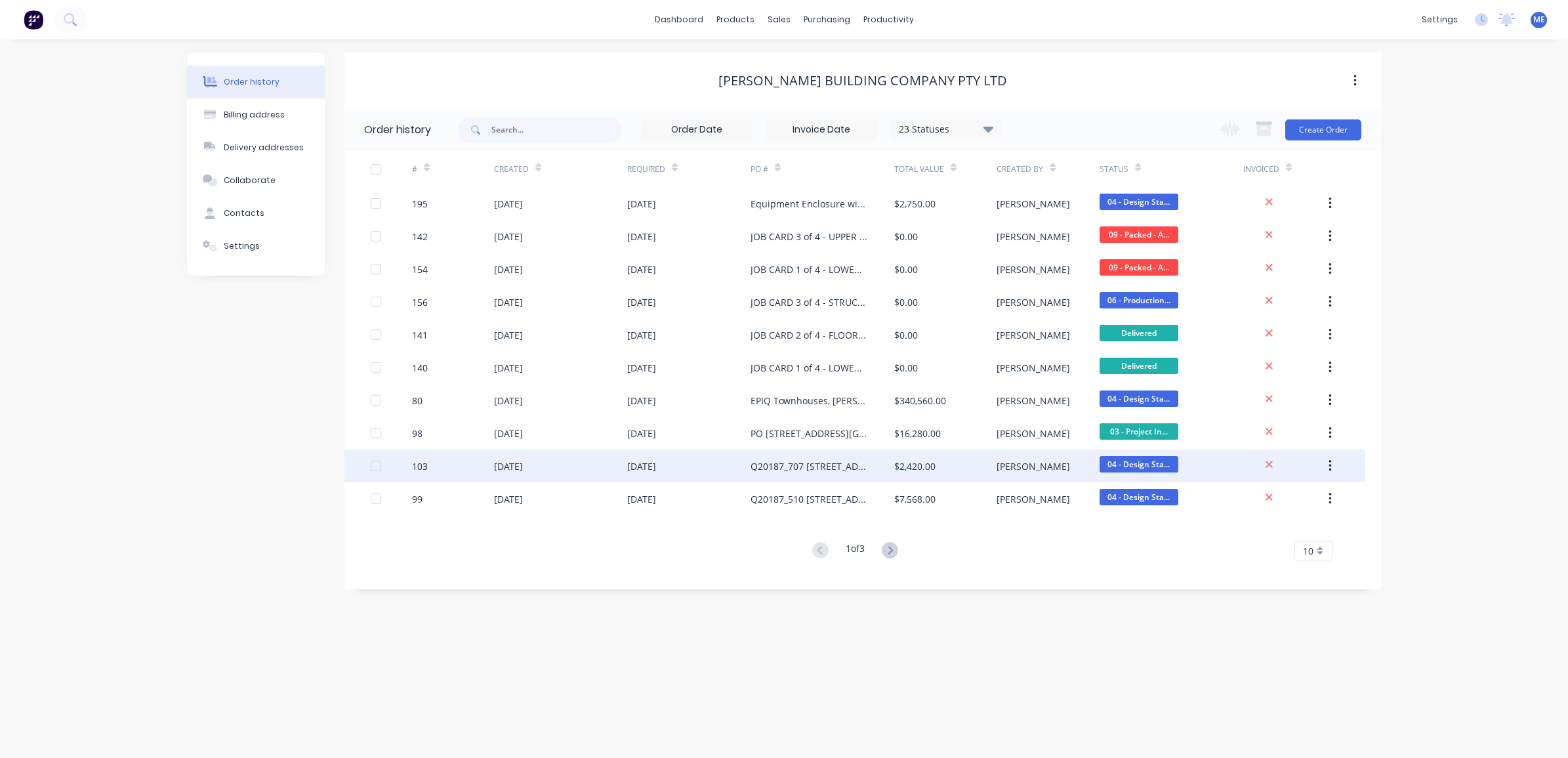
click at [824, 456] on div "Q20187_707 [STREET_ADDRESS] - Aluminium Fence/Gate" at bounding box center [822, 465] width 144 height 33
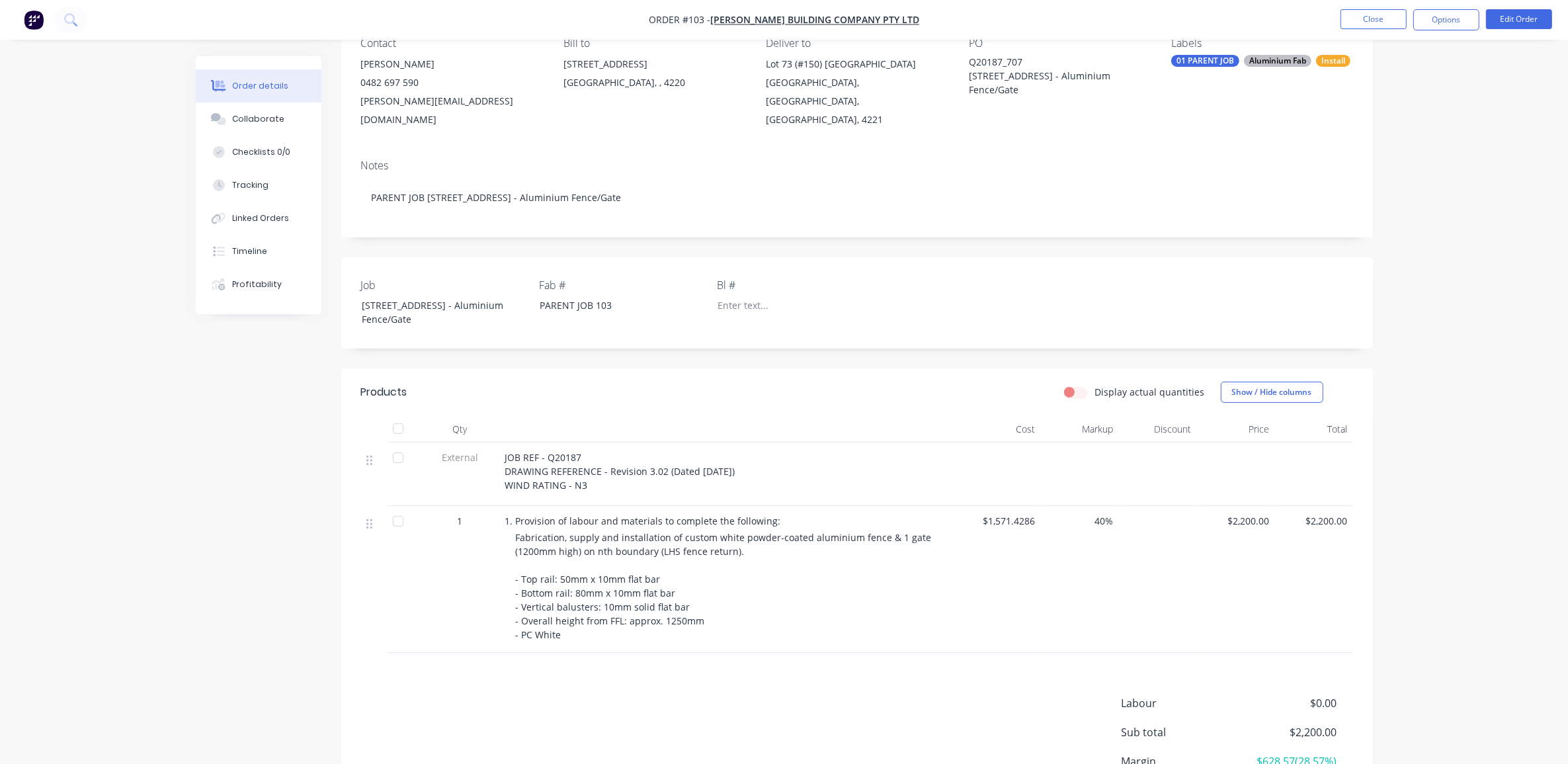
scroll to position [250, 0]
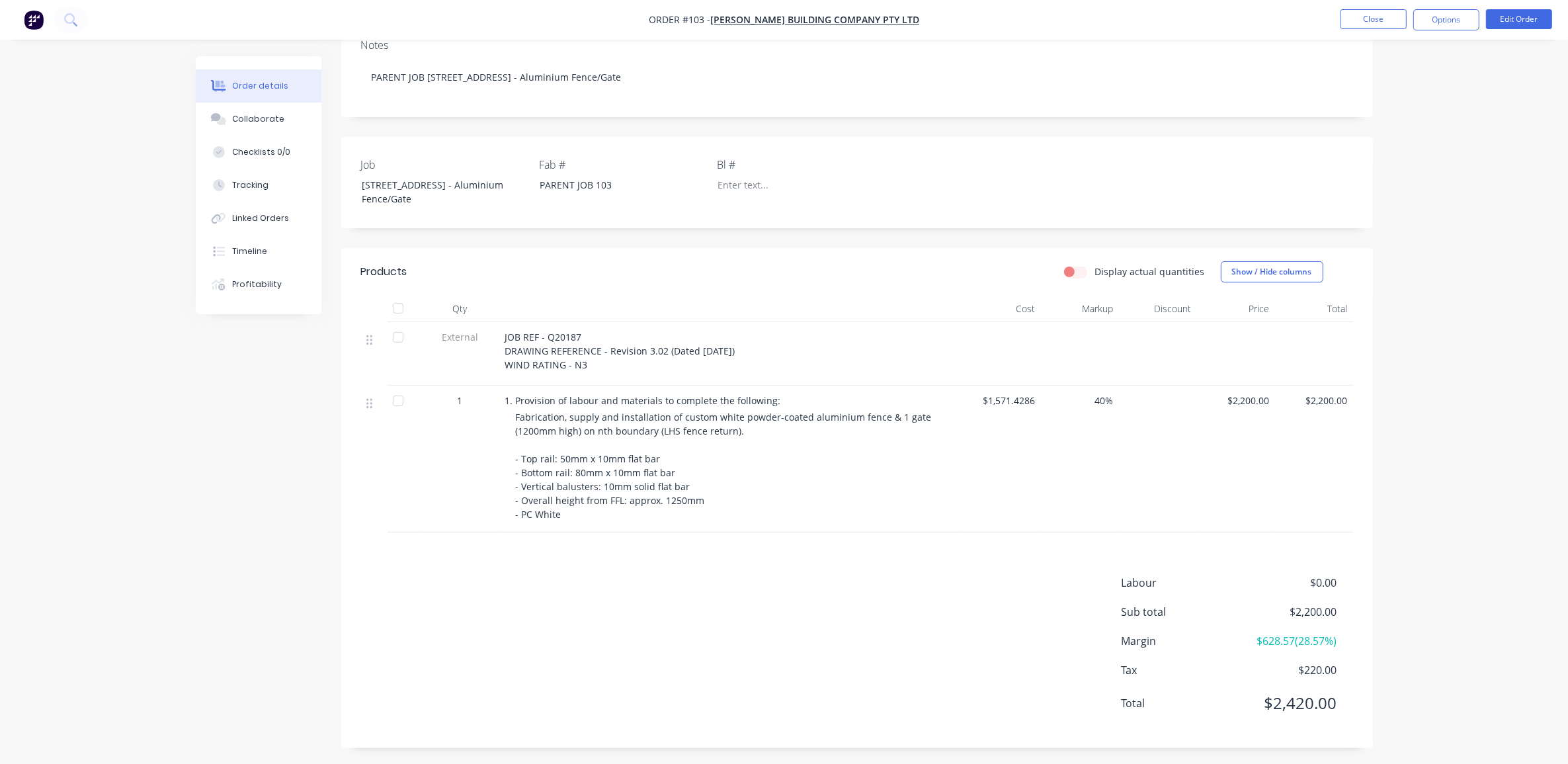
click at [670, 442] on div "Fabrication, supply and installation of custom white powder-coated aluminium fe…" at bounding box center [736, 465] width 442 height 111
click at [1539, 12] on button "Edit Order" at bounding box center [1520, 19] width 66 height 20
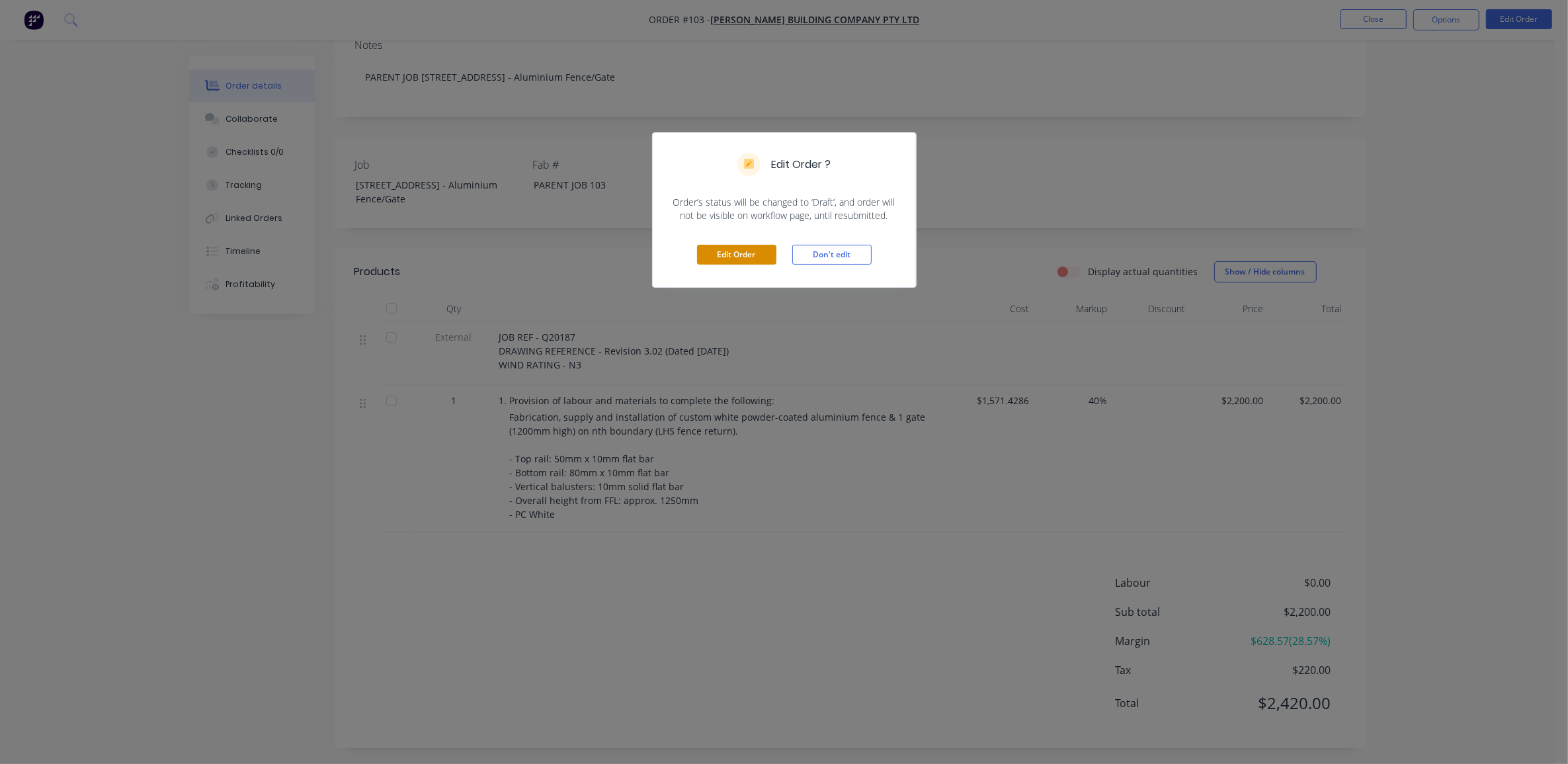
click at [727, 262] on button "Edit Order" at bounding box center [737, 254] width 79 height 20
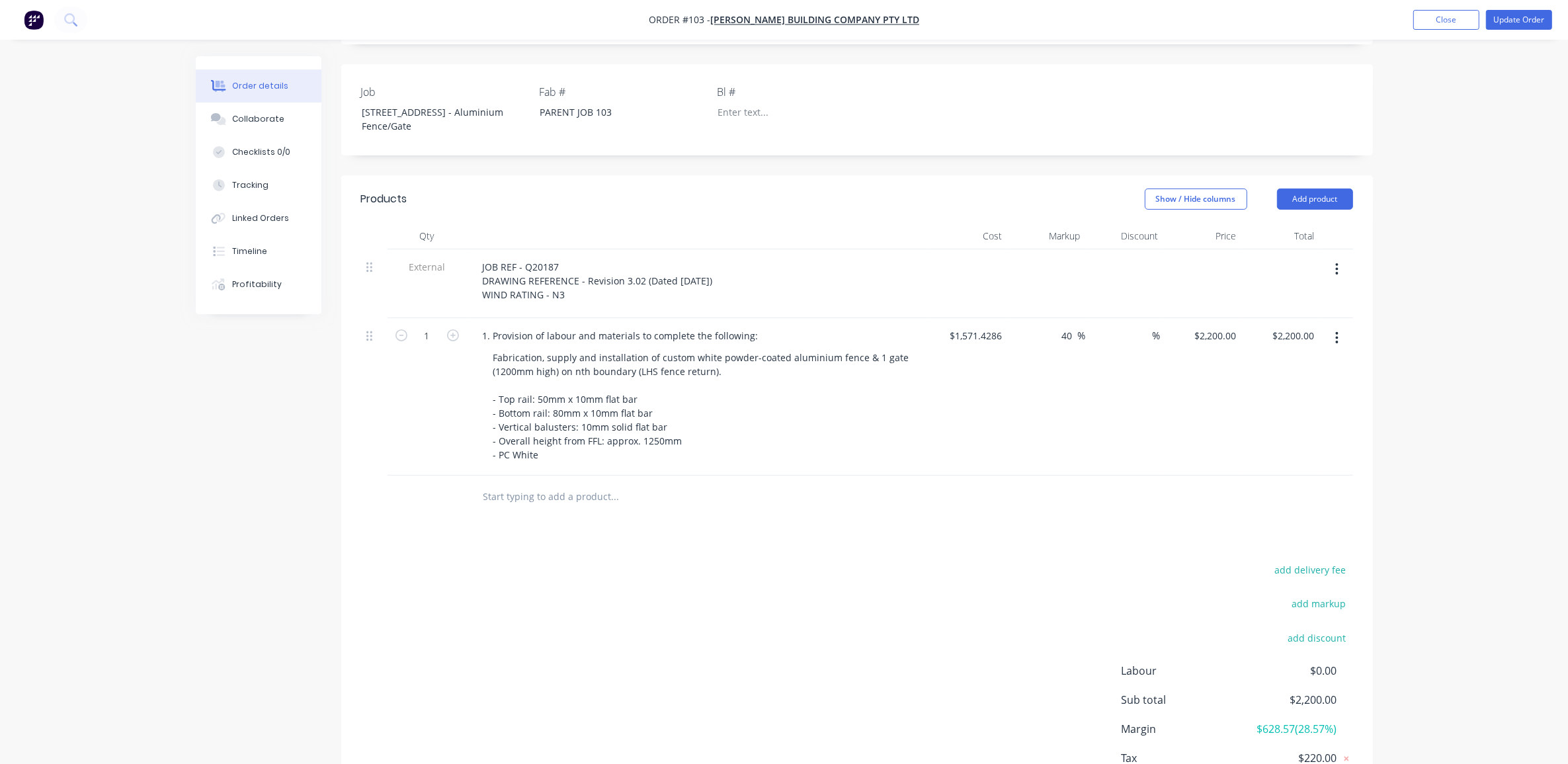
scroll to position [413, 0]
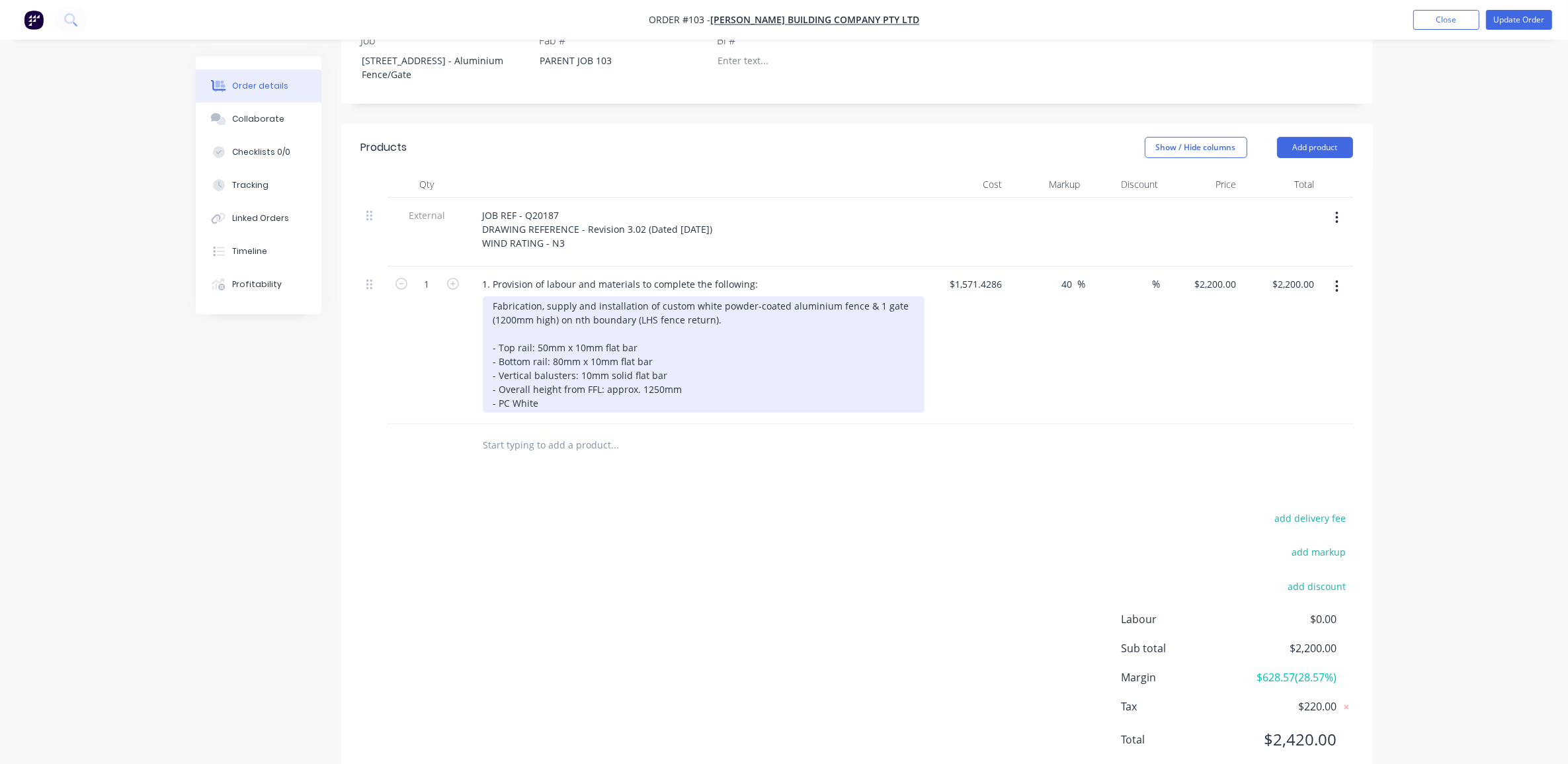
click at [620, 338] on div "Fabrication, supply and installation of custom white powder-coated aluminium fe…" at bounding box center [703, 354] width 442 height 116
click at [666, 342] on div "Fabrication, supply and installation of custom white powder-coated aluminium fe…" at bounding box center [703, 354] width 442 height 116
drag, startPoint x: 861, startPoint y: 301, endPoint x: 877, endPoint y: 309, distance: 17.9
click at [877, 303] on div "Fabrication, supply and installation of custom white powder-coated aluminium fe…" at bounding box center [703, 354] width 442 height 116
drag, startPoint x: 666, startPoint y: 370, endPoint x: 493, endPoint y: 344, distance: 174.9
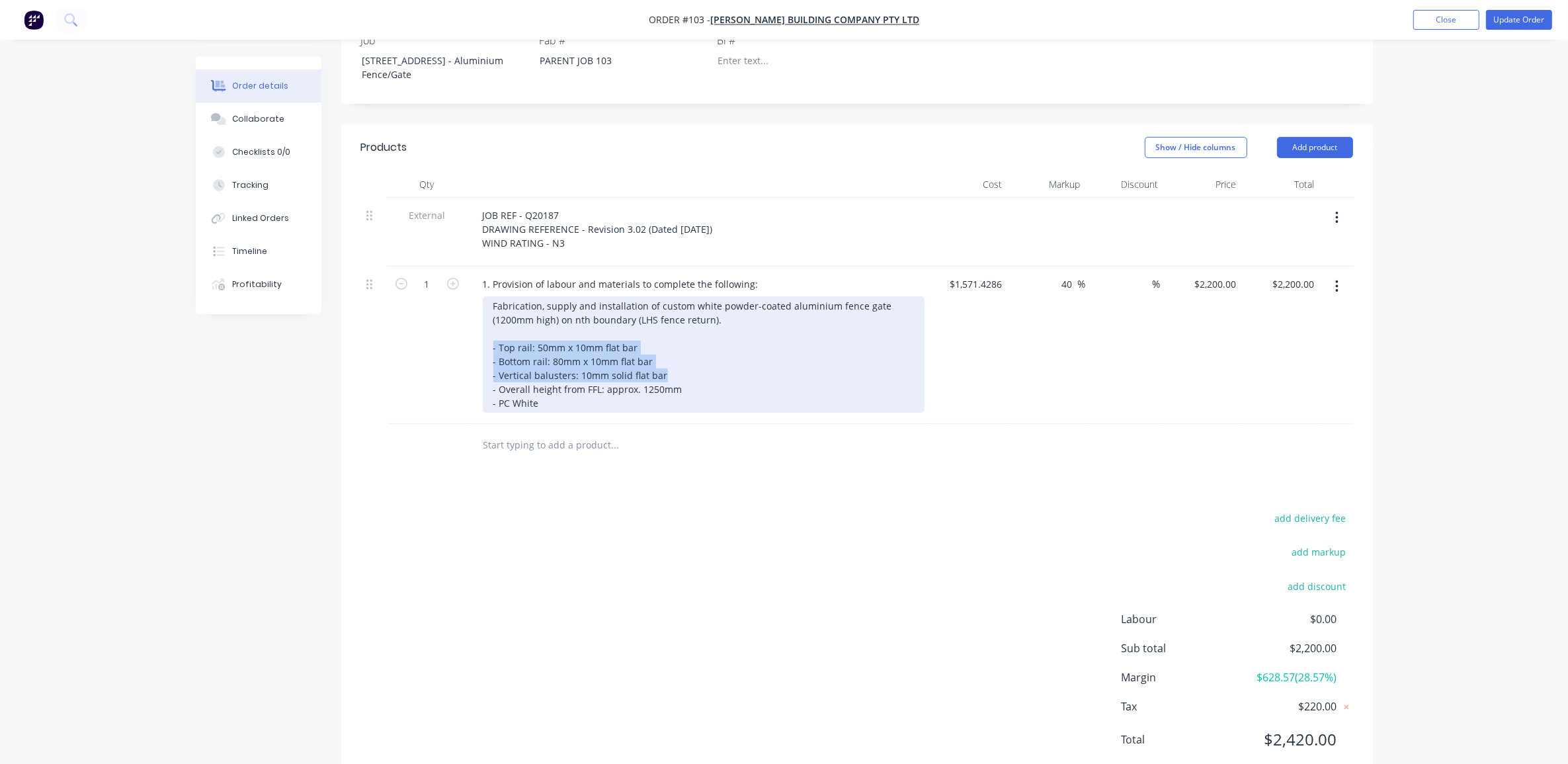
click at [493, 344] on div "Fabrication, supply and installation of custom white powder-coated aluminium fe…" at bounding box center [703, 354] width 442 height 116
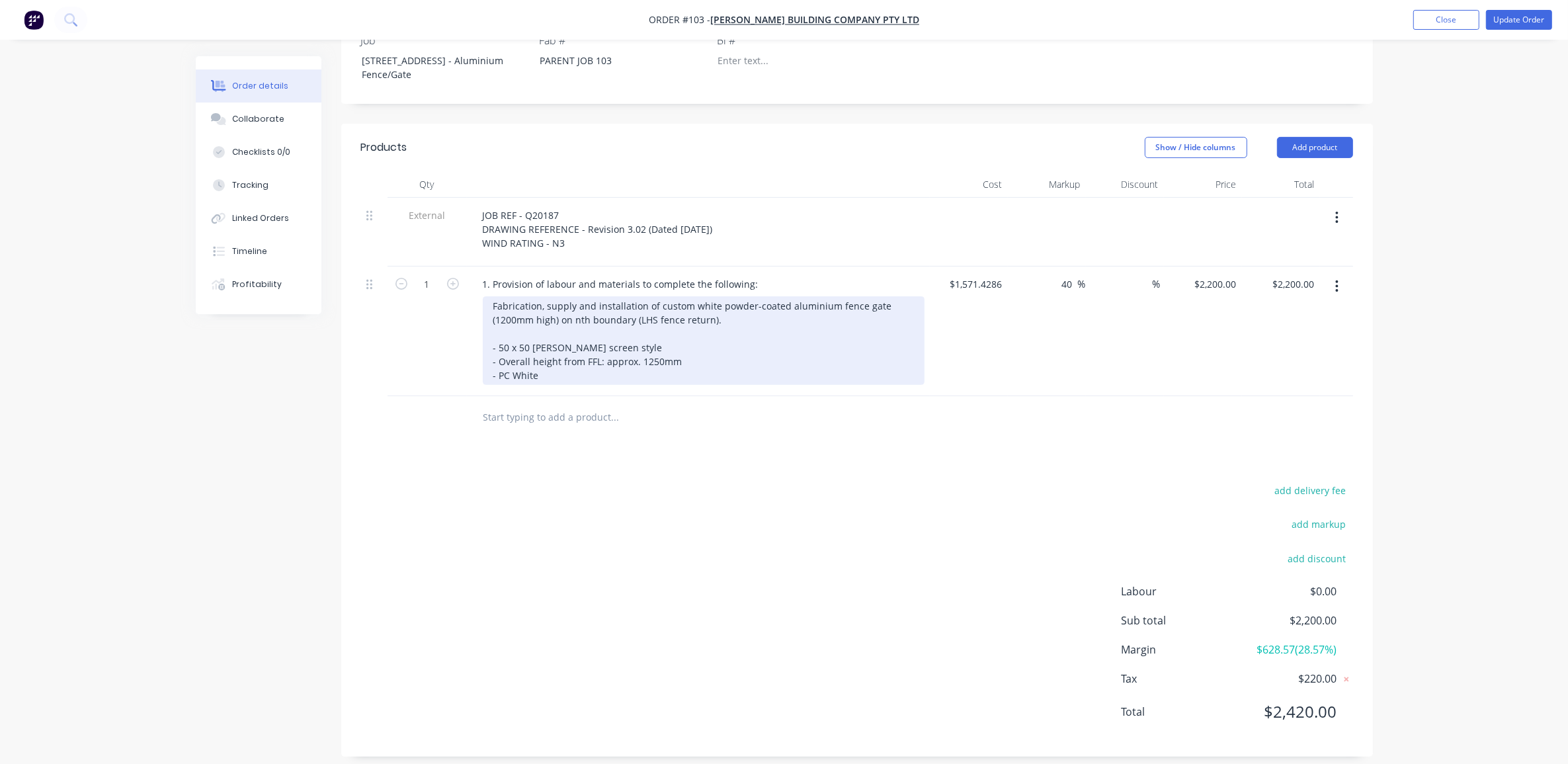
click at [587, 374] on div "Fabrication, supply and installation of custom white powder-coated aluminium fe…" at bounding box center [703, 340] width 442 height 89
click at [501, 370] on div "Fabrication, supply and installation of custom white powder-coated aluminium fe…" at bounding box center [703, 340] width 442 height 89
click at [834, 370] on div "Fabrication, supply and installation of custom white powder-coated aluminium fe…" at bounding box center [703, 340] width 442 height 89
click at [663, 342] on div "Fabrication, supply and installation of custom white powder-coated aluminium fe…" at bounding box center [703, 340] width 442 height 89
drag, startPoint x: 559, startPoint y: 316, endPoint x: 492, endPoint y: 321, distance: 67.2
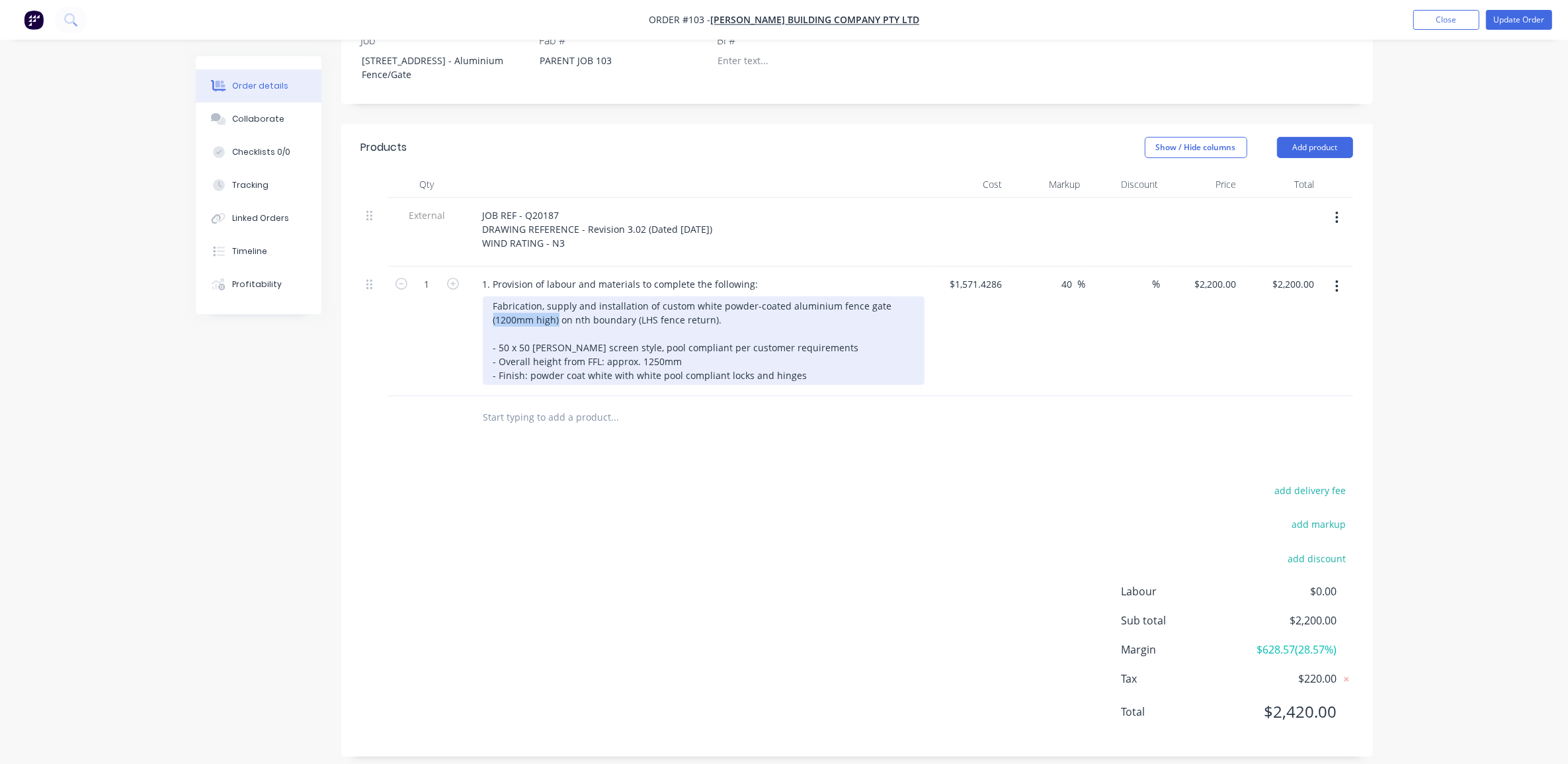
click at [492, 321] on div "Fabrication, supply and installation of custom white powder-coated aluminium fe…" at bounding box center [703, 340] width 442 height 89
click at [901, 300] on div "Fabrication, supply and installation of custom white powder-coated aluminium fe…" at bounding box center [703, 340] width 442 height 89
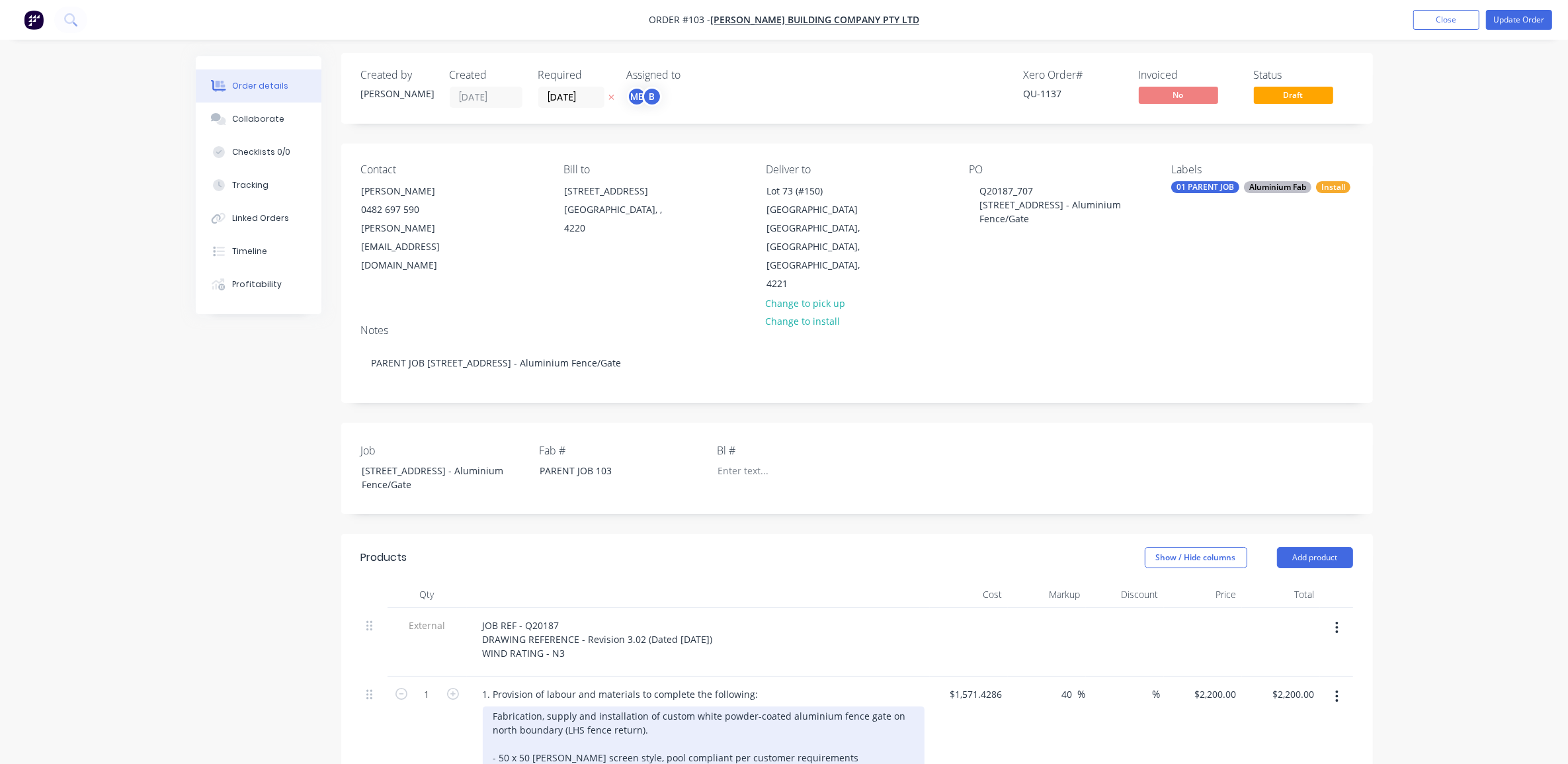
scroll to position [0, 0]
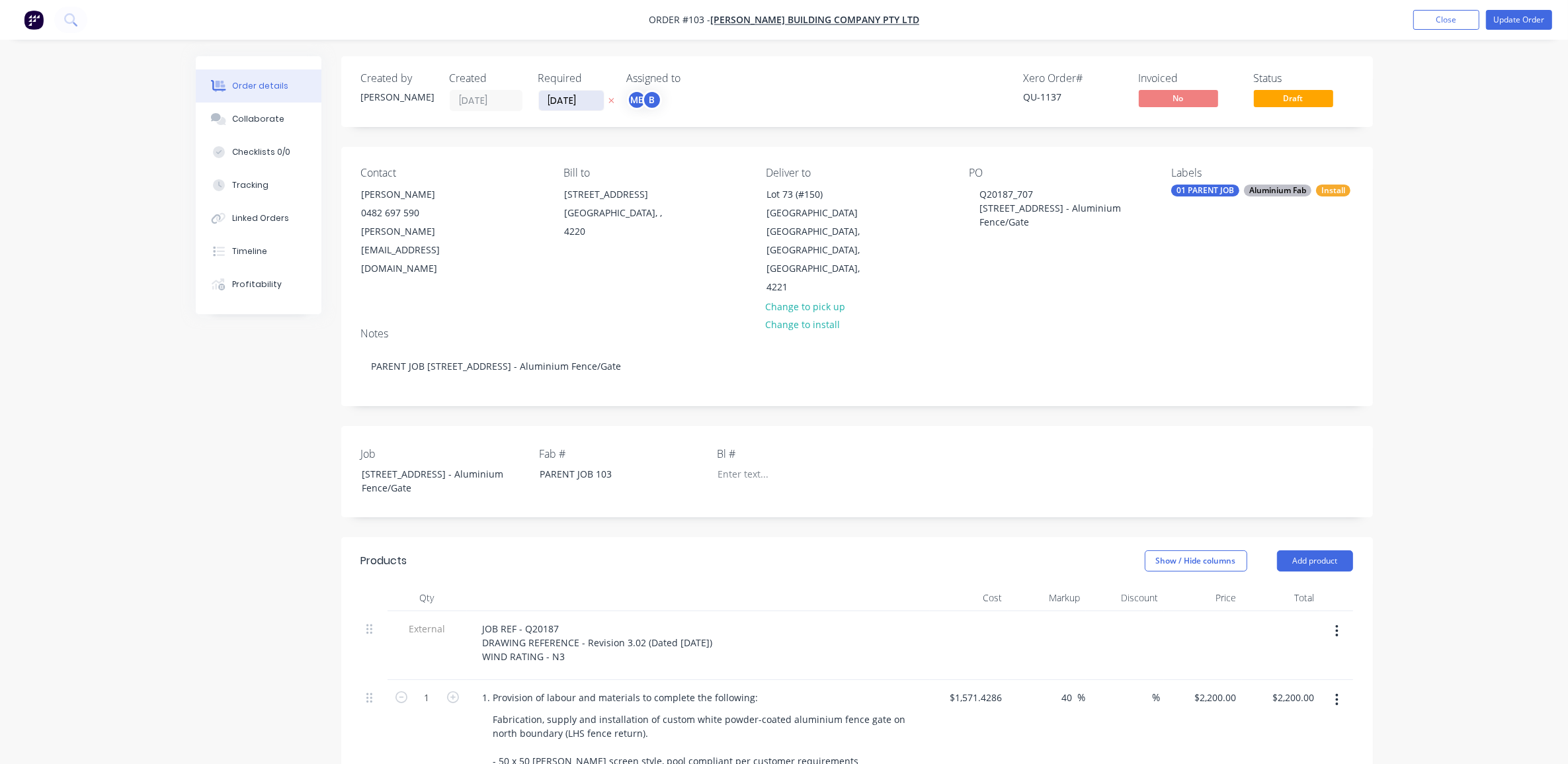
click at [577, 100] on input "[DATE]" at bounding box center [571, 101] width 65 height 20
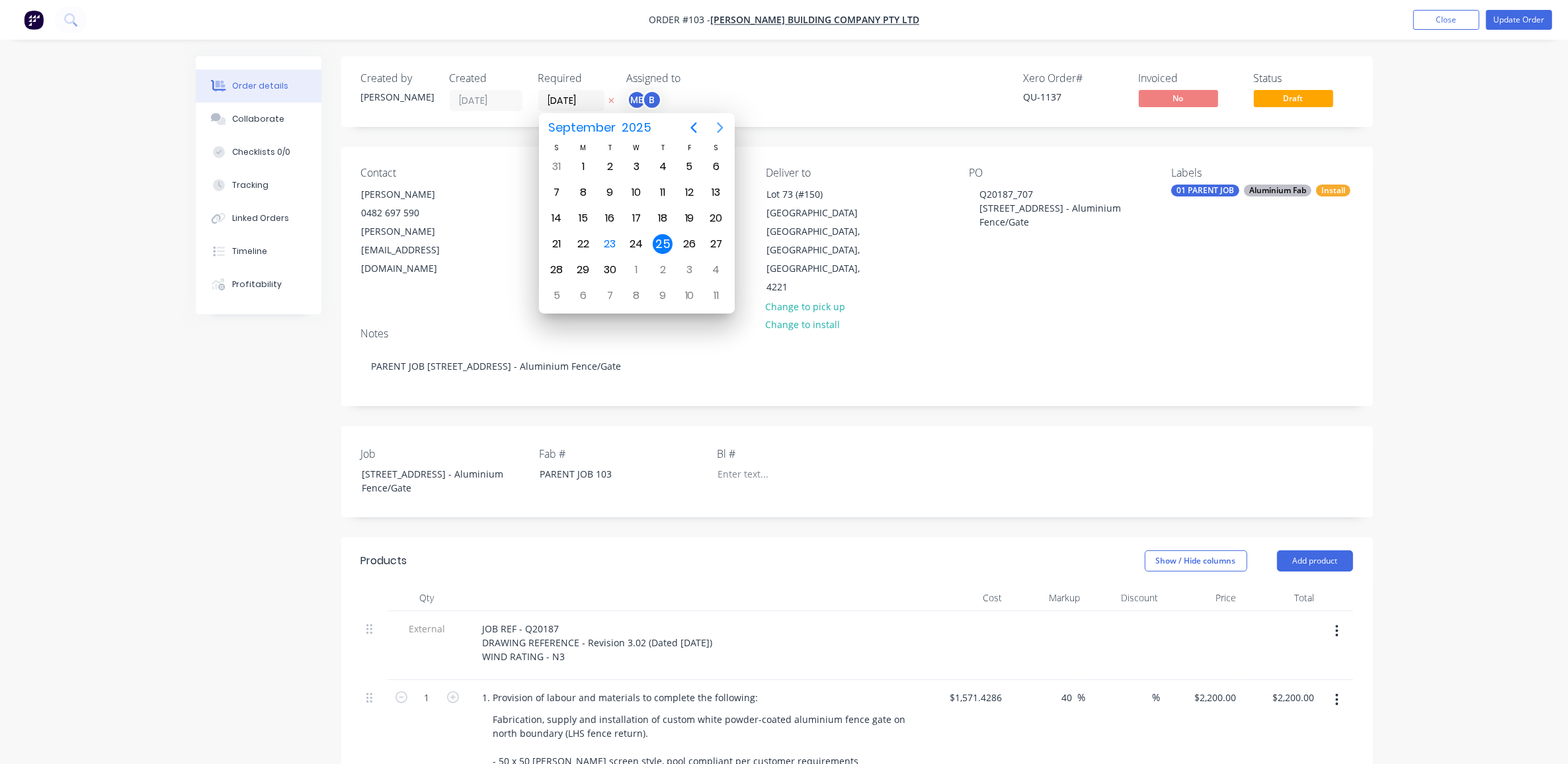
click at [722, 126] on icon "Next page" at bounding box center [721, 128] width 15 height 15
click at [688, 263] on div "31" at bounding box center [690, 270] width 20 height 20
type input "[DATE]"
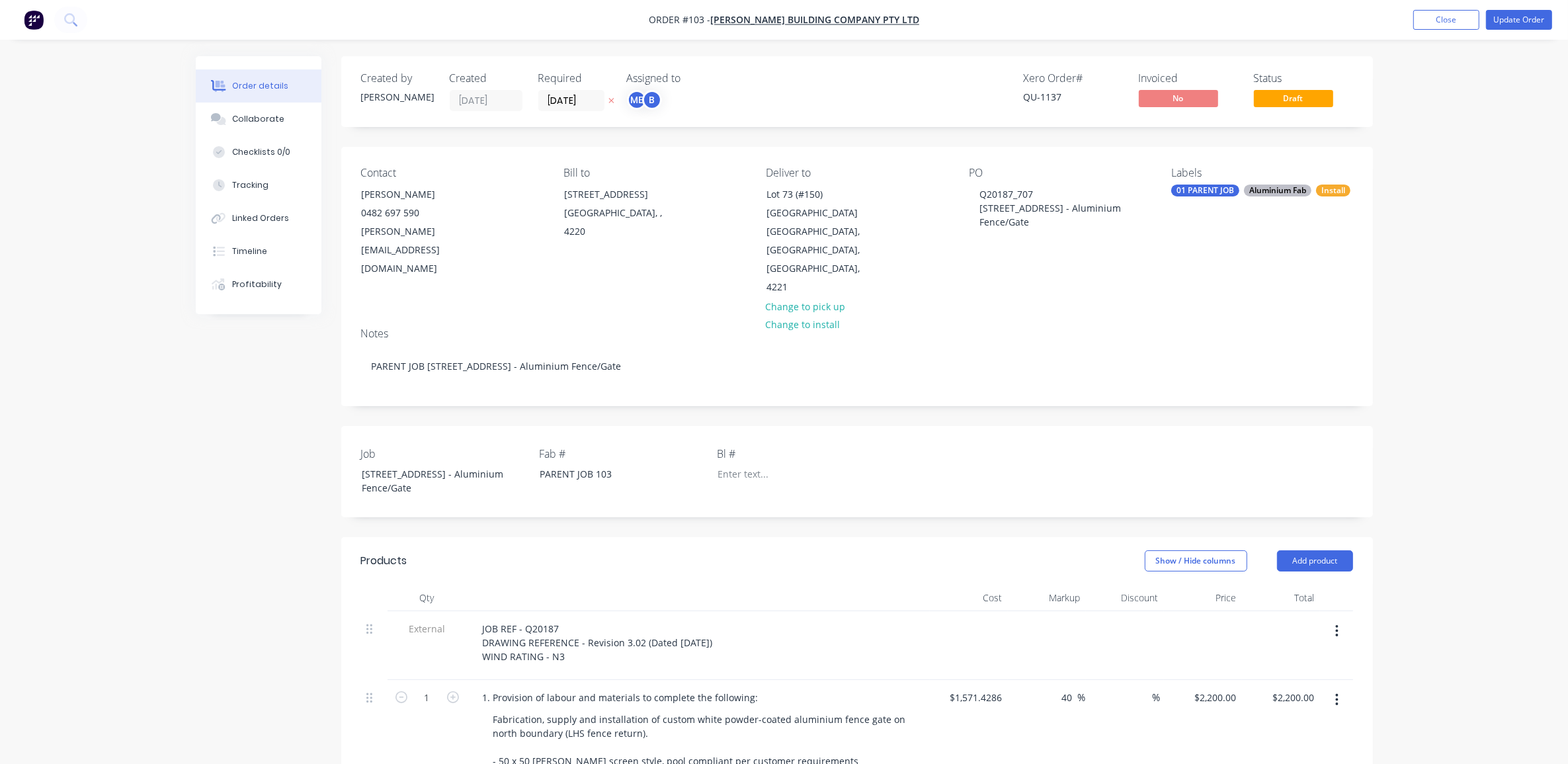
click at [203, 413] on div "Created by [PERSON_NAME] Created [DATE] Required [DATE] Assigned to ME B Xero O…" at bounding box center [784, 623] width 1177 height 1133
click at [1487, 185] on div "Order details Collaborate Checklists 0/0 Tracking Linked Orders Timeline Profit…" at bounding box center [784, 595] width 1568 height 1190
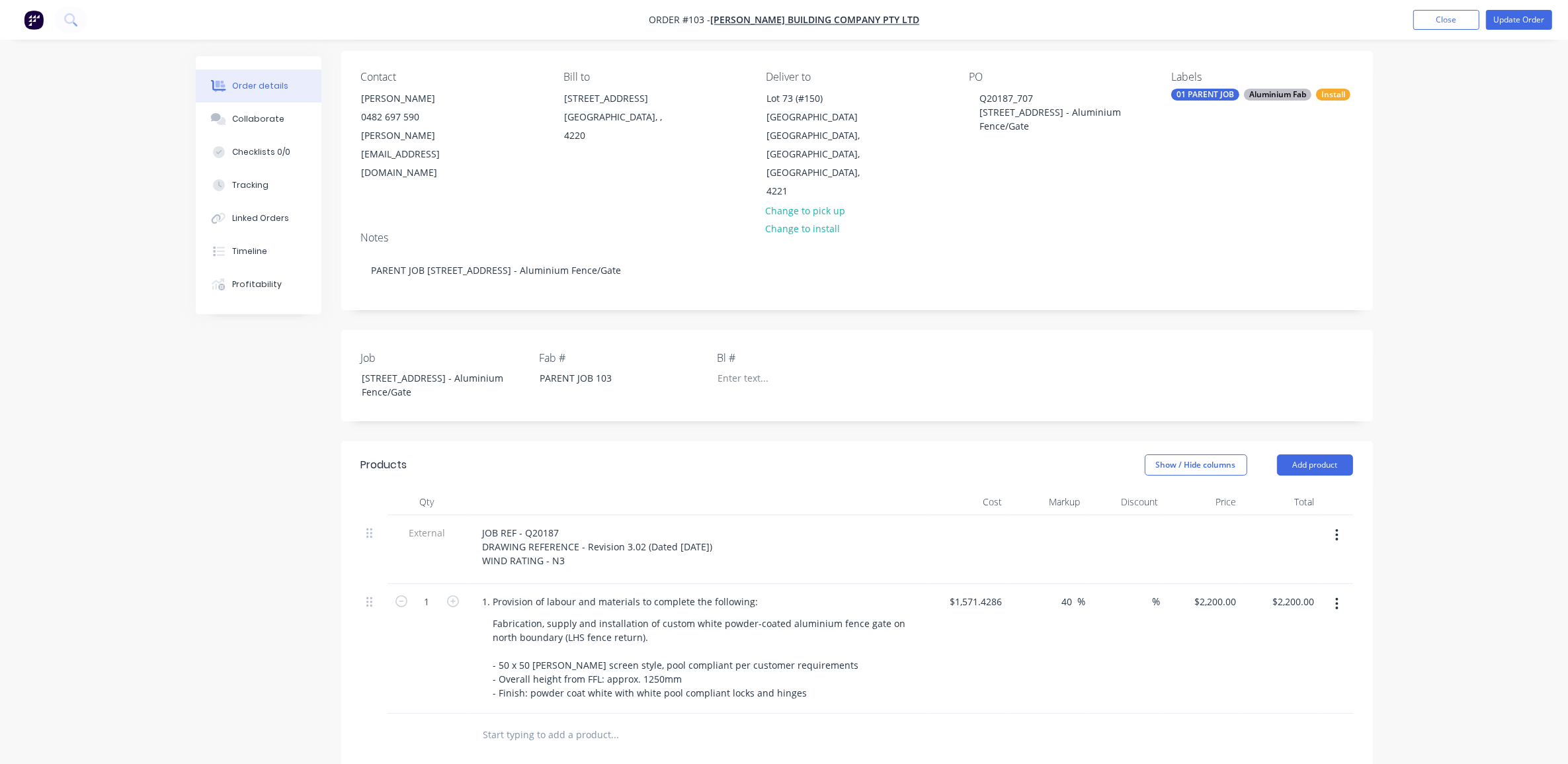
scroll to position [413, 0]
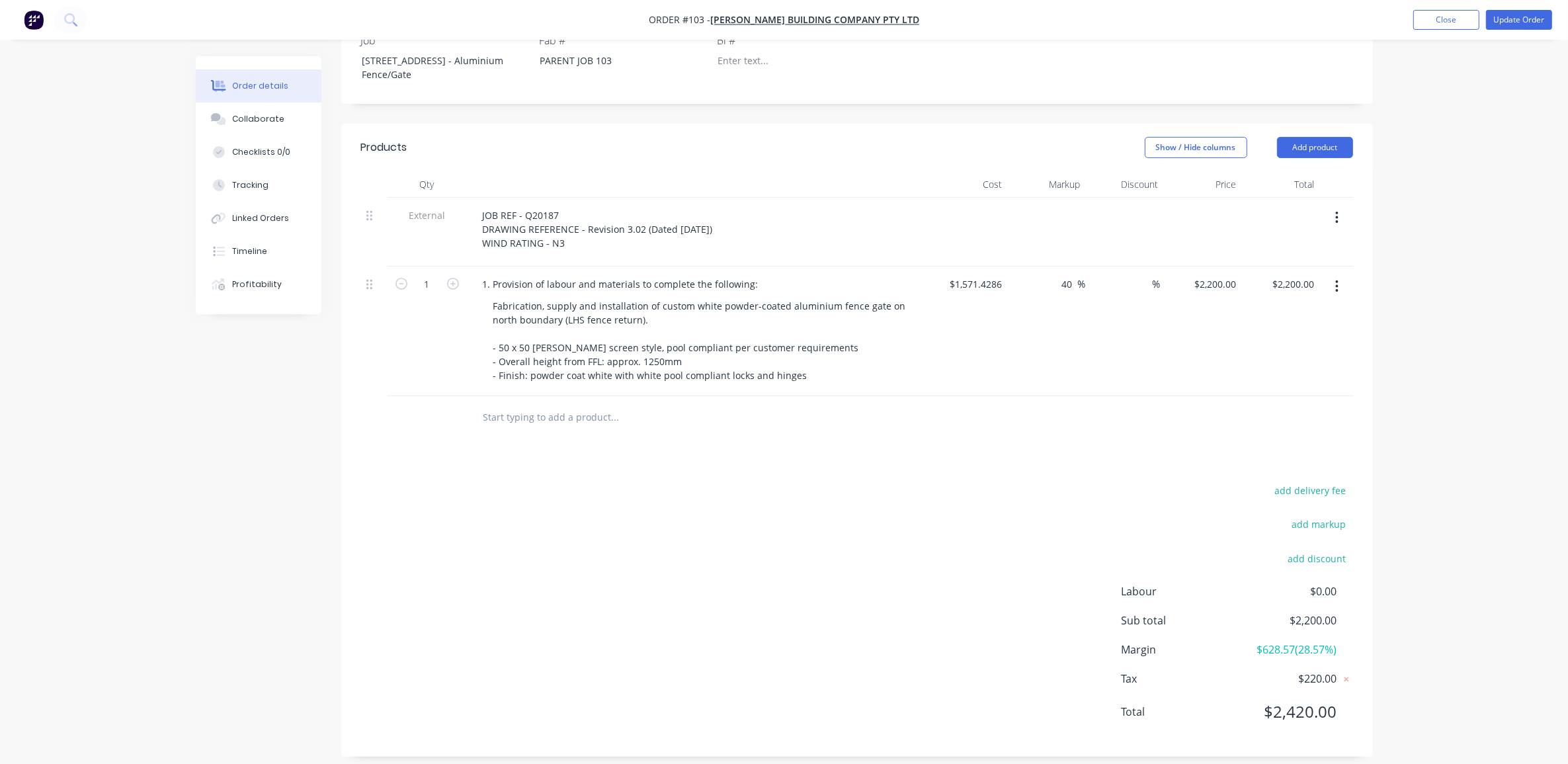
click at [1459, 384] on div "Order details Collaborate Checklists 0/0 Tracking Linked Orders Timeline Profit…" at bounding box center [784, 182] width 1568 height 1190
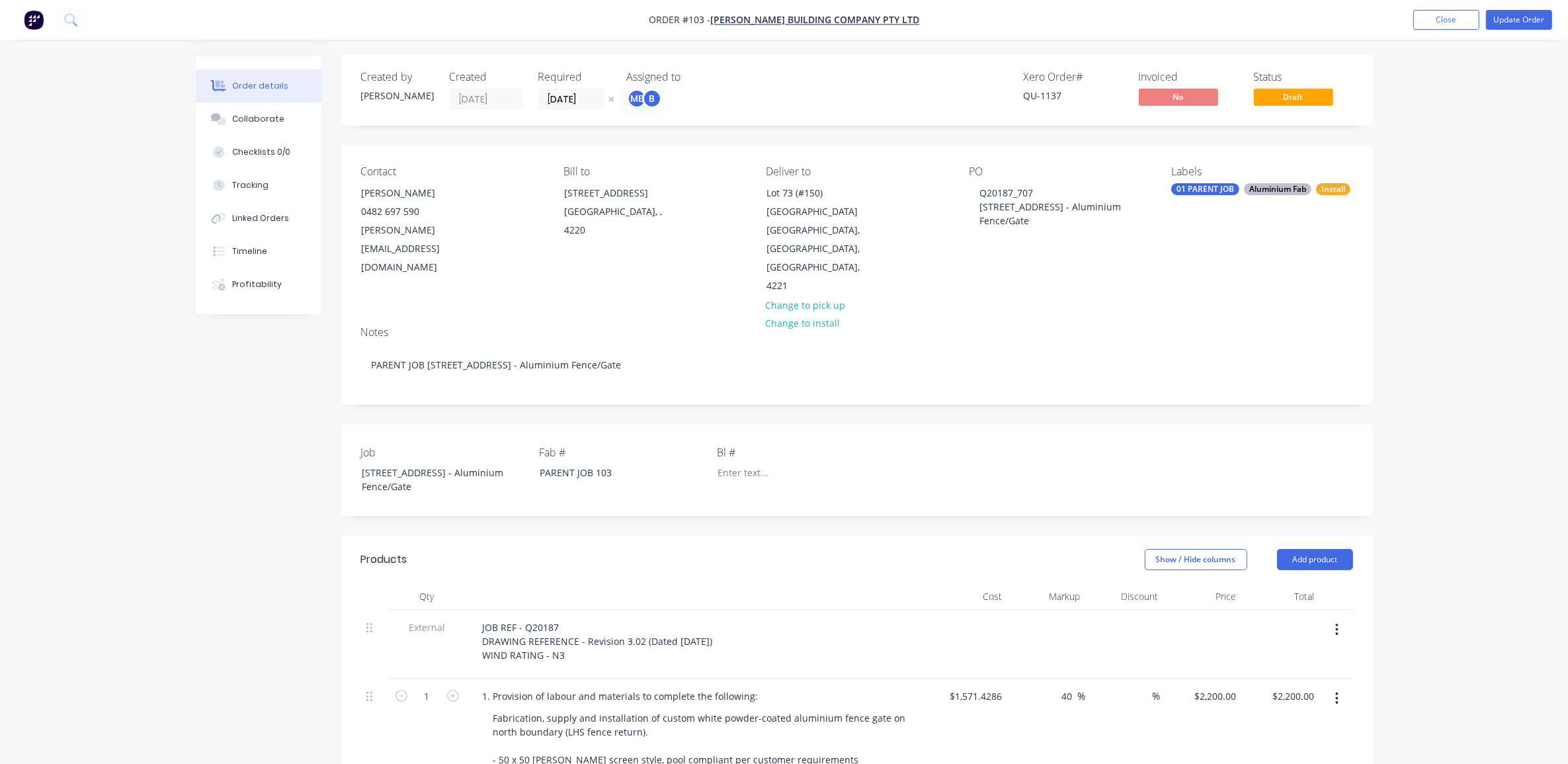
scroll to position [0, 0]
click at [1510, 17] on button "Update Order" at bounding box center [1520, 19] width 66 height 20
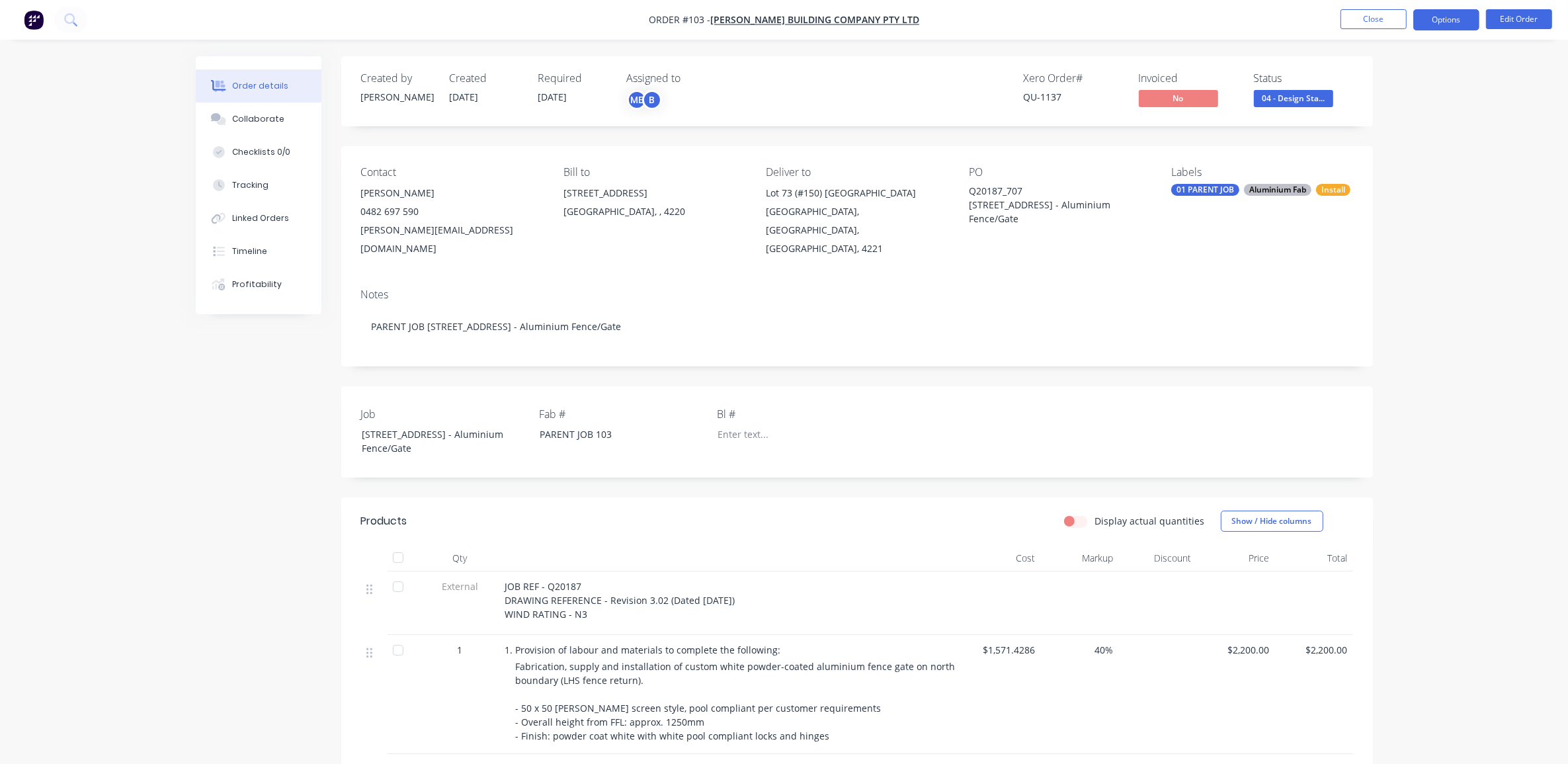
click at [1440, 16] on button "Options" at bounding box center [1446, 20] width 66 height 21
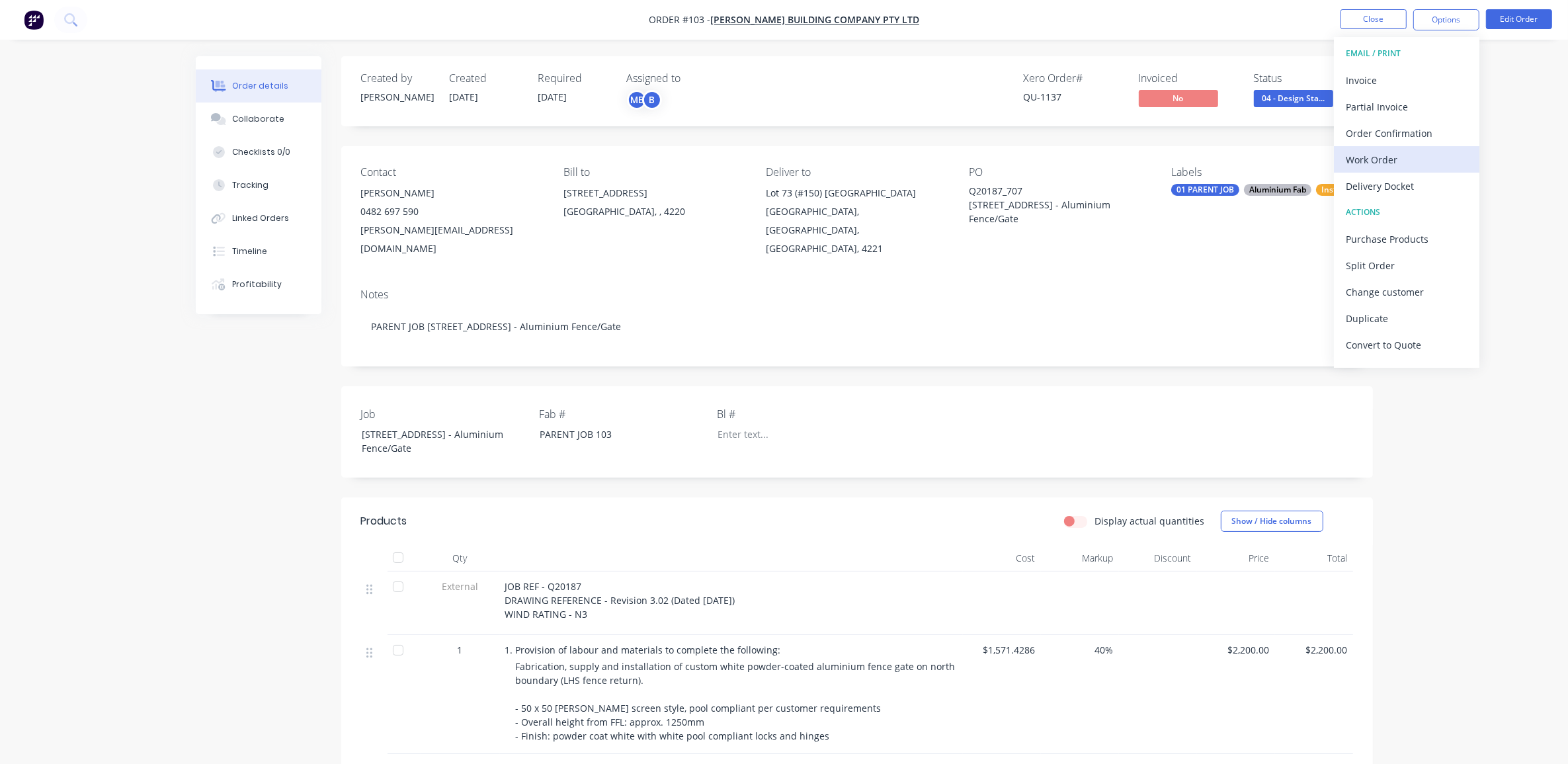
click at [1373, 158] on div "Work Order" at bounding box center [1407, 160] width 122 height 19
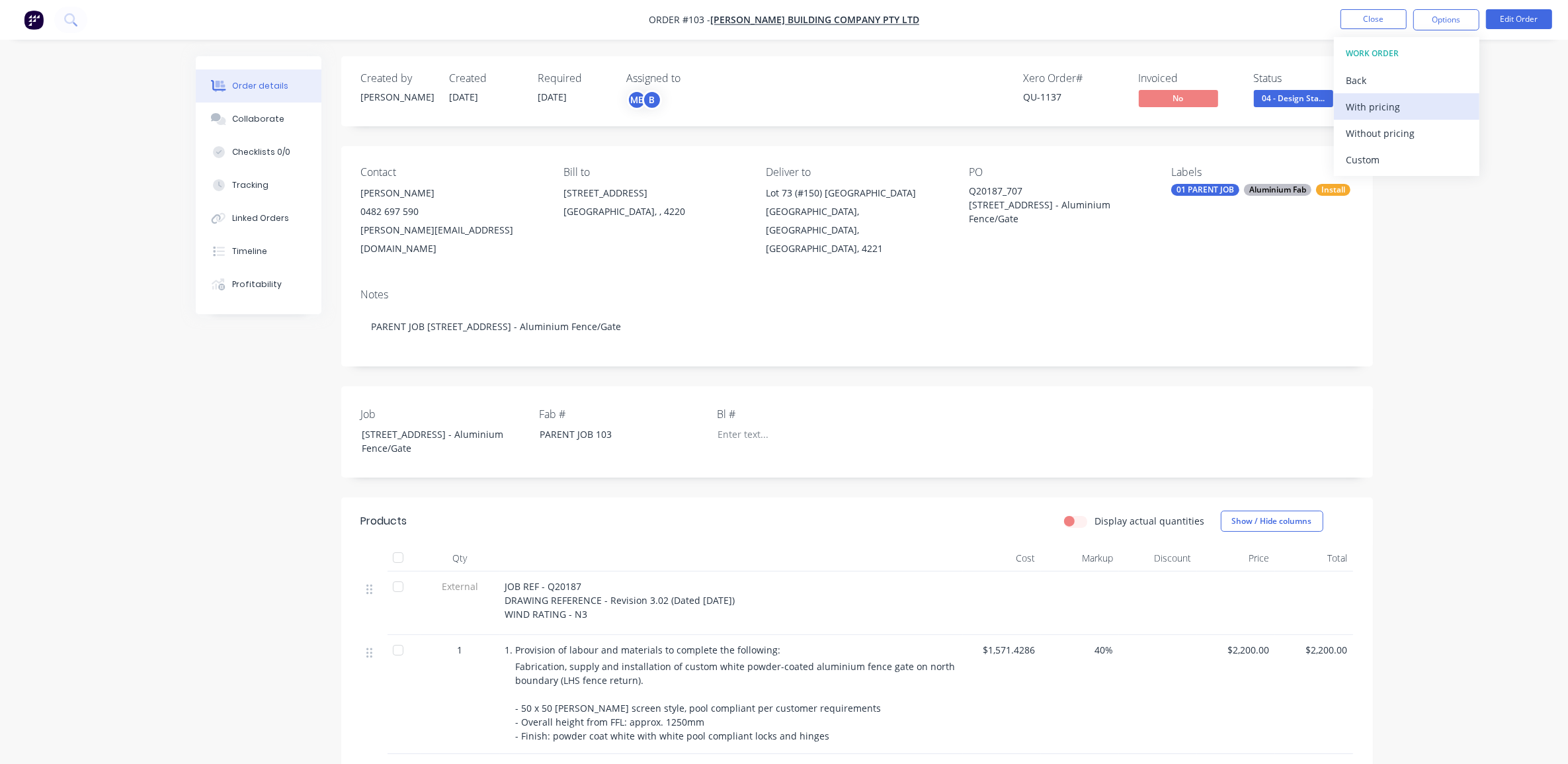
click at [1372, 109] on div "With pricing" at bounding box center [1407, 107] width 122 height 19
click at [247, 127] on button "Collaborate" at bounding box center [258, 119] width 126 height 33
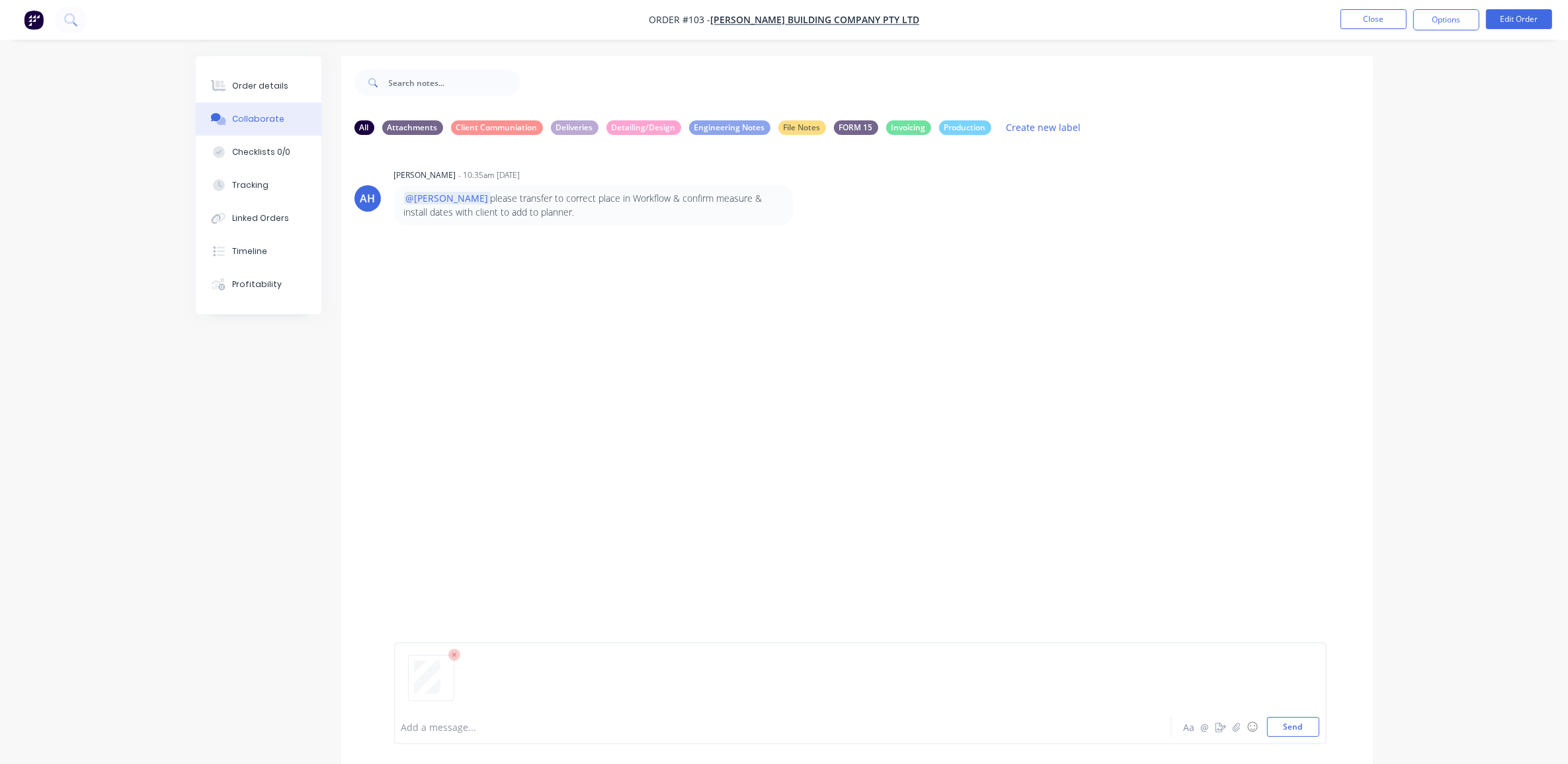
click at [501, 732] on div at bounding box center [746, 727] width 688 height 14
click at [504, 734] on div "Add a message..." at bounding box center [746, 726] width 689 height 20
